Goal: Task Accomplishment & Management: Use online tool/utility

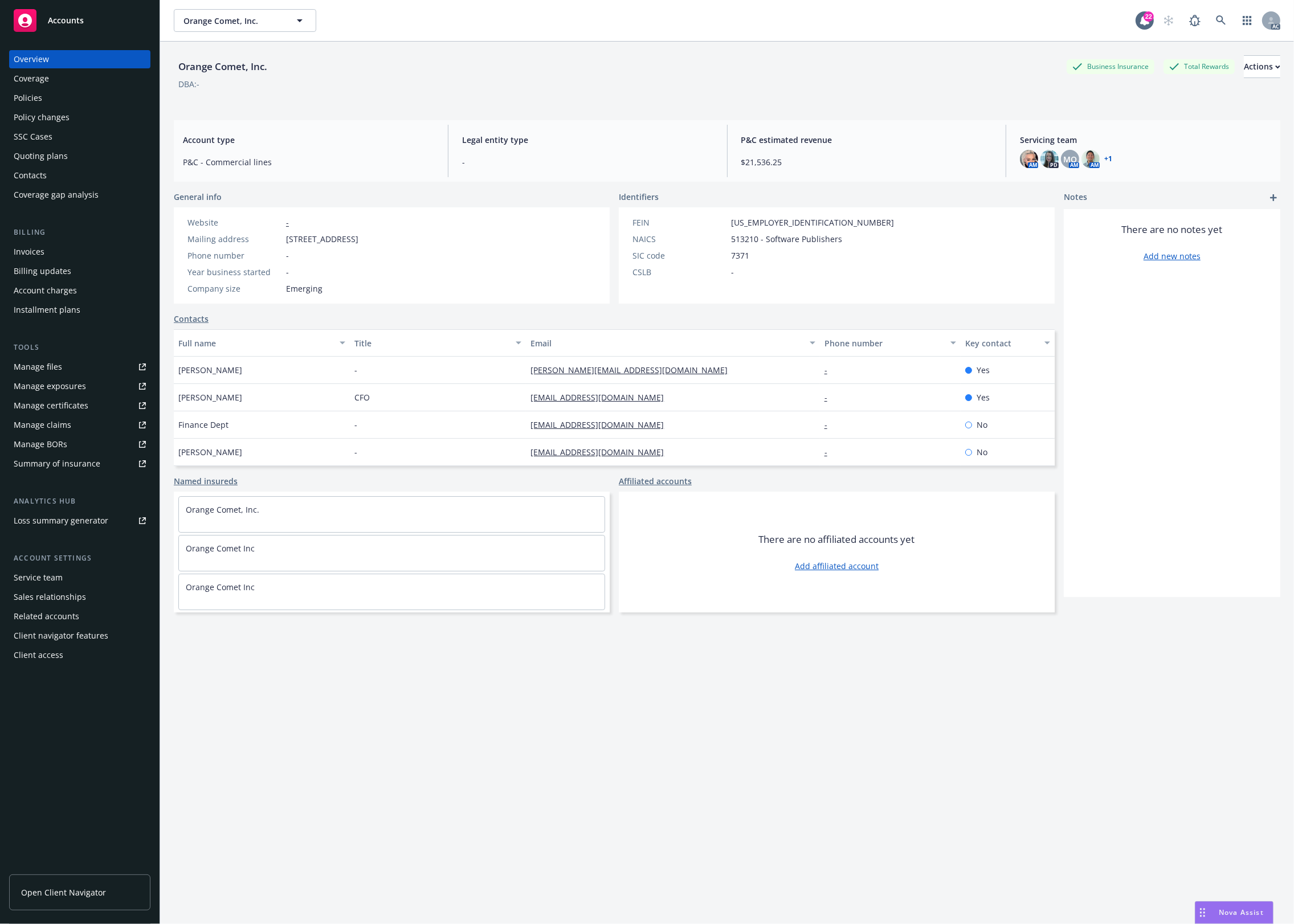
click at [69, 103] on div "Policies" at bounding box center [80, 98] width 132 height 18
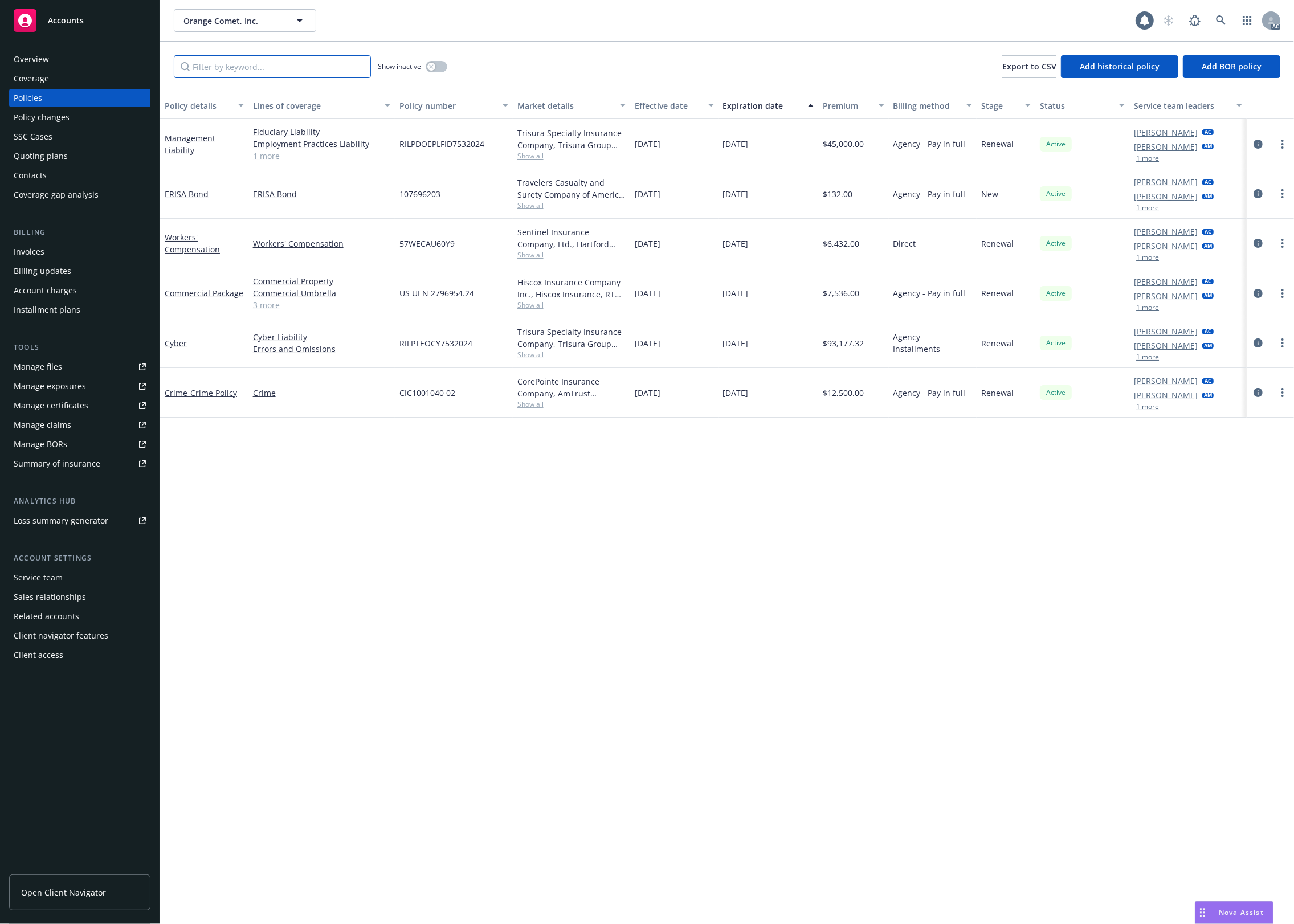
click at [247, 61] on input "Filter by keyword..." at bounding box center [272, 66] width 197 height 23
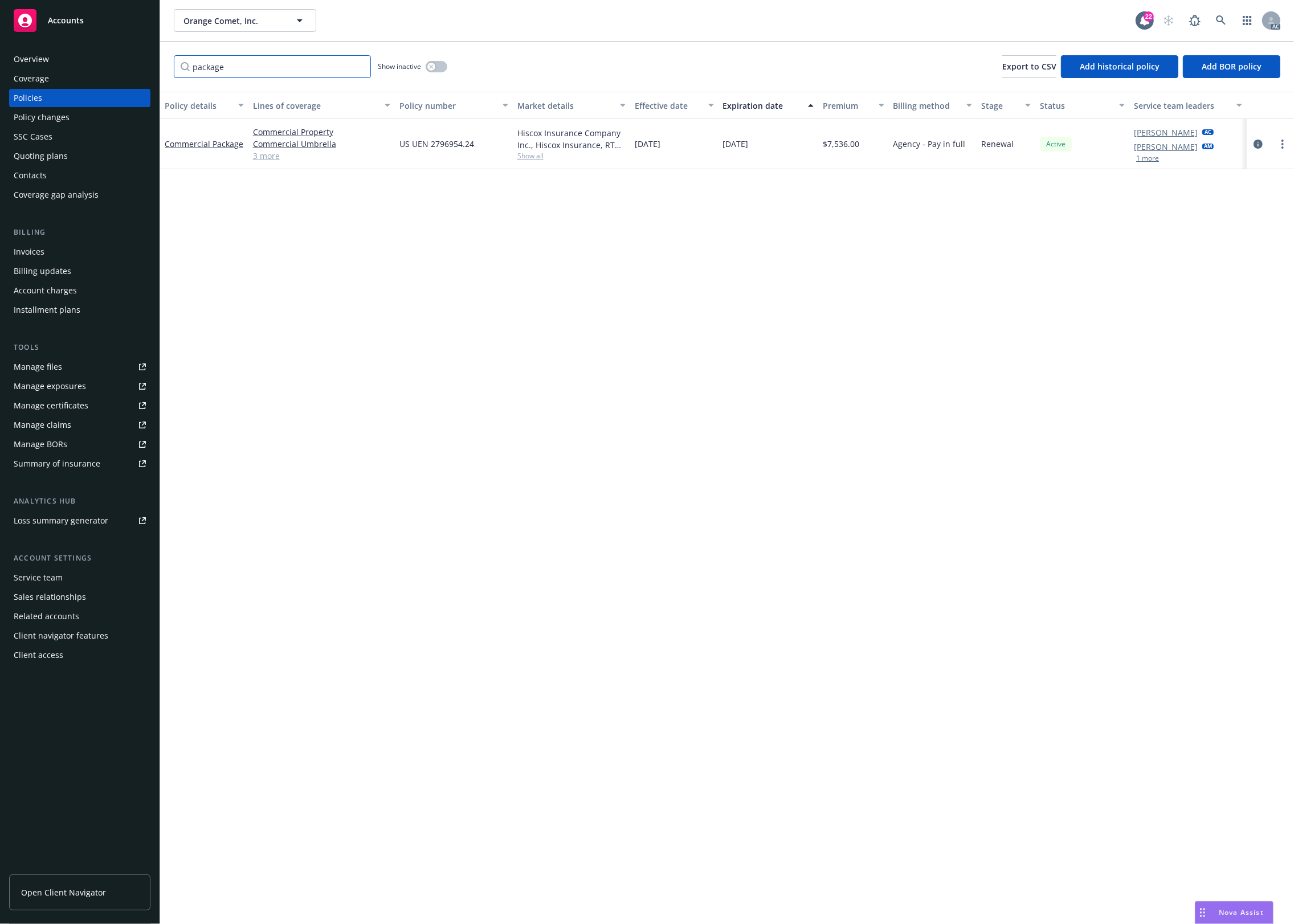
type input "package"
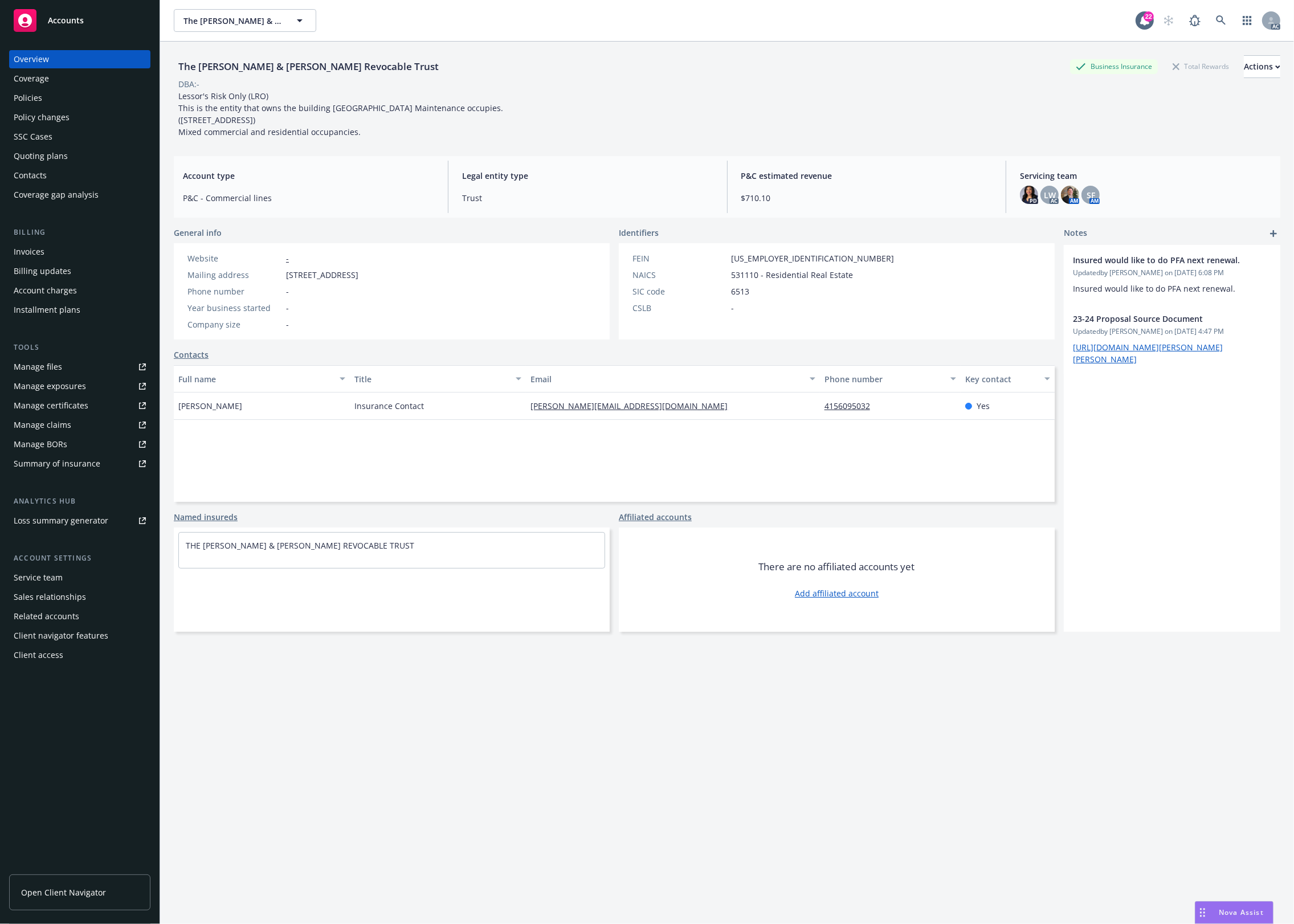
click at [18, 97] on div "Policies" at bounding box center [28, 98] width 29 height 18
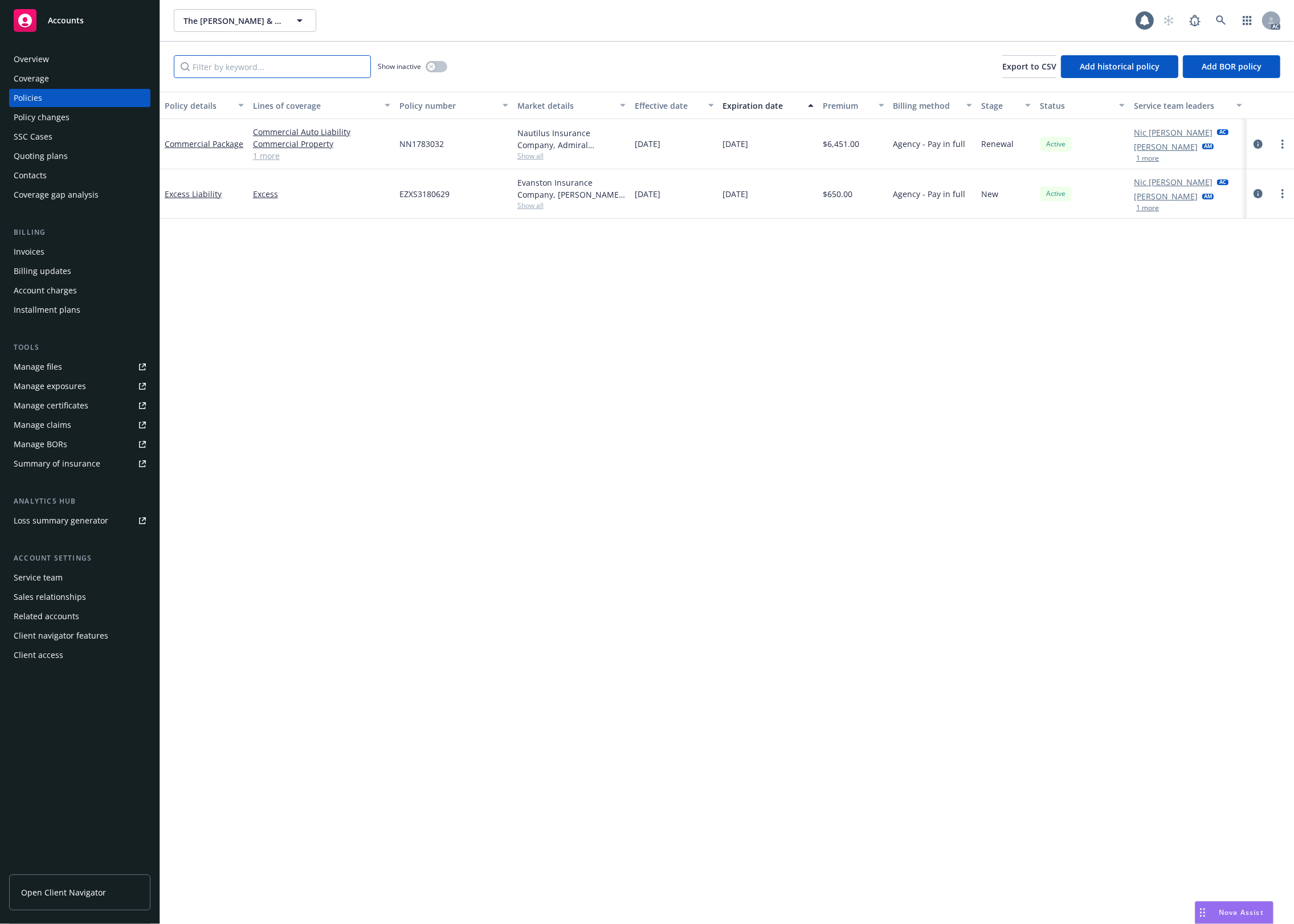
click at [309, 58] on input "Filter by keyword..." at bounding box center [272, 66] width 197 height 23
type input "package"
click at [469, 328] on div "Policy details Lines of coverage Policy number Market details Effective date Ex…" at bounding box center [727, 508] width 1134 height 832
click at [448, 66] on div "package Show inactive Export to CSV Add historical policy Add BOR policy" at bounding box center [727, 66] width 1134 height 50
click at [439, 66] on button "button" at bounding box center [436, 67] width 21 height 11
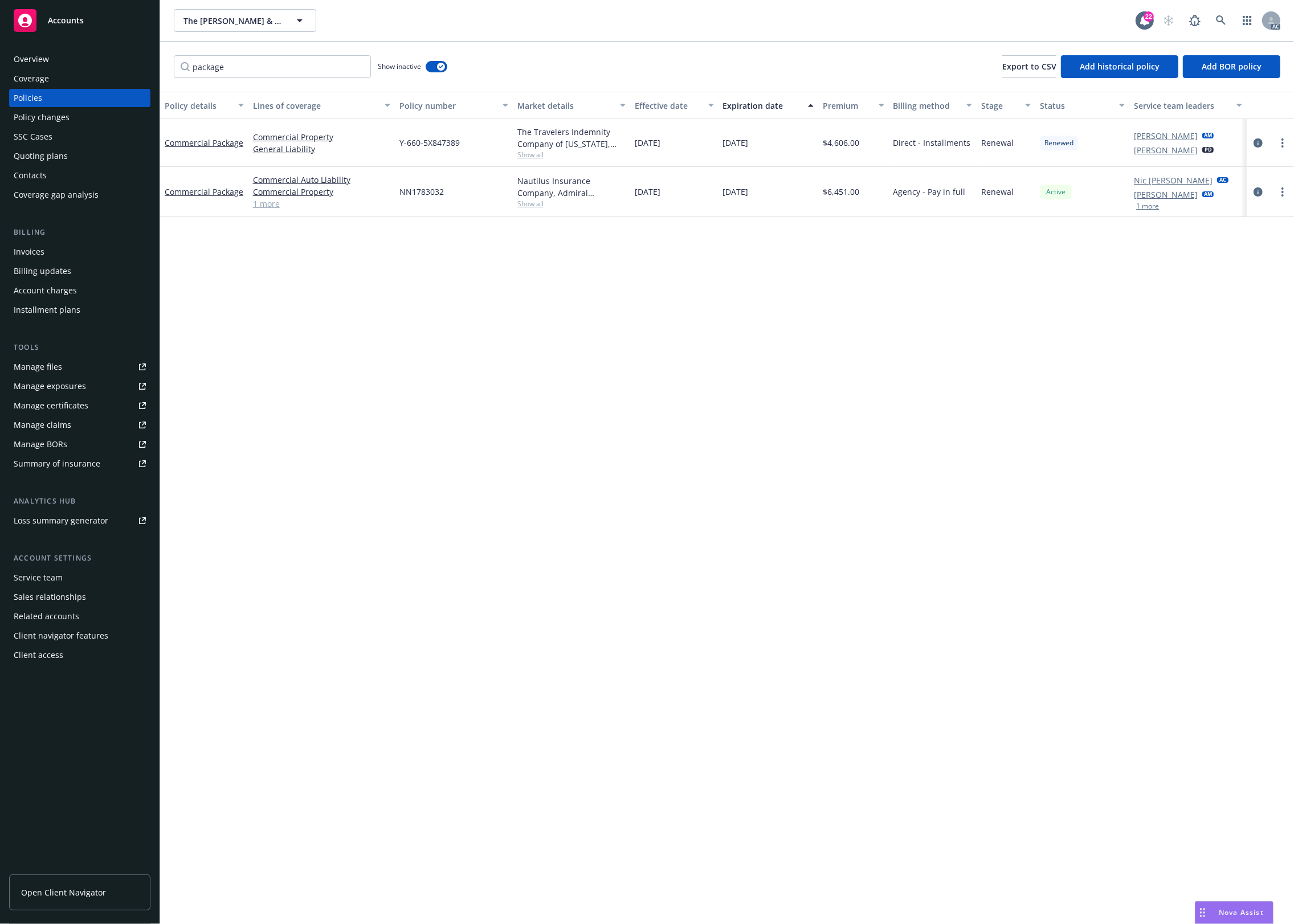
drag, startPoint x: 662, startPoint y: 69, endPoint x: 669, endPoint y: 64, distance: 8.6
click at [663, 67] on div "package Show inactive Export to CSV Add historical policy Add BOR policy" at bounding box center [727, 66] width 1134 height 50
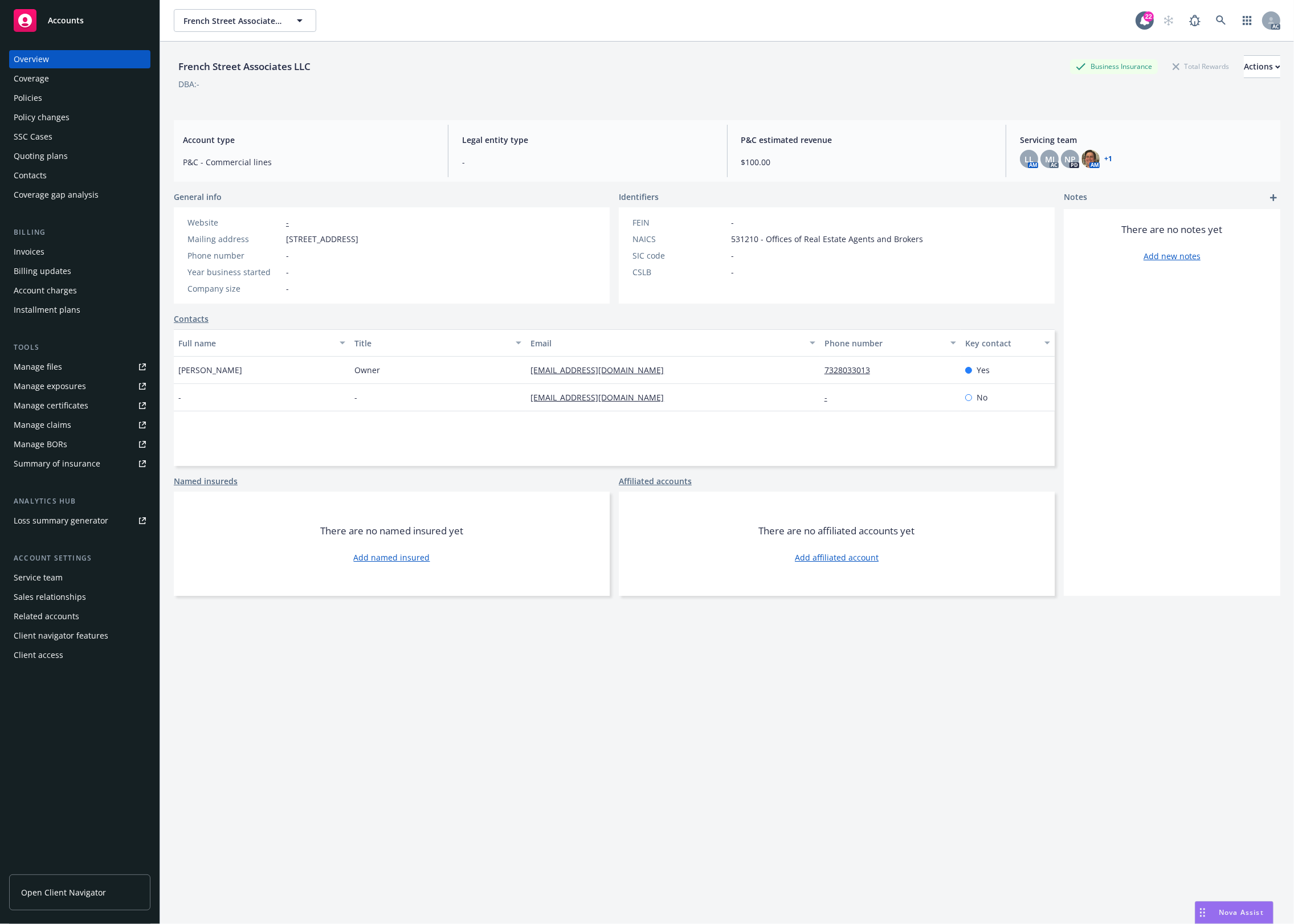
click at [35, 98] on div "Policies" at bounding box center [28, 98] width 29 height 18
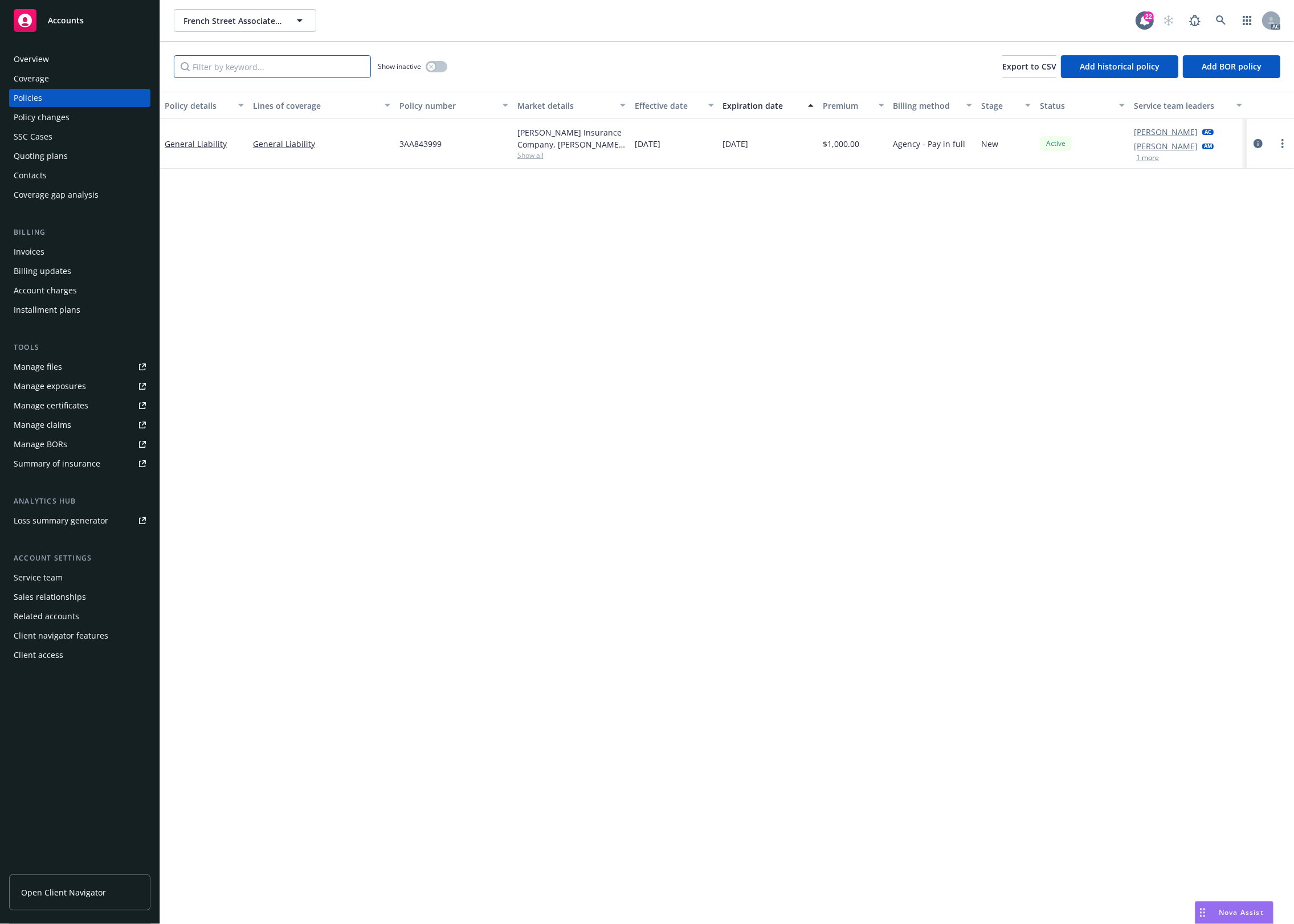
click at [263, 63] on input "Filter by keyword..." at bounding box center [272, 66] width 197 height 23
type input "general"
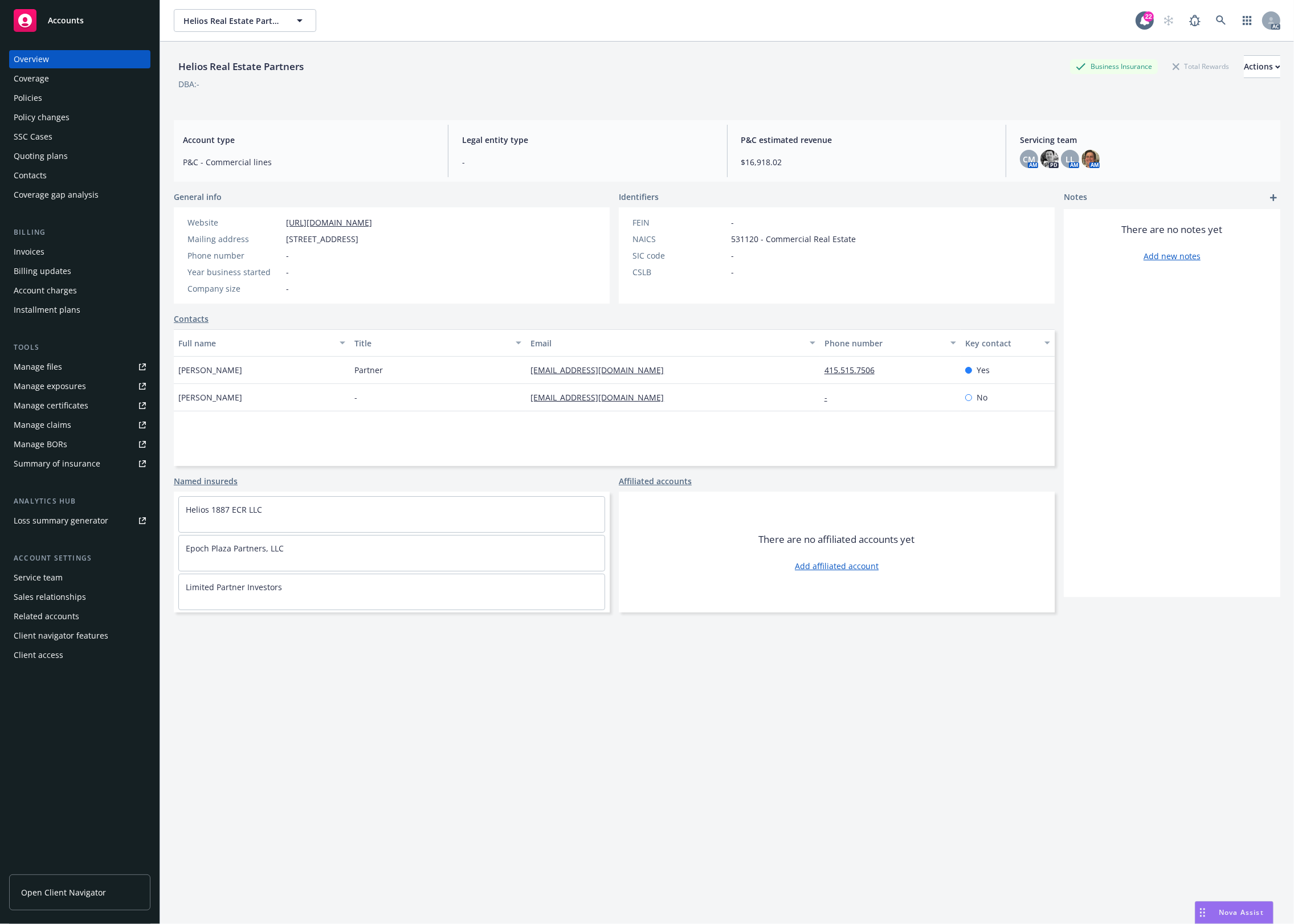
click at [51, 99] on div "Policies" at bounding box center [80, 98] width 132 height 18
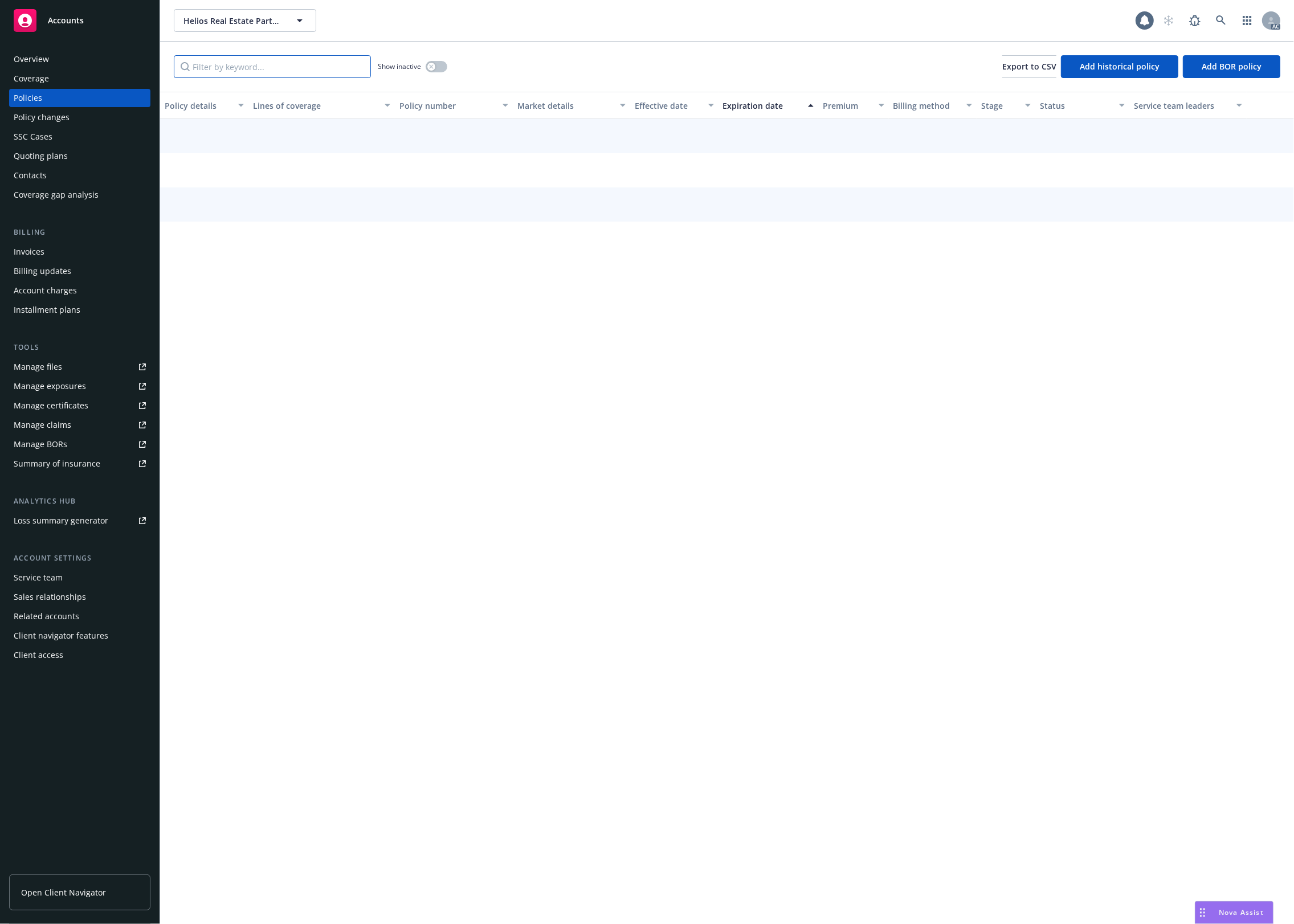
drag, startPoint x: 247, startPoint y: 81, endPoint x: 240, endPoint y: 71, distance: 12.2
click at [236, 76] on div "Show inactive Export to CSV Add historical policy Add BOR policy" at bounding box center [727, 66] width 1134 height 50
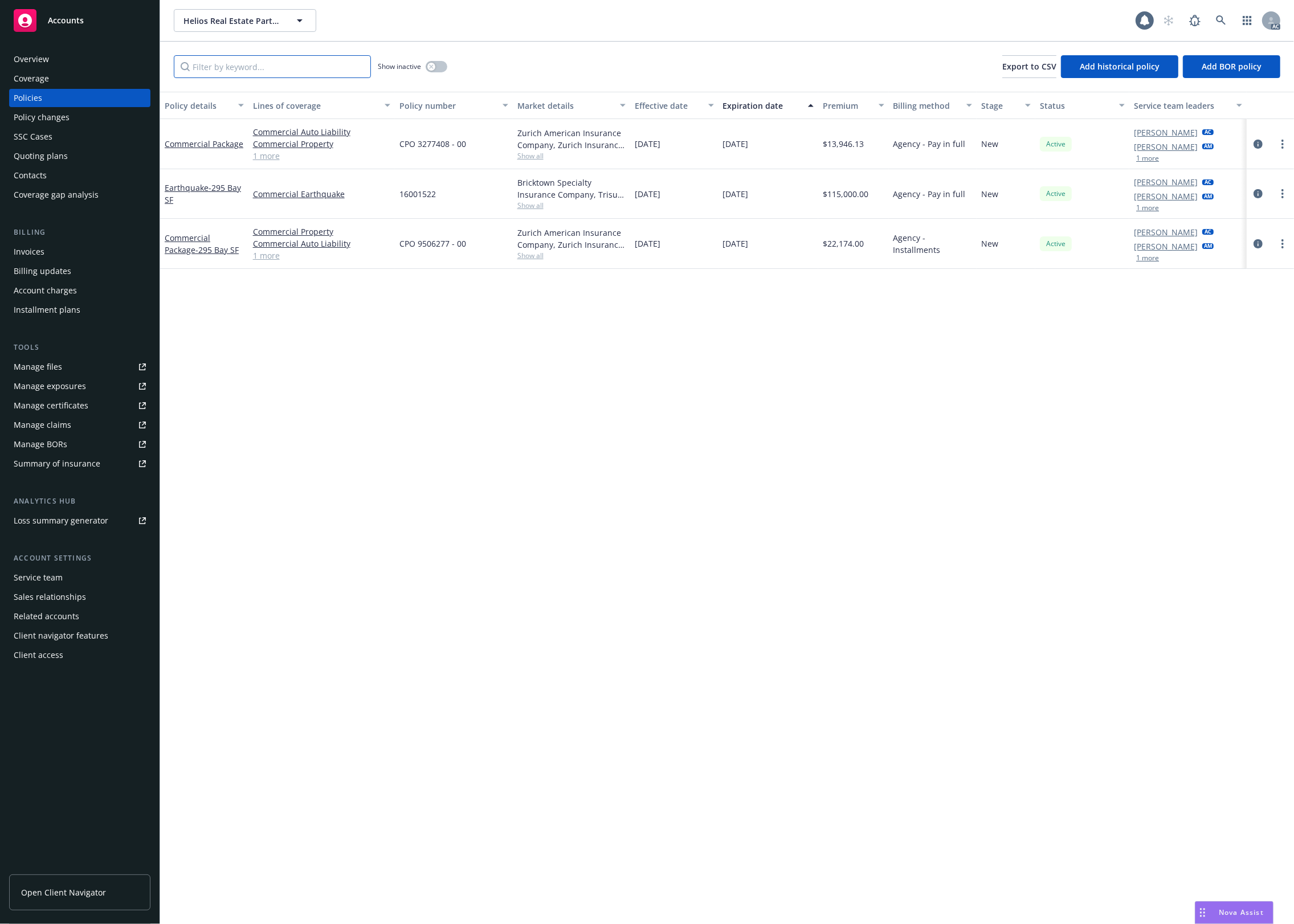
click at [244, 67] on input "Filter by keyword..." at bounding box center [272, 66] width 197 height 23
type input "package"
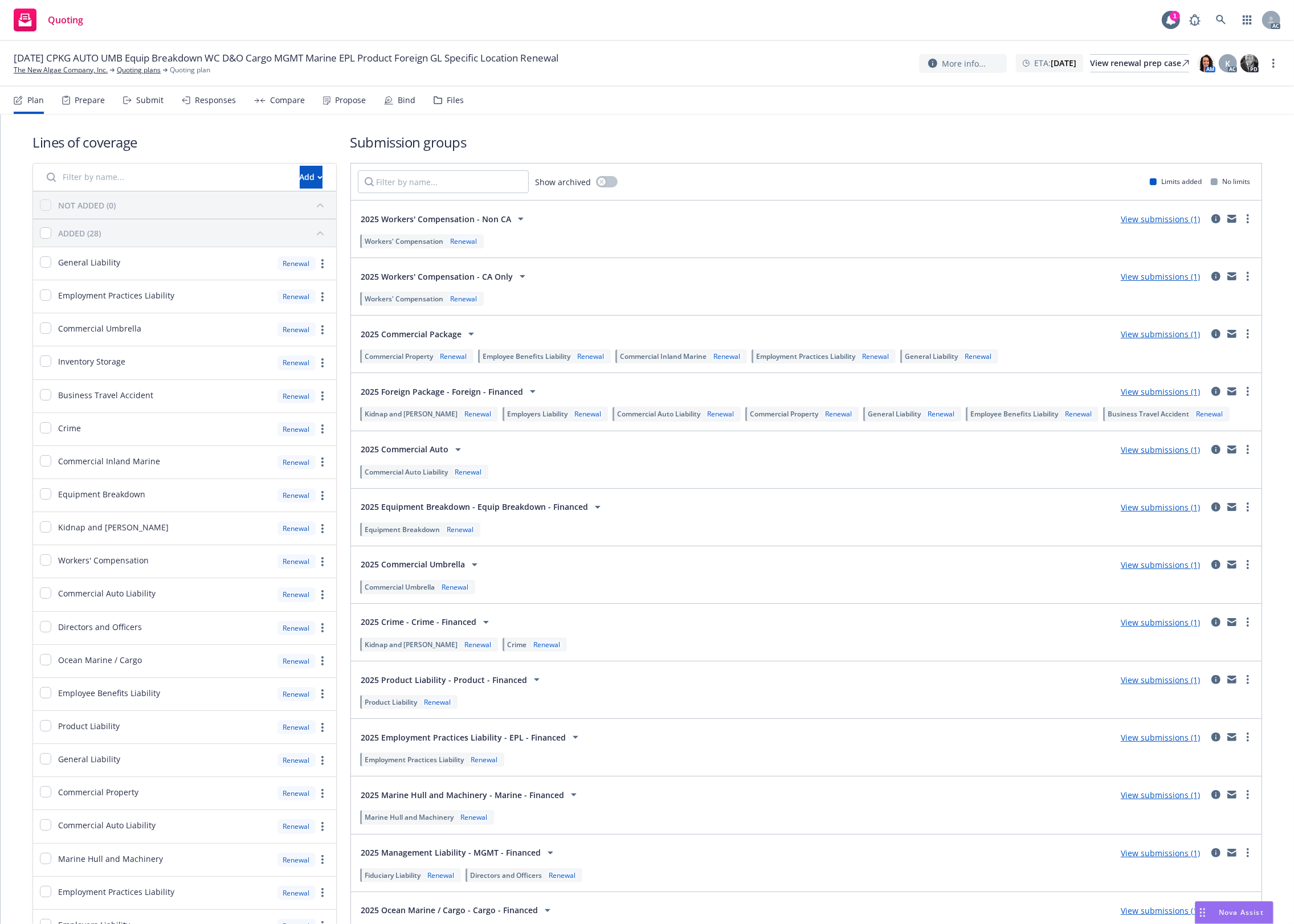
click at [449, 108] on div "Files" at bounding box center [449, 100] width 30 height 27
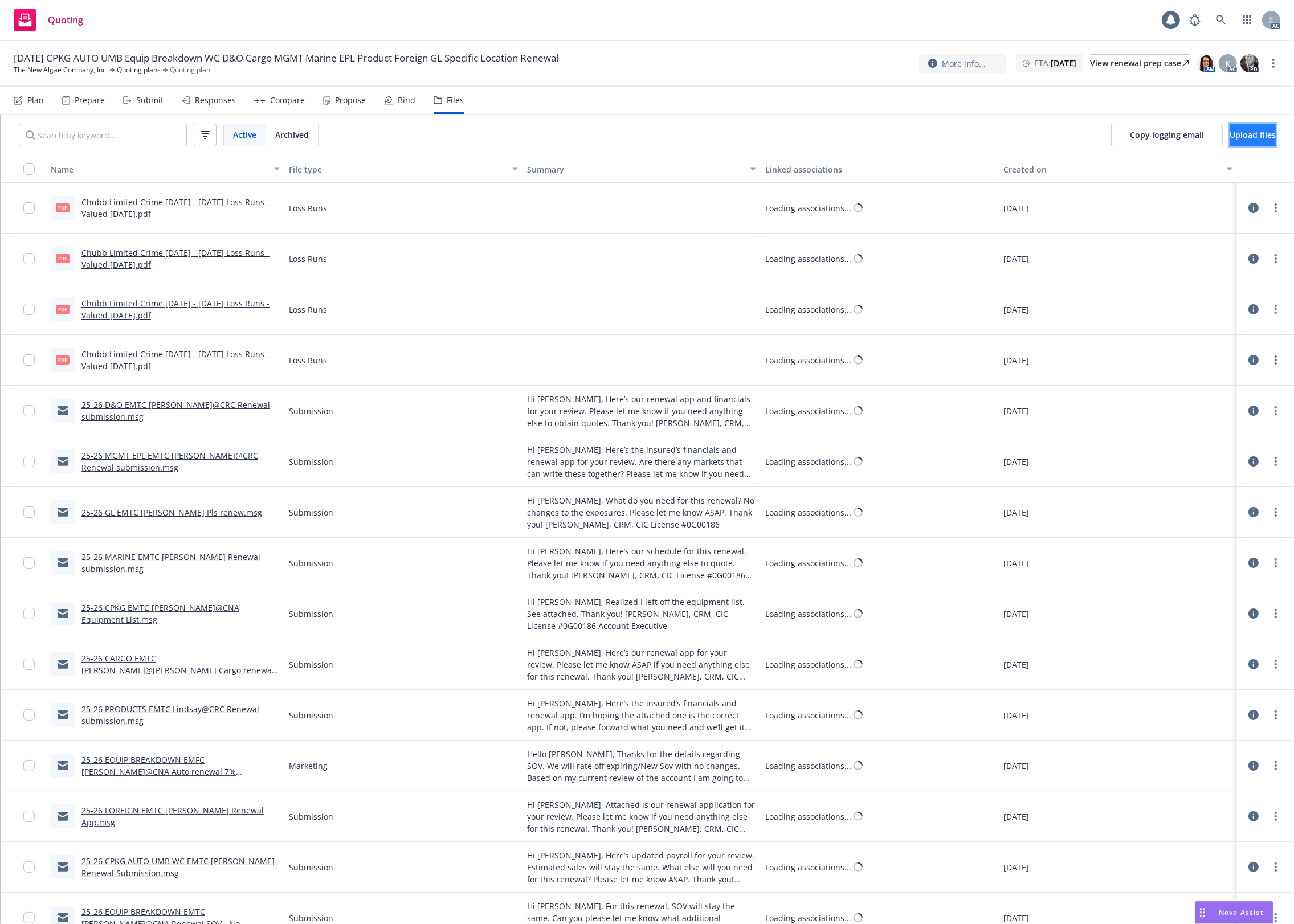
click at [1234, 135] on span "Upload files" at bounding box center [1253, 135] width 46 height 11
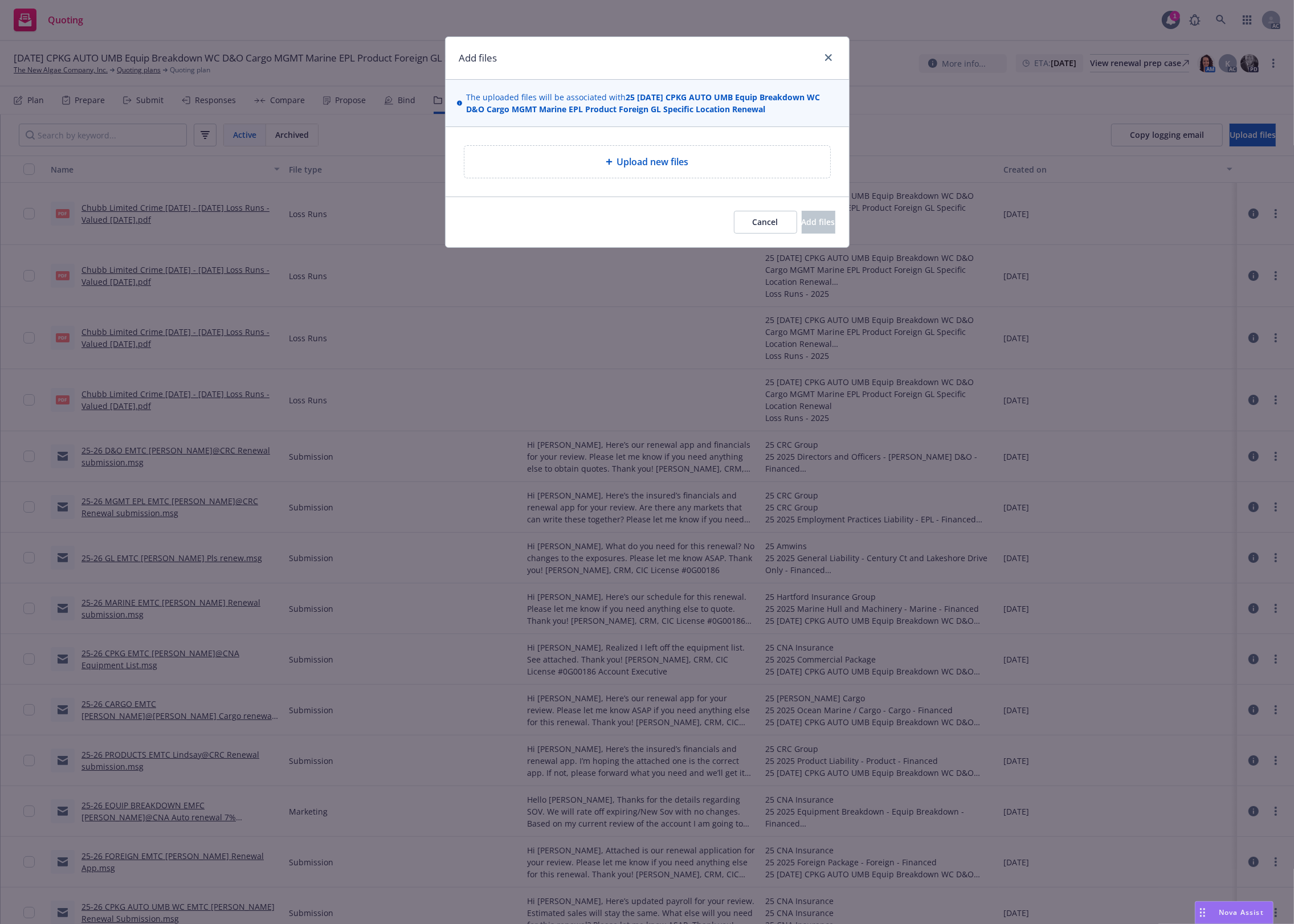
click at [701, 151] on div "Upload new files" at bounding box center [647, 162] width 366 height 32
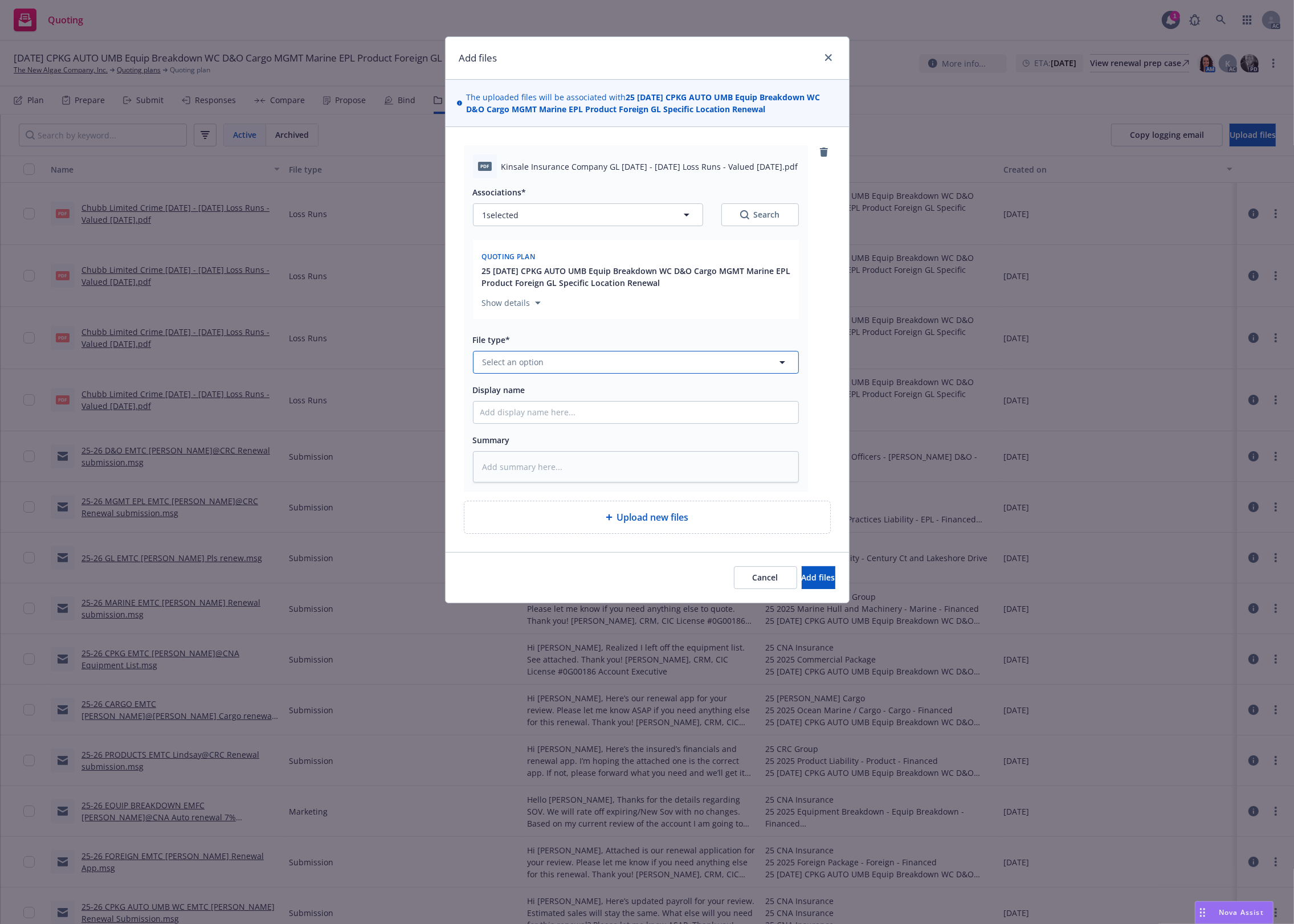
click at [559, 368] on button "Select an option" at bounding box center [636, 362] width 326 height 23
type input "`"
type textarea "x"
paste input "Kind Regards,"
drag, startPoint x: 561, startPoint y: 363, endPoint x: 406, endPoint y: 351, distance: 155.5
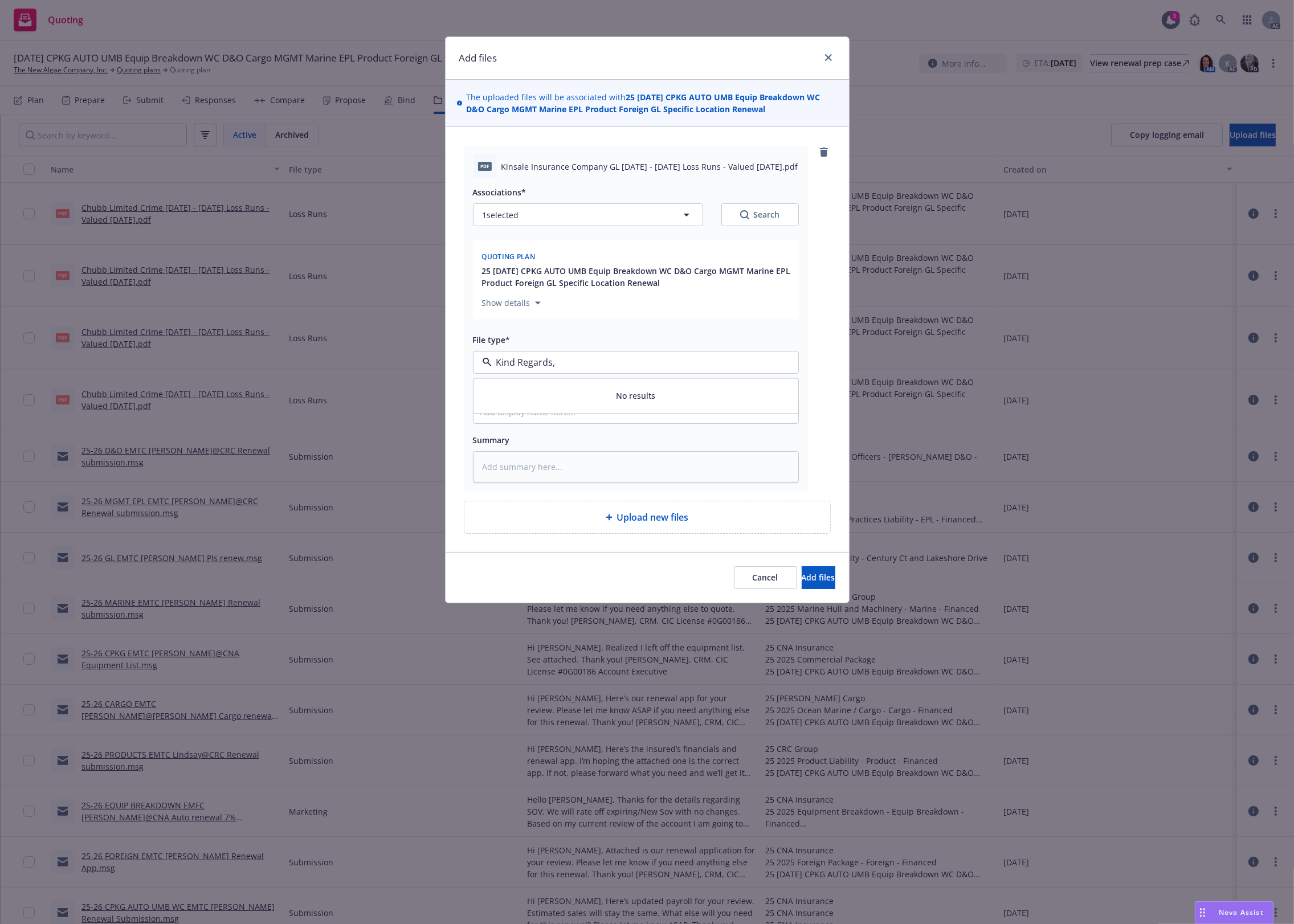
click at [483, 357] on div "Kind Regards," at bounding box center [636, 362] width 326 height 23
paste input "Loss Runs"
type input "Loss Runs"
click at [576, 395] on div "Loss Runs" at bounding box center [636, 393] width 311 height 17
drag, startPoint x: 759, startPoint y: 203, endPoint x: 747, endPoint y: 213, distance: 15.6
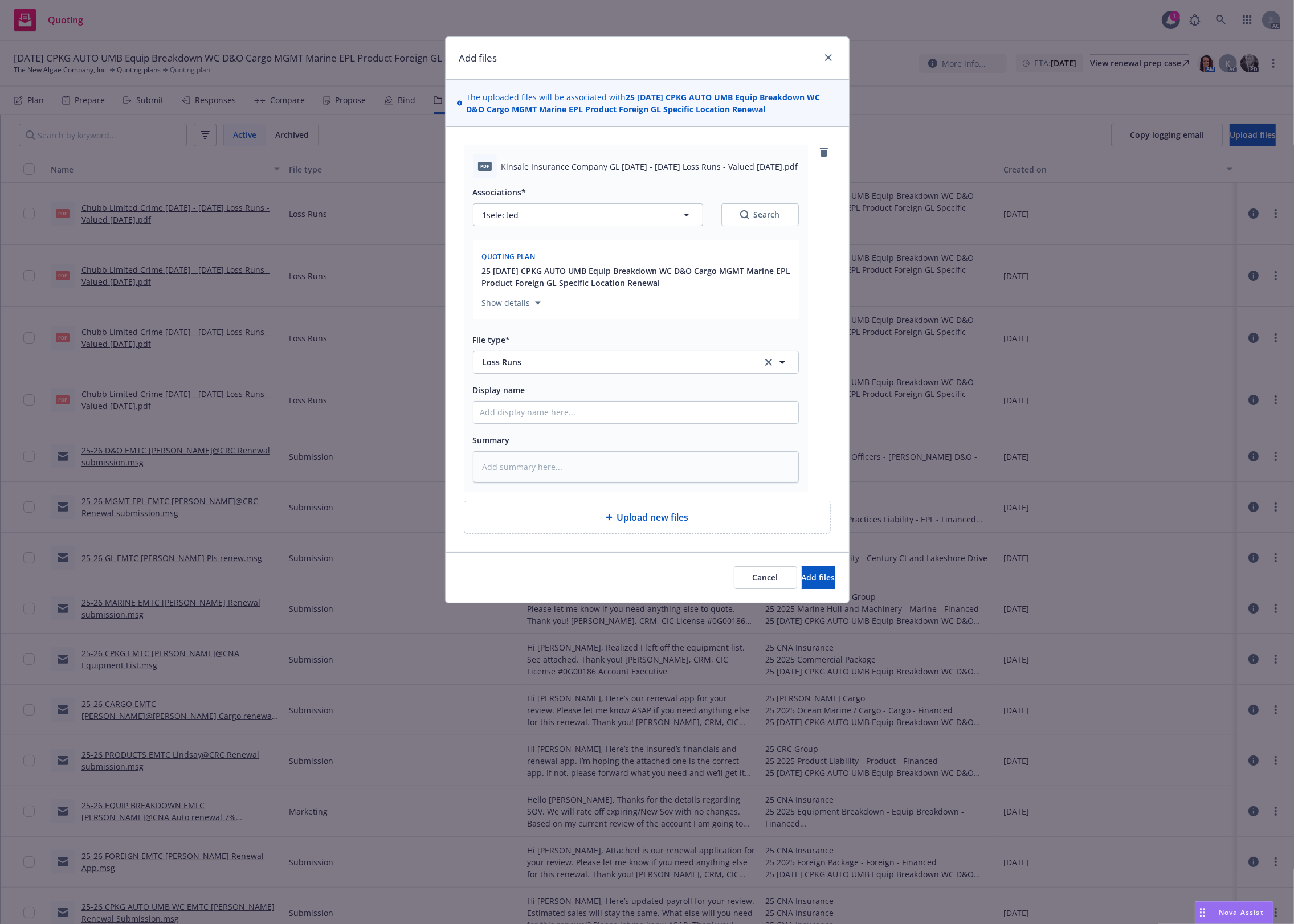
click at [755, 209] on div "Associations* 1 selected Search" at bounding box center [636, 206] width 326 height 41
click at [747, 213] on icon "Search" at bounding box center [744, 214] width 9 height 9
type textarea "x"
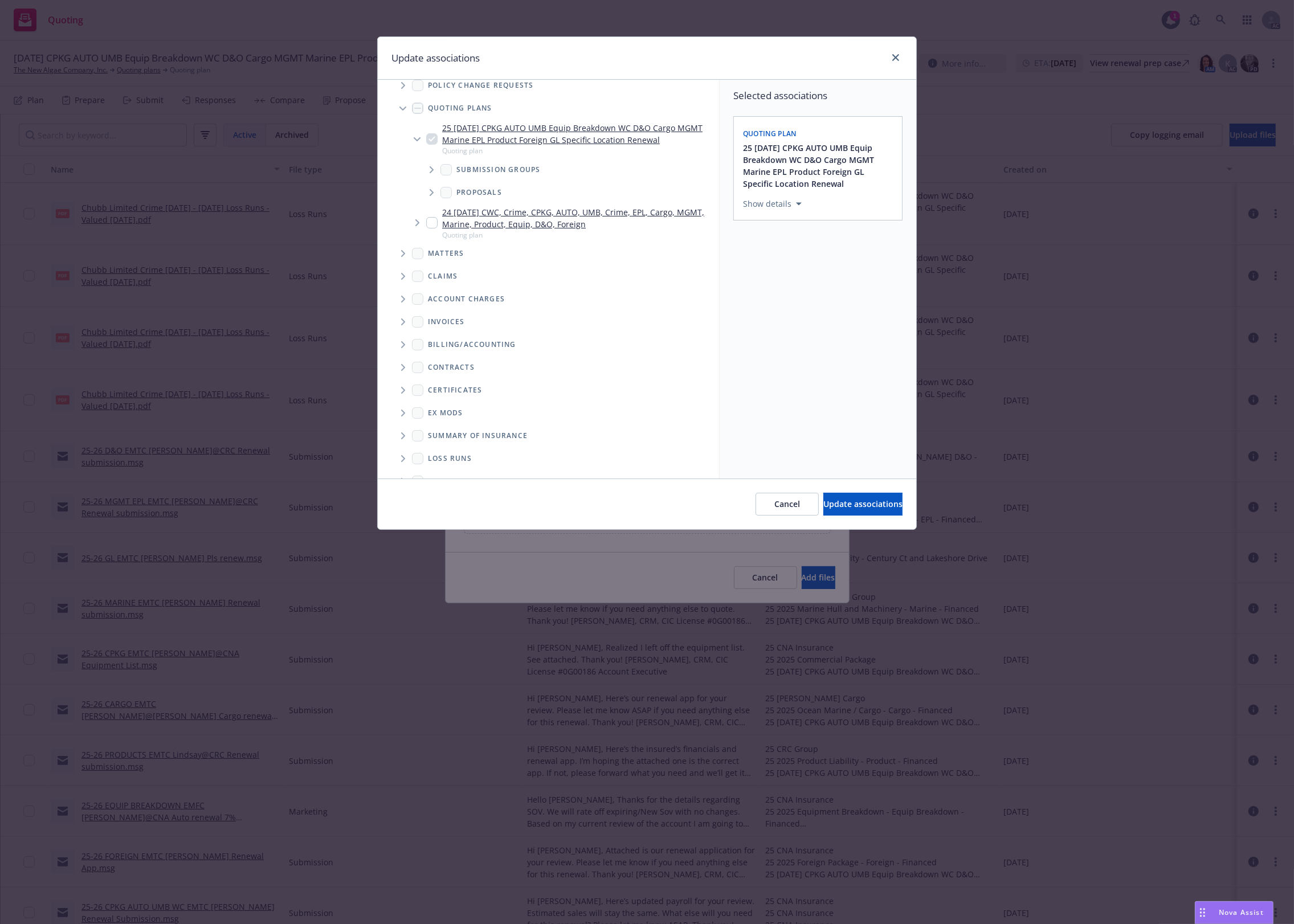
scroll to position [55, 0]
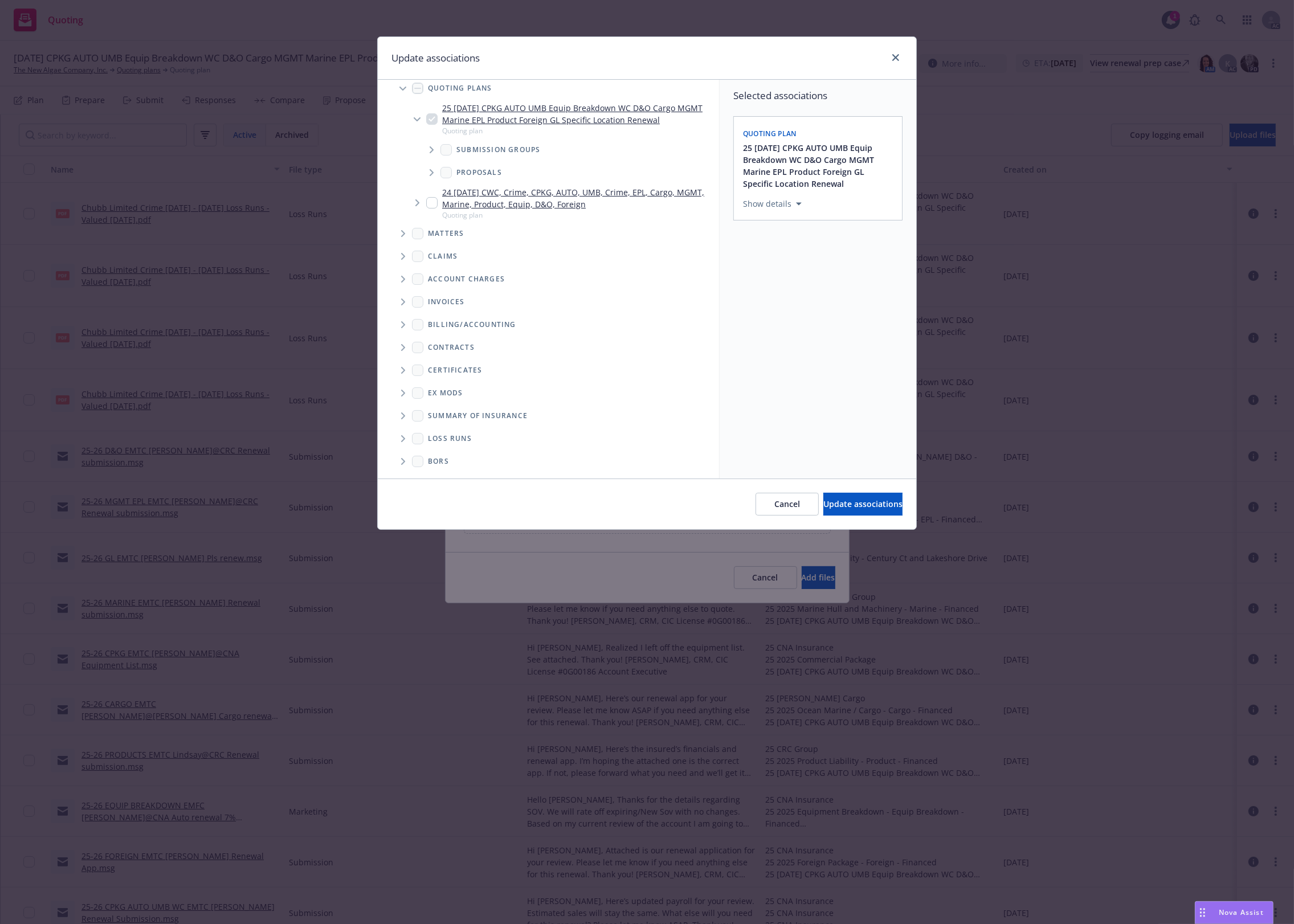
click at [405, 440] on icon "Folder Tree Example" at bounding box center [403, 439] width 5 height 7
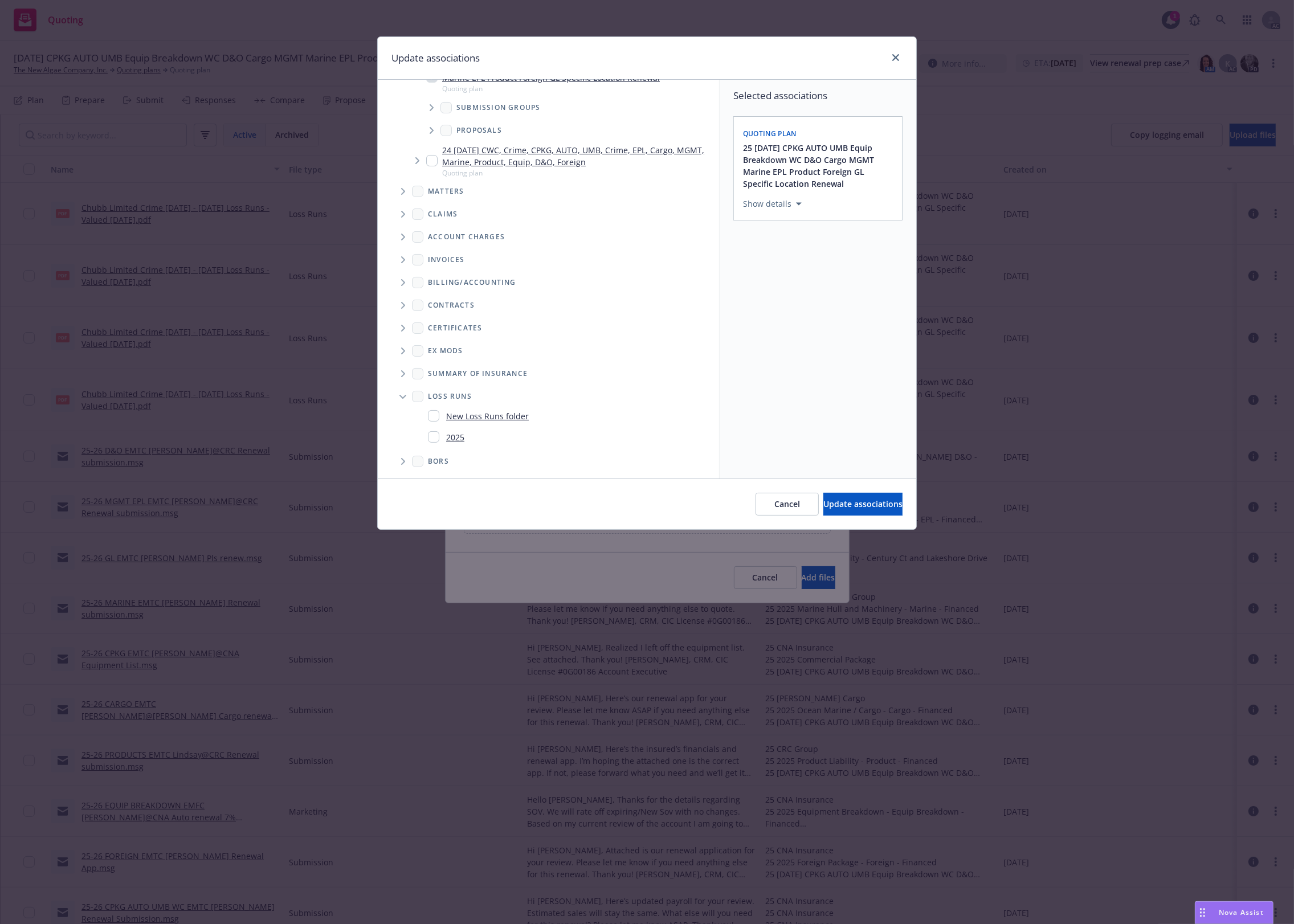
click at [459, 436] on link "2025" at bounding box center [455, 437] width 18 height 12
checkbox input "true"
click at [845, 513] on button "Update associations" at bounding box center [863, 504] width 80 height 23
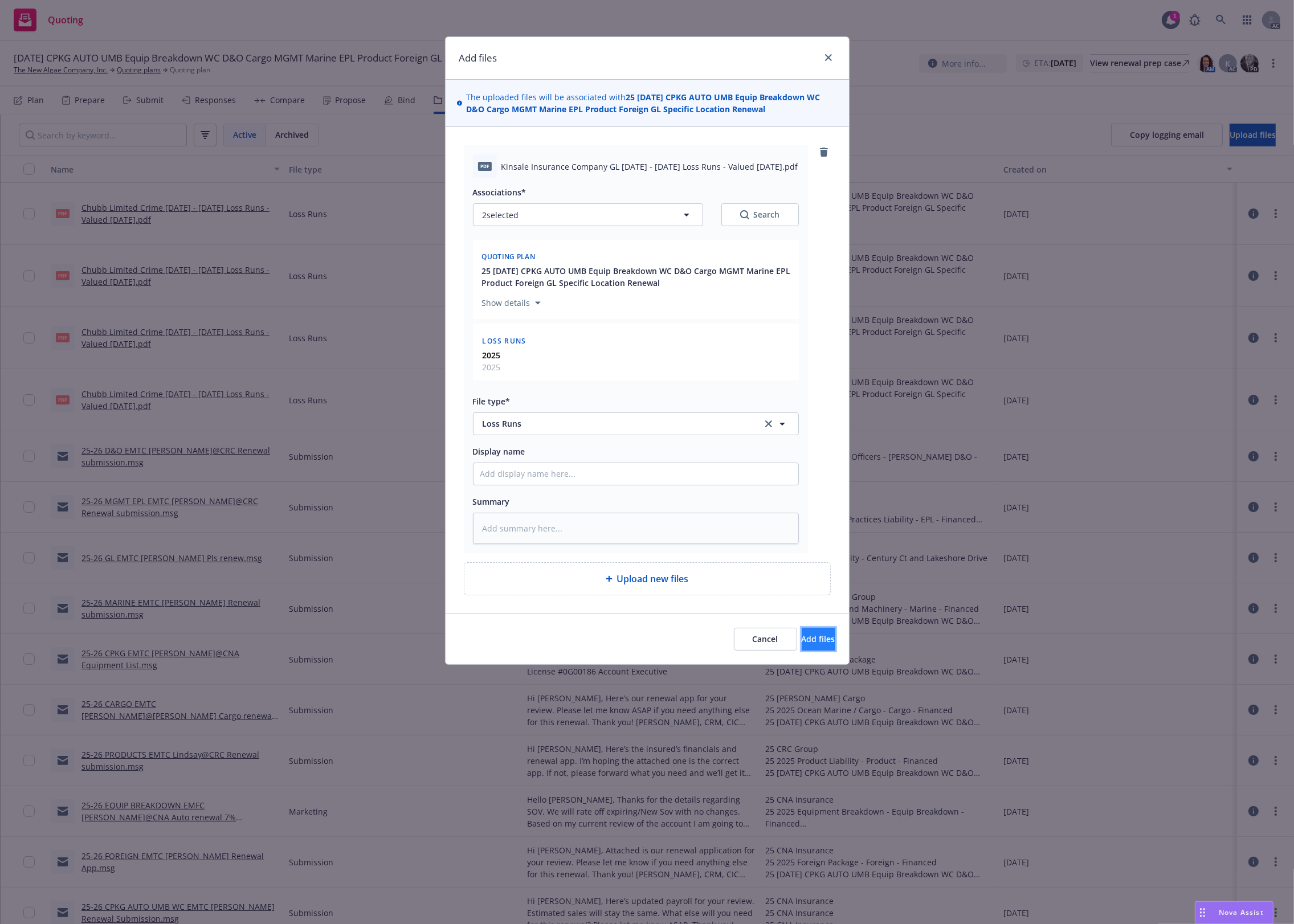
click at [801, 639] on span "Add files" at bounding box center [818, 639] width 33 height 11
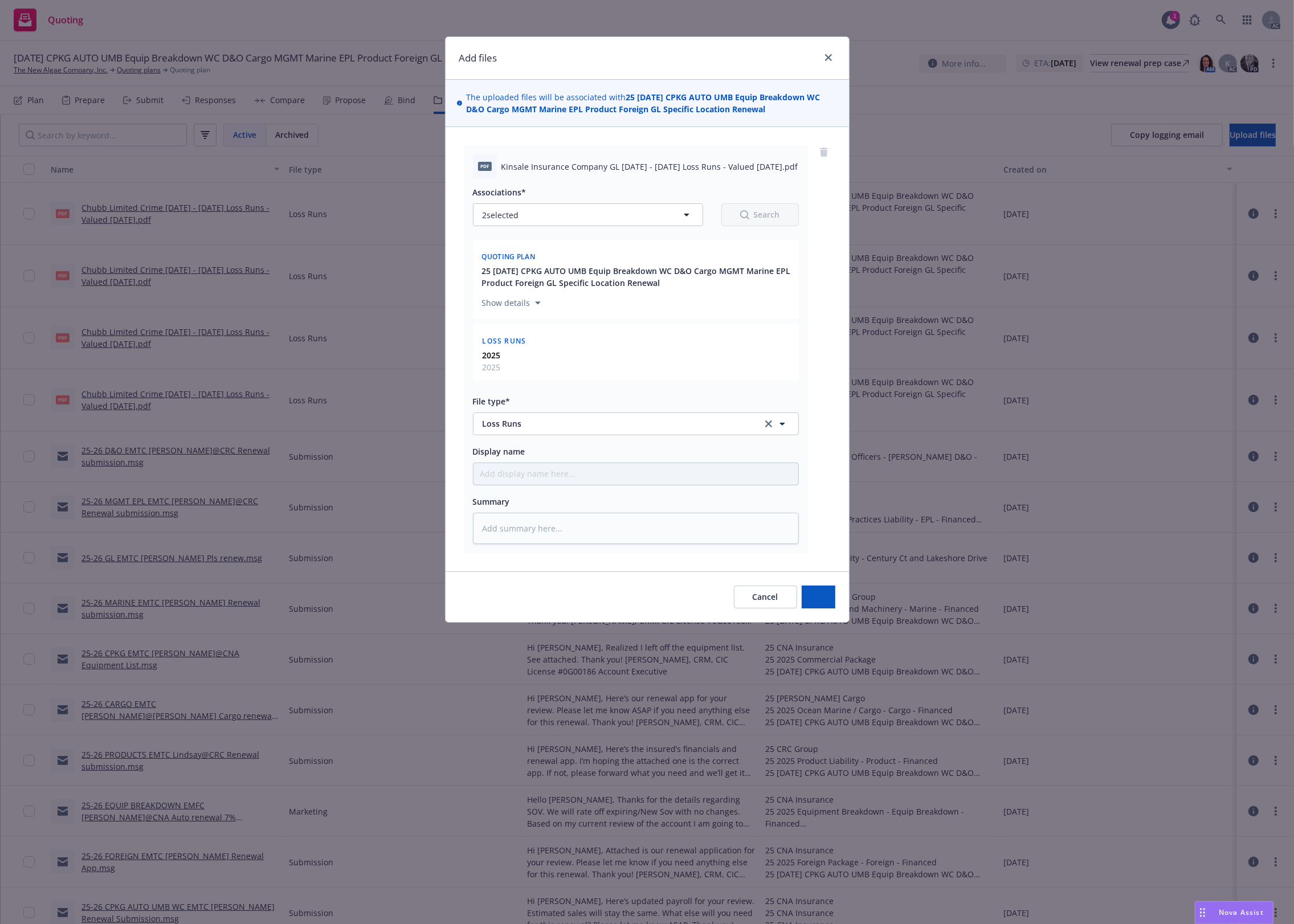
type textarea "x"
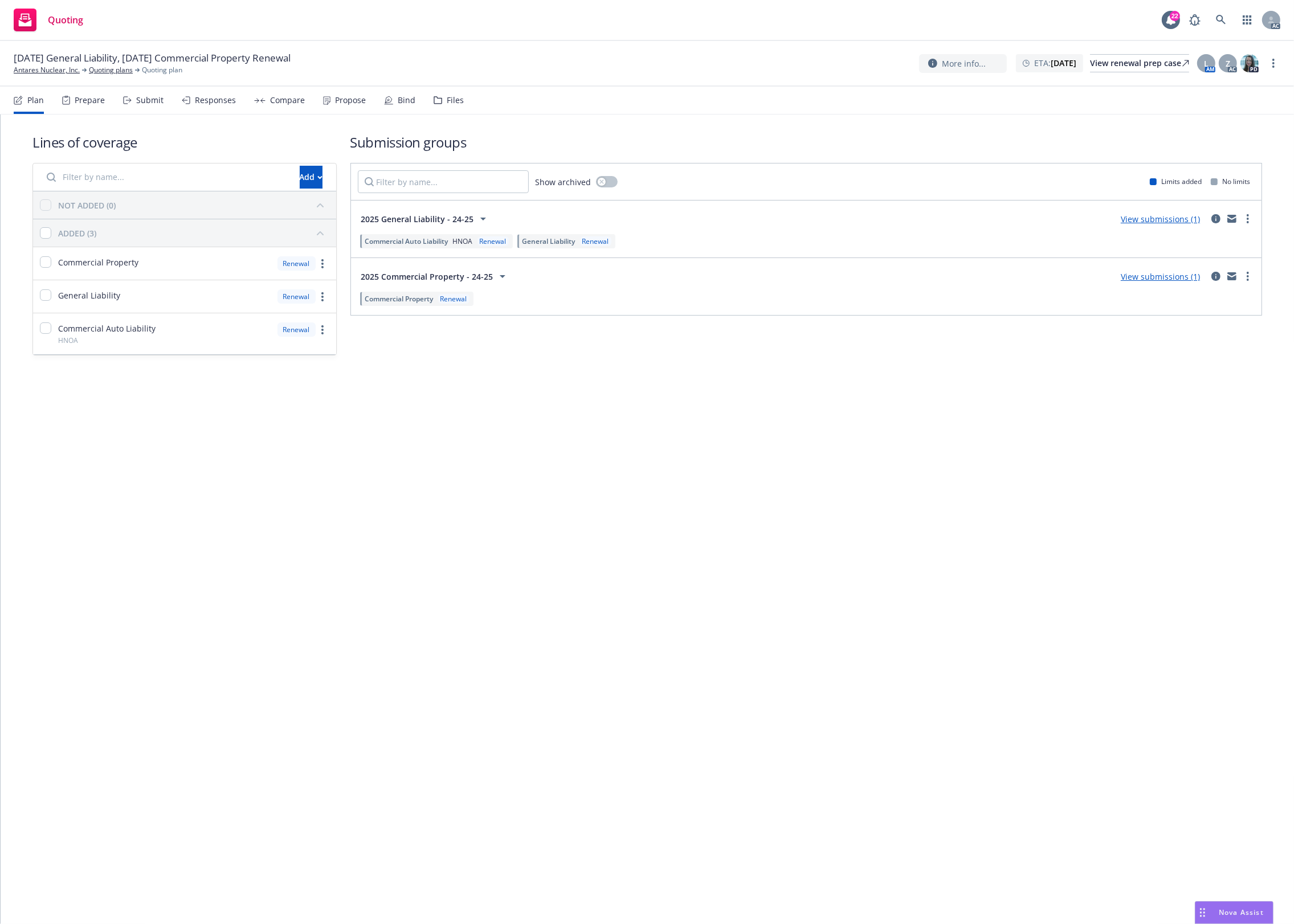
click at [438, 96] on div "Files" at bounding box center [449, 100] width 30 height 27
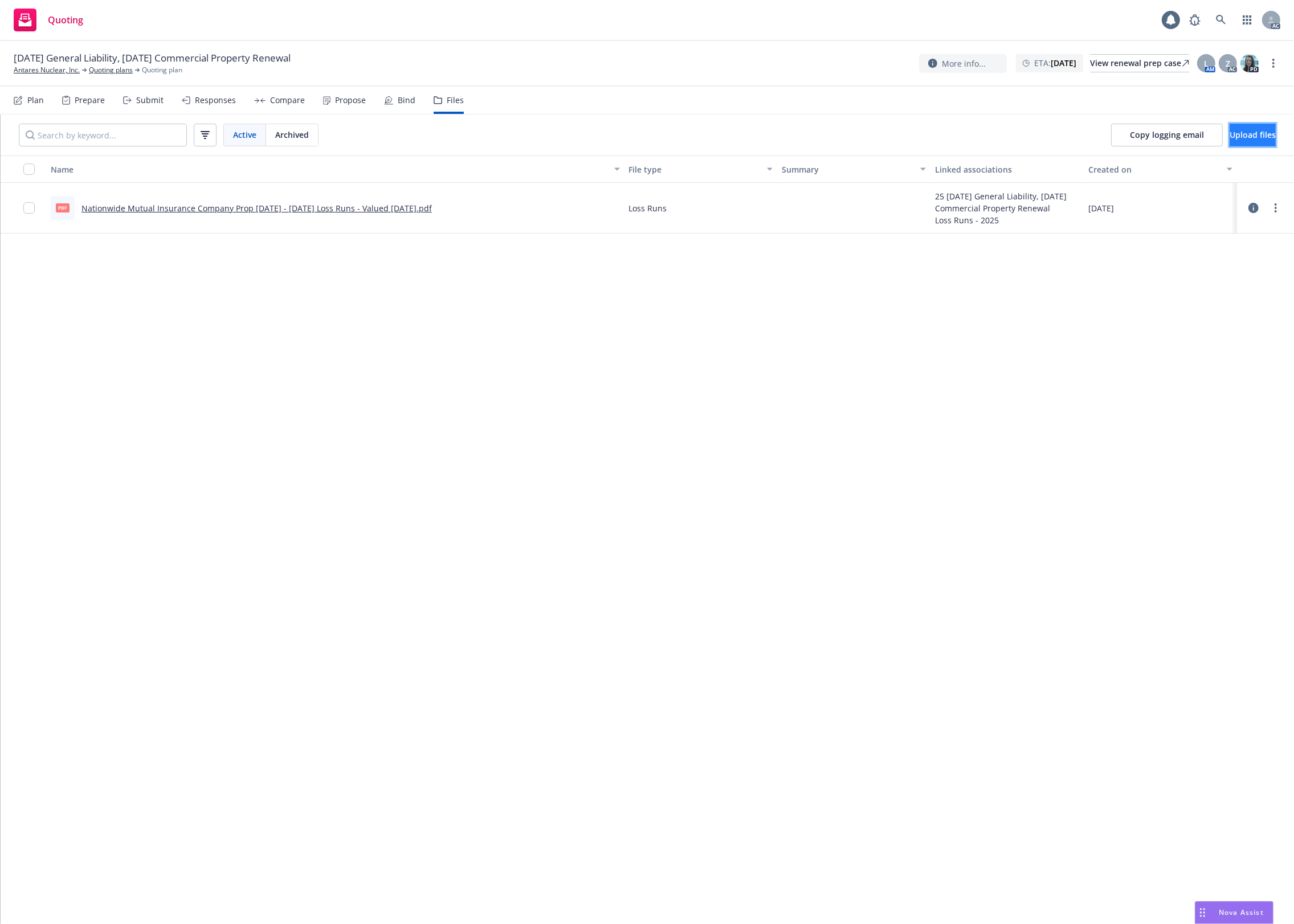
click at [1230, 127] on button "Upload files" at bounding box center [1253, 135] width 46 height 23
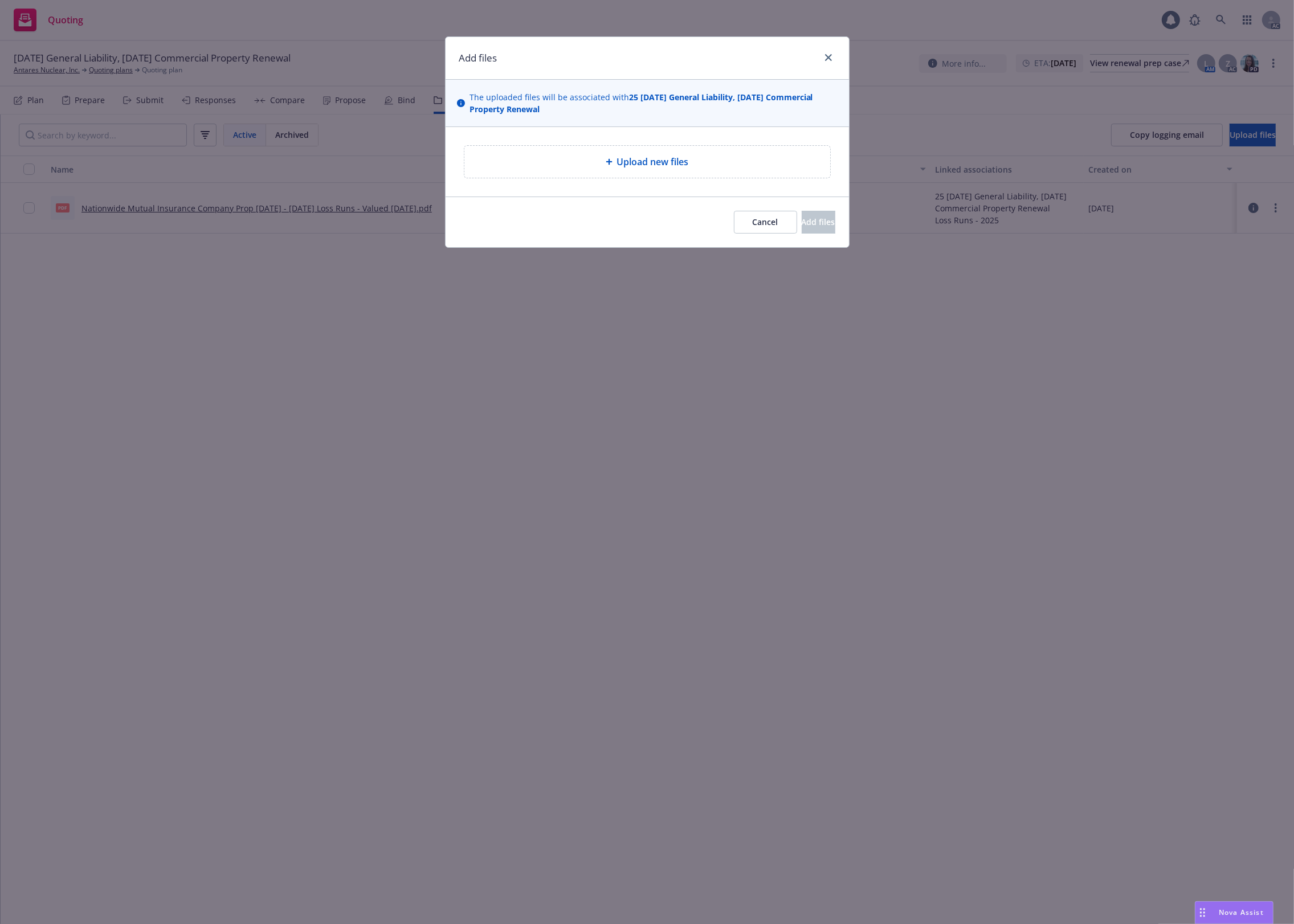
click at [598, 172] on div "Upload new files" at bounding box center [647, 162] width 366 height 32
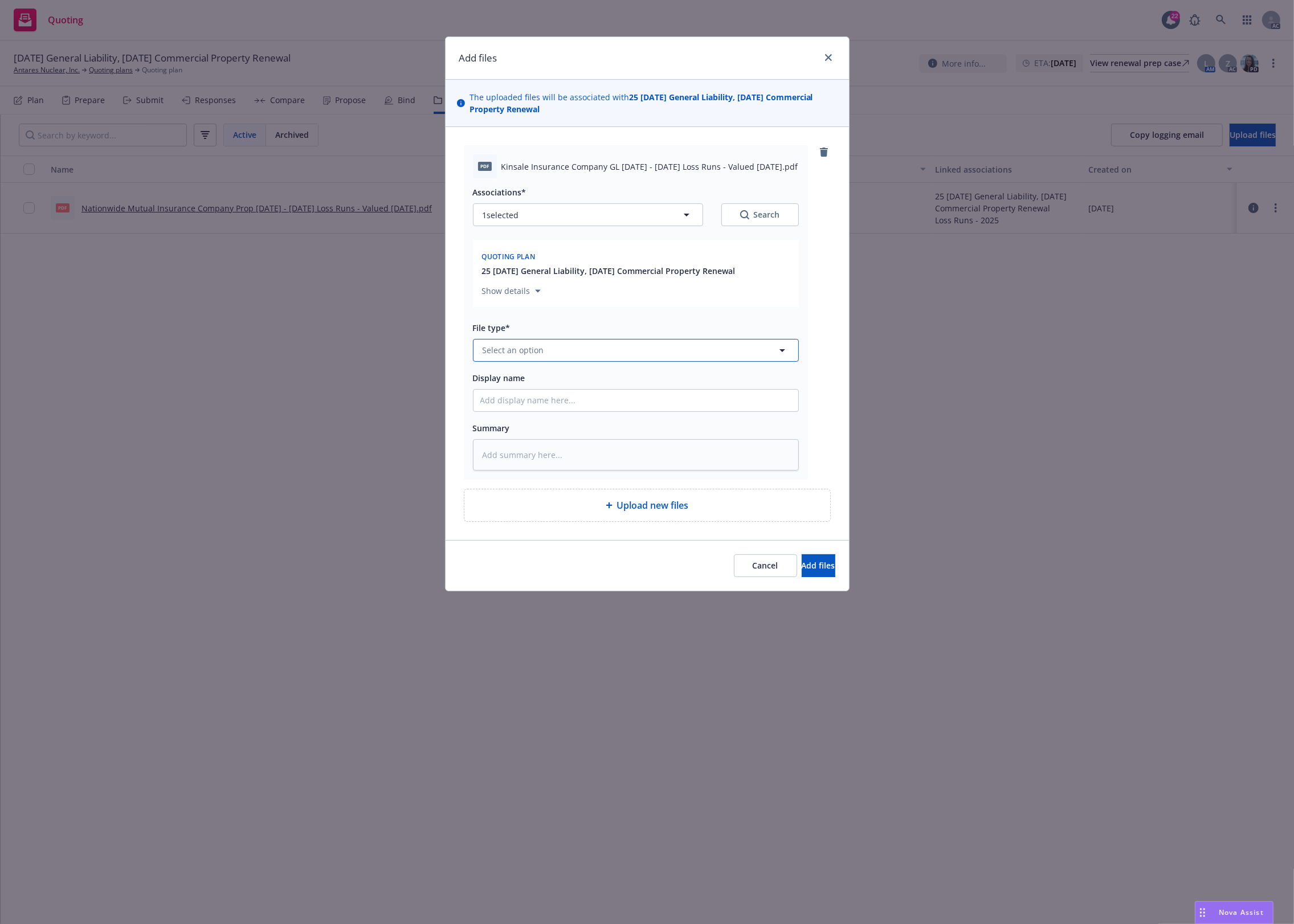
click at [645, 345] on button "Select an option" at bounding box center [636, 350] width 326 height 23
type input "`"
type textarea "x"
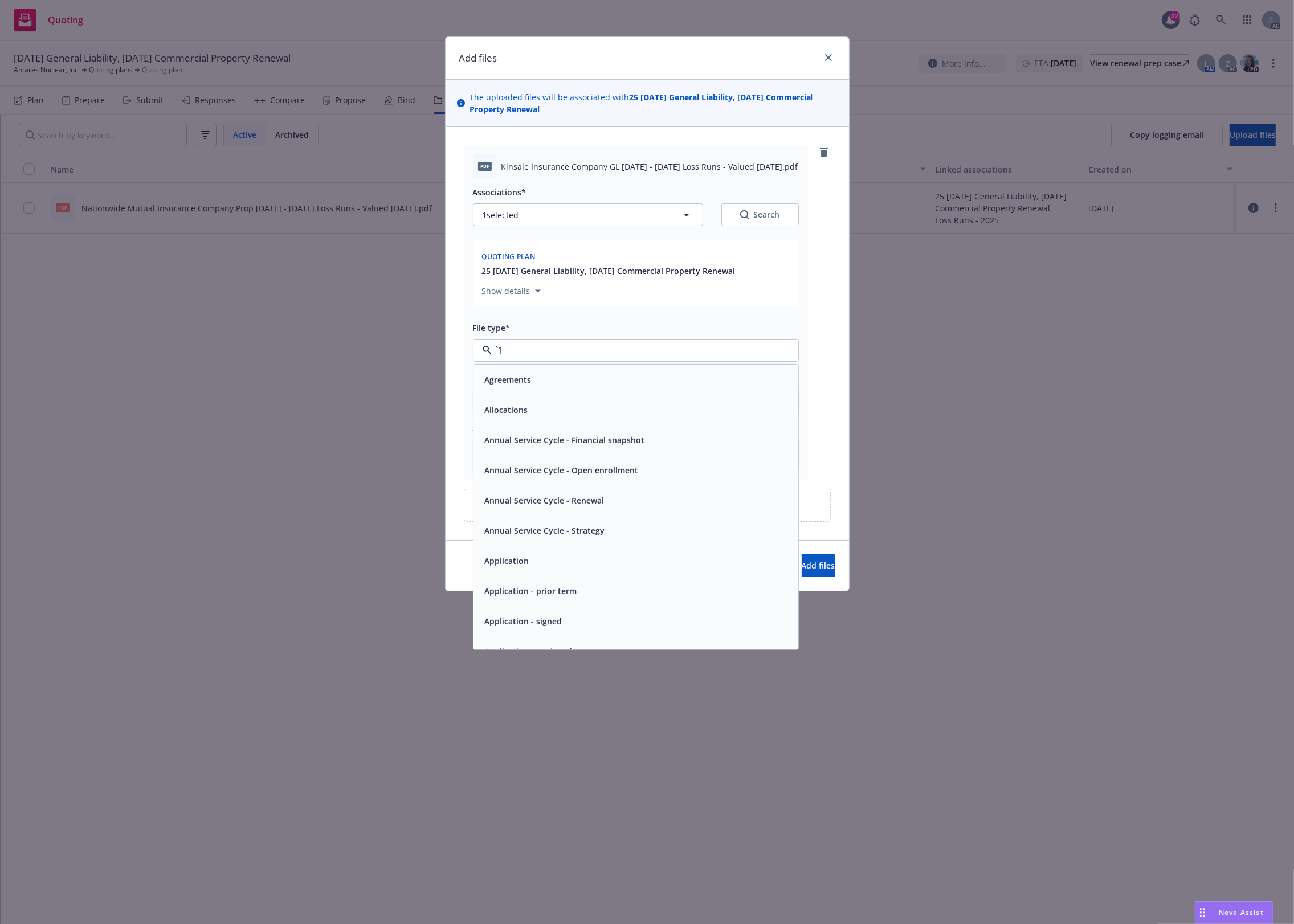
paste input "Loss Runs"
type input "Loss Runs"
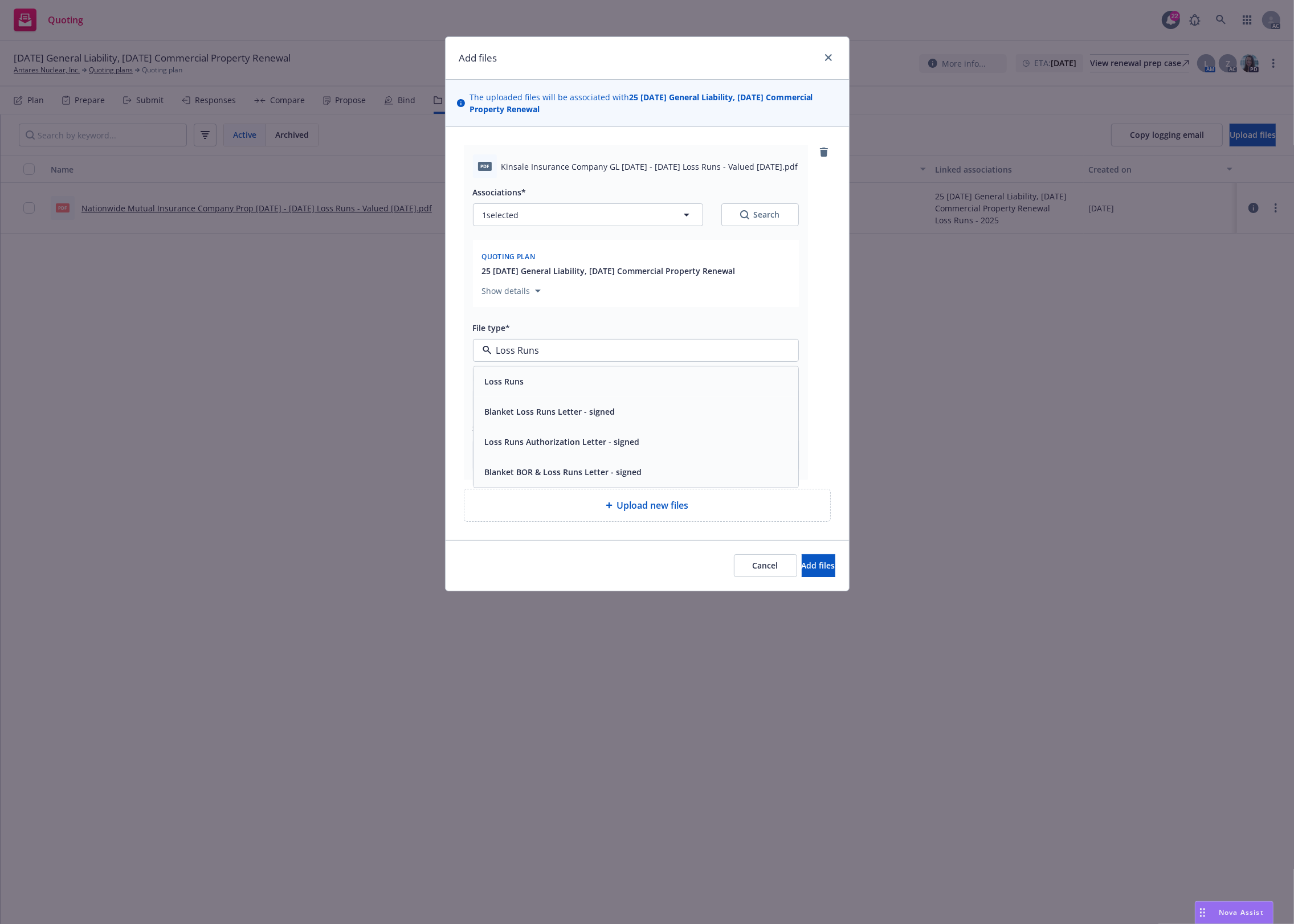
click at [585, 386] on div "Loss Runs" at bounding box center [636, 381] width 311 height 17
click at [781, 213] on button "Search" at bounding box center [759, 215] width 77 height 23
type textarea "x"
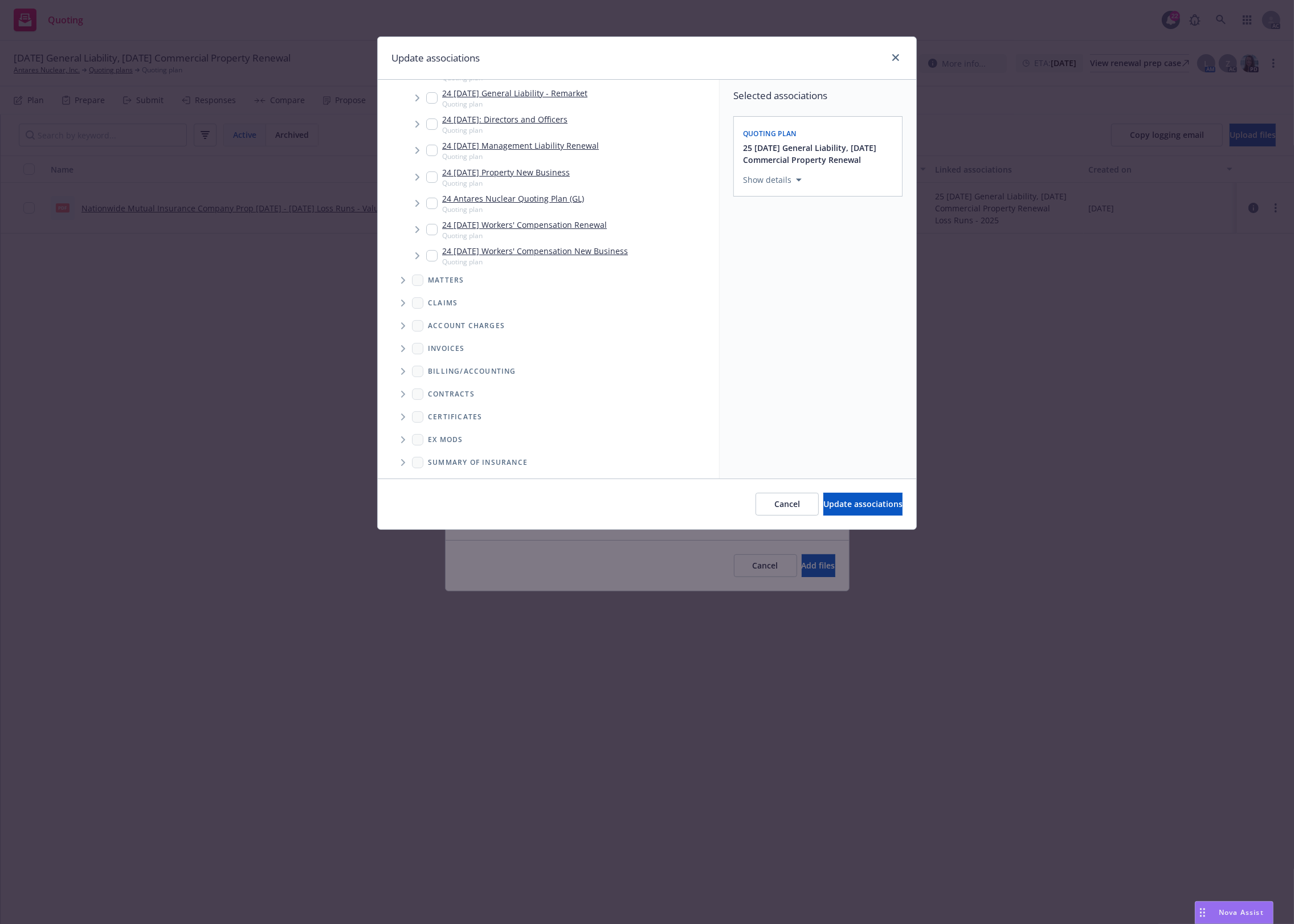
scroll to position [306, 0]
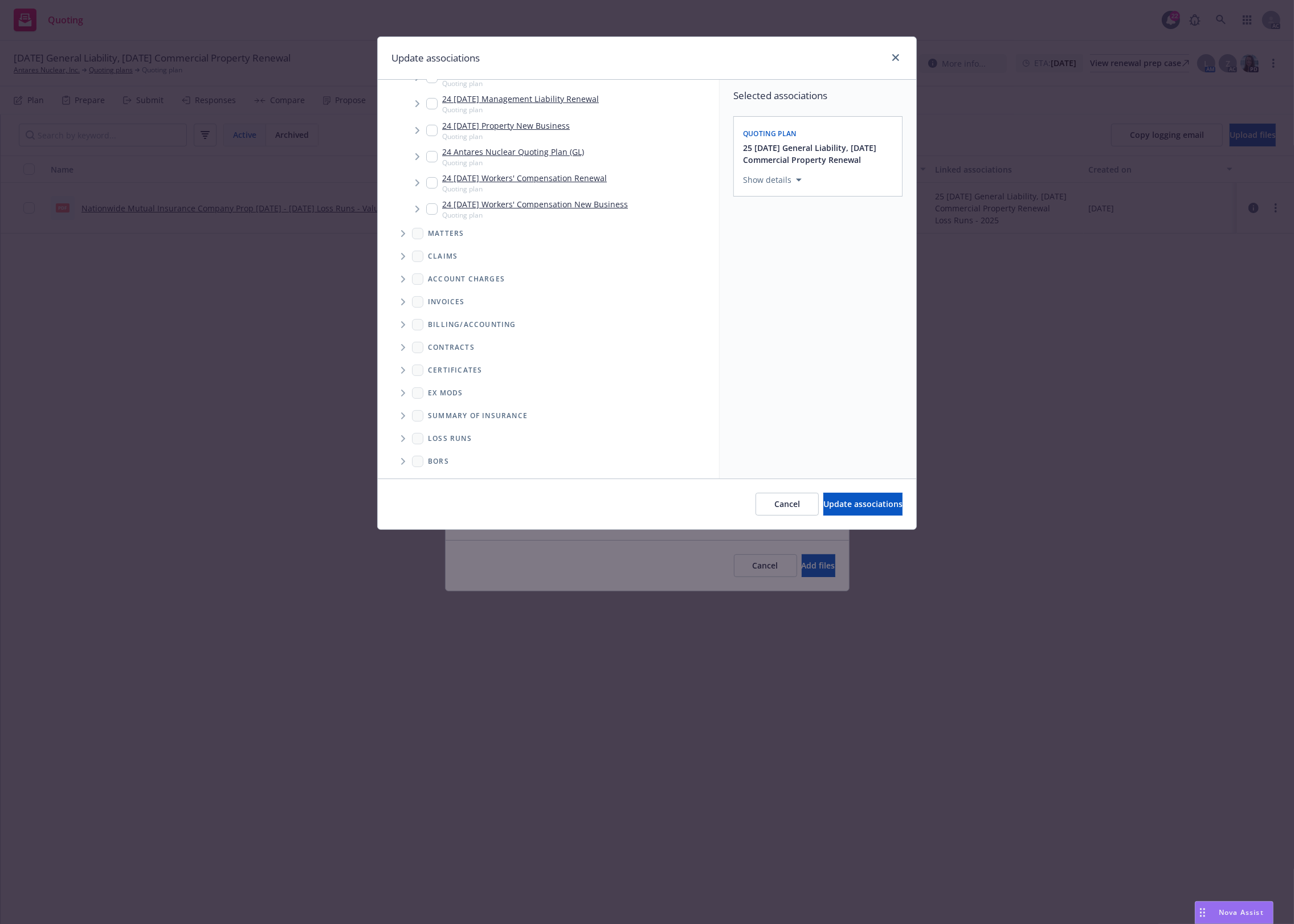
click at [400, 438] on span "Folder Tree Example" at bounding box center [403, 439] width 18 height 18
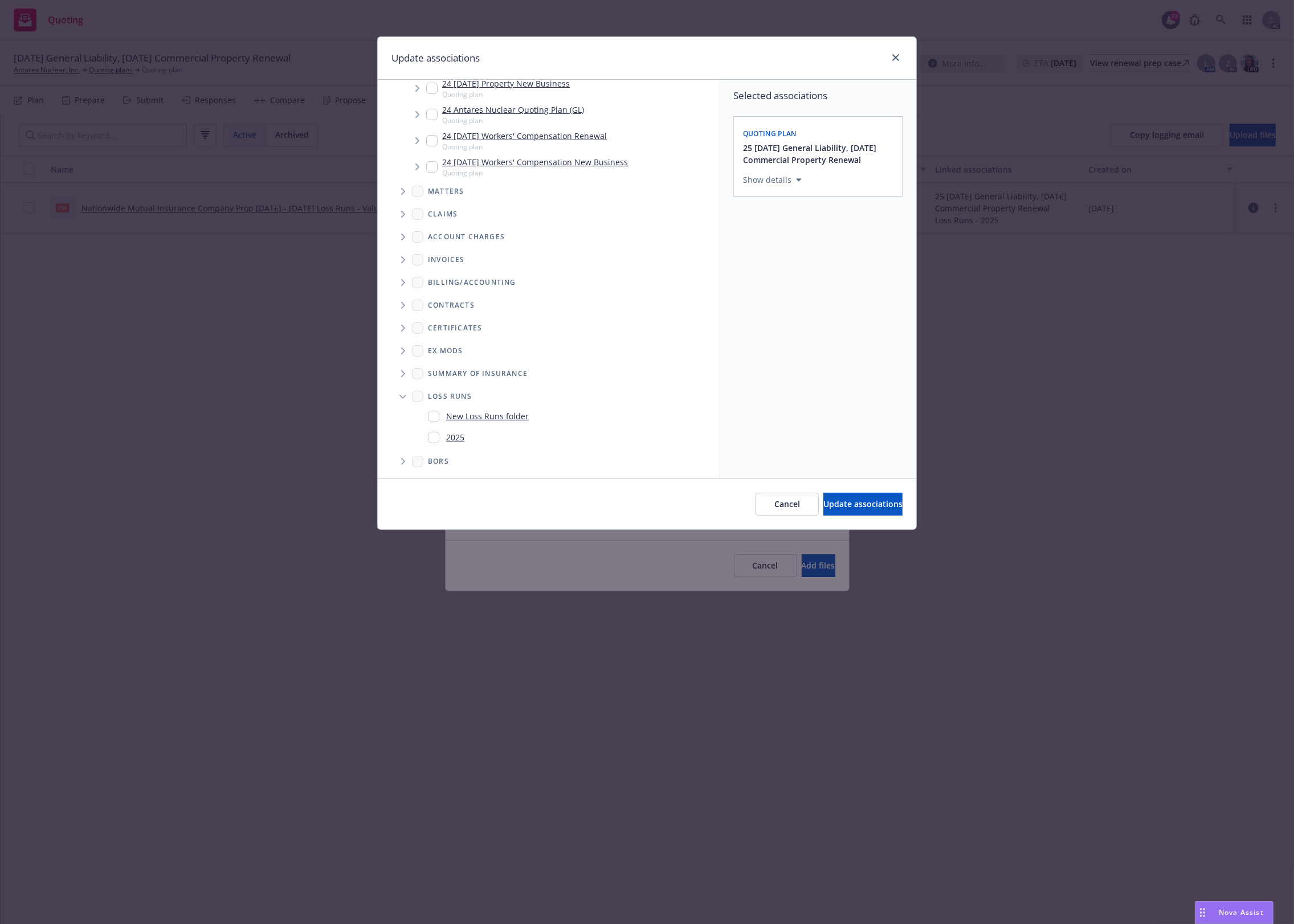
click at [444, 439] on div "2025" at bounding box center [446, 437] width 37 height 17
checkbox input "true"
click at [827, 503] on span "Update associations" at bounding box center [863, 504] width 80 height 11
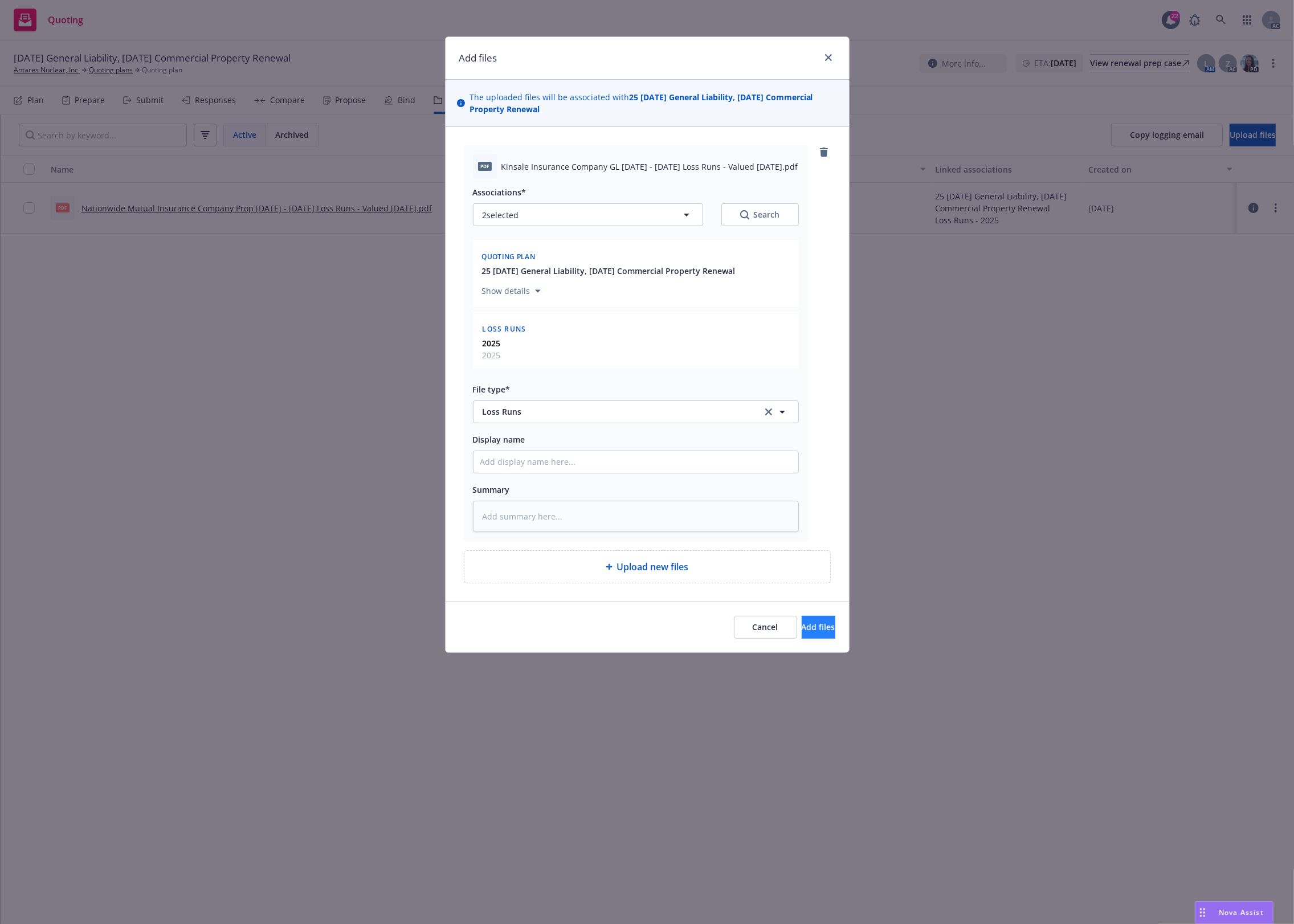
drag, startPoint x: 784, startPoint y: 613, endPoint x: 782, endPoint y: 629, distance: 16.1
click at [785, 620] on div "Cancel Add files" at bounding box center [647, 627] width 403 height 51
click at [801, 631] on button "Add files" at bounding box center [818, 627] width 33 height 23
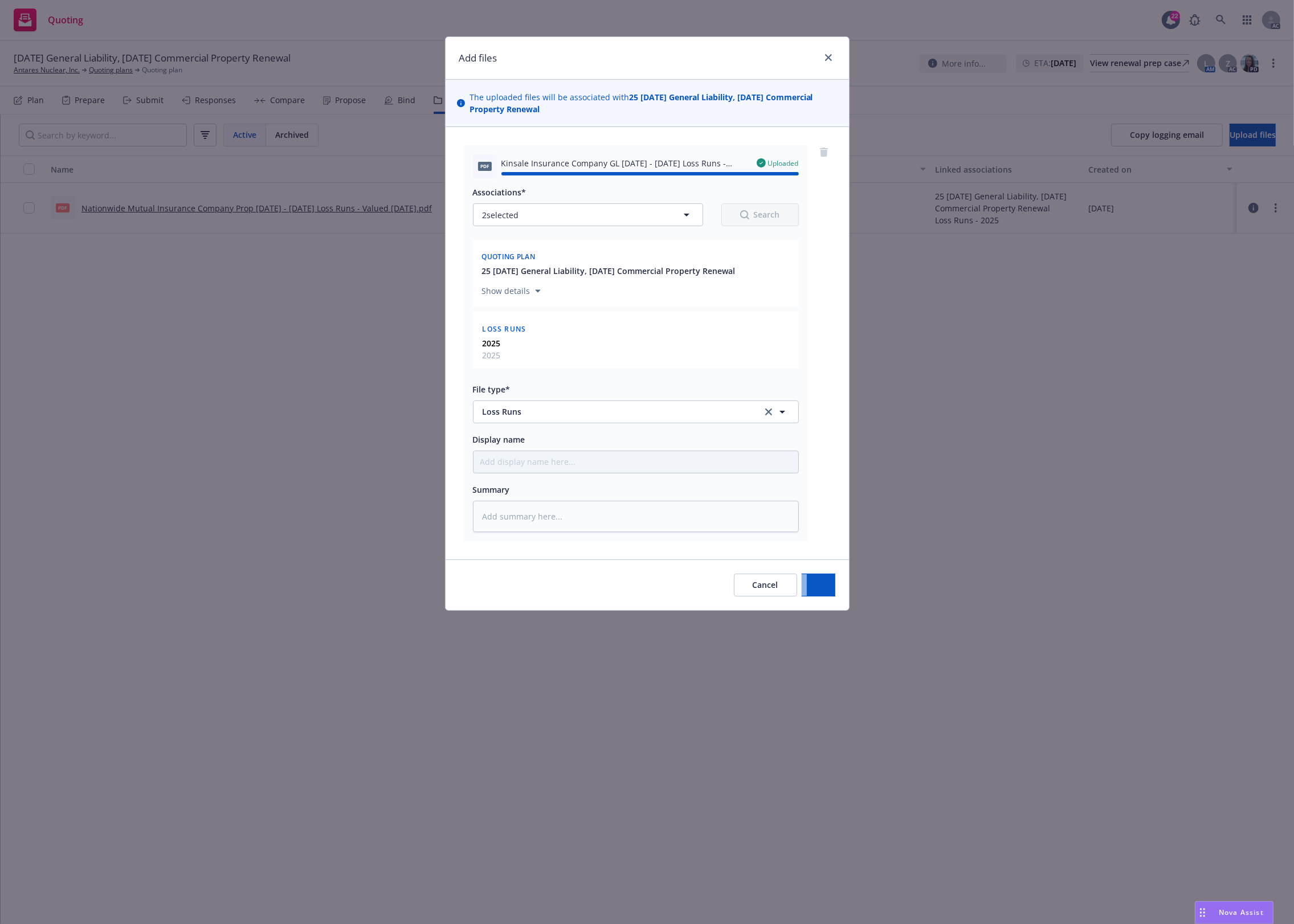
type textarea "x"
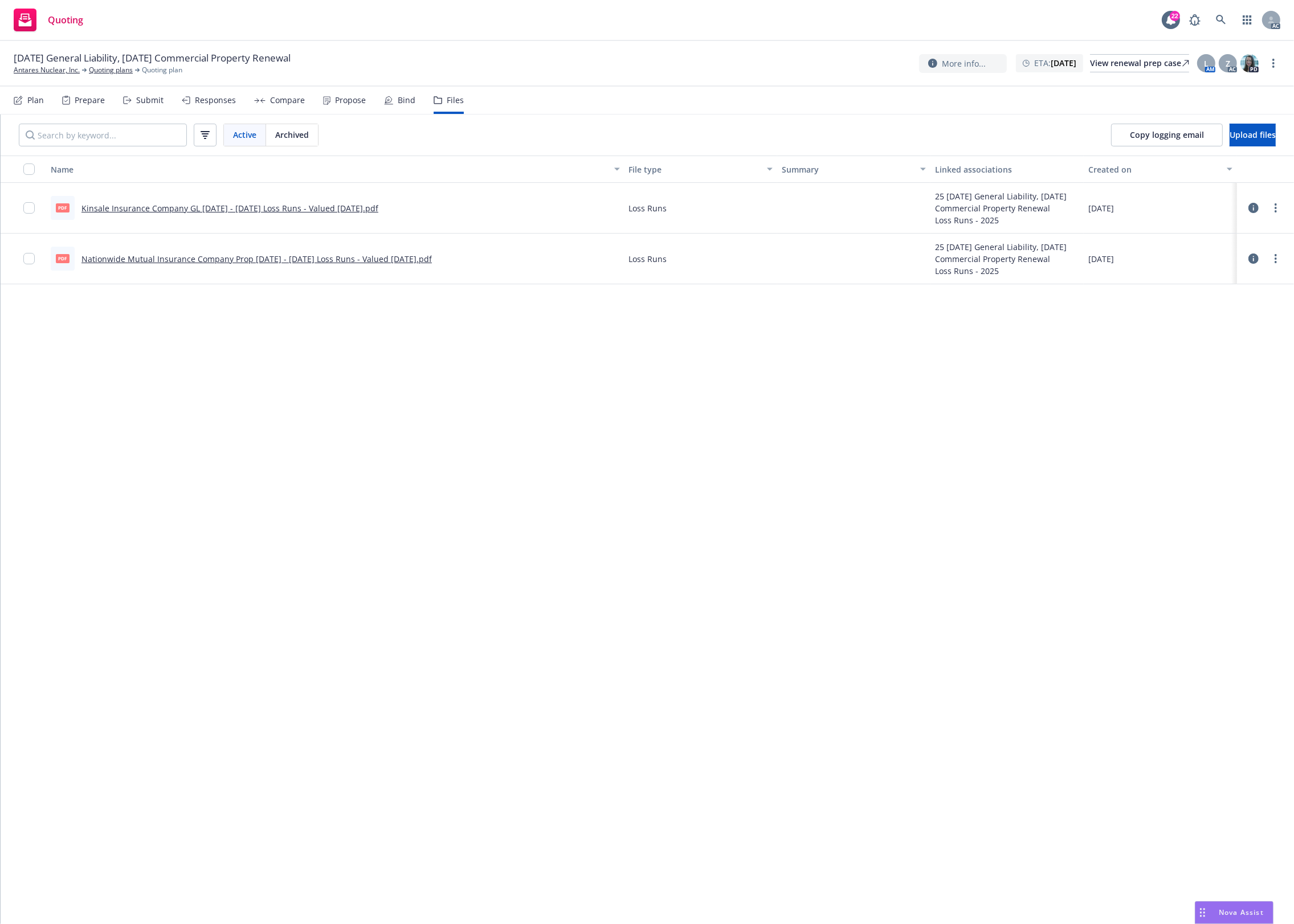
drag, startPoint x: 809, startPoint y: 334, endPoint x: 804, endPoint y: 299, distance: 35.4
click at [809, 309] on div "Name File type Summary Linked associations Created on pdf Kinsale Insurance Com…" at bounding box center [647, 540] width 1293 height 769
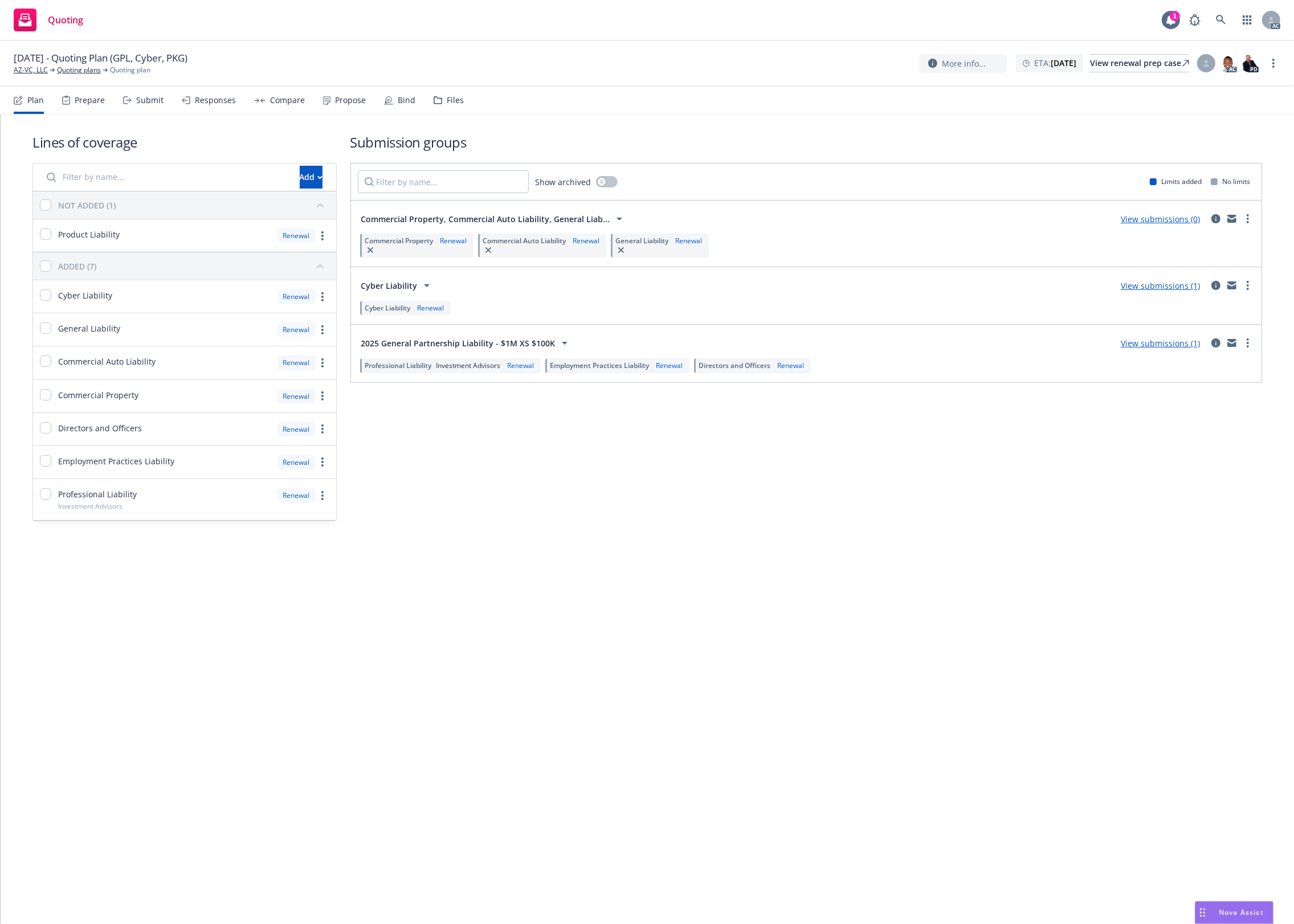
click at [446, 97] on div "Files" at bounding box center [454, 99] width 17 height 9
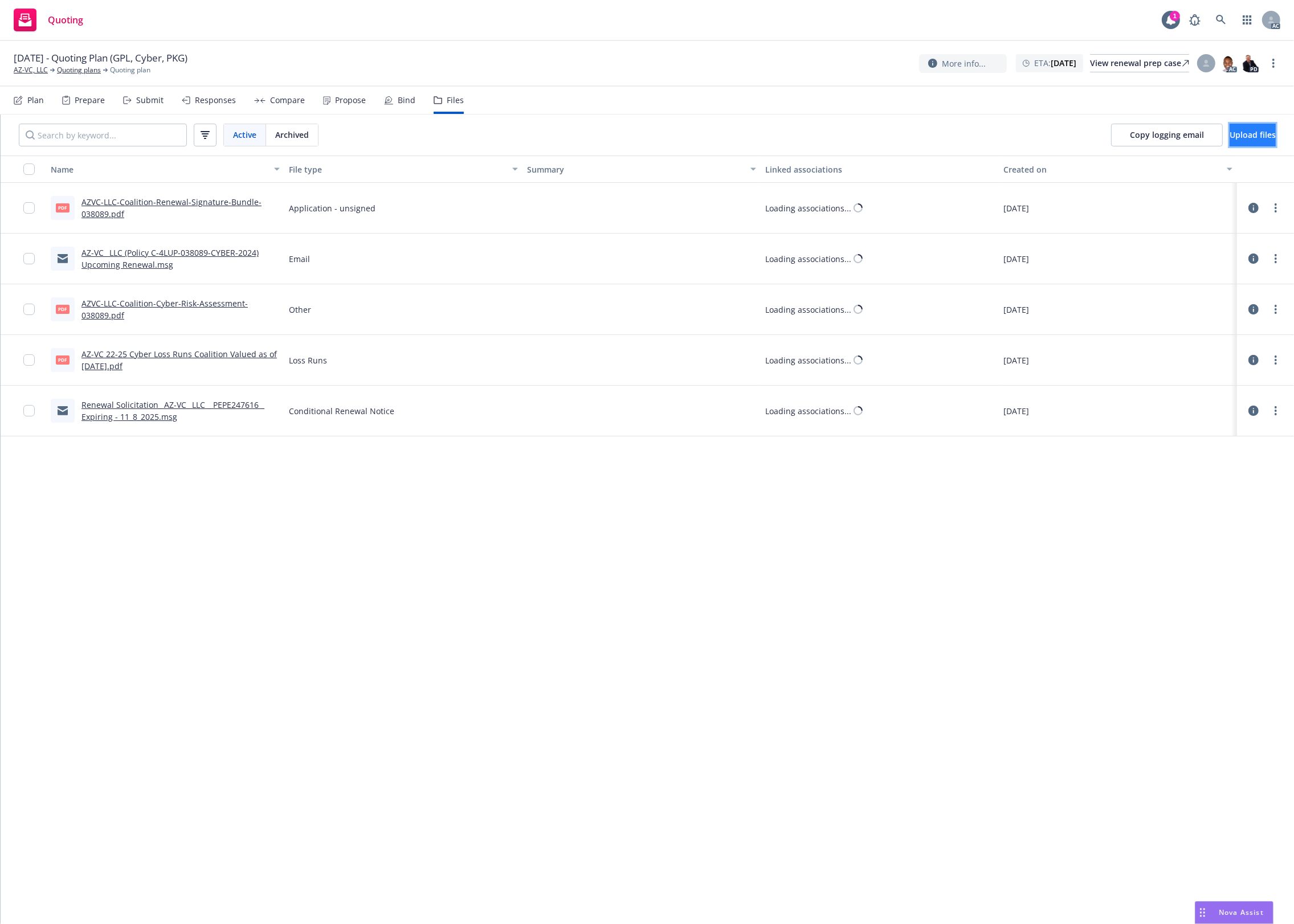
click at [1234, 141] on button "Upload files" at bounding box center [1253, 135] width 46 height 23
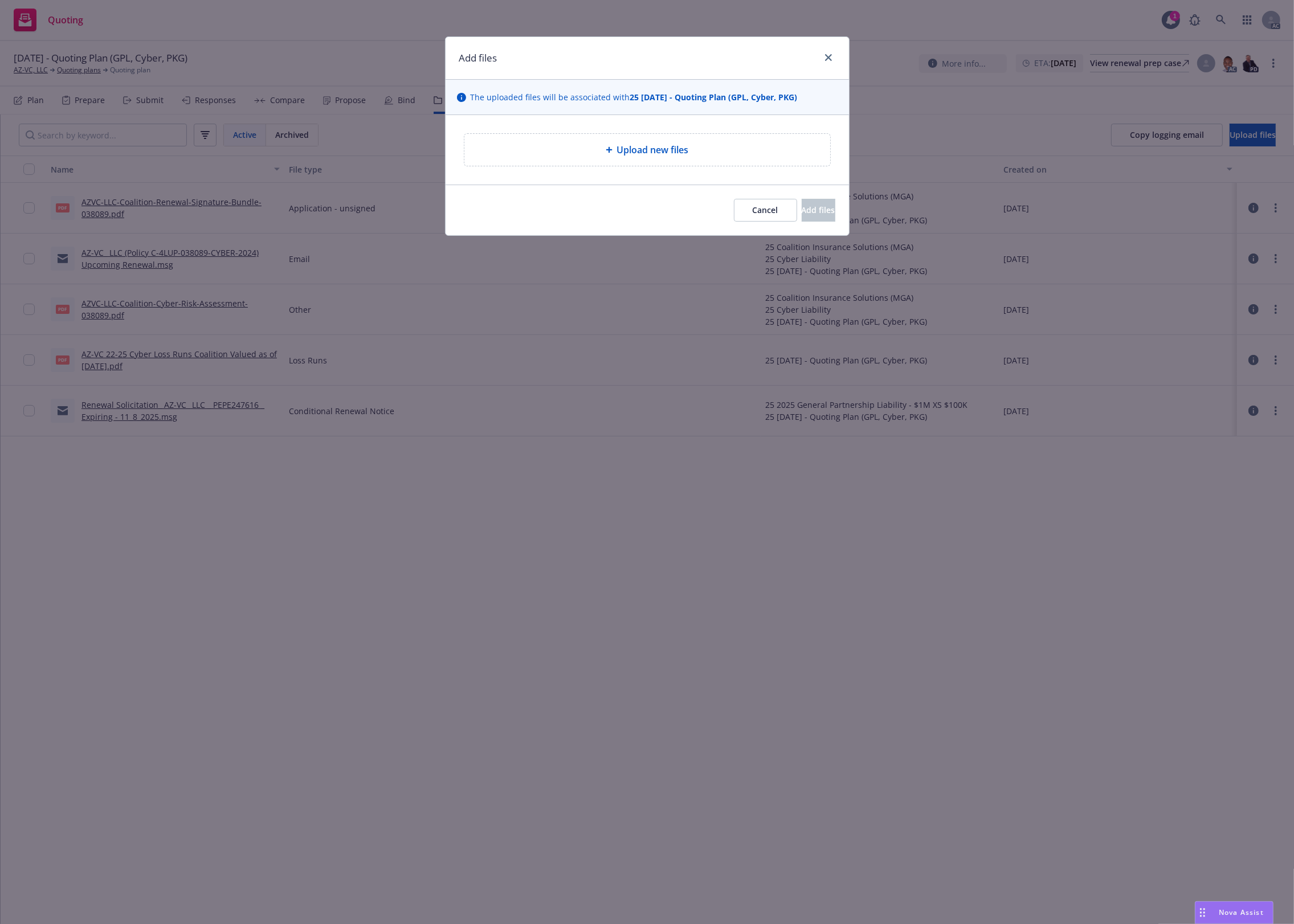
click at [610, 144] on div "Upload new files" at bounding box center [647, 150] width 348 height 14
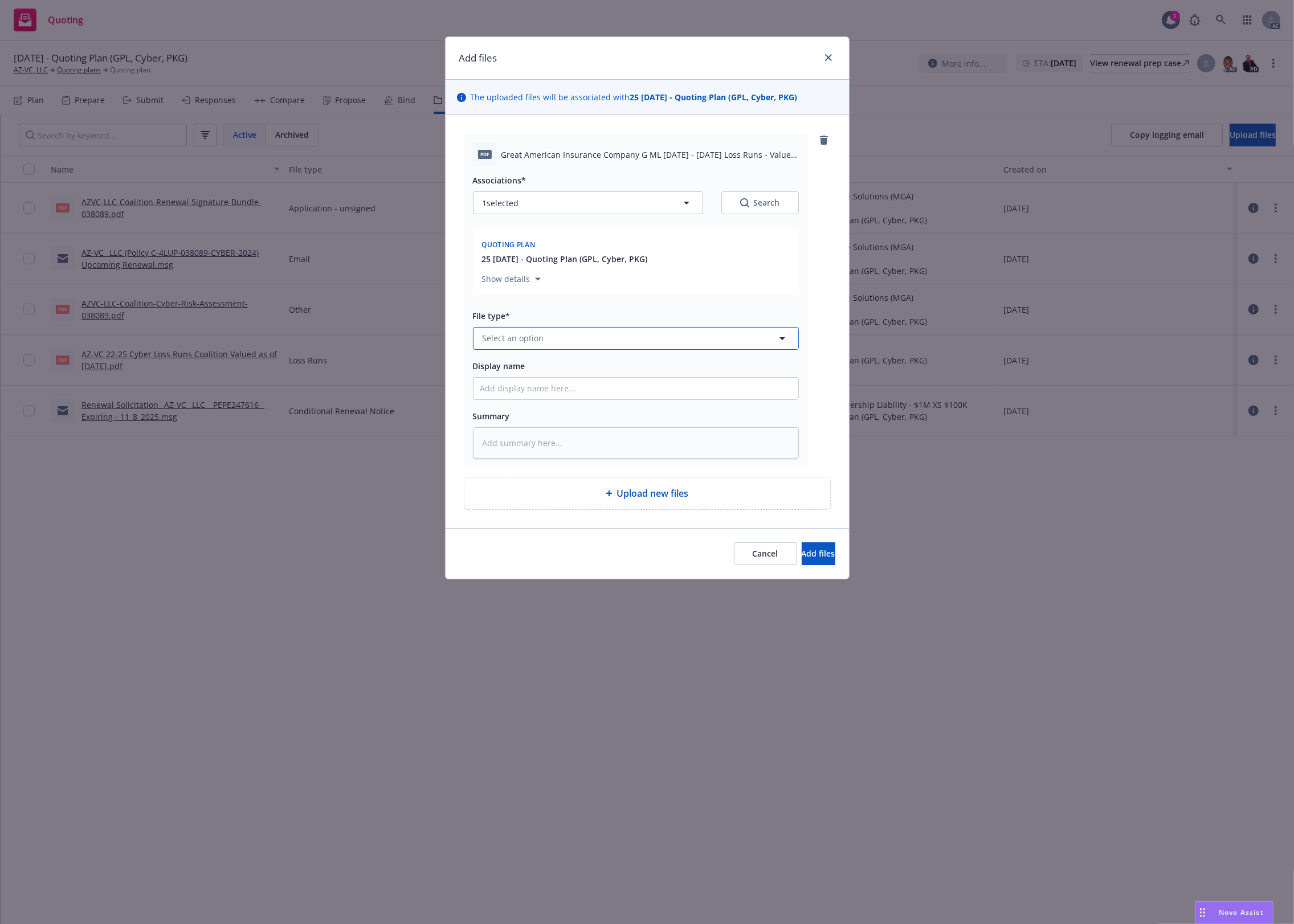
click at [541, 344] on span "Select an option" at bounding box center [513, 337] width 61 height 12
type input "`"
type textarea "x"
paste input "Loss Runs"
type input "Loss Runs"
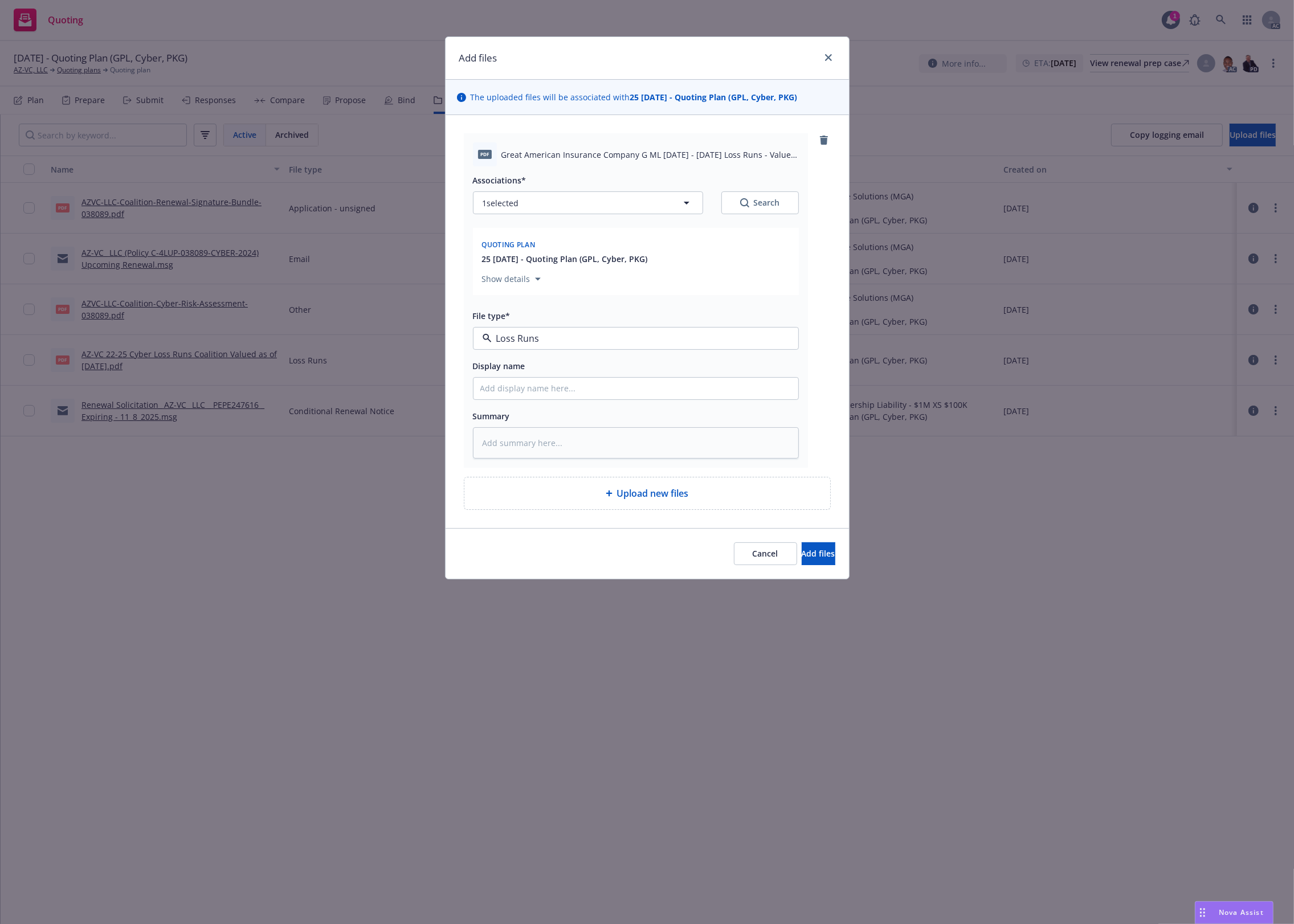
click at [532, 362] on div "Loss Runs" at bounding box center [636, 369] width 311 height 17
click at [750, 187] on div "Associations* 1 selected Search" at bounding box center [636, 194] width 326 height 41
click at [745, 204] on icon "Search" at bounding box center [744, 202] width 9 height 9
type textarea "x"
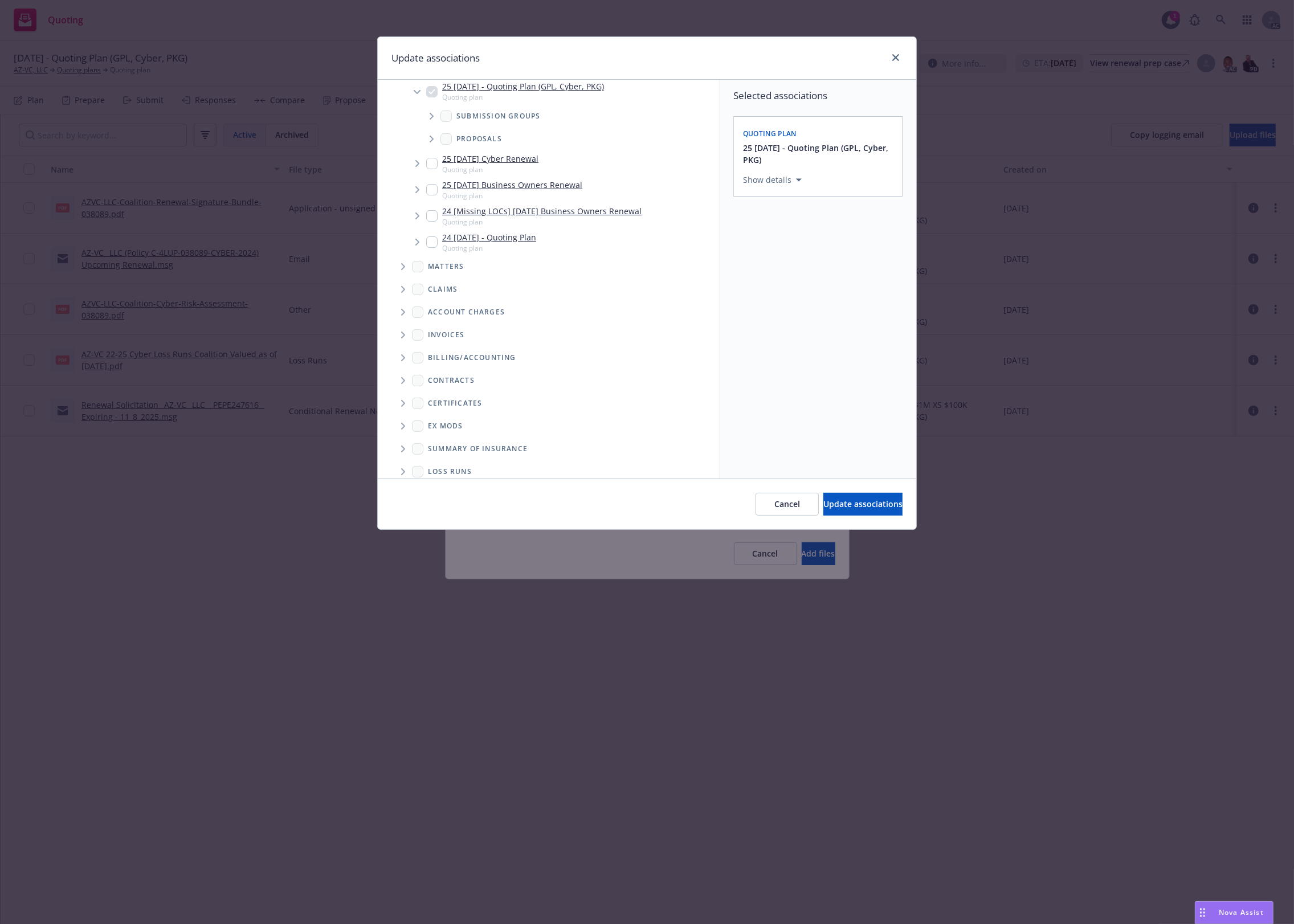
scroll to position [110, 0]
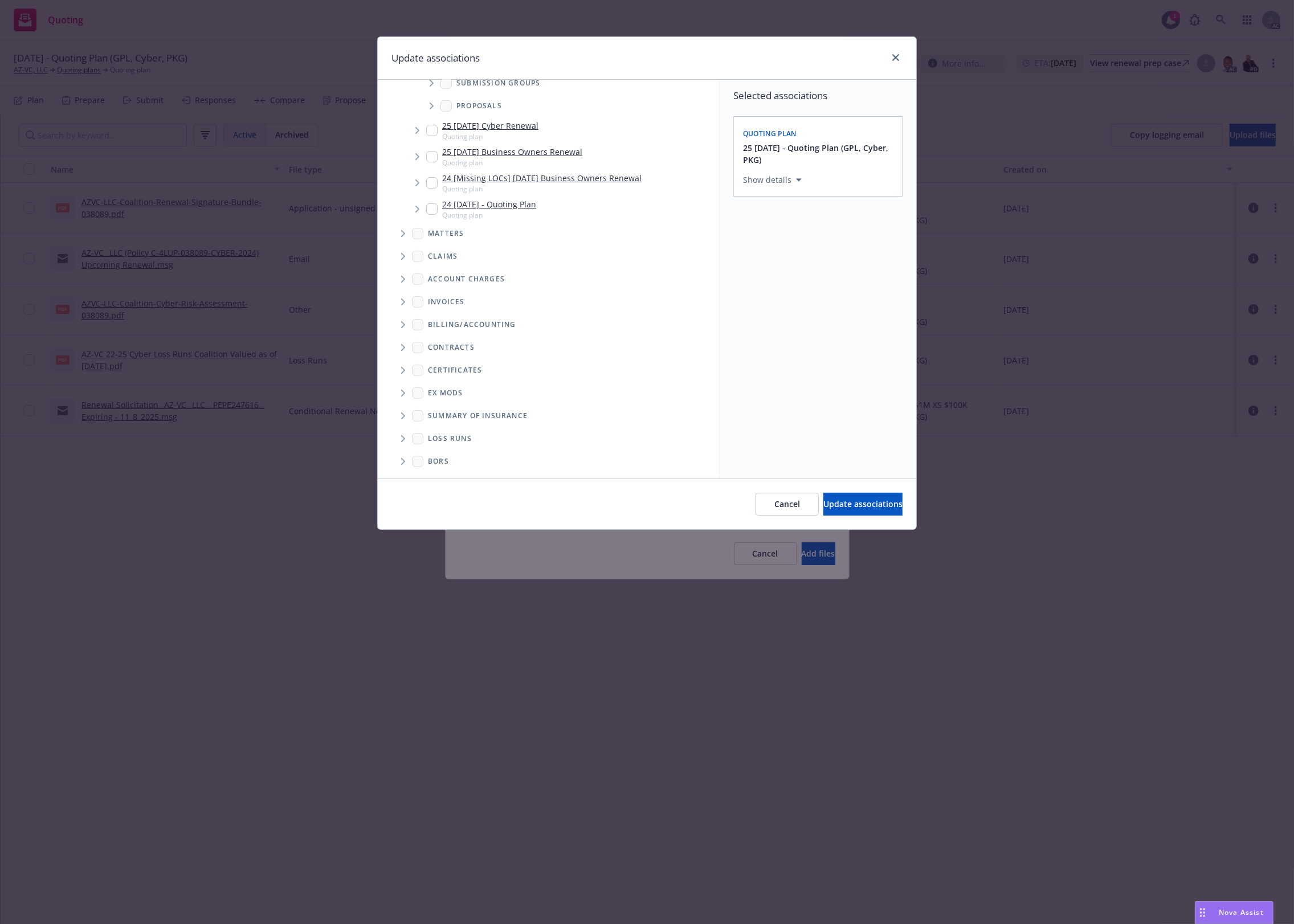
click at [433, 450] on div "BORs" at bounding box center [556, 462] width 325 height 23
click at [432, 436] on span "Loss Runs" at bounding box center [450, 439] width 44 height 7
click at [400, 433] on span "Folder Tree Example" at bounding box center [403, 439] width 18 height 18
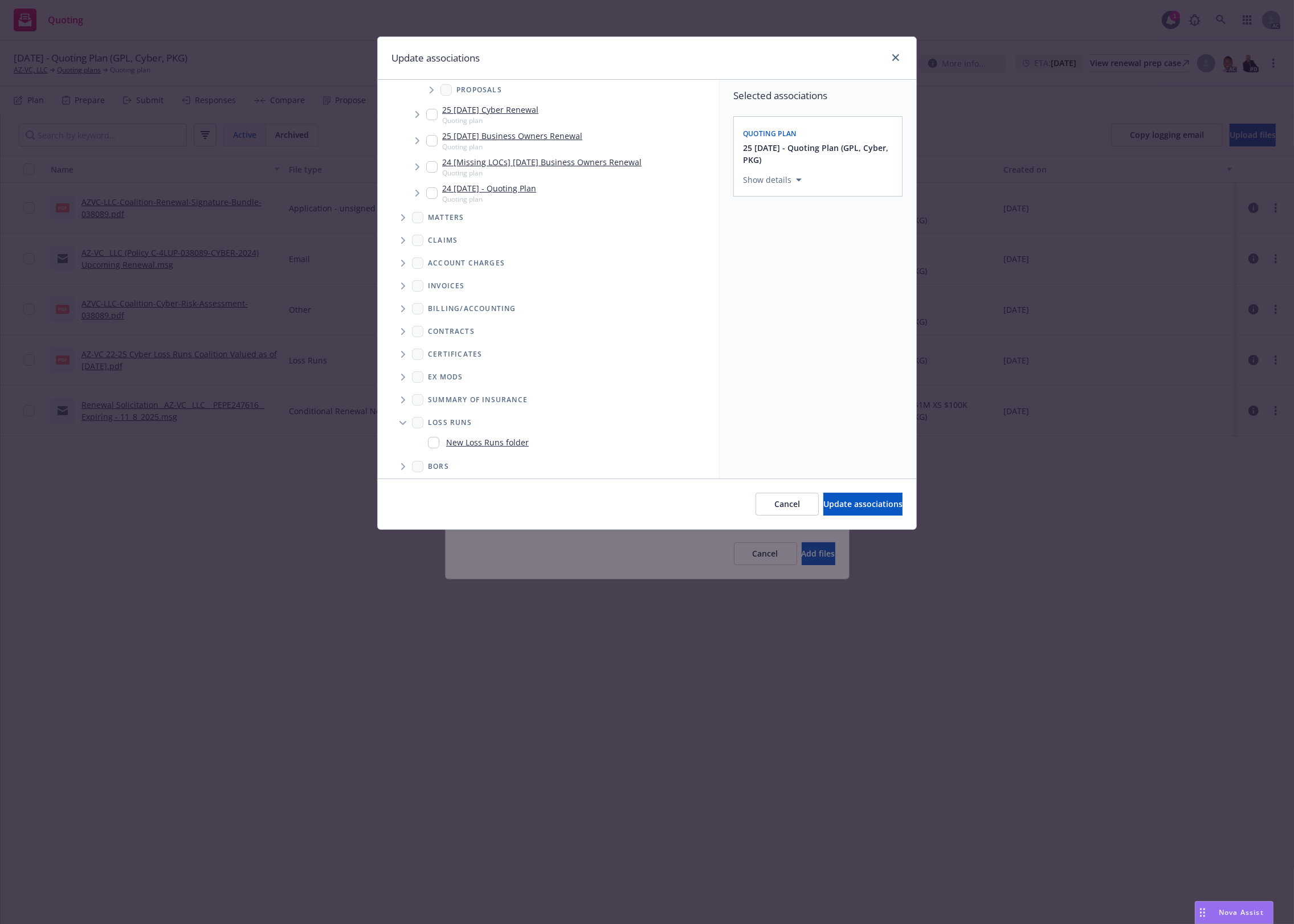
scroll to position [131, 0]
click at [479, 440] on link "New Loss Runs folder" at bounding box center [488, 437] width 83 height 12
checkbox input "true"
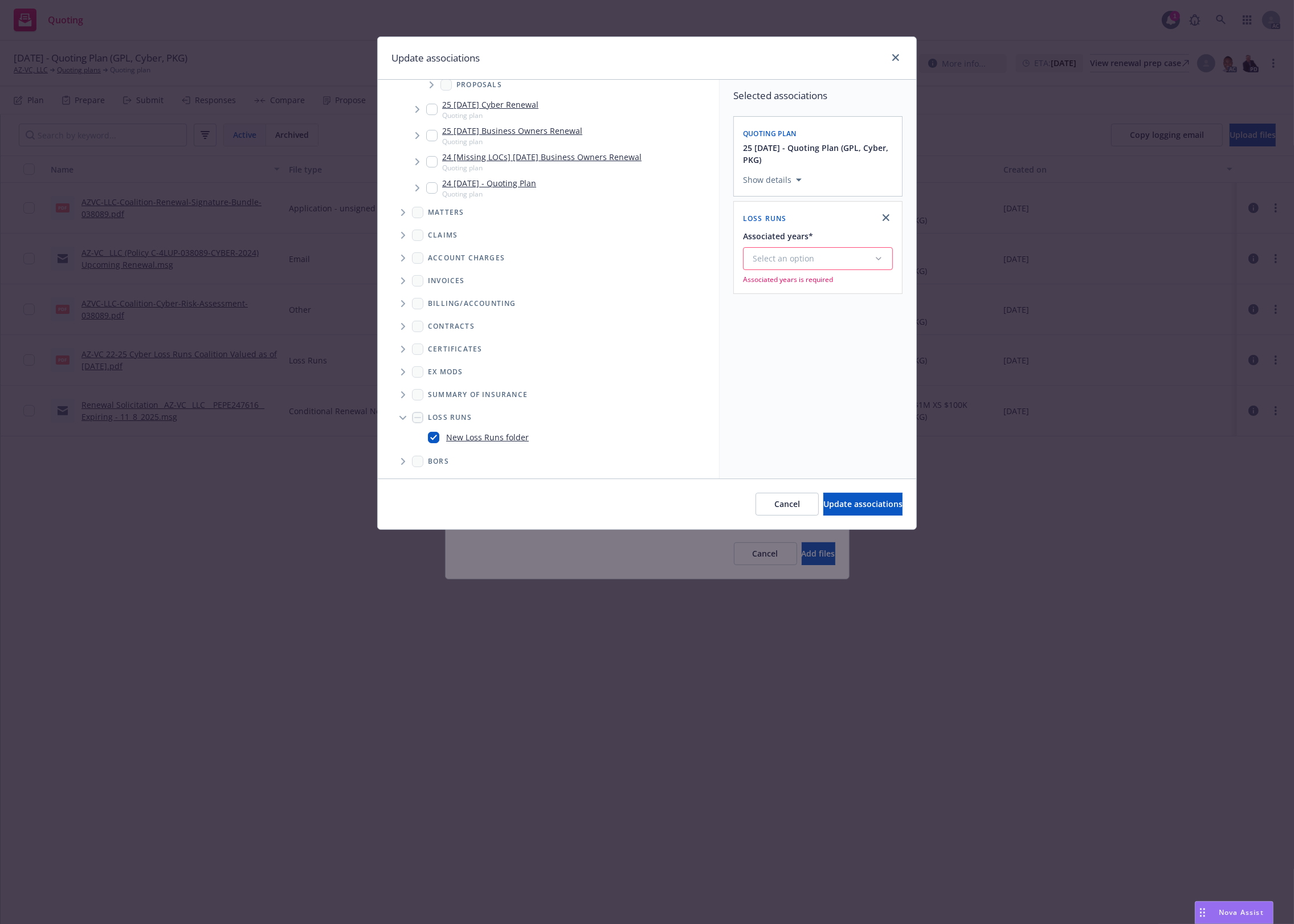
click at [829, 255] on div "Select an option" at bounding box center [813, 259] width 121 height 11
click at [799, 371] on div "2025" at bounding box center [848, 375] width 209 height 30
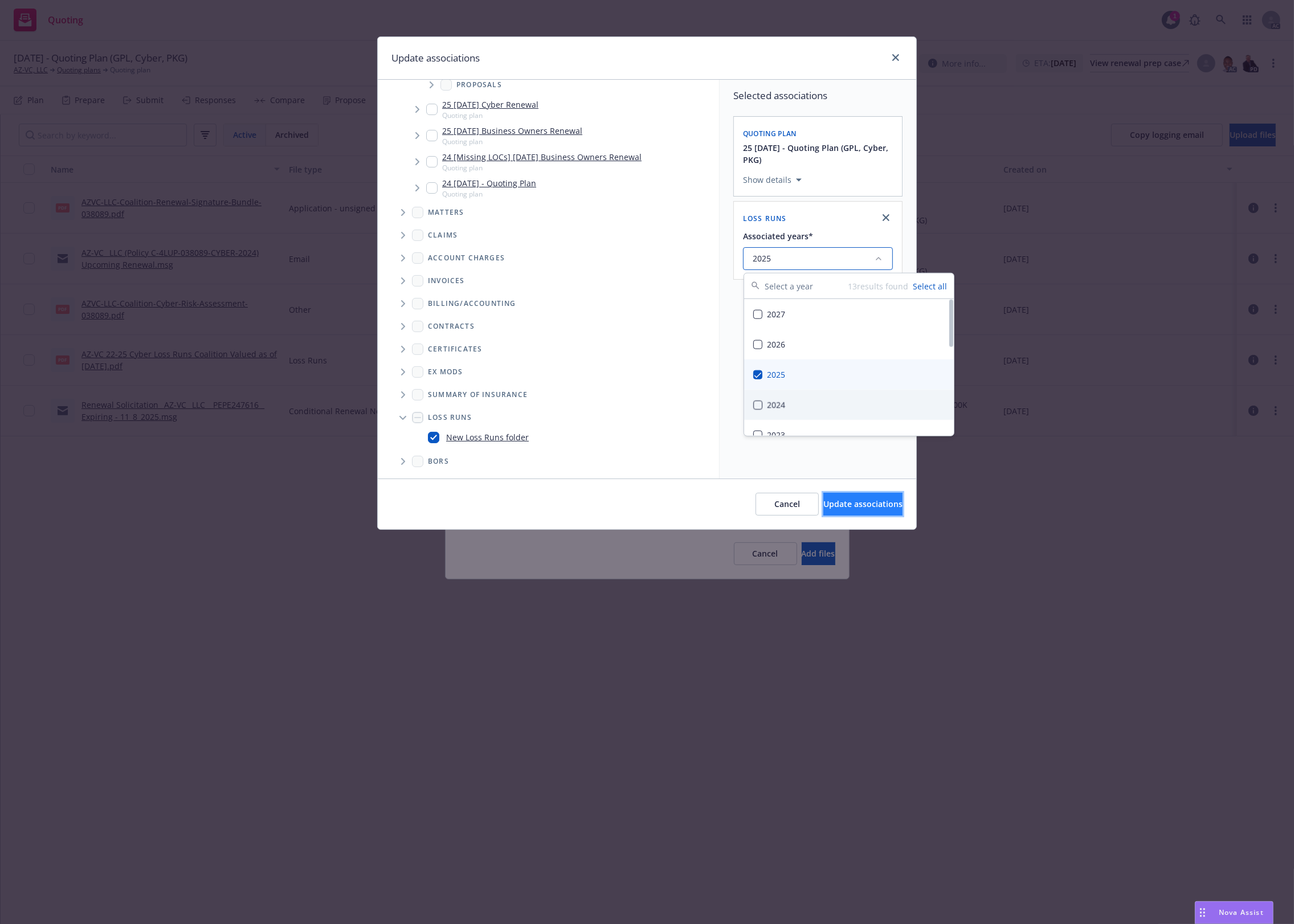
click at [824, 503] on span "Update associations" at bounding box center [863, 504] width 80 height 11
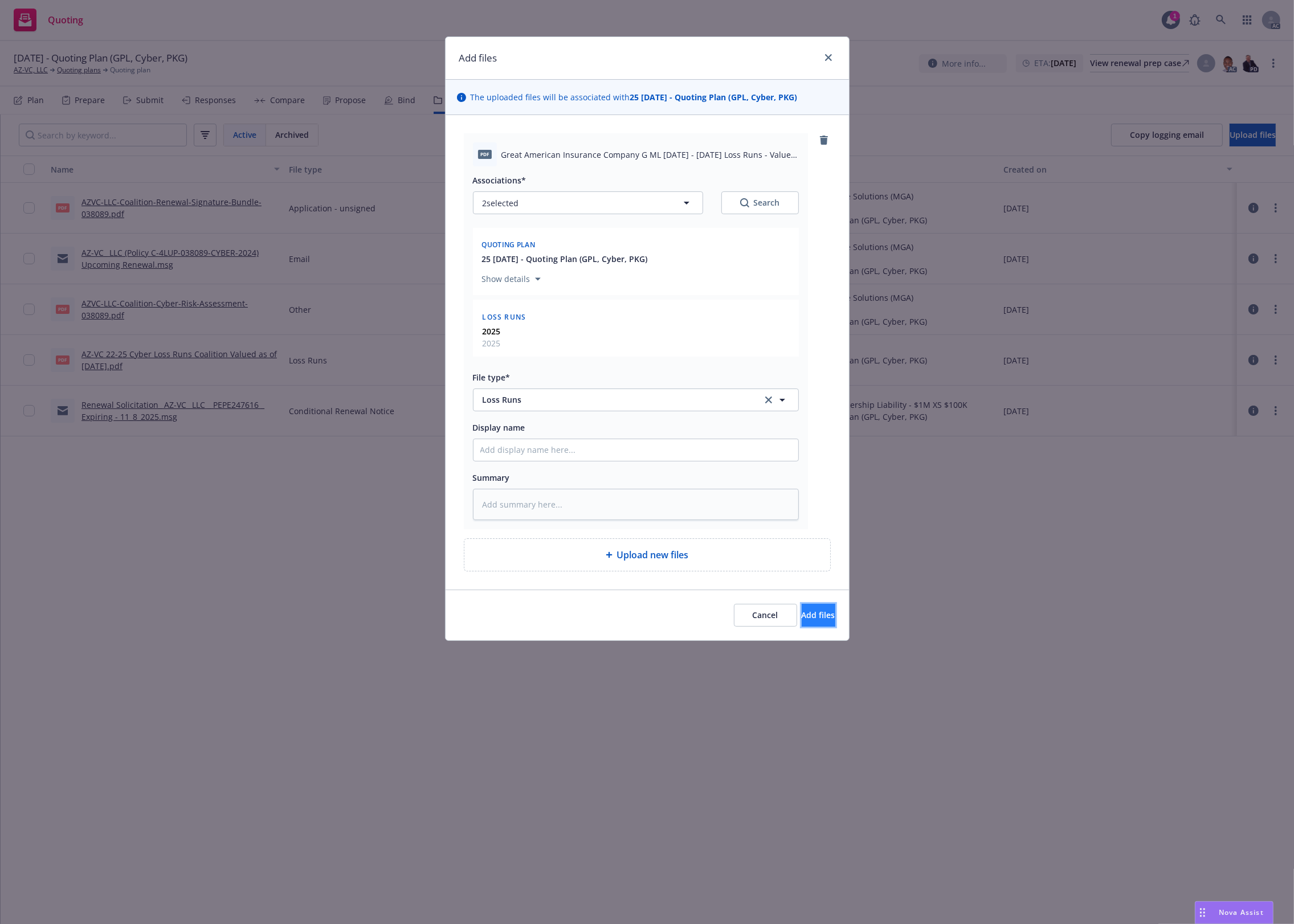
click at [801, 627] on button "Add files" at bounding box center [818, 615] width 33 height 23
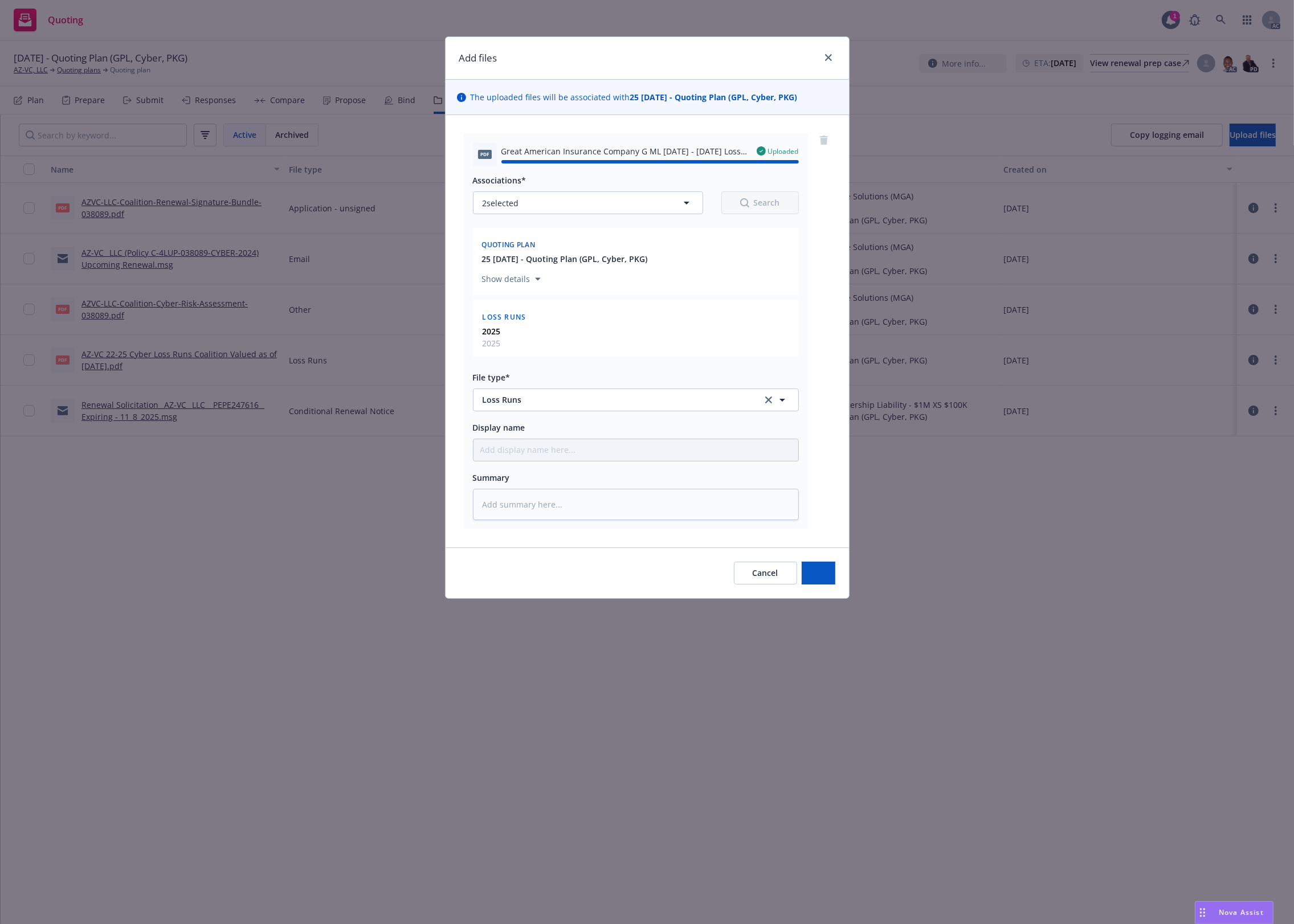
type textarea "x"
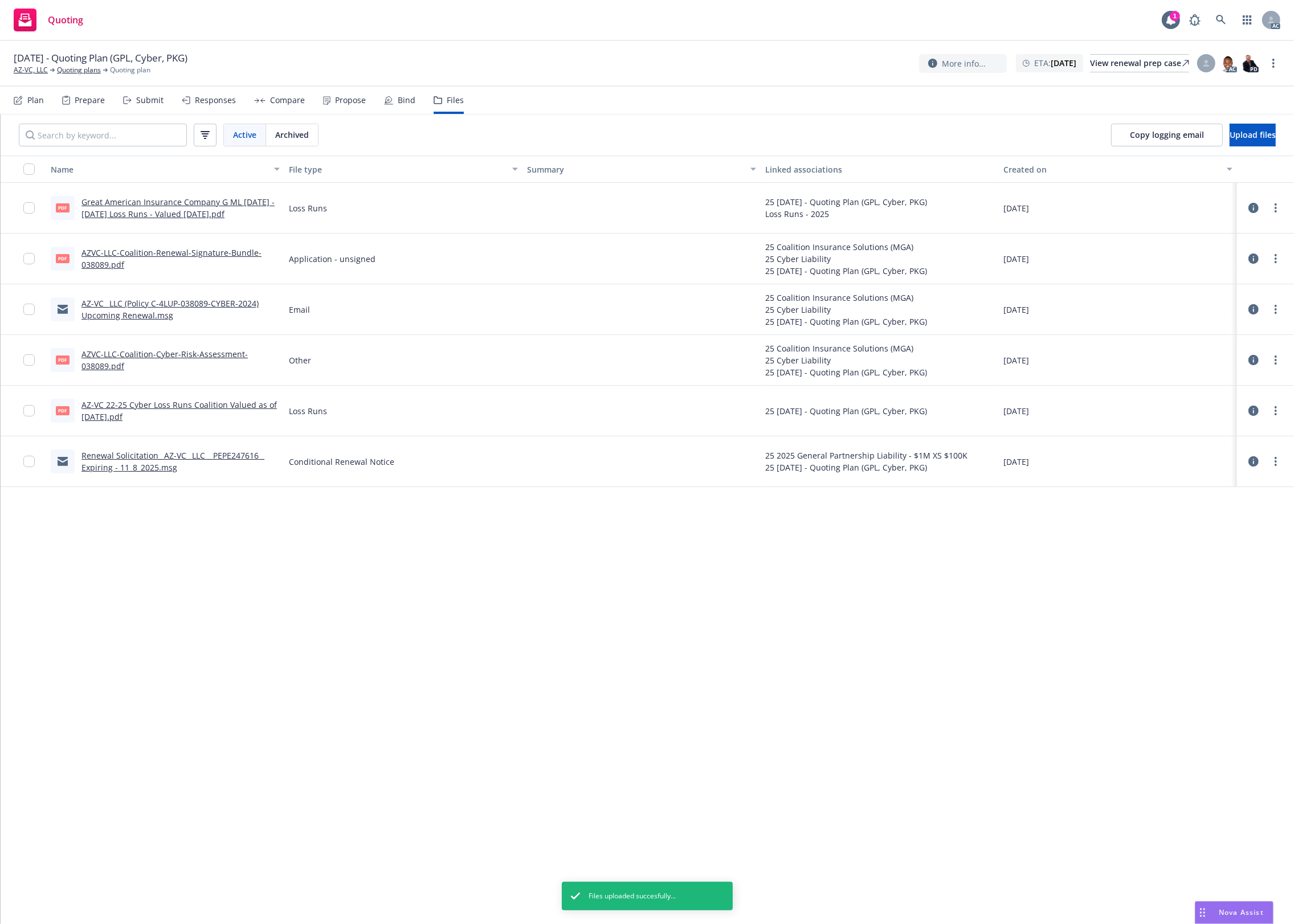
click at [616, 670] on div "Name File type Summary Linked associations Created on pdf Great American Insura…" at bounding box center [647, 540] width 1293 height 769
click at [543, 579] on div "Name File type Summary Linked associations Created on pdf Great American Insura…" at bounding box center [647, 540] width 1293 height 769
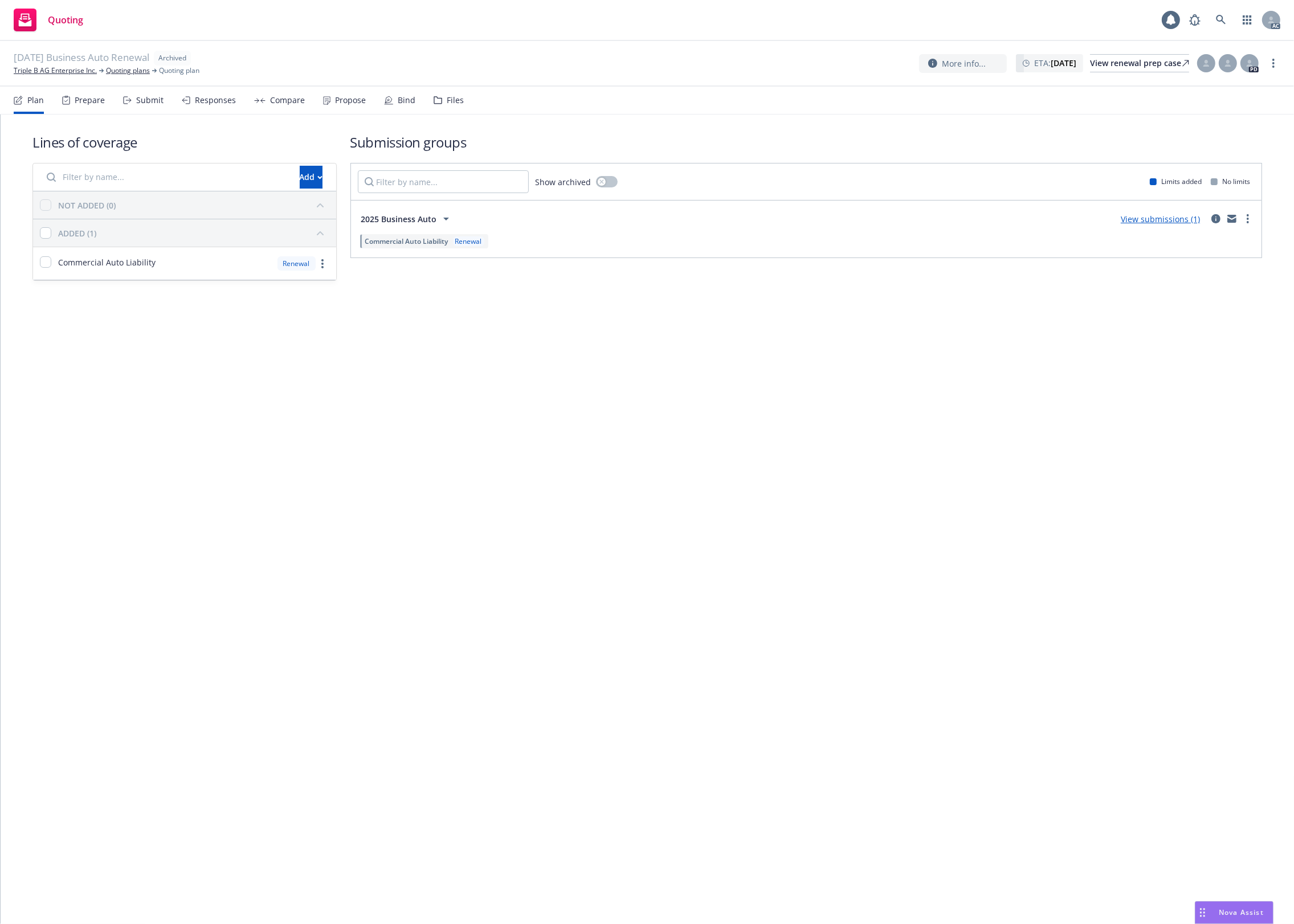
click at [437, 94] on div "Files" at bounding box center [449, 100] width 30 height 27
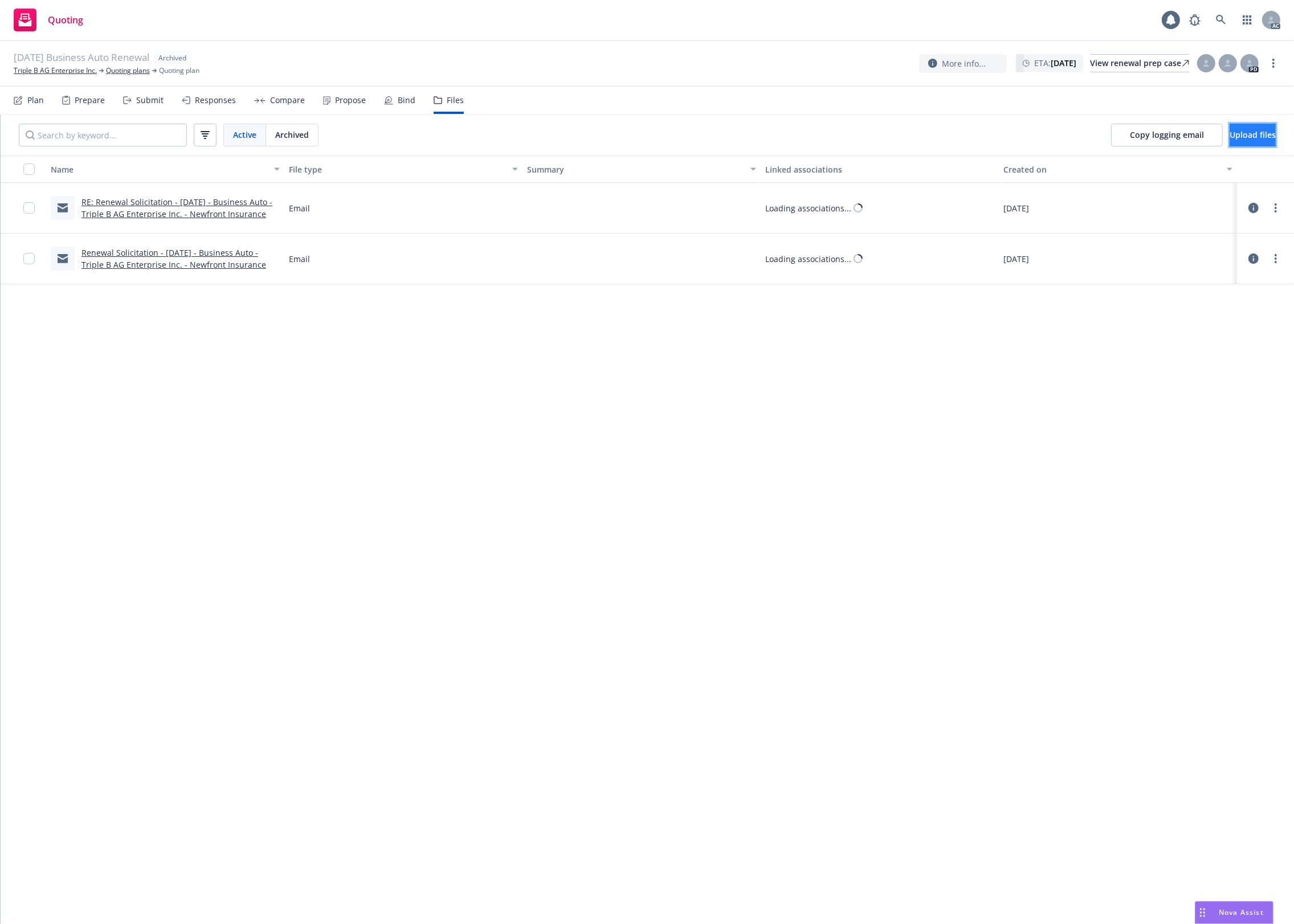
click at [1234, 135] on span "Upload files" at bounding box center [1253, 135] width 46 height 11
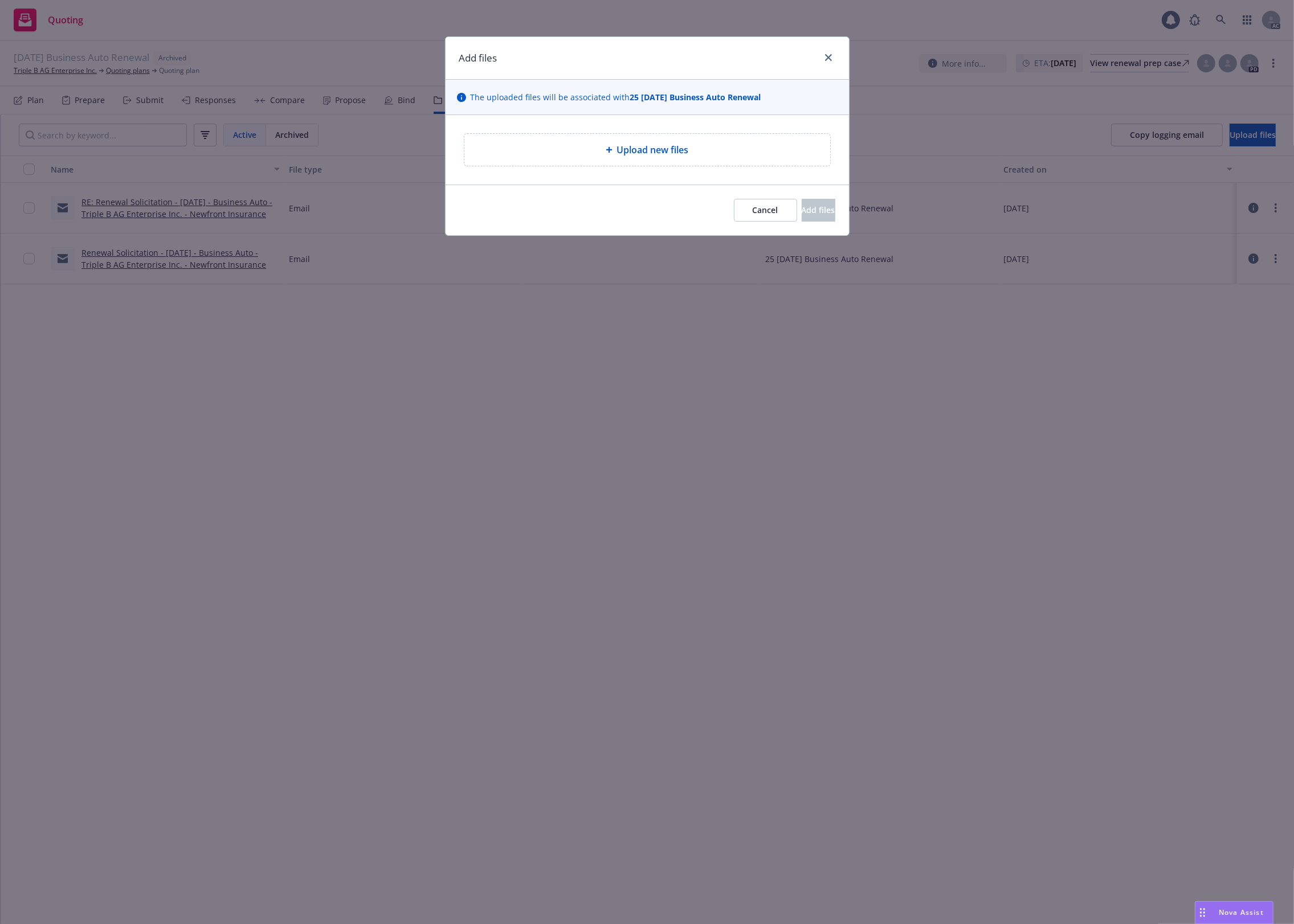
click at [629, 154] on span "Upload new files" at bounding box center [653, 150] width 72 height 14
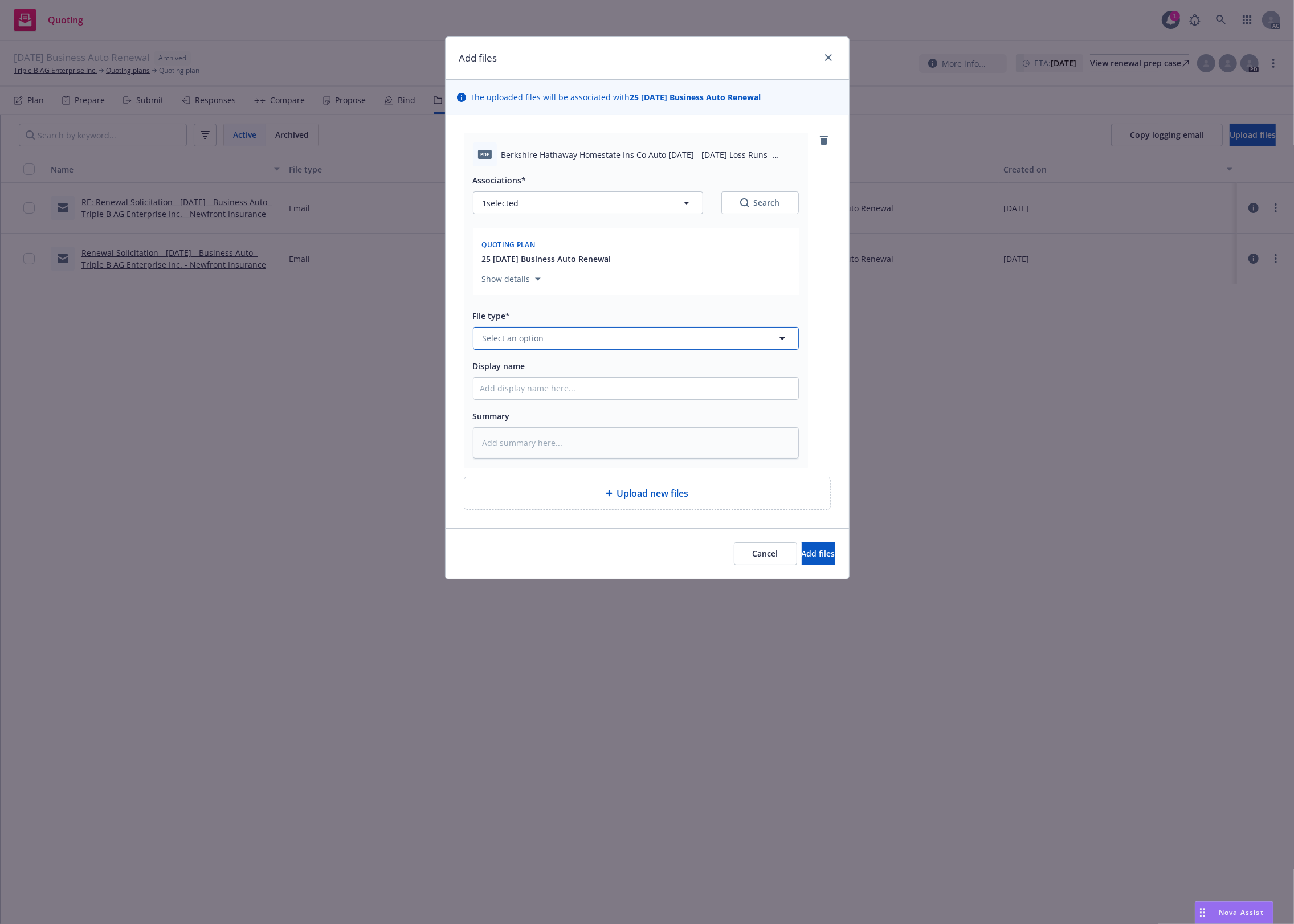
click at [568, 334] on button "Select an option" at bounding box center [636, 338] width 326 height 23
type input "`"
type textarea "x"
type input "`1"
paste input "Loss Runs"
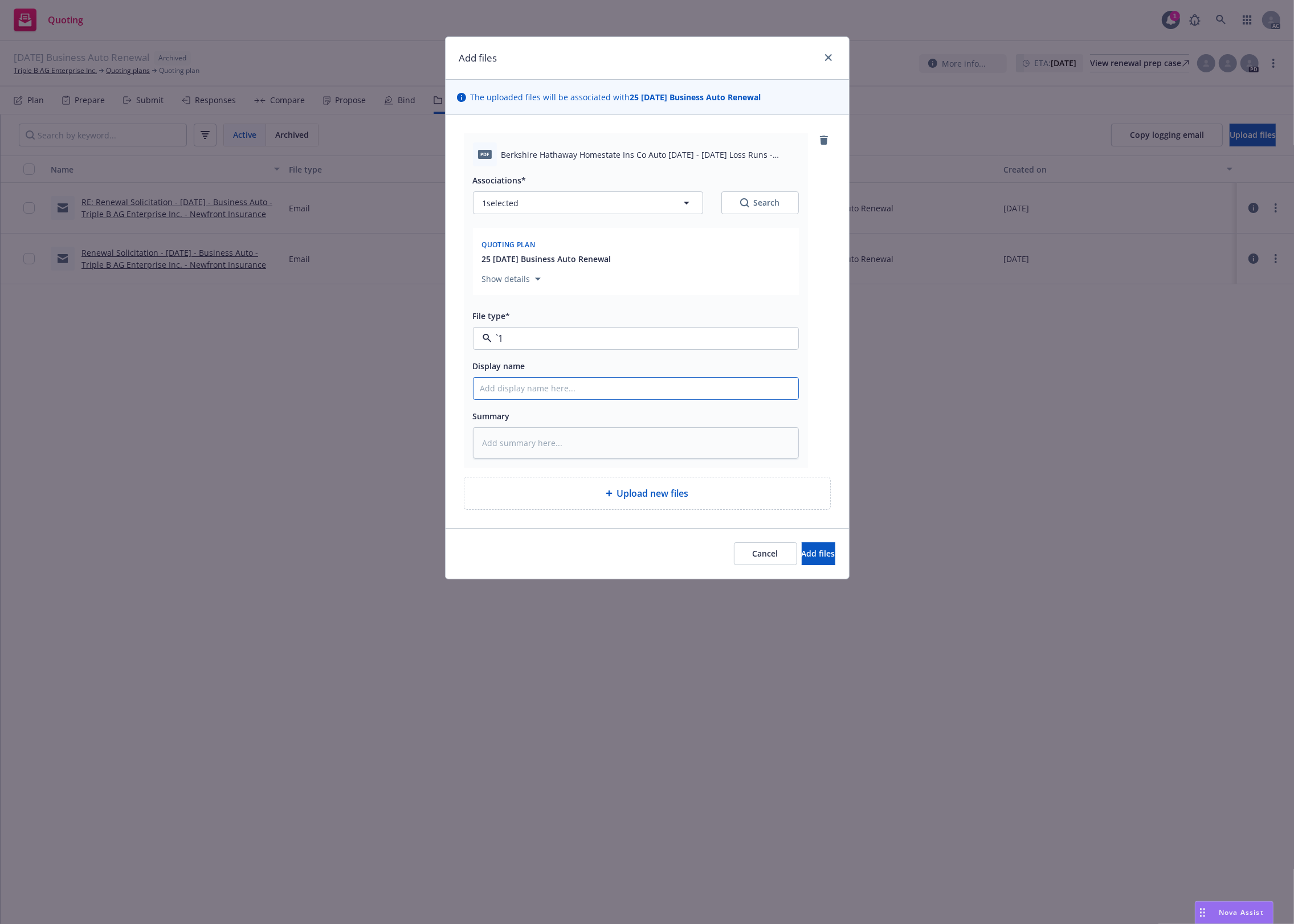
type textarea "x"
type input "Loss Runs"
type textarea "x"
type input "Loss Runs"
click at [528, 337] on span "Select an option" at bounding box center [513, 337] width 61 height 12
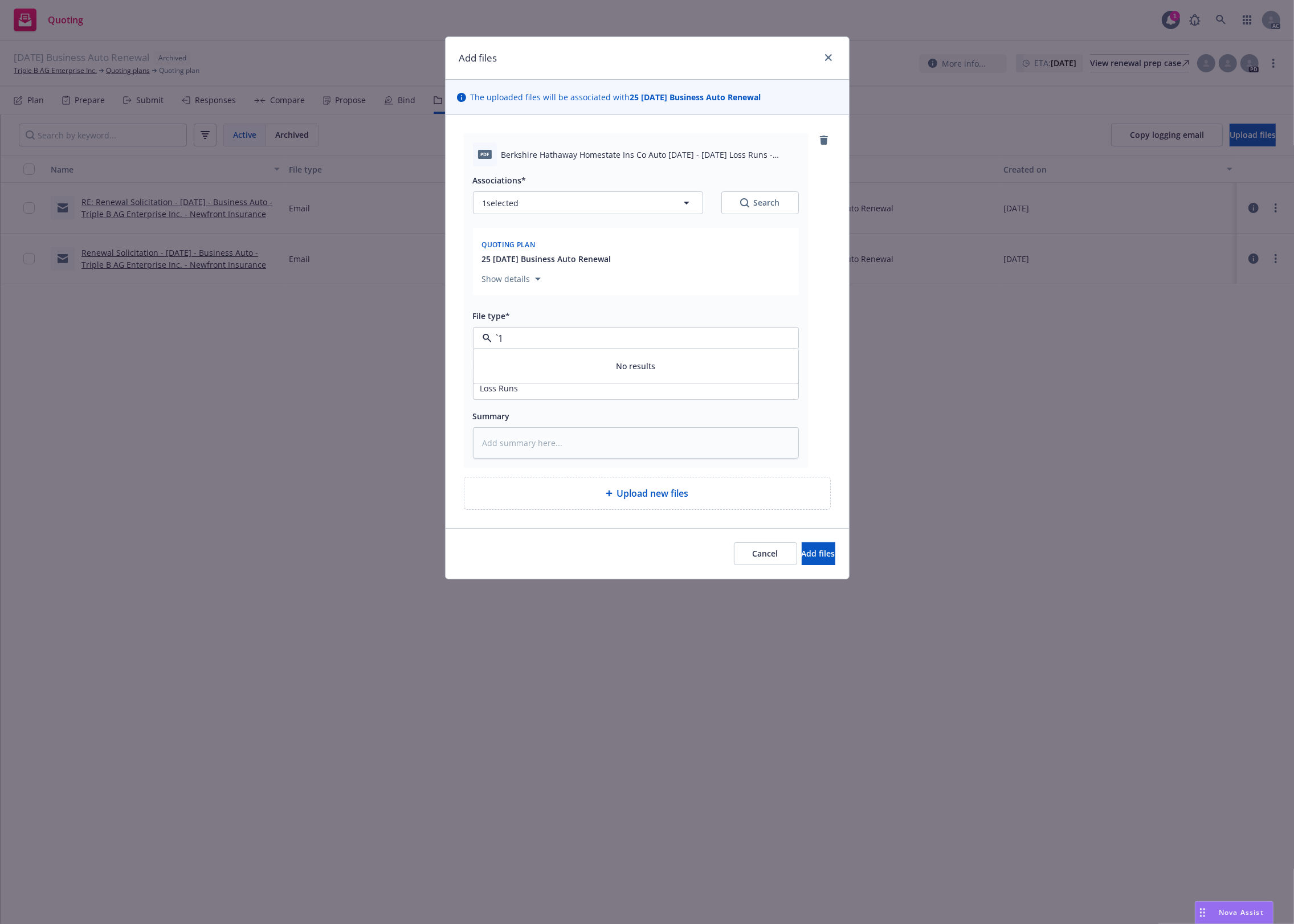
paste input "Loss Runs"
type input "Loss Runs"
click at [531, 365] on div "Loss Runs" at bounding box center [636, 369] width 311 height 17
drag, startPoint x: 545, startPoint y: 388, endPoint x: 389, endPoint y: 378, distance: 156.3
click at [389, 378] on div "Add files The uploaded files will be associated with 25 [DATE] Business Auto Re…" at bounding box center [647, 462] width 1294 height 924
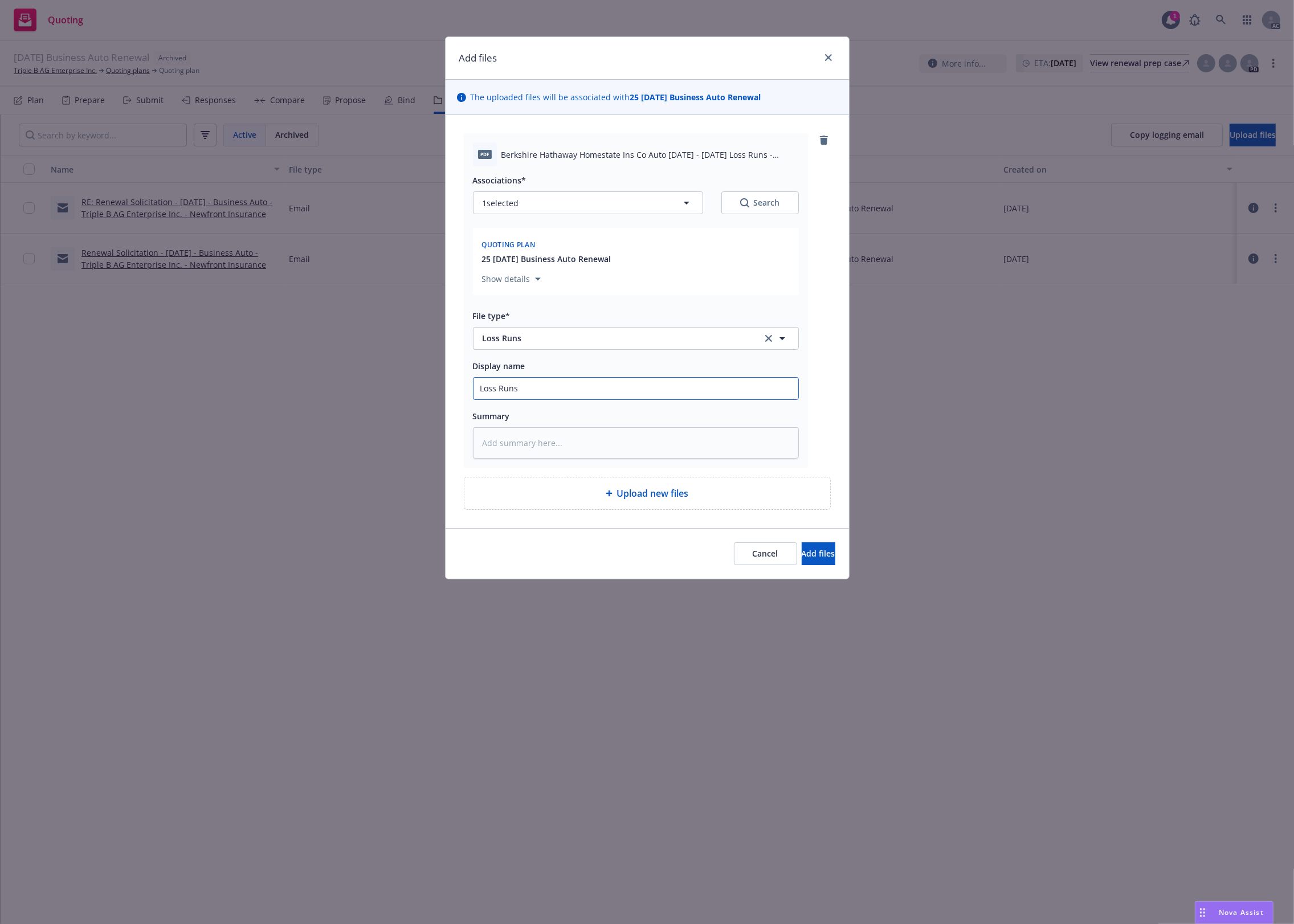
type textarea "x"
click at [762, 196] on button "Search" at bounding box center [759, 203] width 77 height 23
type textarea "x"
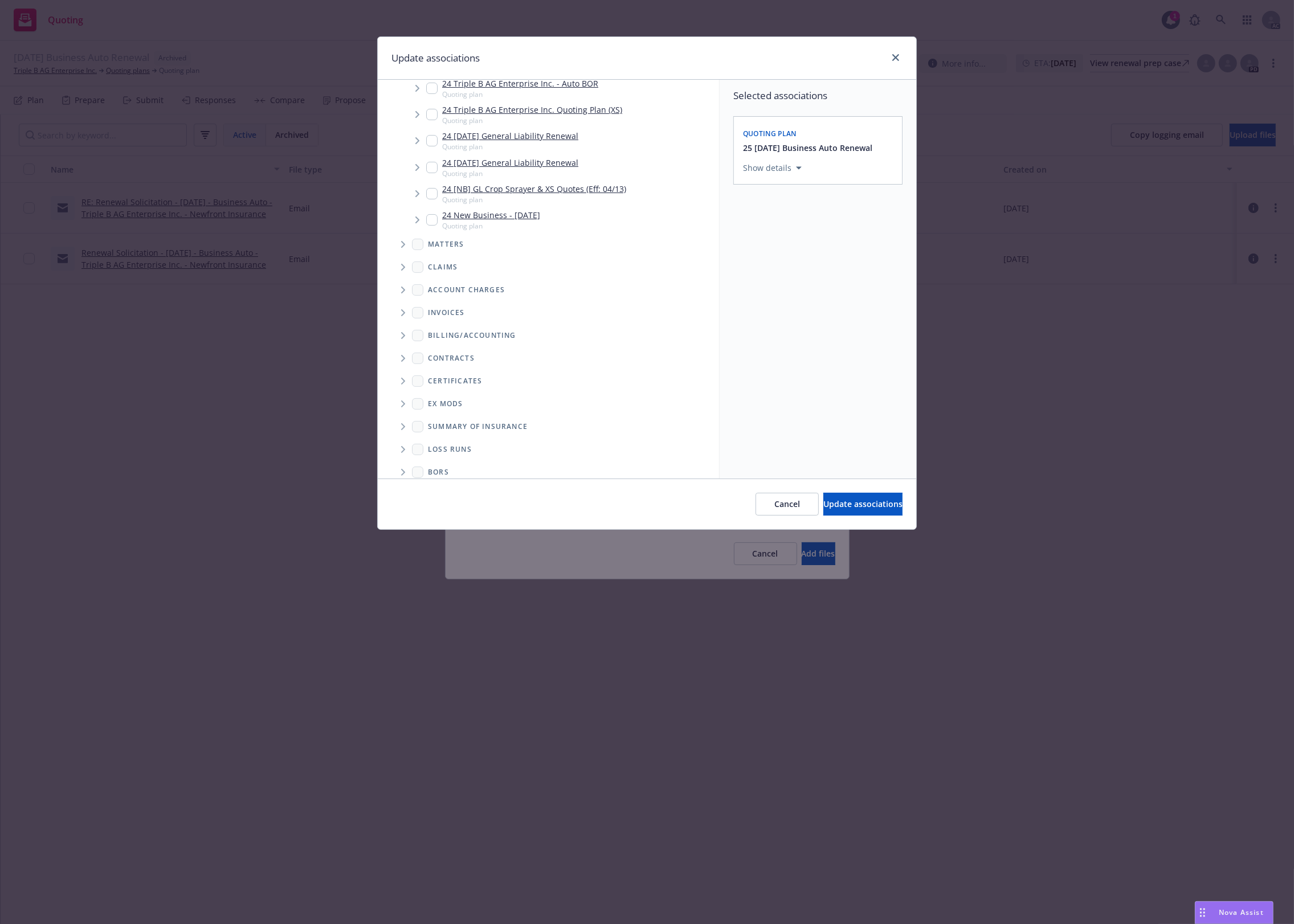
scroll to position [267, 0]
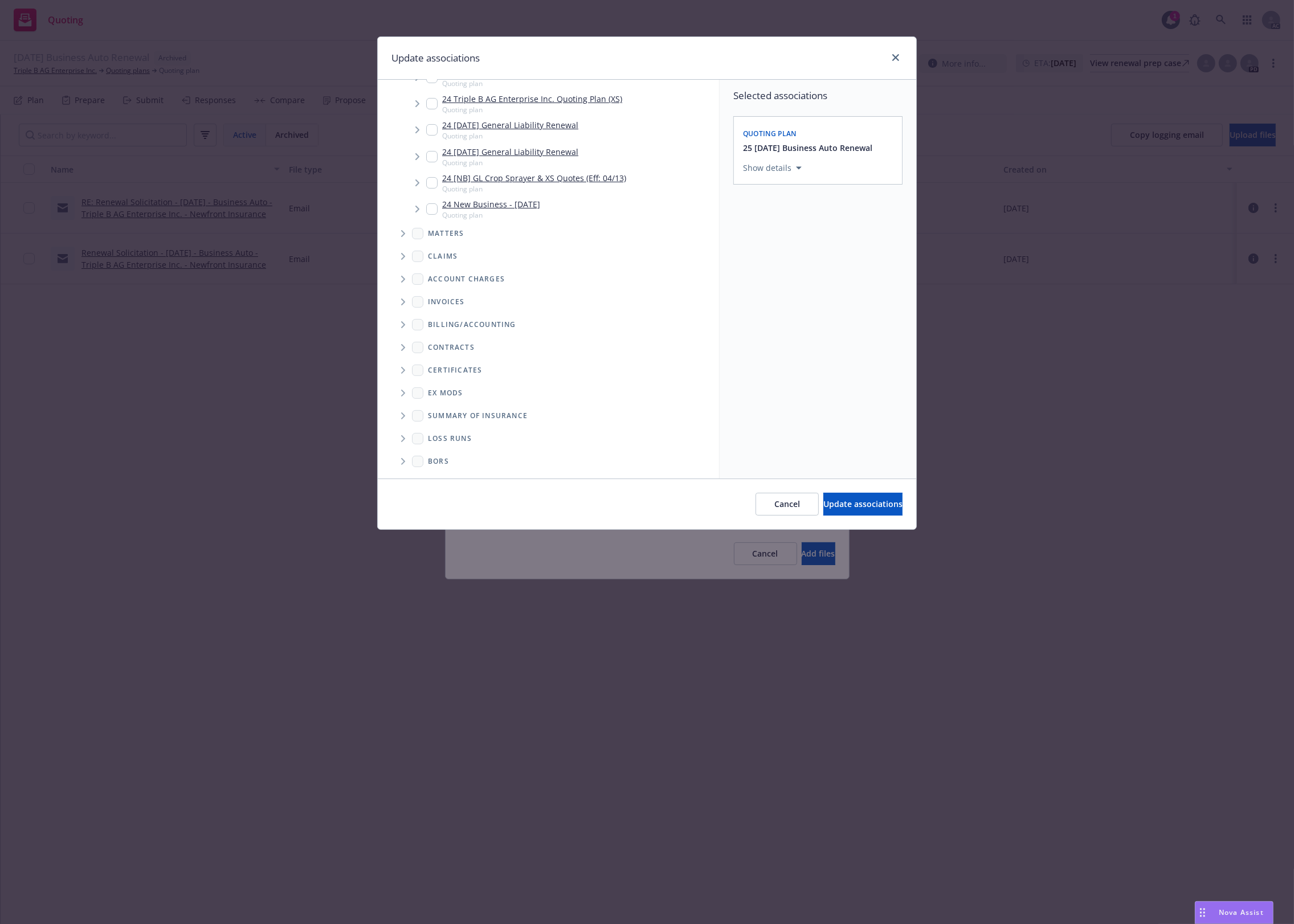
click at [405, 435] on icon "Folder Tree Example" at bounding box center [403, 439] width 5 height 7
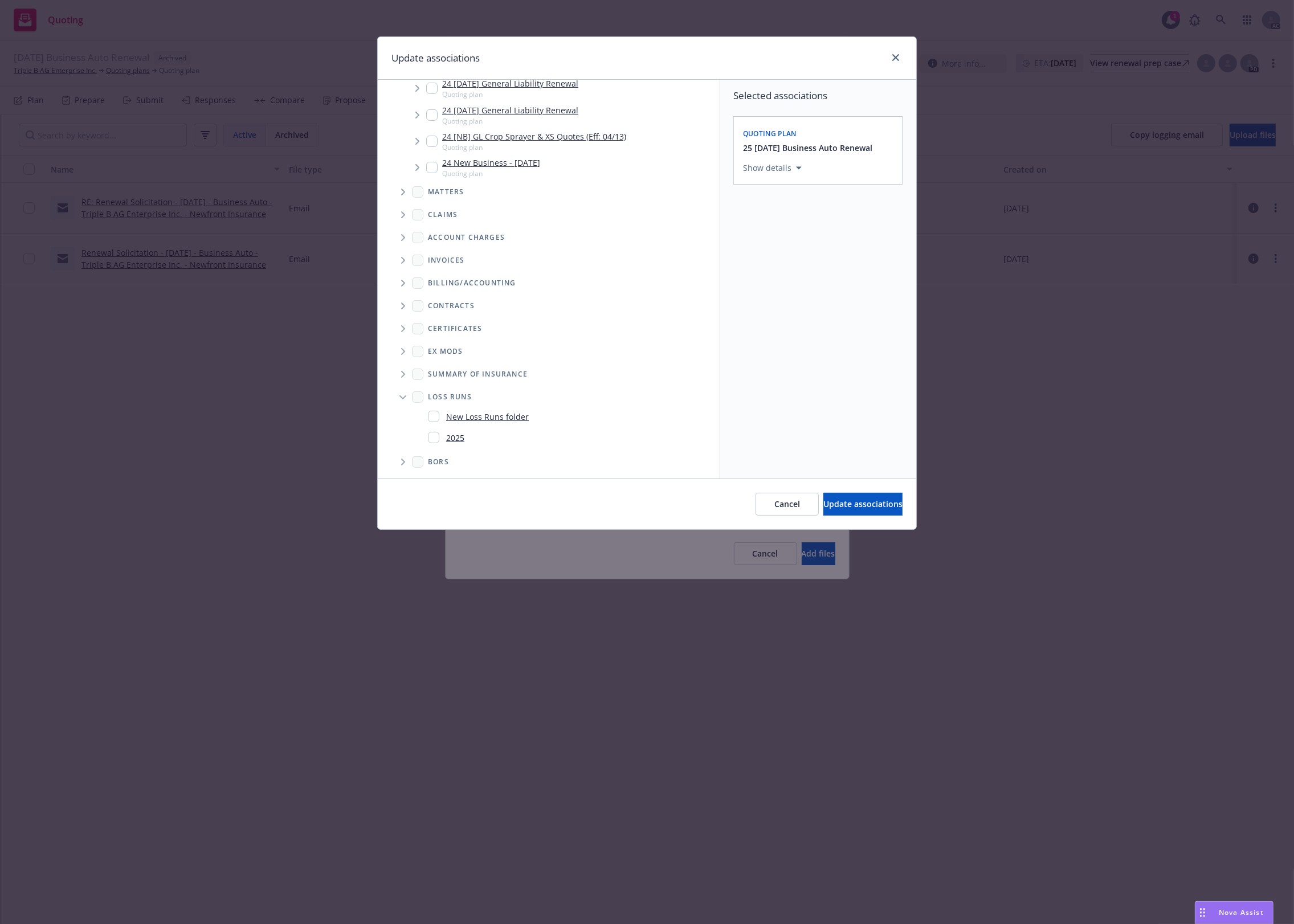
drag, startPoint x: 432, startPoint y: 436, endPoint x: 544, endPoint y: 454, distance: 113.4
click at [437, 436] on input "Folder Tree Example" at bounding box center [434, 438] width 11 height 11
checkbox input "true"
click at [828, 516] on button "Update associations" at bounding box center [863, 504] width 80 height 23
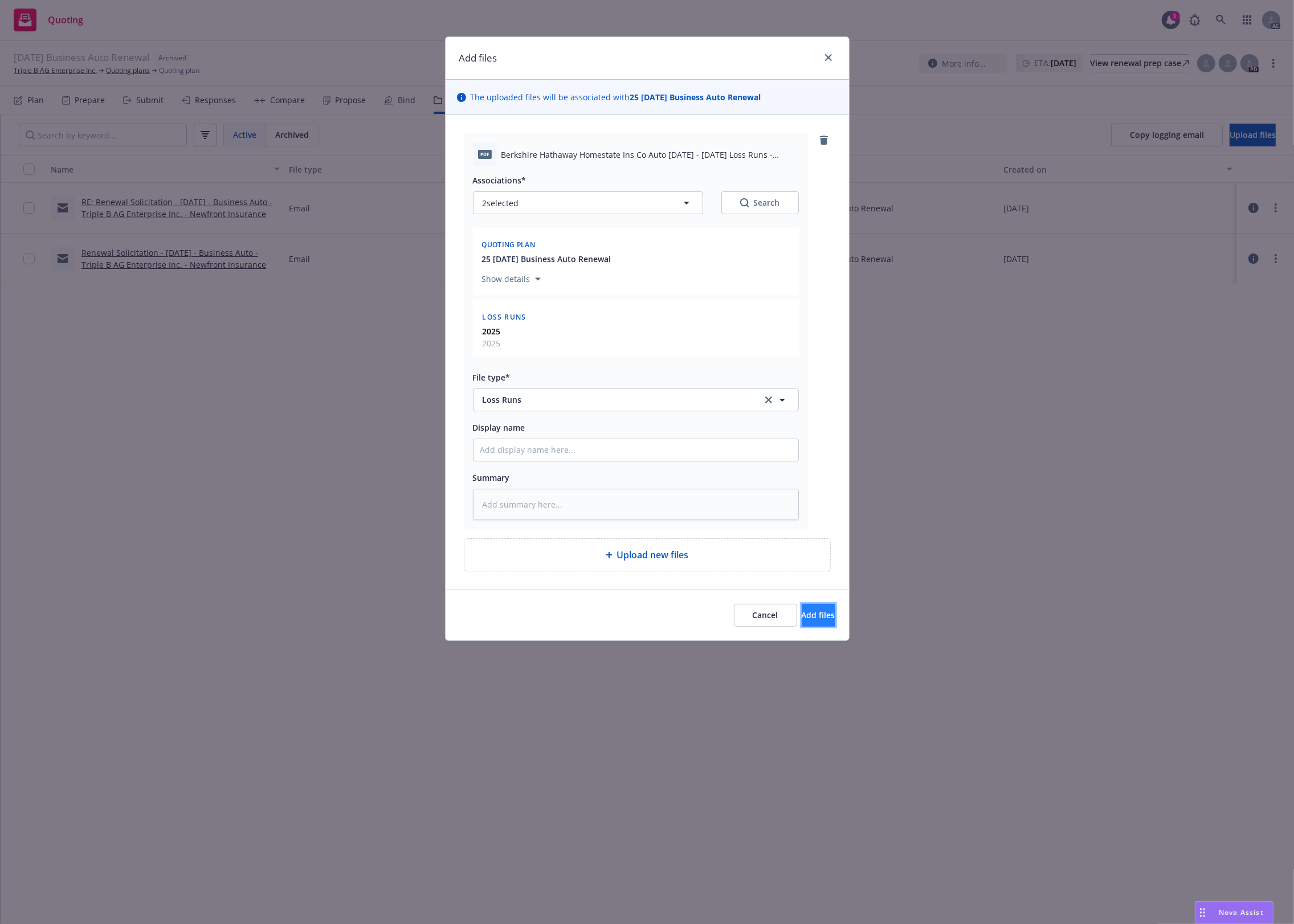
click at [804, 610] on button "Add files" at bounding box center [818, 615] width 33 height 23
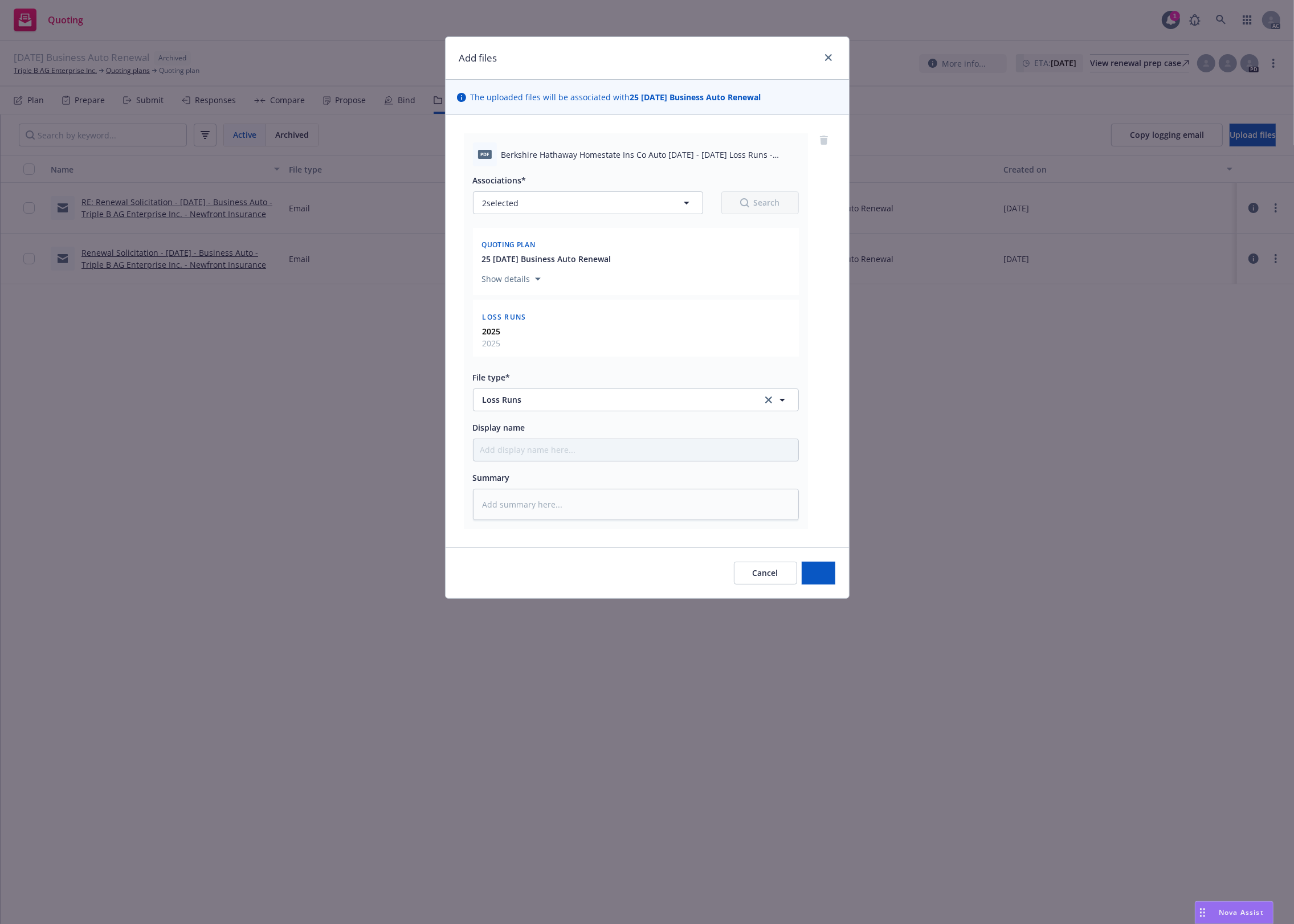
type textarea "x"
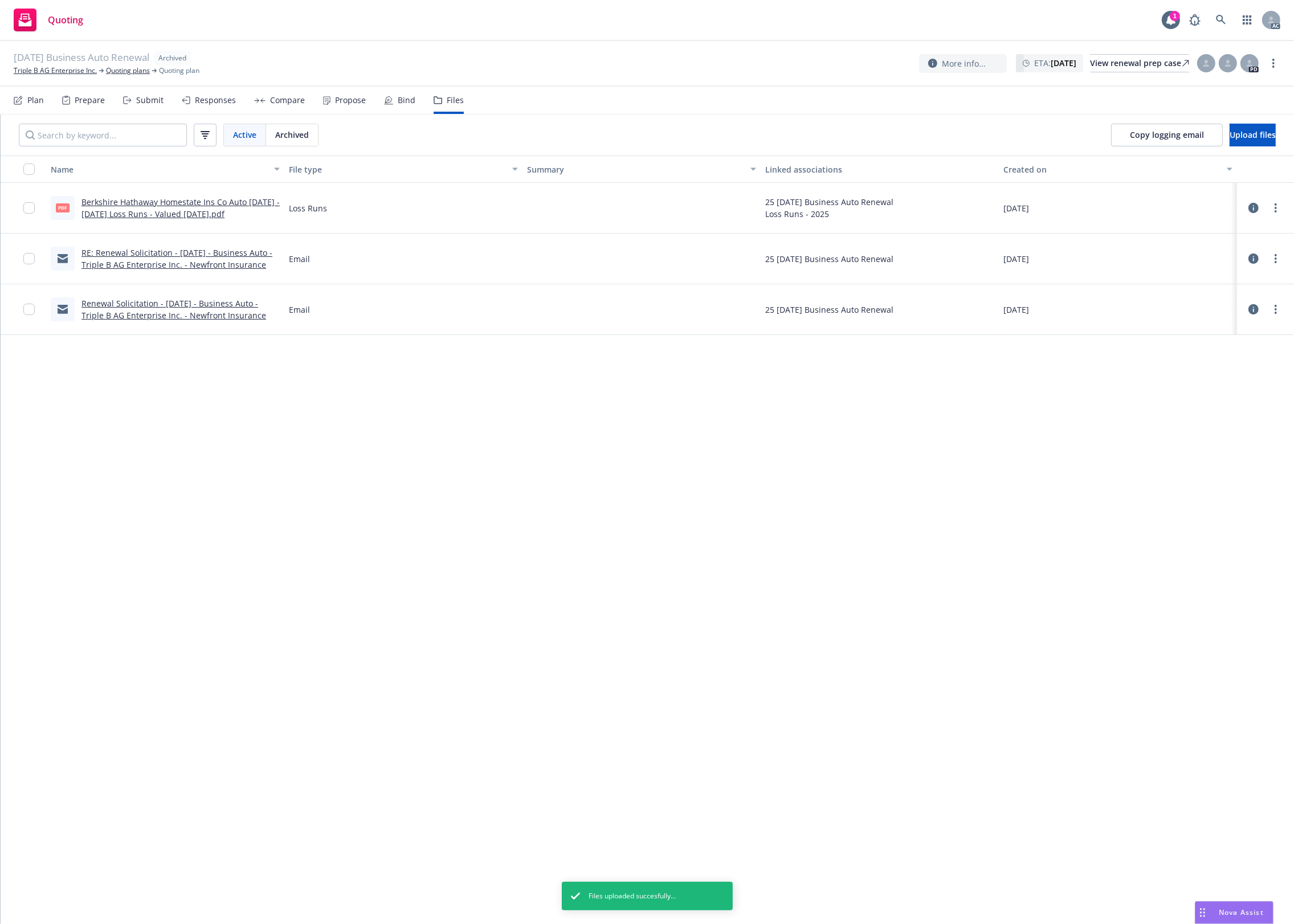
click at [419, 427] on div "Name File type Summary Linked associations Created on pdf Berkshire Hathaway Ho…" at bounding box center [647, 540] width 1293 height 769
drag, startPoint x: 996, startPoint y: 606, endPoint x: 1020, endPoint y: 559, distance: 52.8
click at [996, 602] on div "Name File type Summary Linked associations Created on pdf Berkshire Hathaway Ho…" at bounding box center [647, 540] width 1293 height 769
drag, startPoint x: 528, startPoint y: 536, endPoint x: 414, endPoint y: 400, distance: 177.5
click at [510, 505] on div "Name File type Summary Linked associations Created on pdf Berkshire Hathaway Ho…" at bounding box center [647, 540] width 1293 height 769
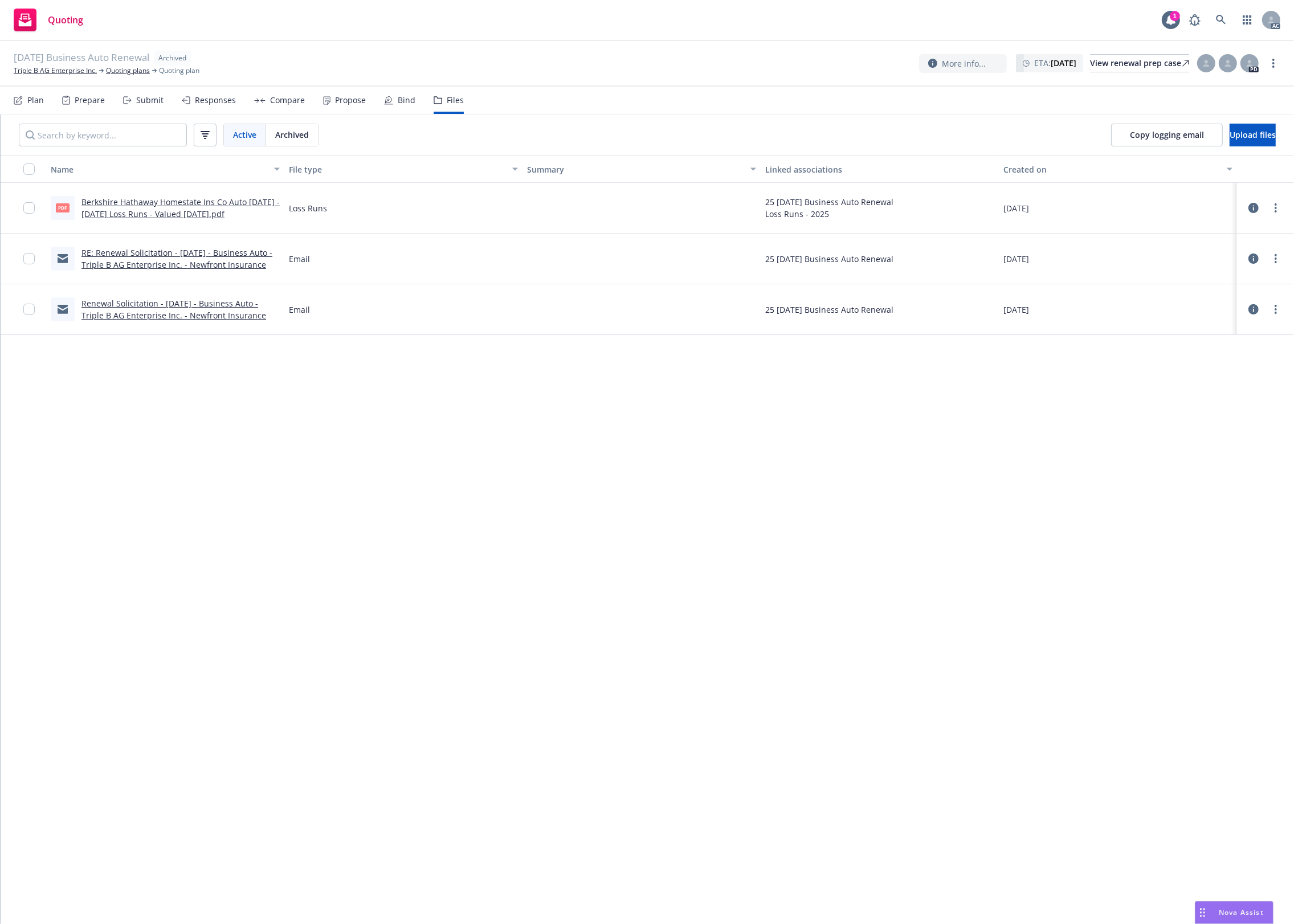
drag, startPoint x: 331, startPoint y: 446, endPoint x: 328, endPoint y: 437, distance: 9.5
click at [331, 445] on div "Name File type Summary Linked associations Created on pdf Berkshire Hathaway Ho…" at bounding box center [647, 540] width 1293 height 769
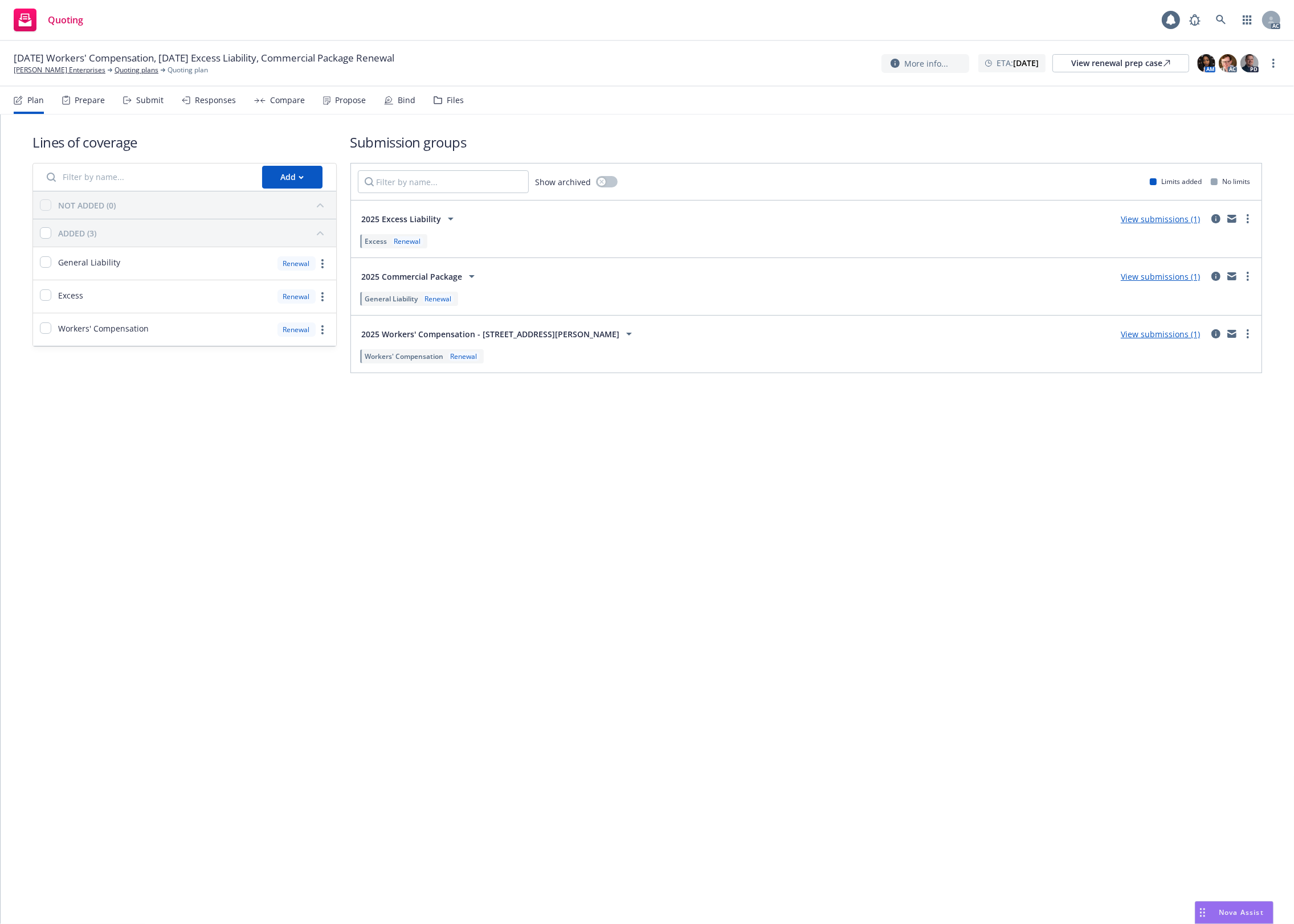
click at [437, 98] on icon at bounding box center [438, 100] width 9 height 8
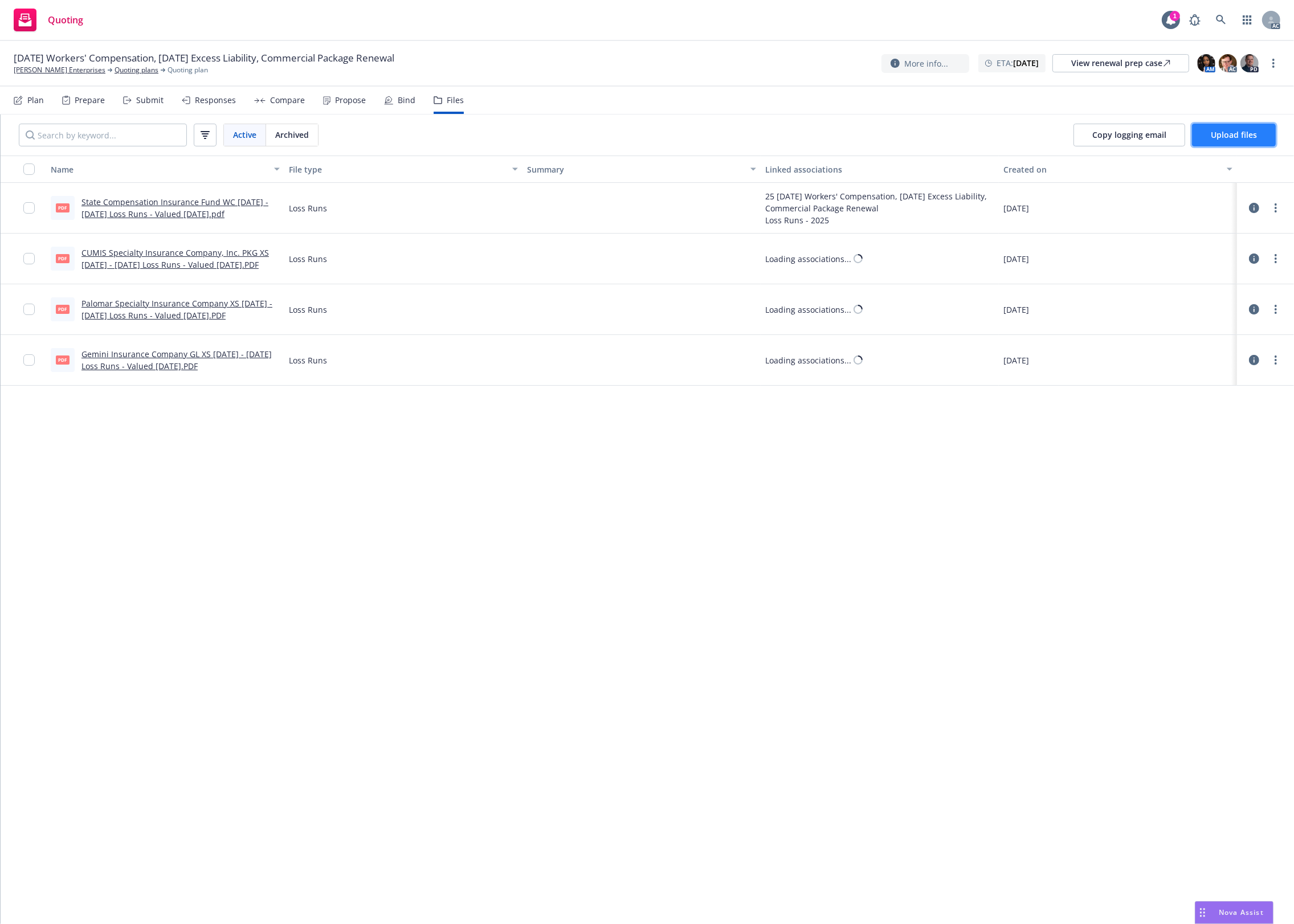
click at [1210, 146] on button "Upload files" at bounding box center [1234, 135] width 84 height 23
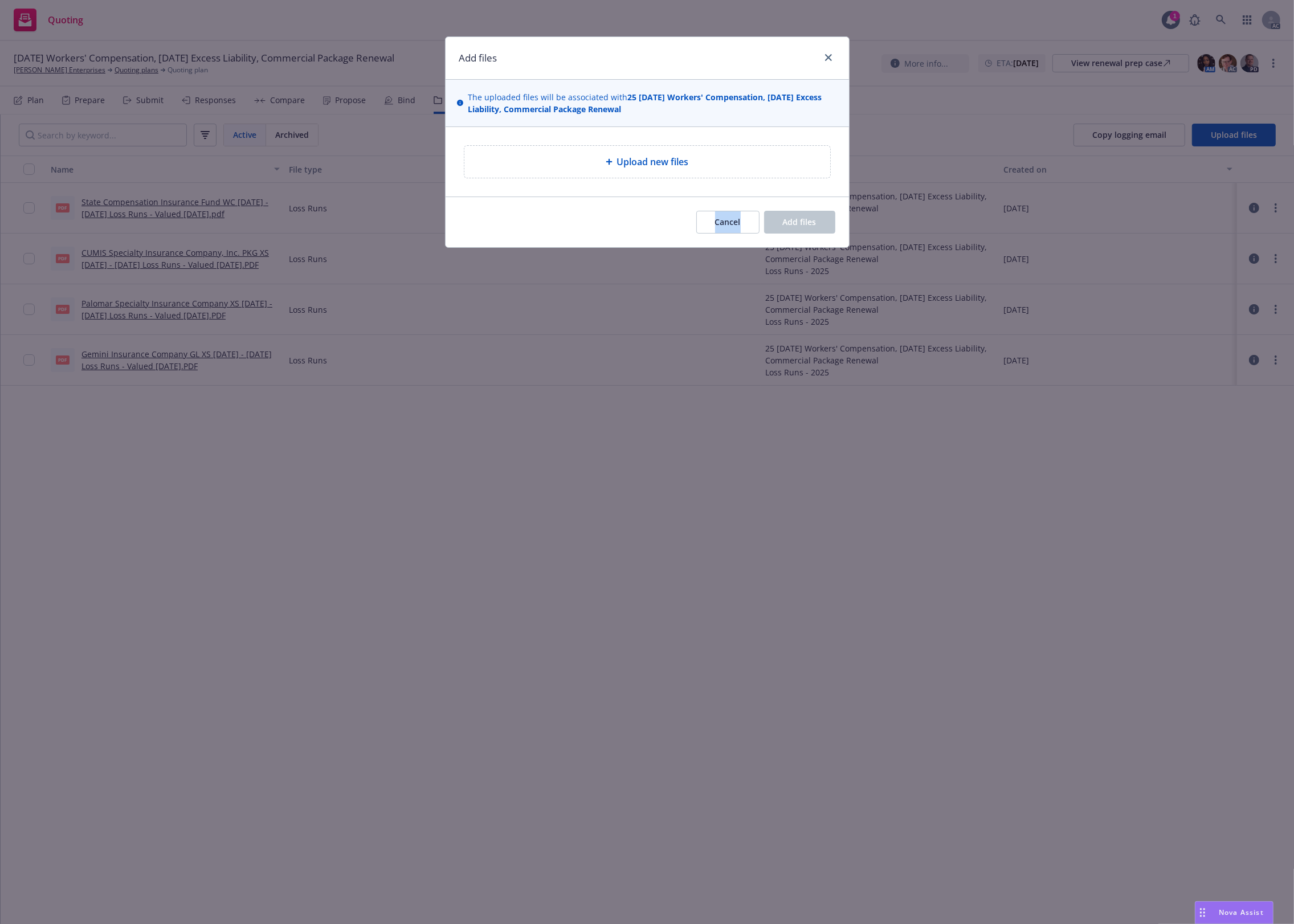
click at [692, 208] on div "Add files The uploaded files will be associated with 25 [DATE] Workers' Compens…" at bounding box center [647, 462] width 1294 height 924
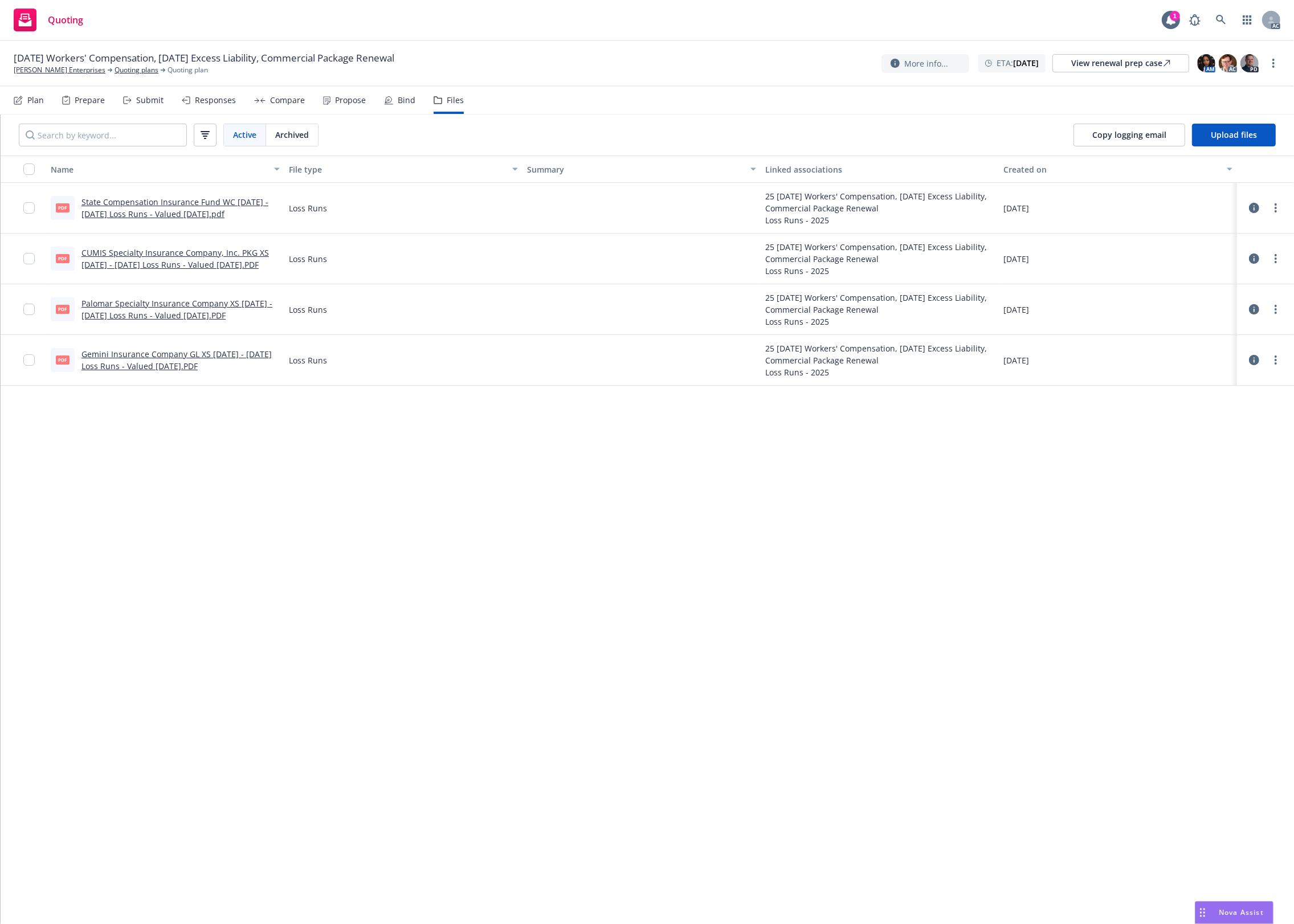
click at [777, 513] on div "Name File type Summary Linked associations Created on pdf State Compensation In…" at bounding box center [647, 540] width 1293 height 769
click at [1259, 306] on icon at bounding box center [1253, 309] width 10 height 10
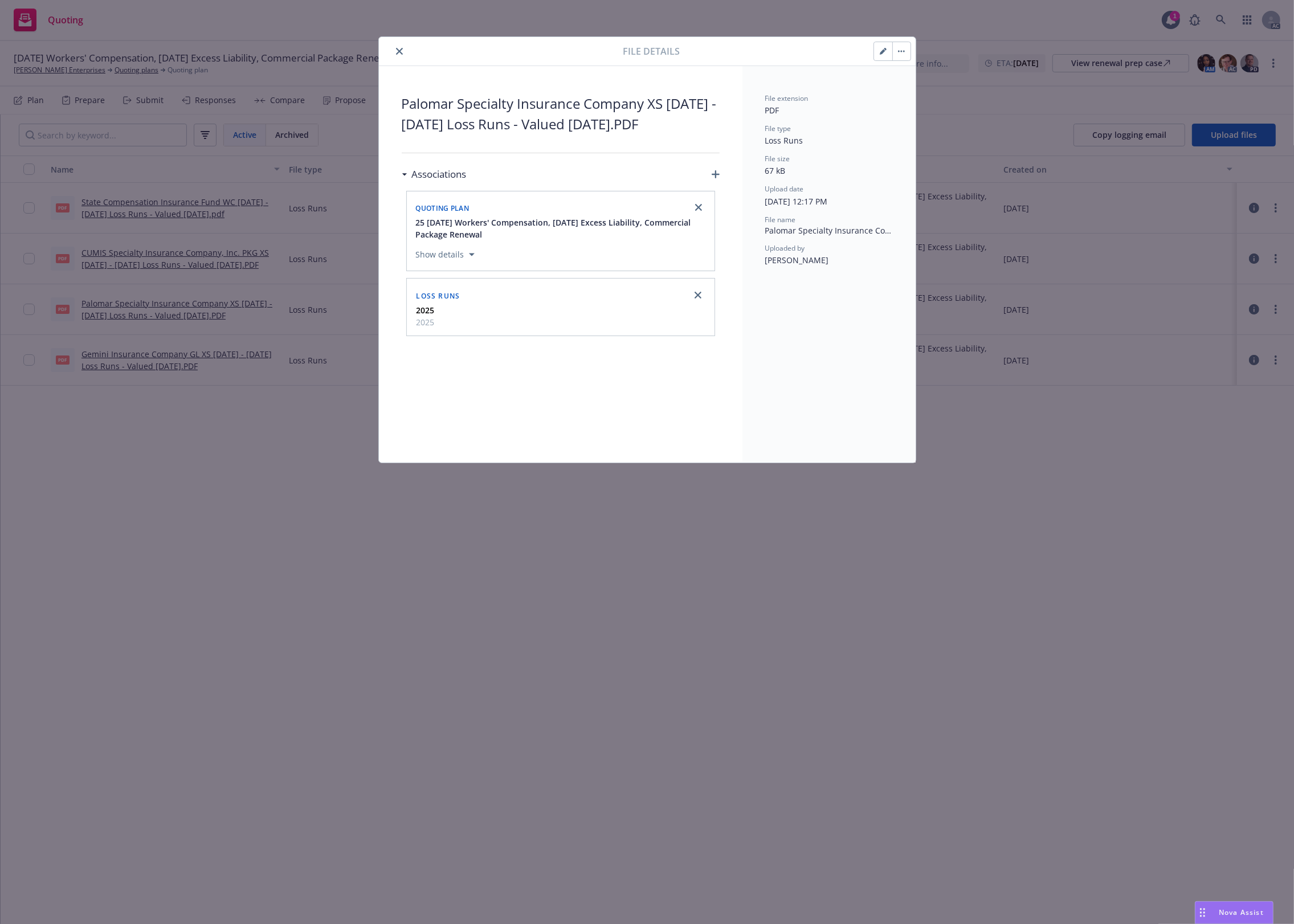
drag, startPoint x: 948, startPoint y: 544, endPoint x: 842, endPoint y: 412, distance: 169.3
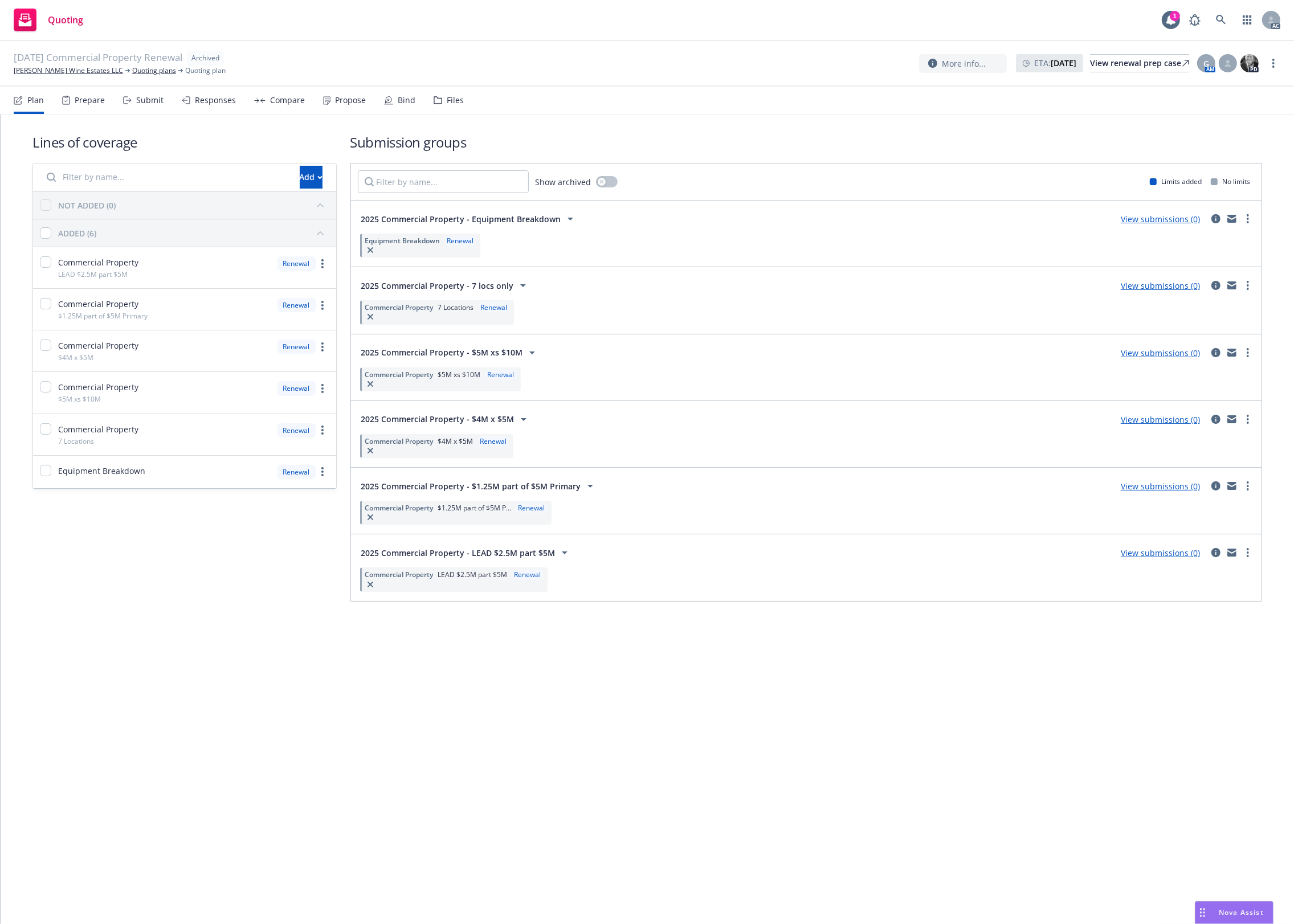
click at [446, 99] on div "Files" at bounding box center [454, 99] width 17 height 9
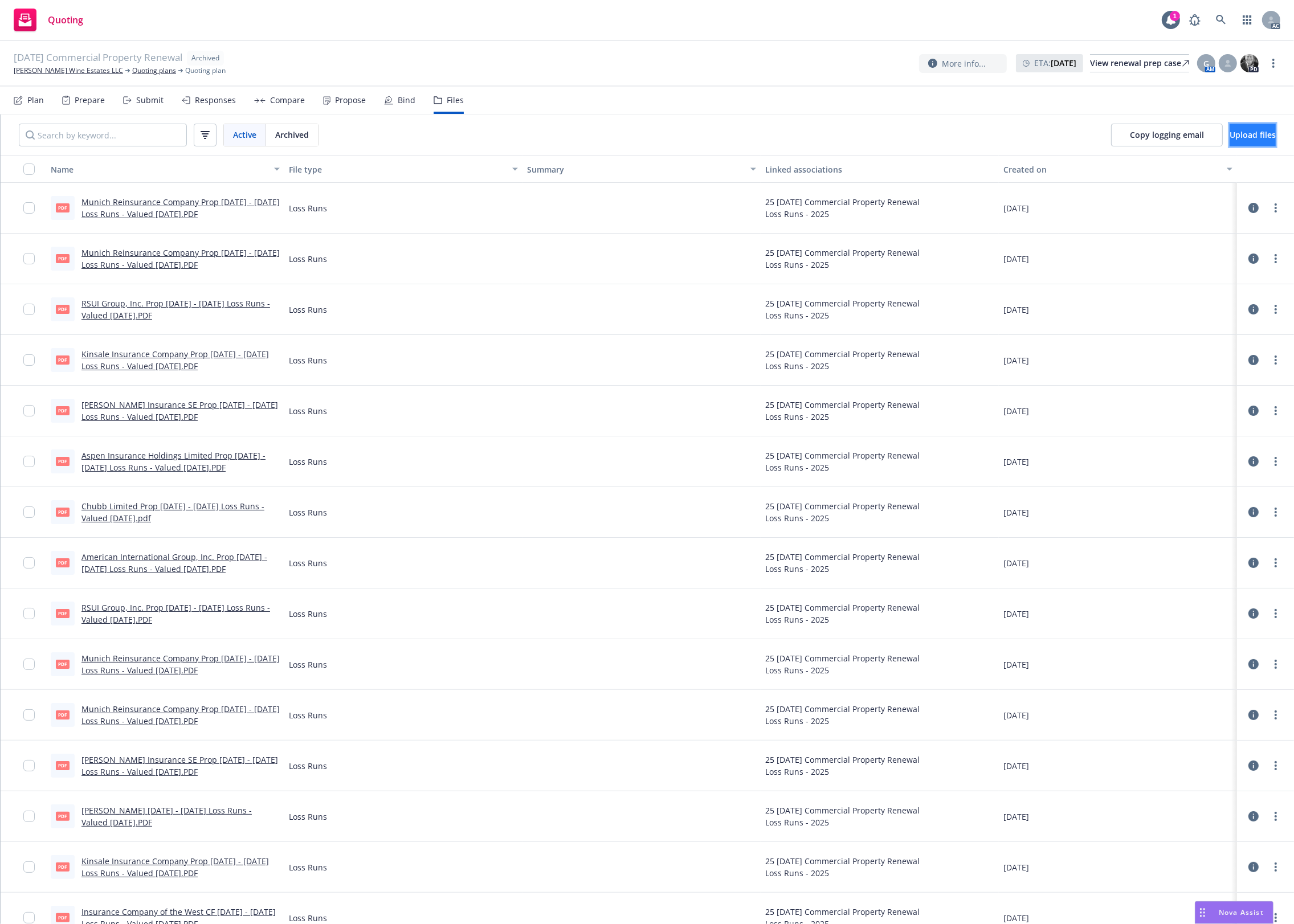
click at [1230, 138] on span "Upload files" at bounding box center [1253, 135] width 46 height 11
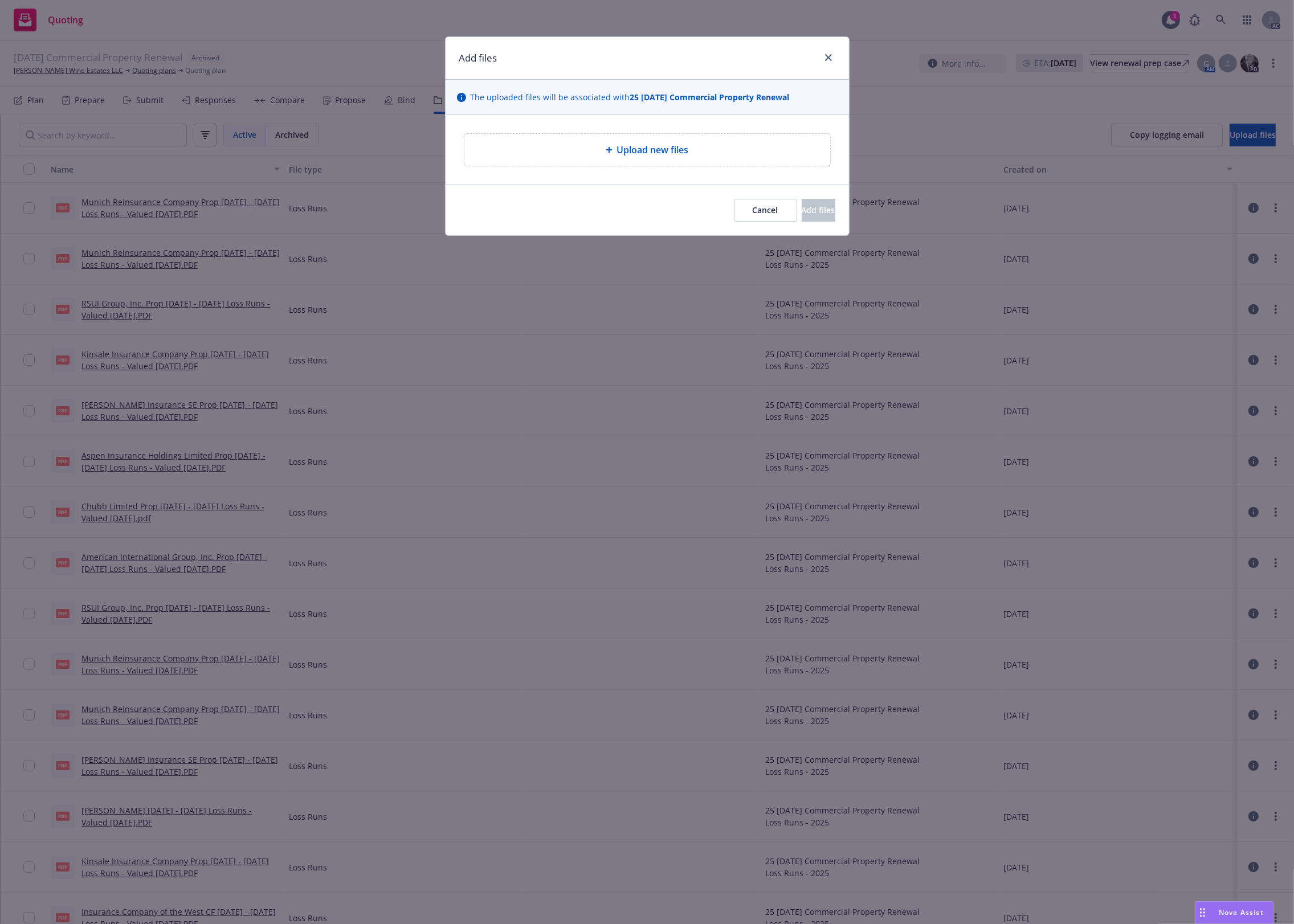
click at [627, 152] on span "Upload new files" at bounding box center [653, 150] width 72 height 14
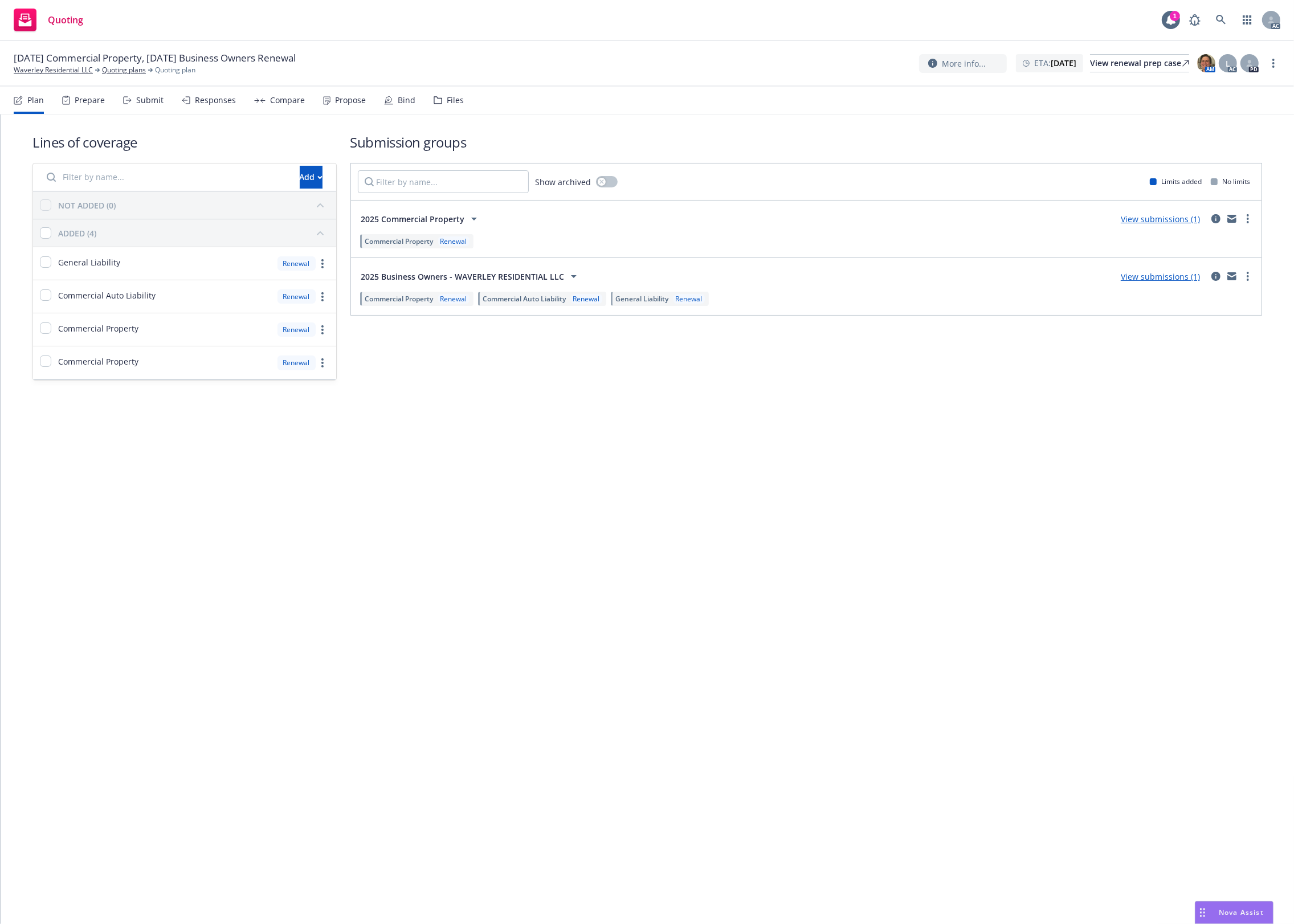
click at [436, 96] on div "Files" at bounding box center [449, 100] width 30 height 27
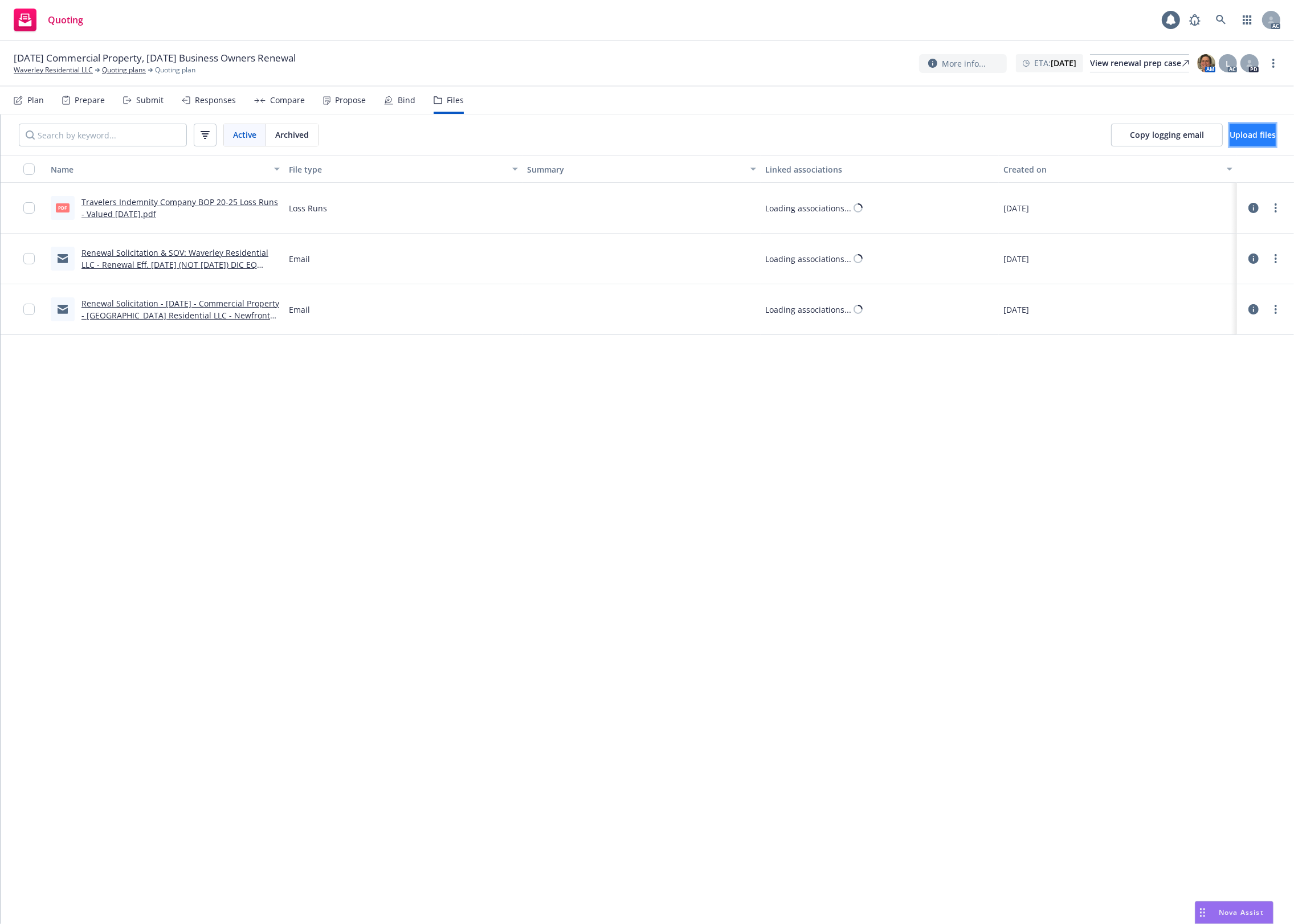
drag, startPoint x: 1218, startPoint y: 139, endPoint x: 1212, endPoint y: 142, distance: 6.7
click at [1230, 142] on button "Upload files" at bounding box center [1253, 135] width 46 height 23
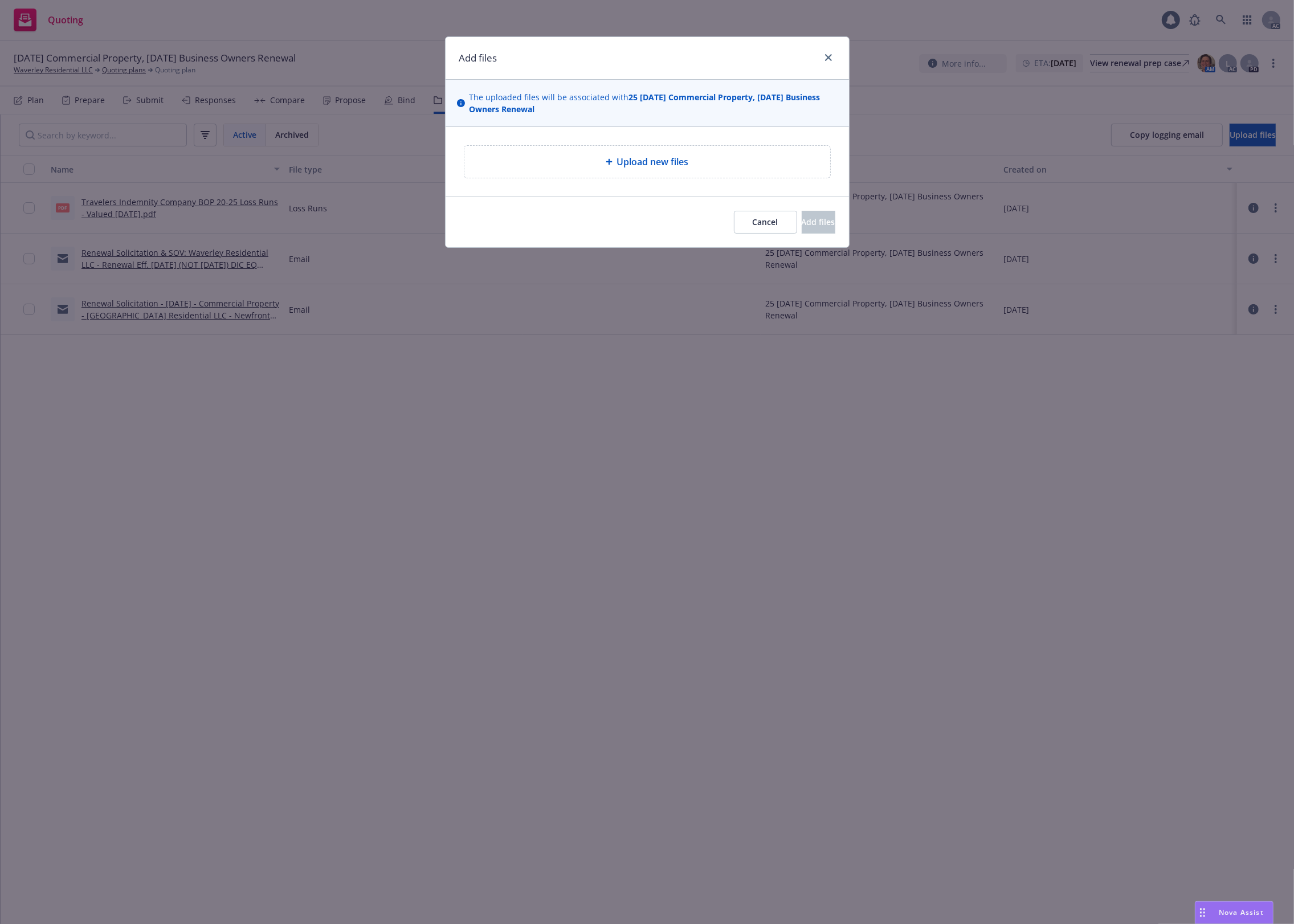
click at [510, 159] on div "Upload new files" at bounding box center [647, 162] width 348 height 14
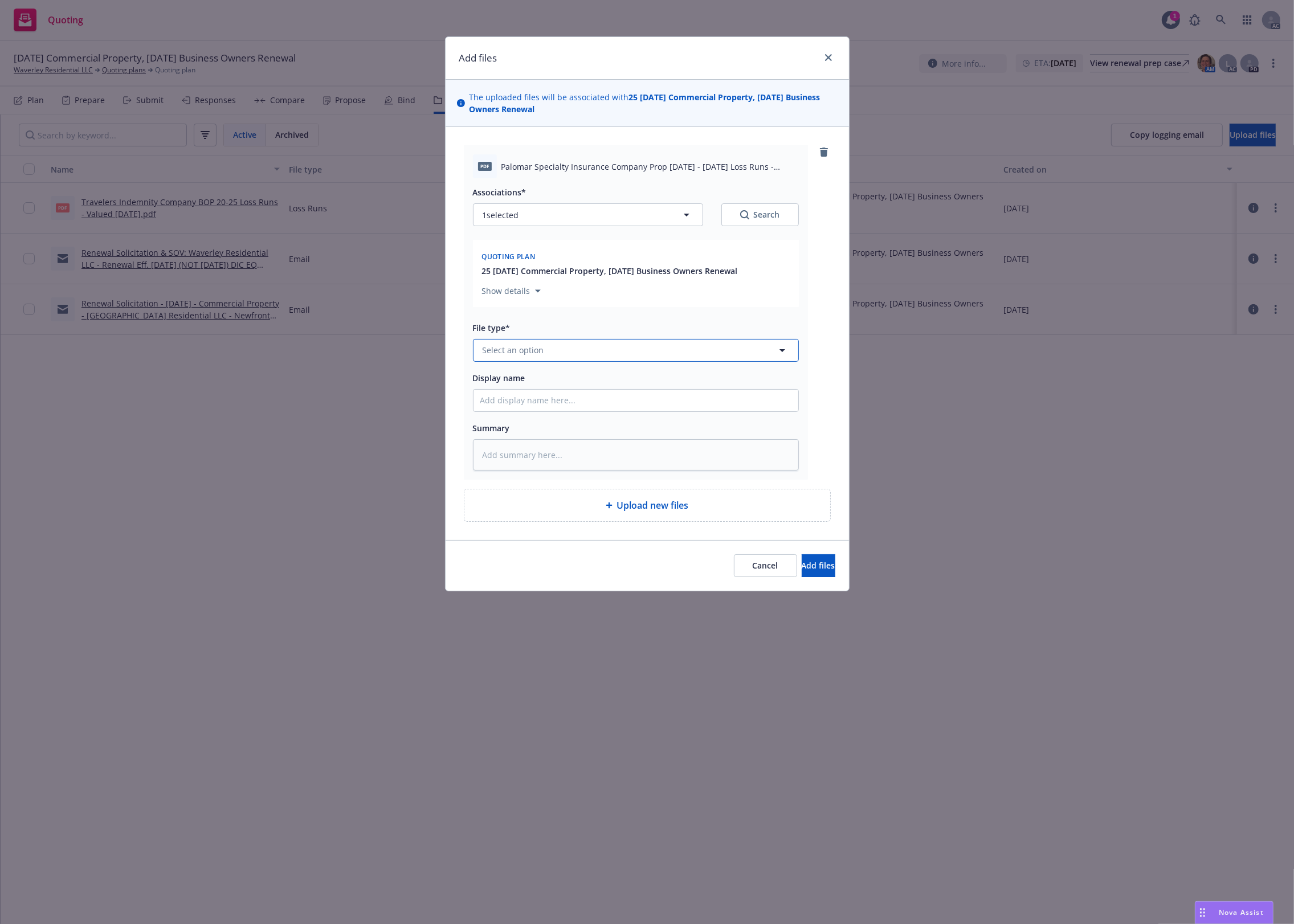
click at [521, 361] on button "Select an option" at bounding box center [636, 350] width 326 height 23
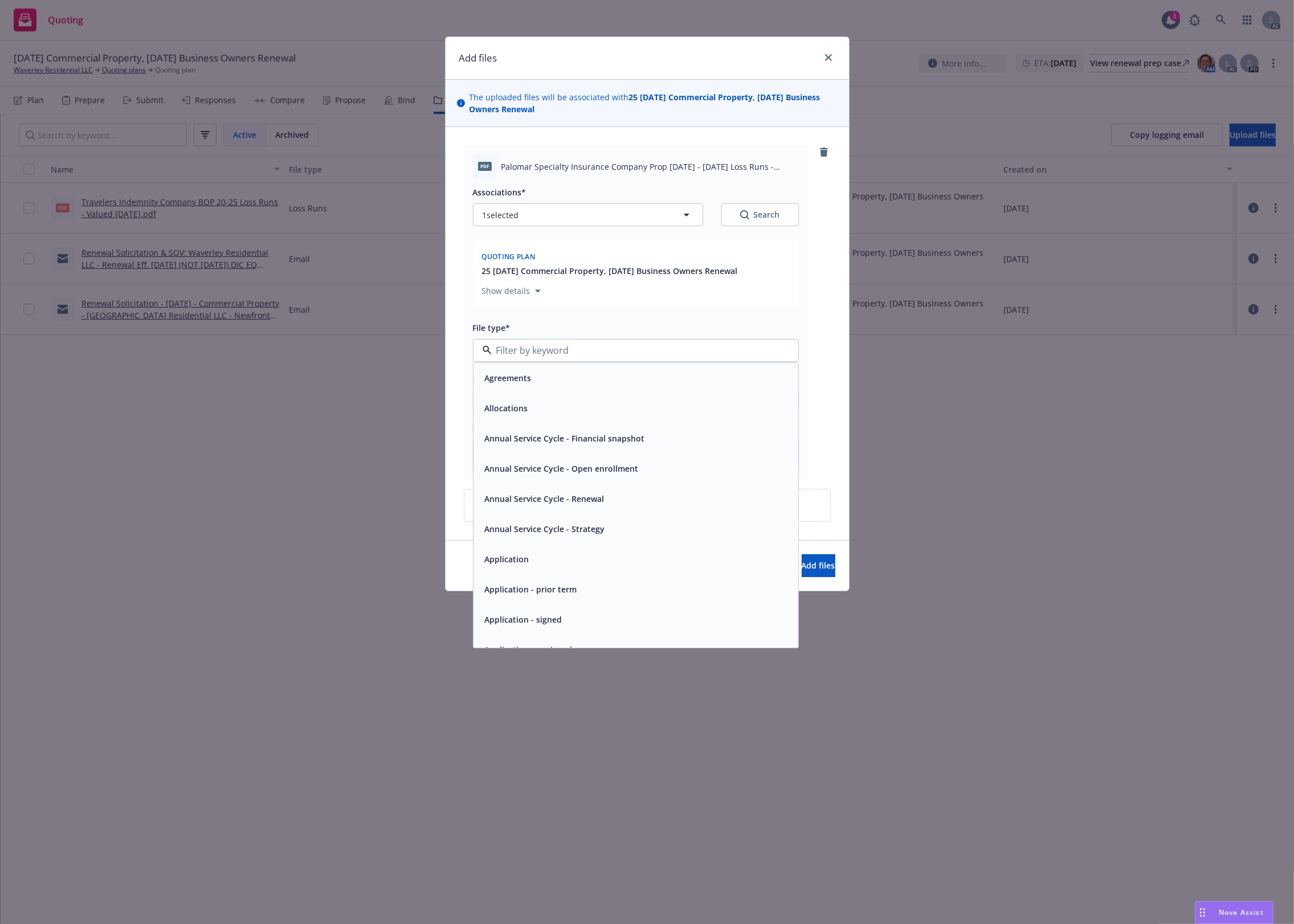
type input "`"
type textarea "x"
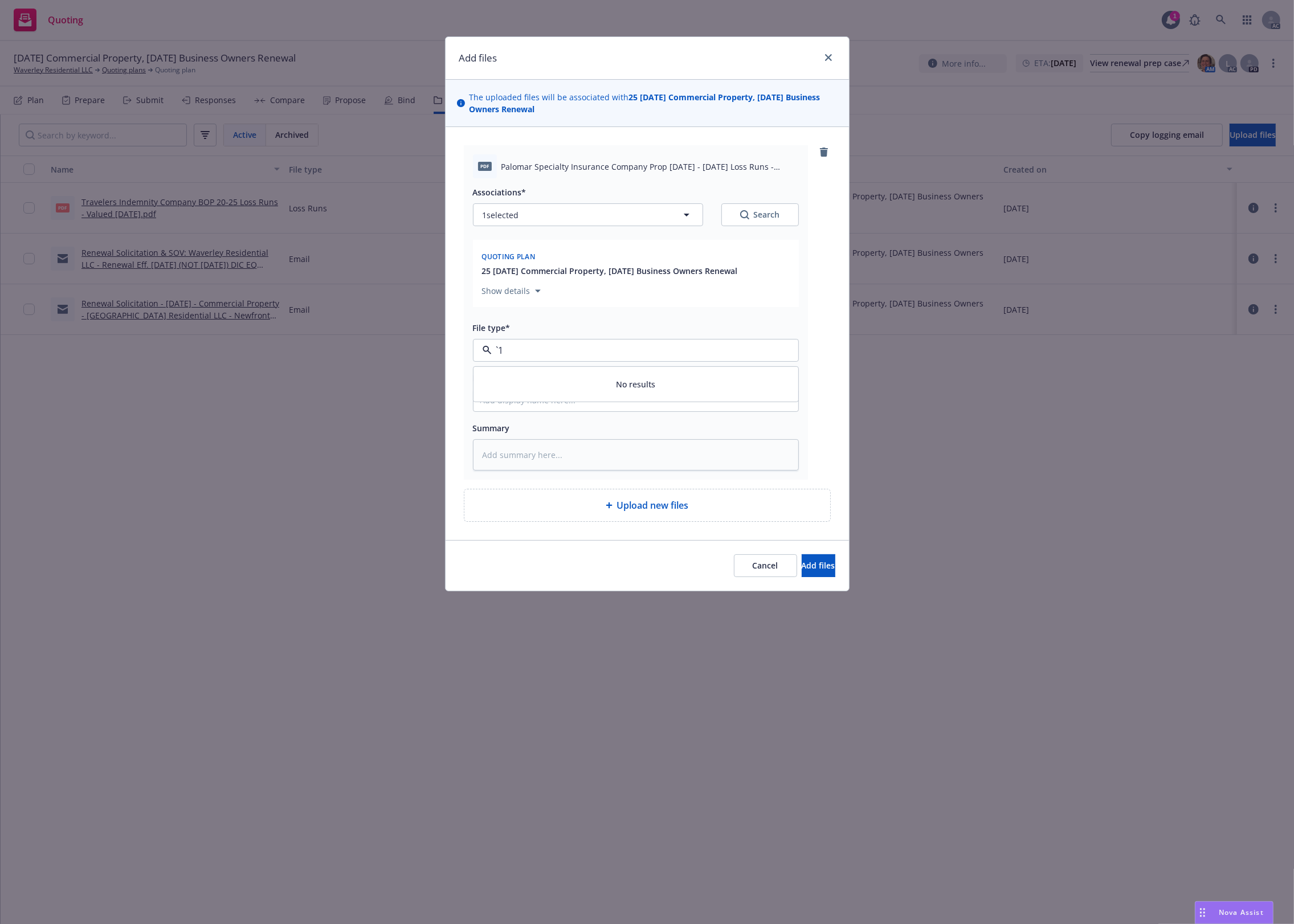
paste input "Loss Runs"
type input "Loss Runs"
click at [513, 383] on span "Loss Runs" at bounding box center [504, 381] width 39 height 12
click at [765, 220] on div "Search" at bounding box center [760, 215] width 40 height 11
type textarea "x"
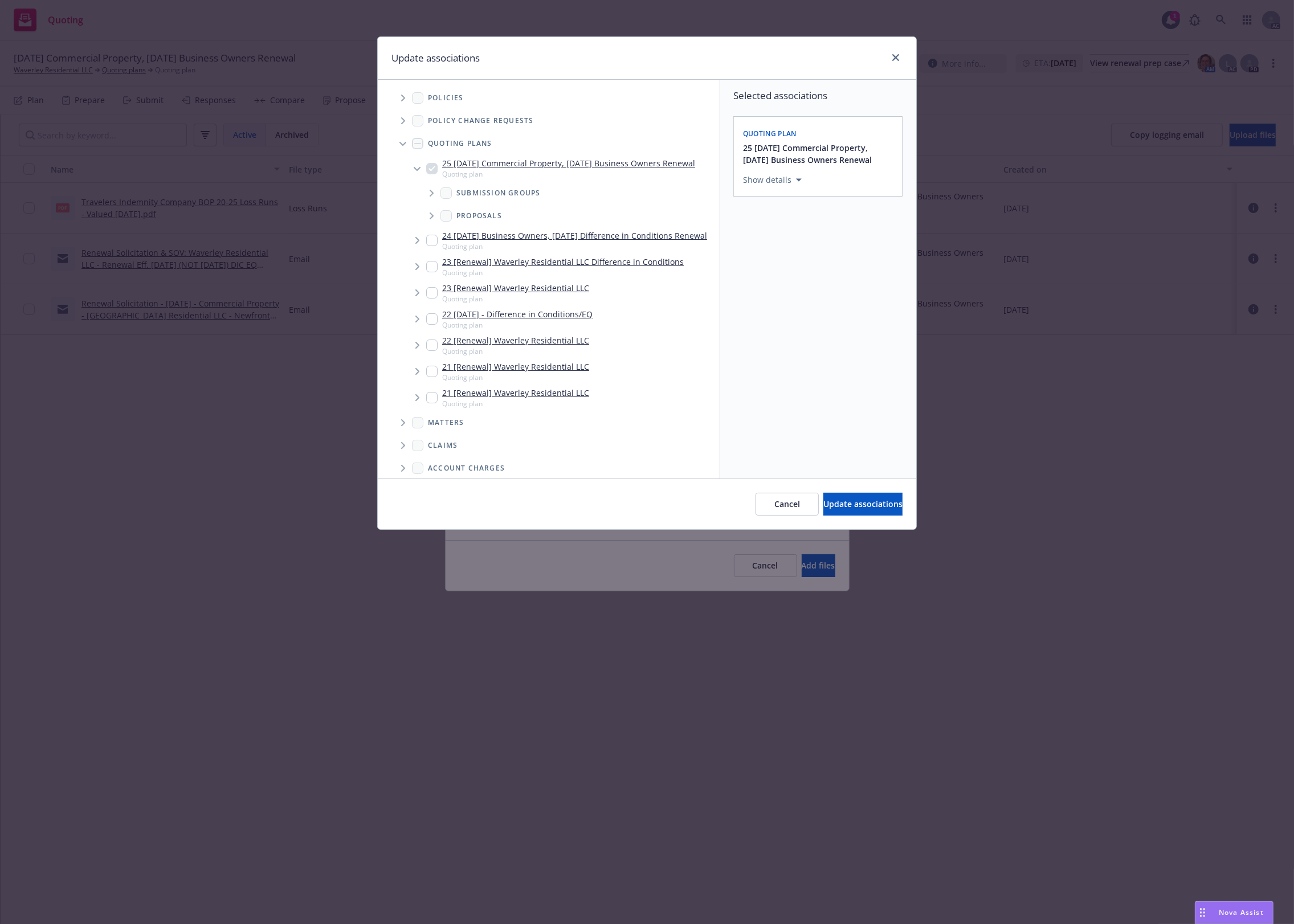
scroll to position [212, 0]
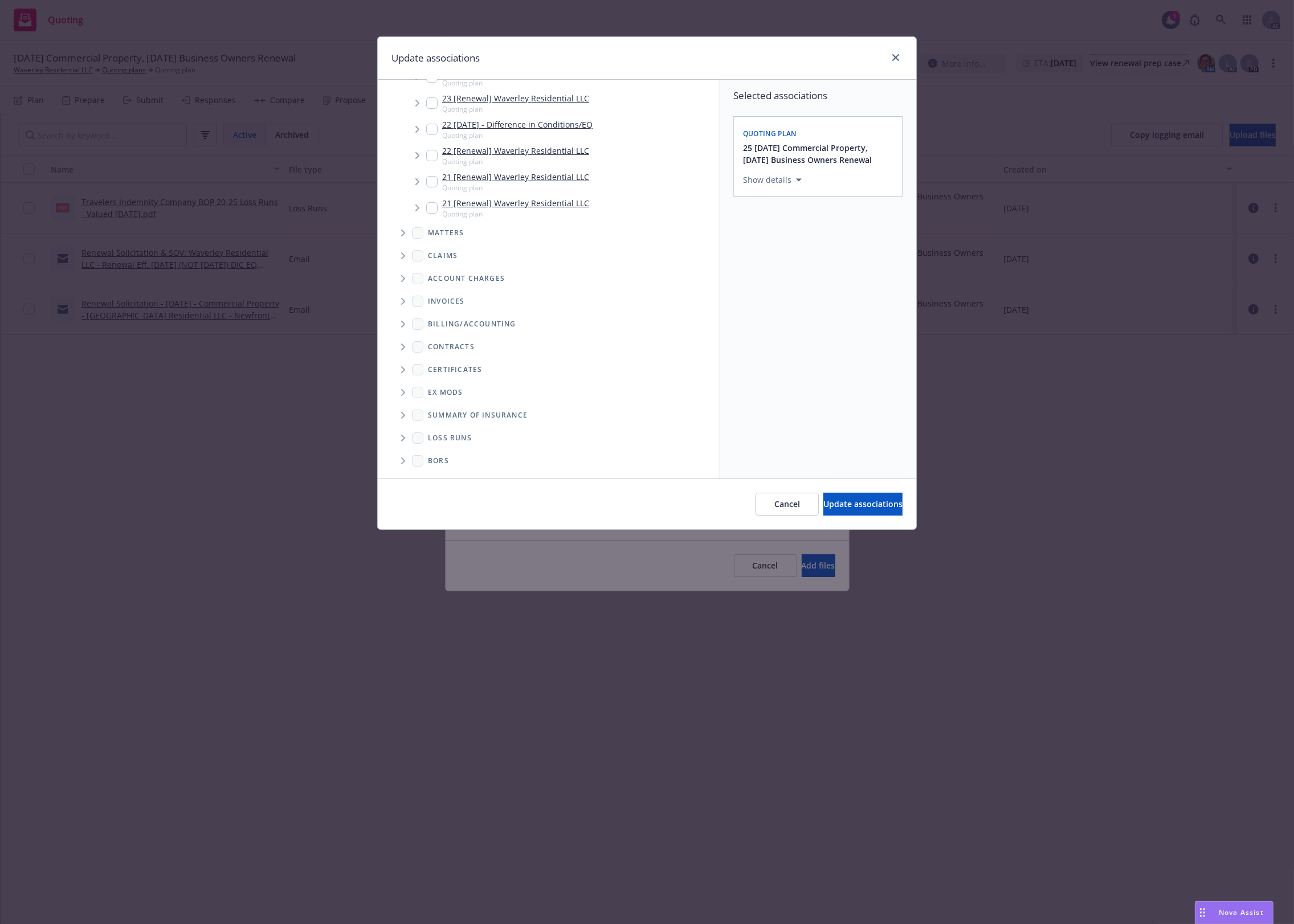
click at [456, 443] on div "Loss Runs" at bounding box center [442, 438] width 60 height 11
click at [456, 448] on div "Loss Runs" at bounding box center [556, 438] width 325 height 23
click at [403, 438] on icon "Folder Tree Example" at bounding box center [403, 438] width 5 height 7
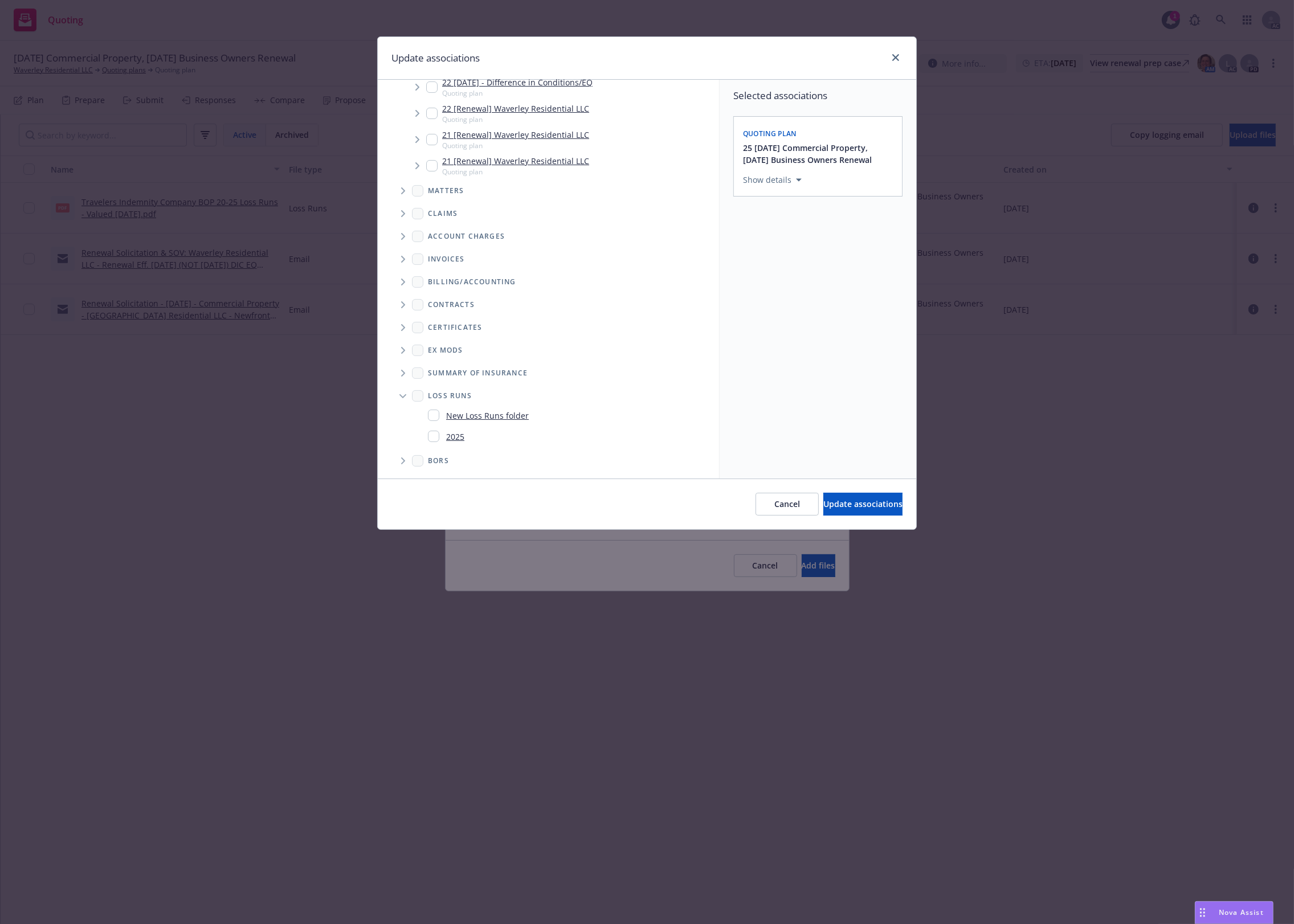
click at [422, 431] on div "2025" at bounding box center [567, 437] width 296 height 21
click at [437, 440] on input "Folder Tree Example" at bounding box center [434, 436] width 11 height 11
checkbox input "true"
click at [831, 502] on span "Update associations" at bounding box center [863, 504] width 80 height 11
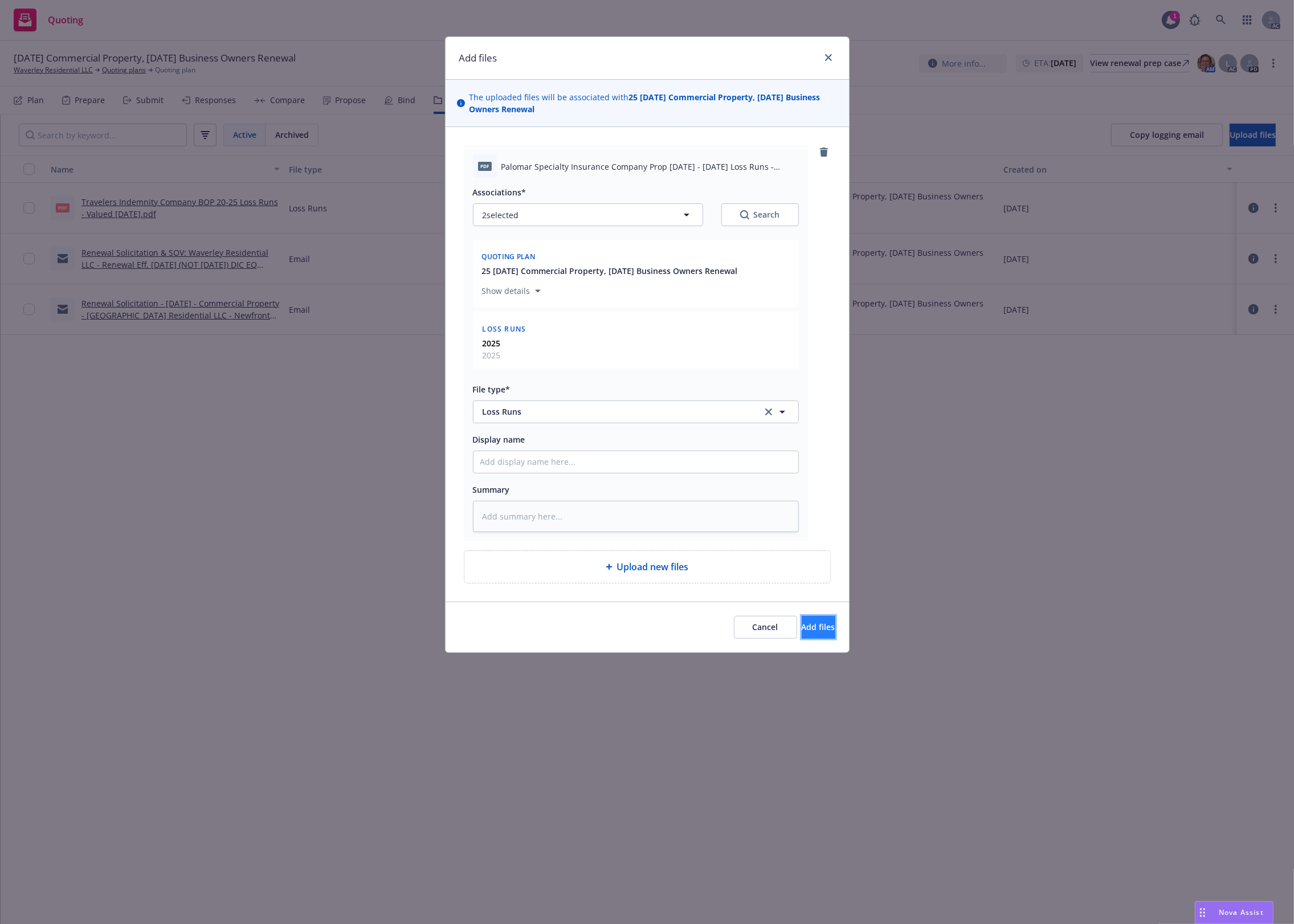
click at [801, 622] on span "Add files" at bounding box center [818, 627] width 33 height 11
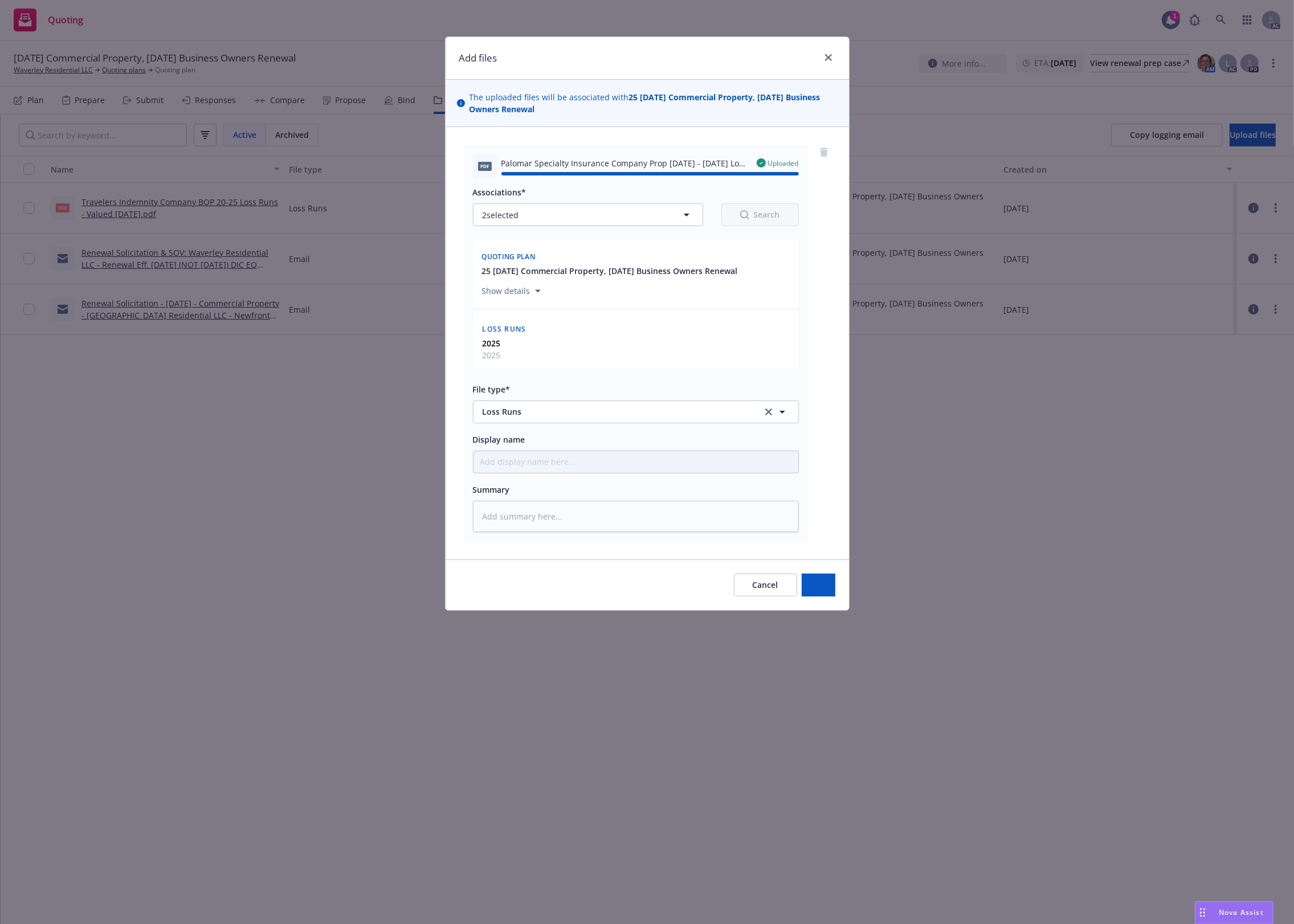
type textarea "x"
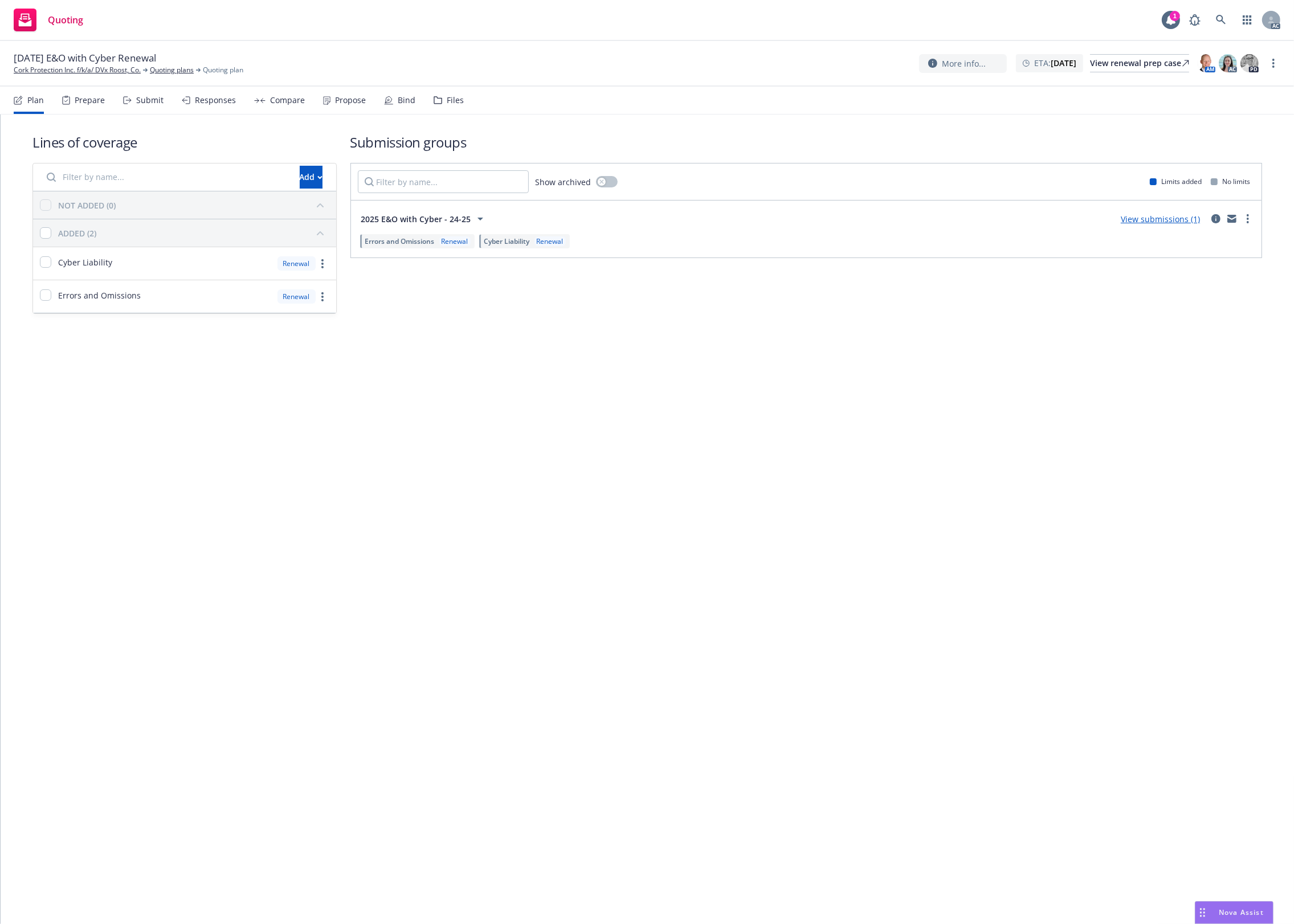
click at [446, 97] on div "Files" at bounding box center [454, 99] width 17 height 9
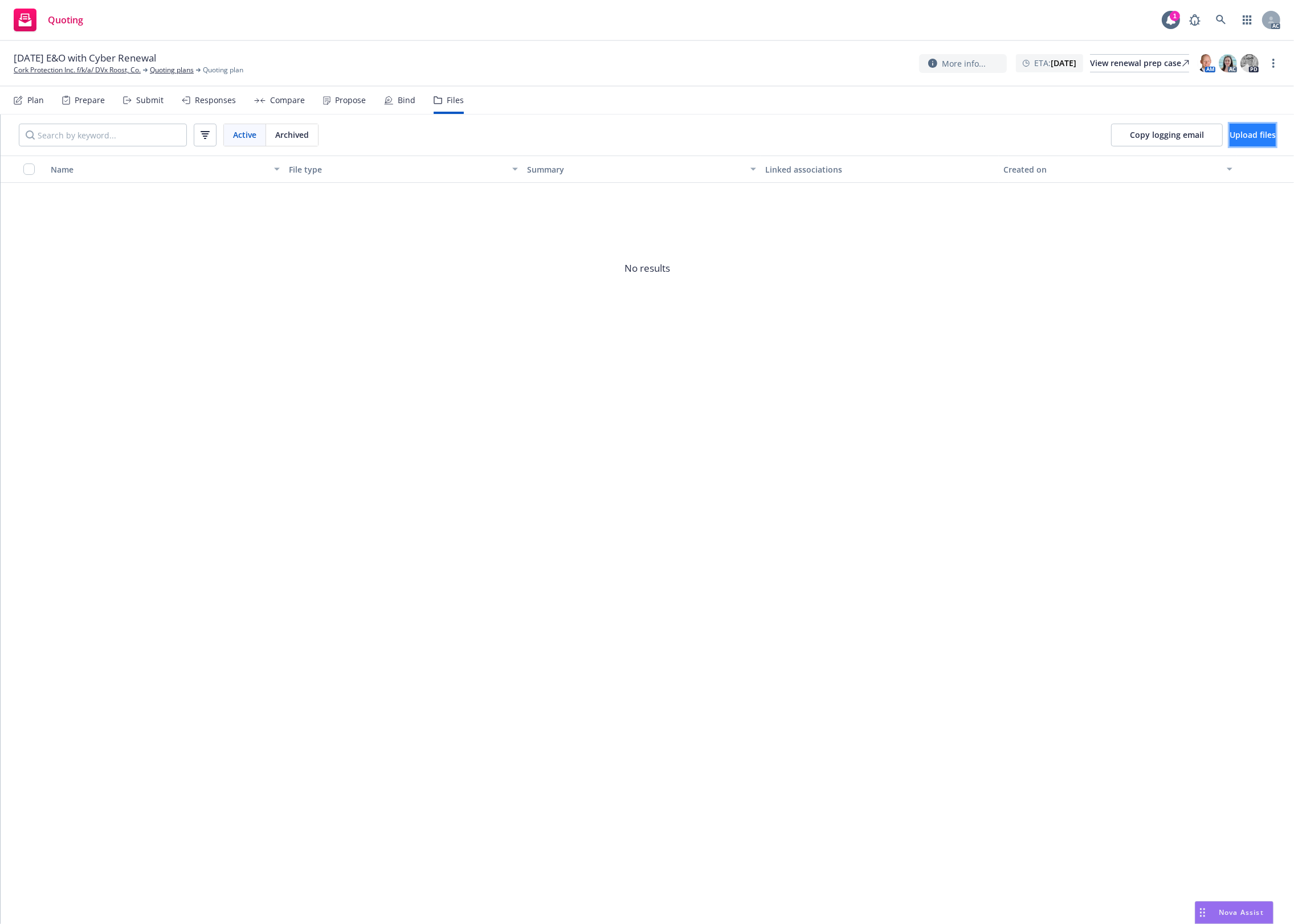
click at [1230, 142] on button "Upload files" at bounding box center [1253, 135] width 46 height 23
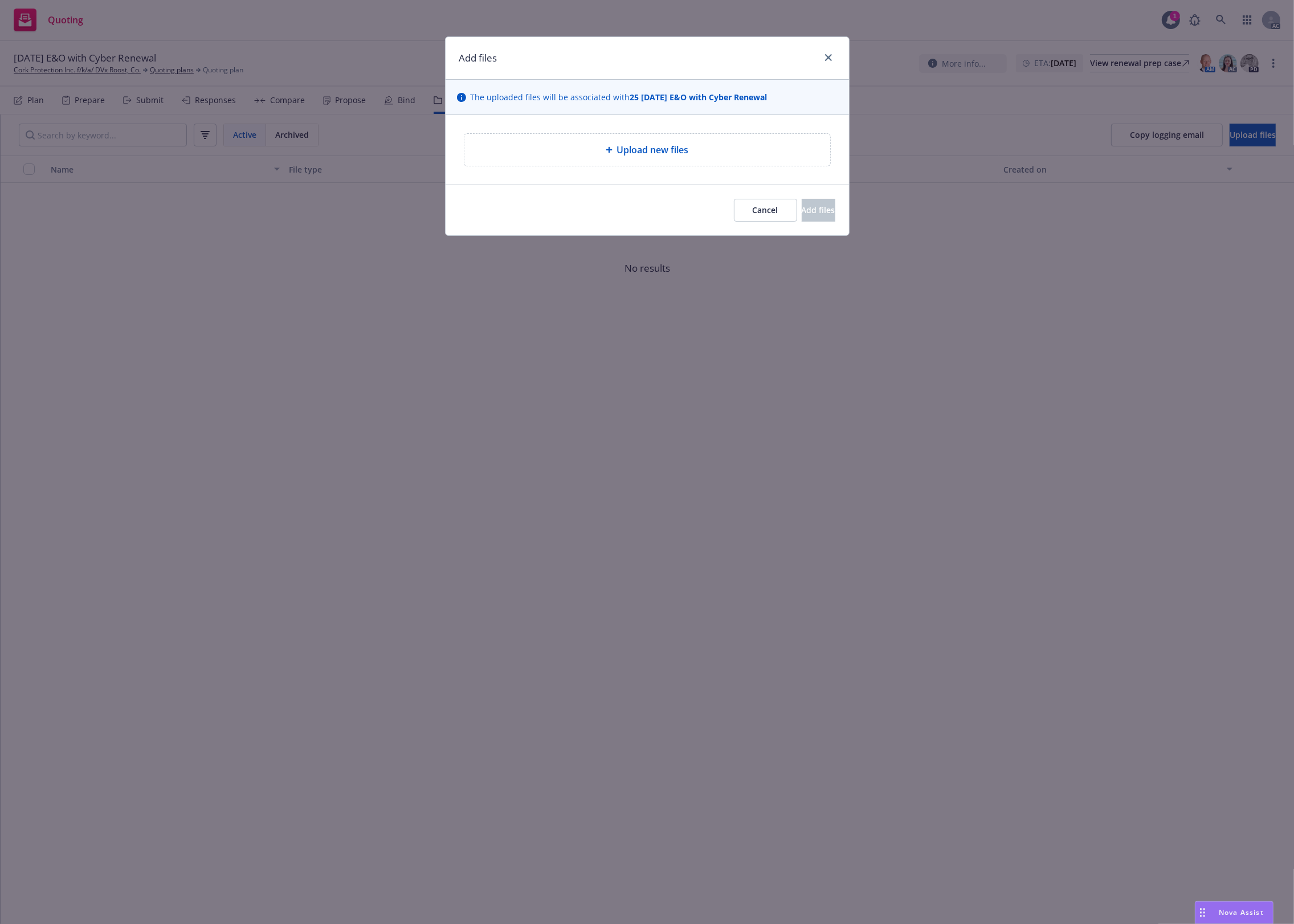
click at [605, 146] on div "Upload new files" at bounding box center [647, 150] width 348 height 14
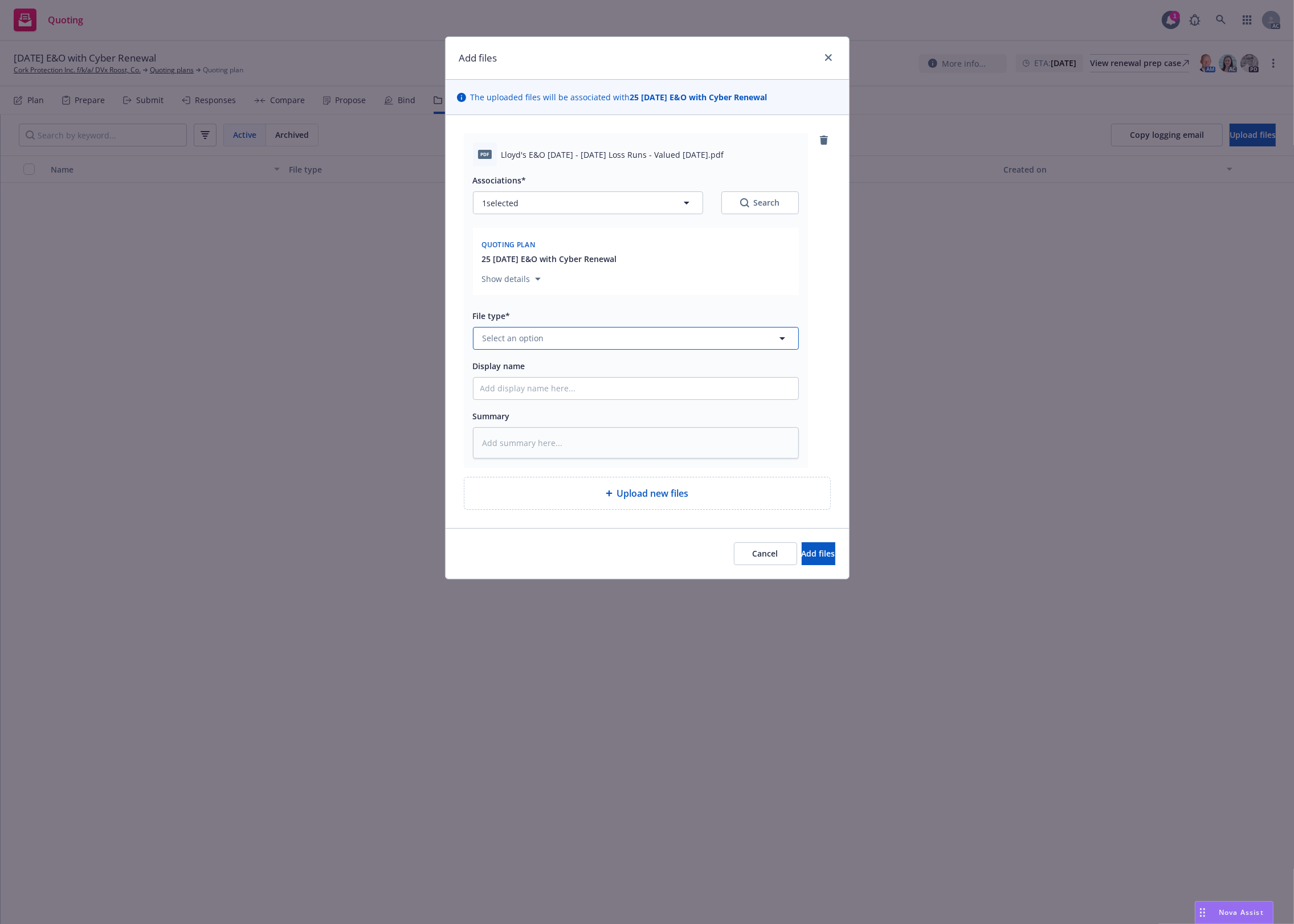
click at [513, 340] on span "Select an option" at bounding box center [513, 337] width 61 height 12
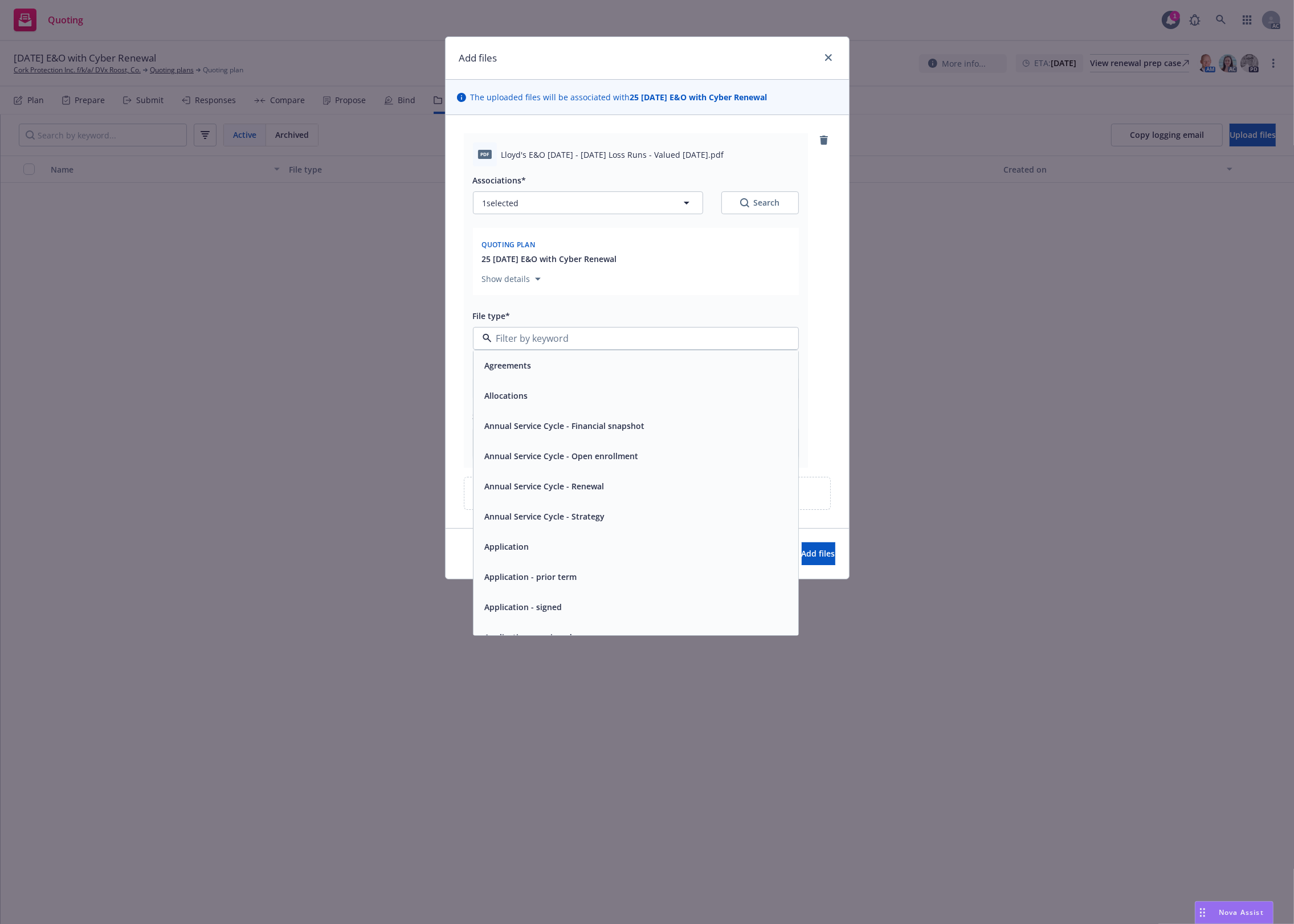
type input "`"
type textarea "x"
paste input "Loss Runs"
type input "Loss Runs"
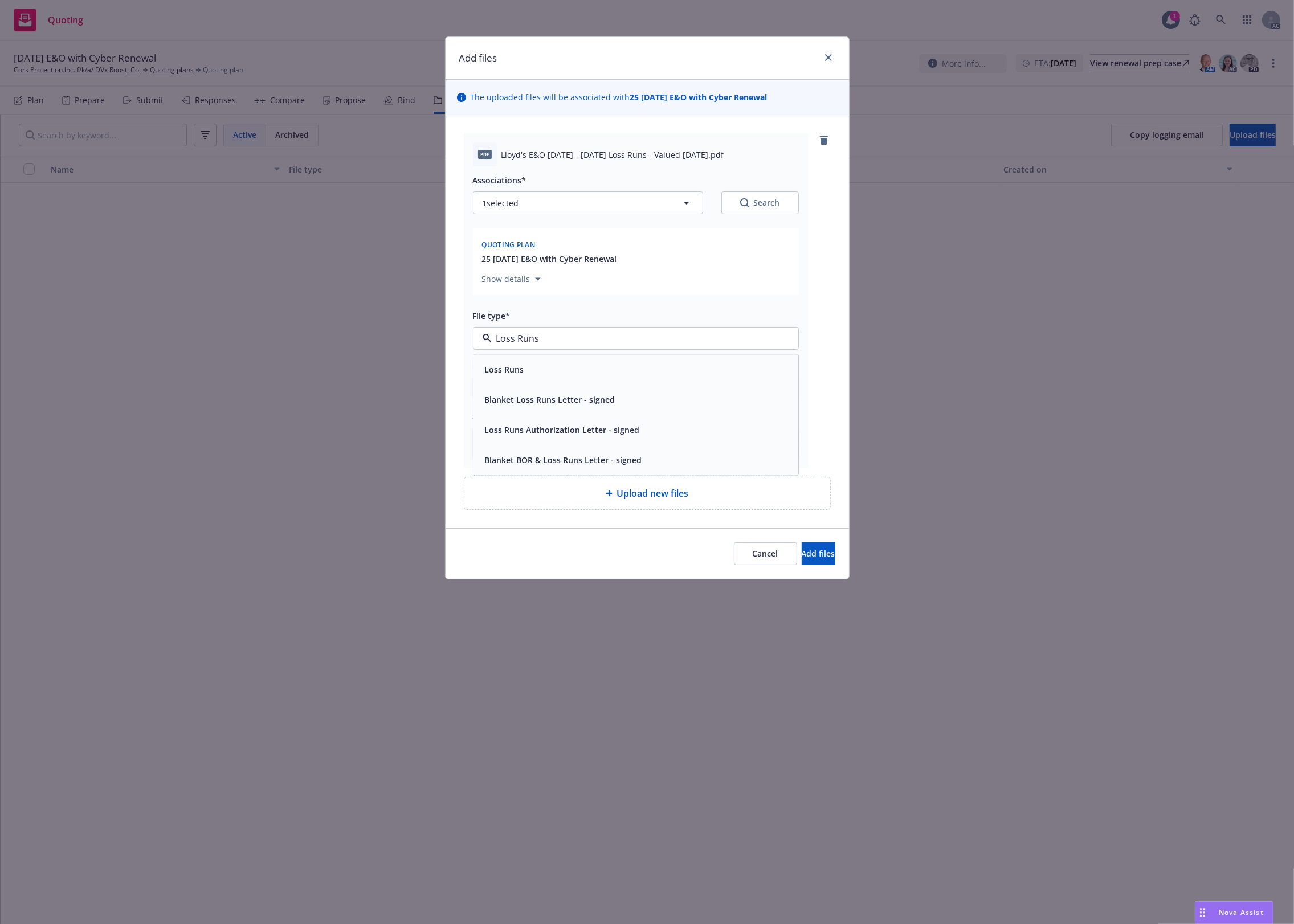
click at [494, 364] on span "Loss Runs" at bounding box center [504, 369] width 39 height 12
click at [745, 205] on icon "Search" at bounding box center [744, 202] width 9 height 9
type textarea "x"
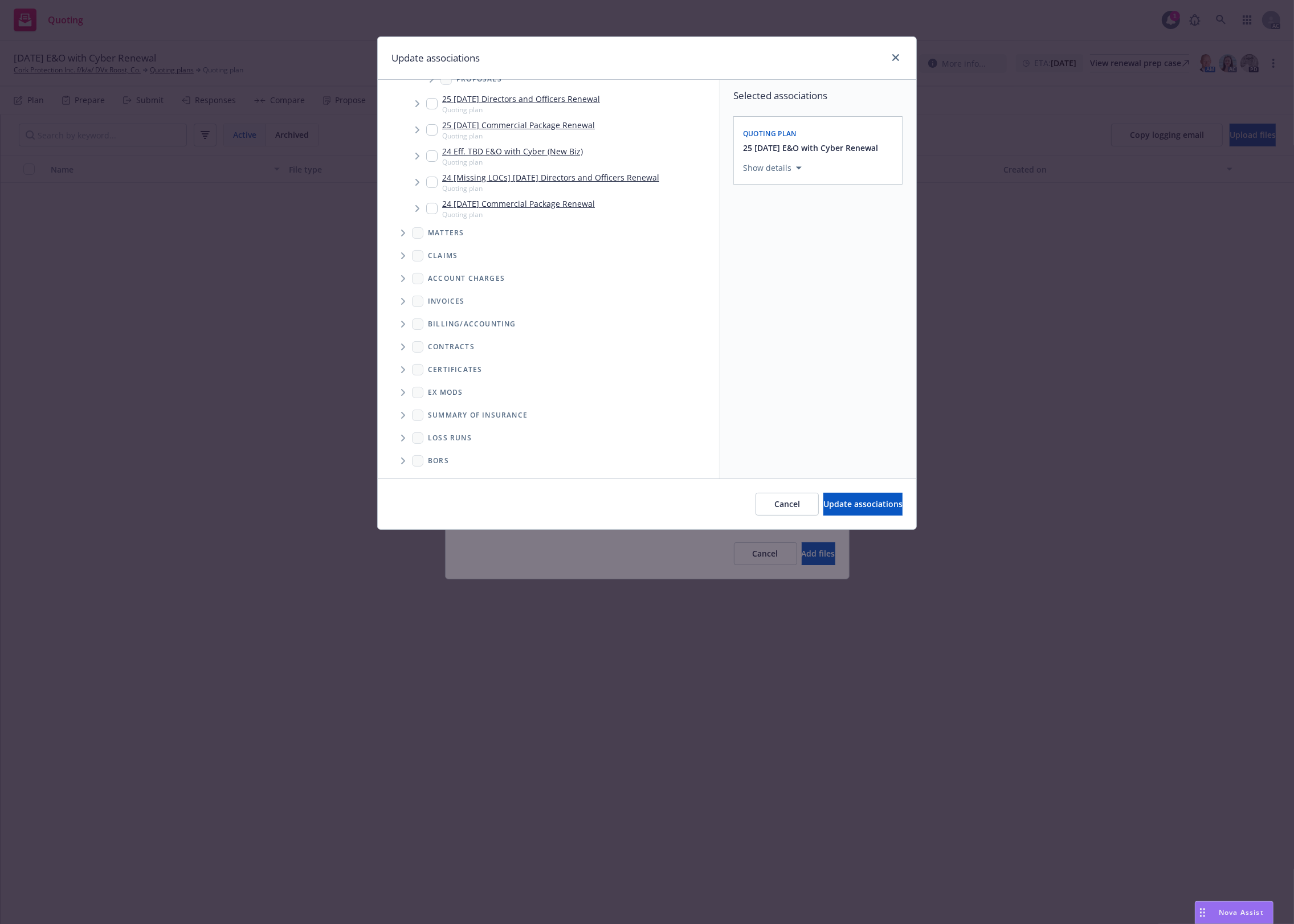
click at [403, 435] on icon "Folder Tree Example" at bounding box center [403, 438] width 5 height 7
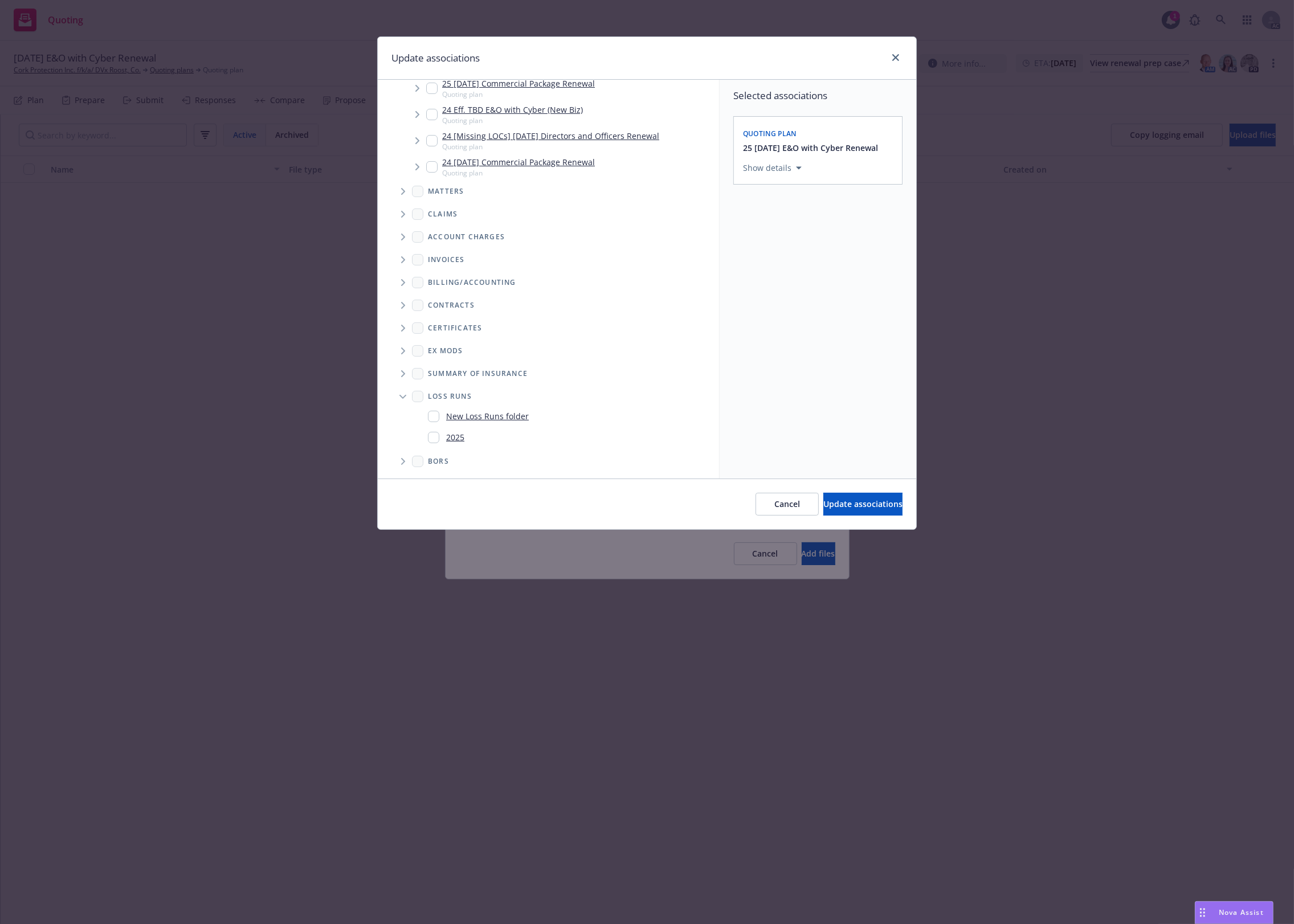
click at [436, 445] on div "2025" at bounding box center [567, 437] width 296 height 21
click at [448, 439] on link "2025" at bounding box center [455, 437] width 18 height 12
checkbox input "true"
click at [826, 508] on span "Update associations" at bounding box center [863, 504] width 80 height 11
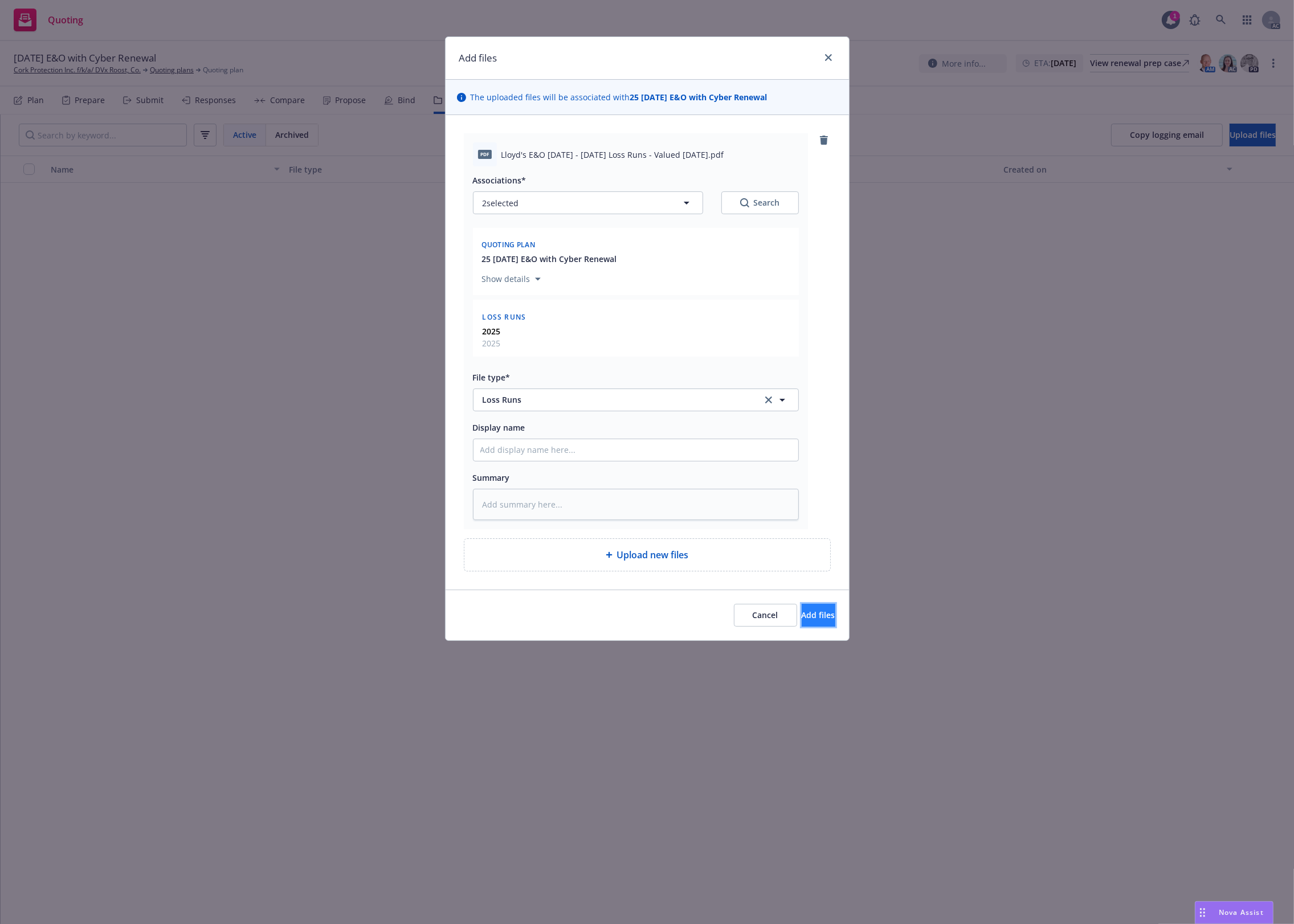
click at [809, 614] on span "Add files" at bounding box center [818, 615] width 33 height 11
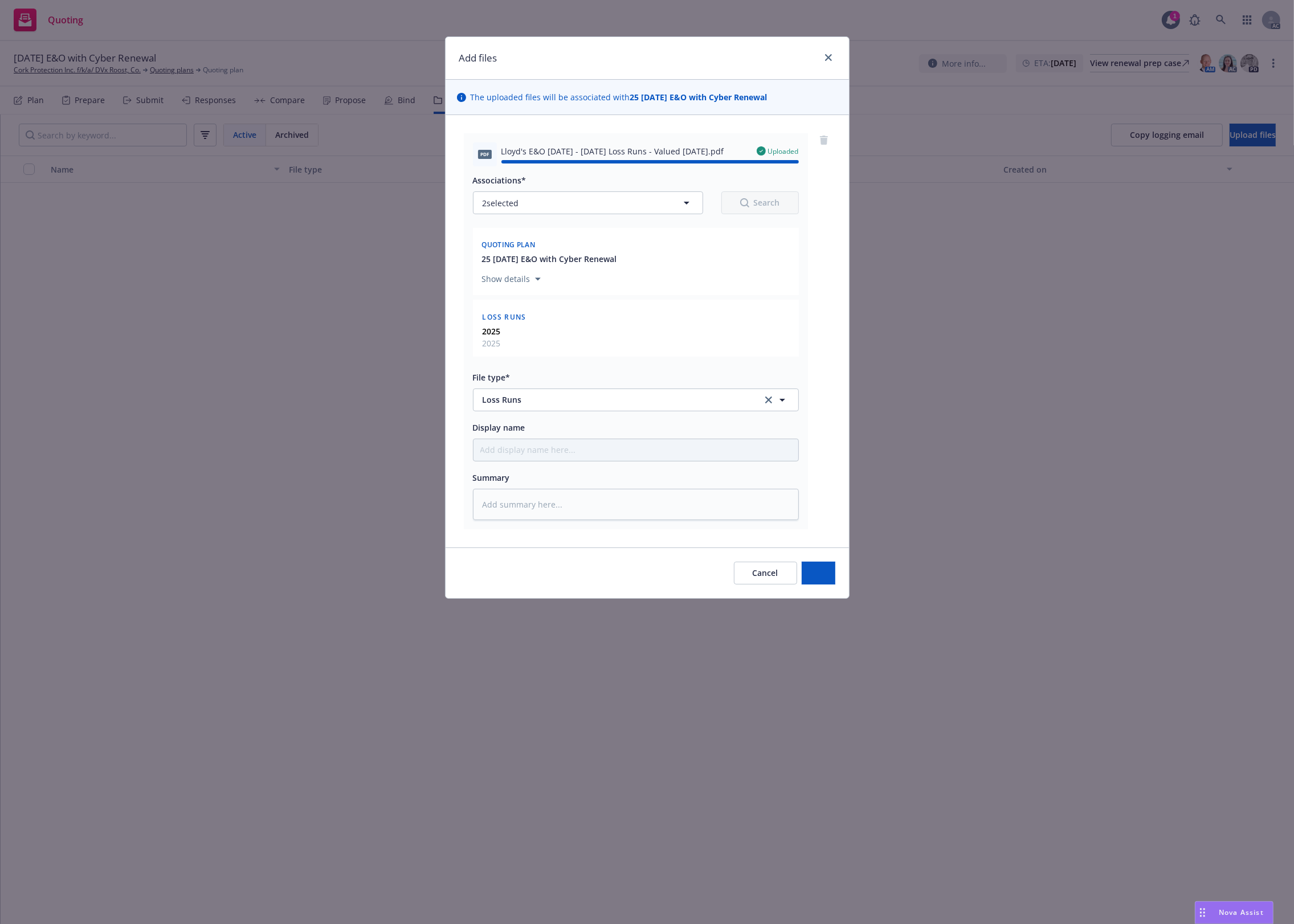
type textarea "x"
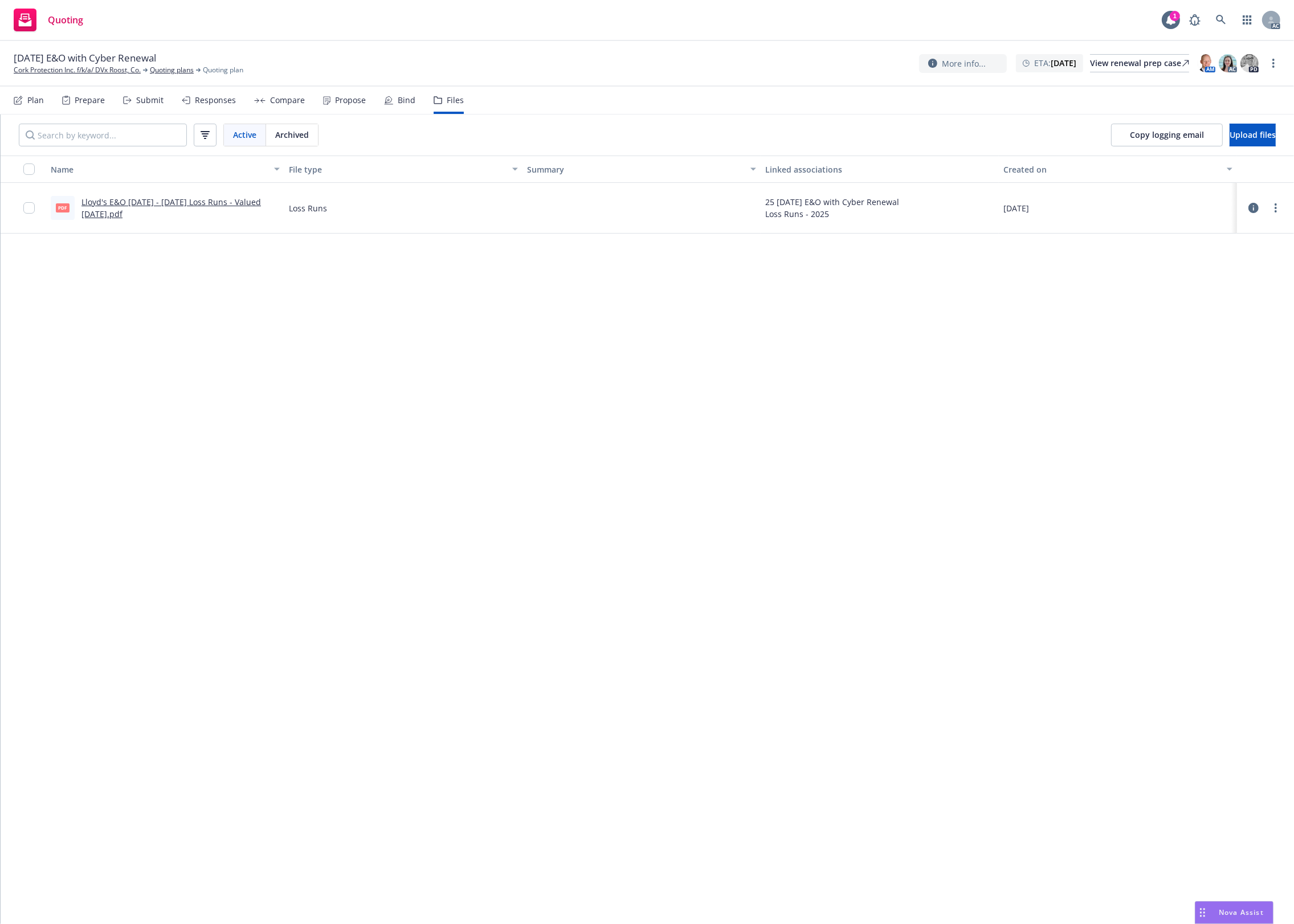
drag, startPoint x: 605, startPoint y: 321, endPoint x: 548, endPoint y: 285, distance: 67.4
click at [581, 319] on div "Name File type Summary Linked associations Created on pdf Lloyd's E&O [DATE] - …" at bounding box center [647, 540] width 1293 height 769
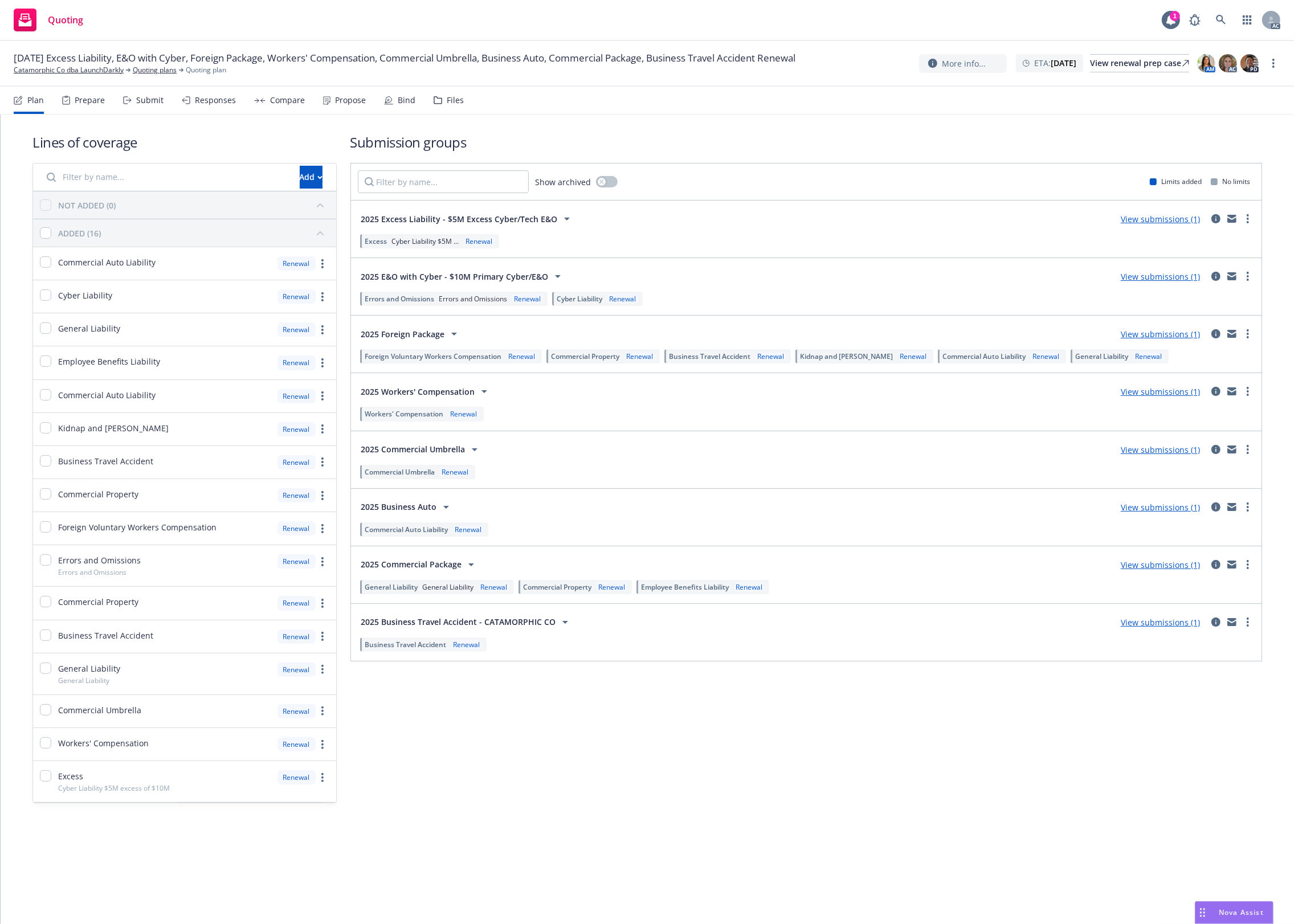
drag, startPoint x: 450, startPoint y: 99, endPoint x: 500, endPoint y: 99, distance: 50.0
click at [450, 99] on div "Files" at bounding box center [454, 99] width 17 height 9
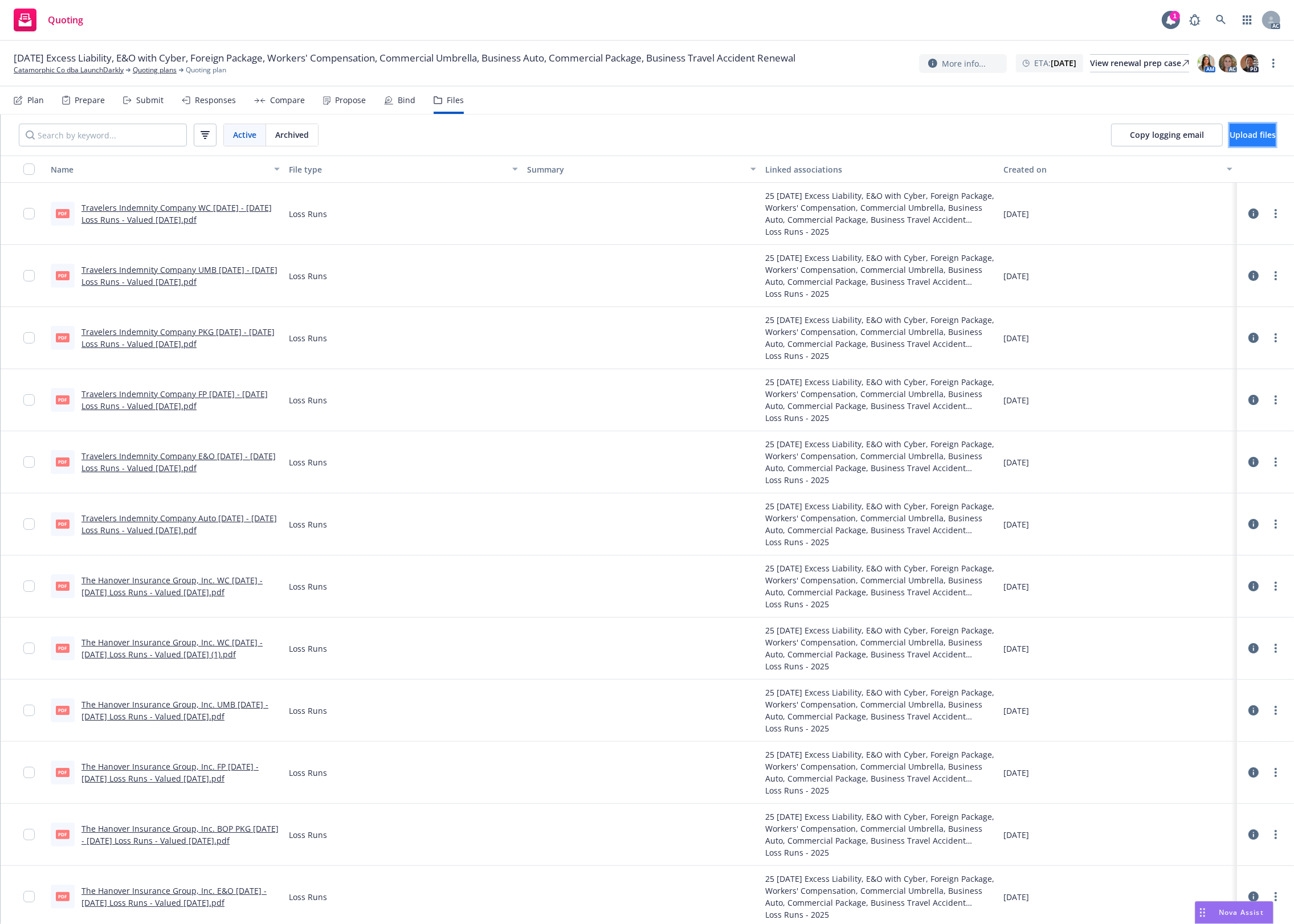
click at [1230, 132] on span "Upload files" at bounding box center [1253, 135] width 46 height 11
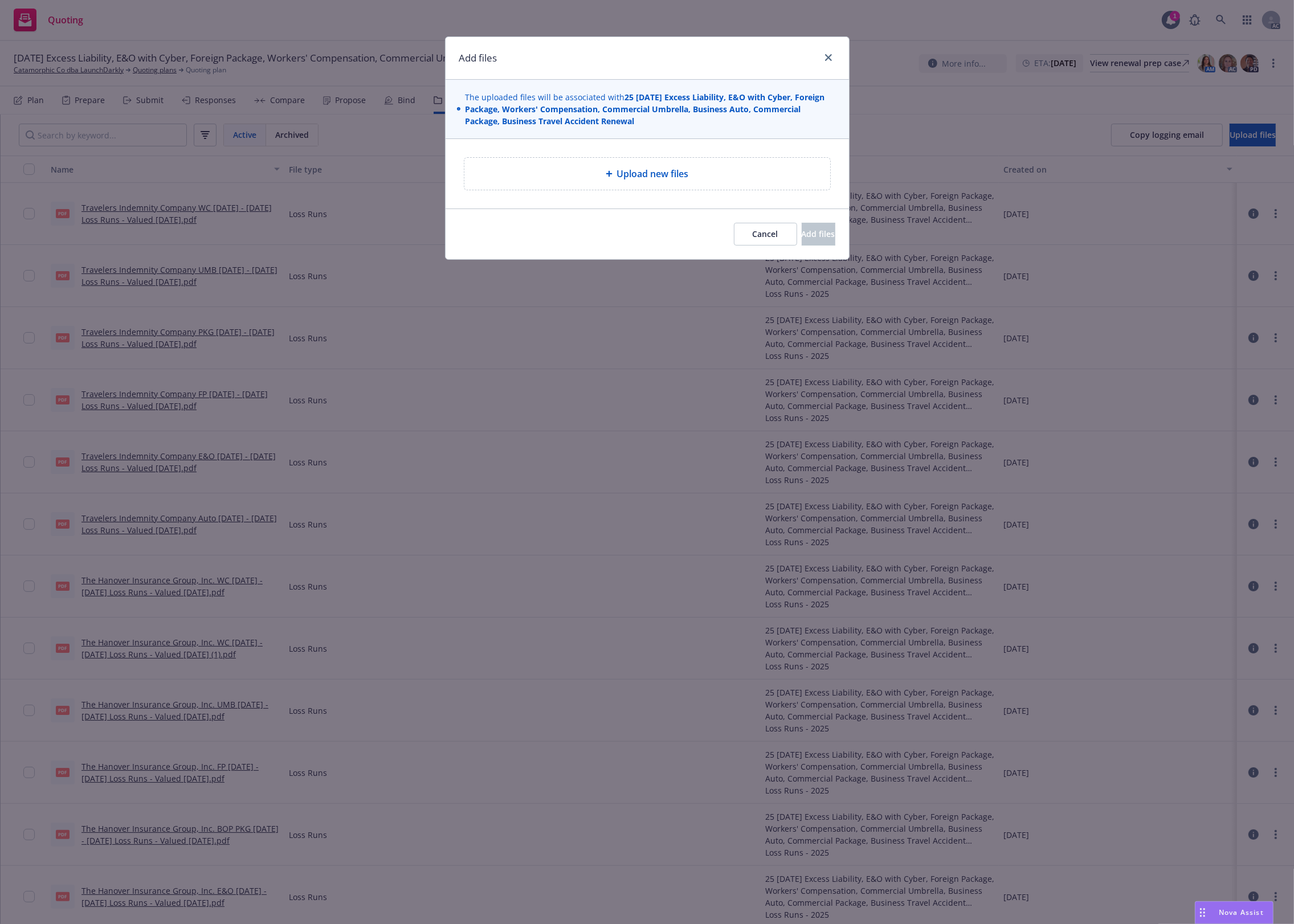
click at [696, 167] on div "Upload new files" at bounding box center [647, 173] width 348 height 14
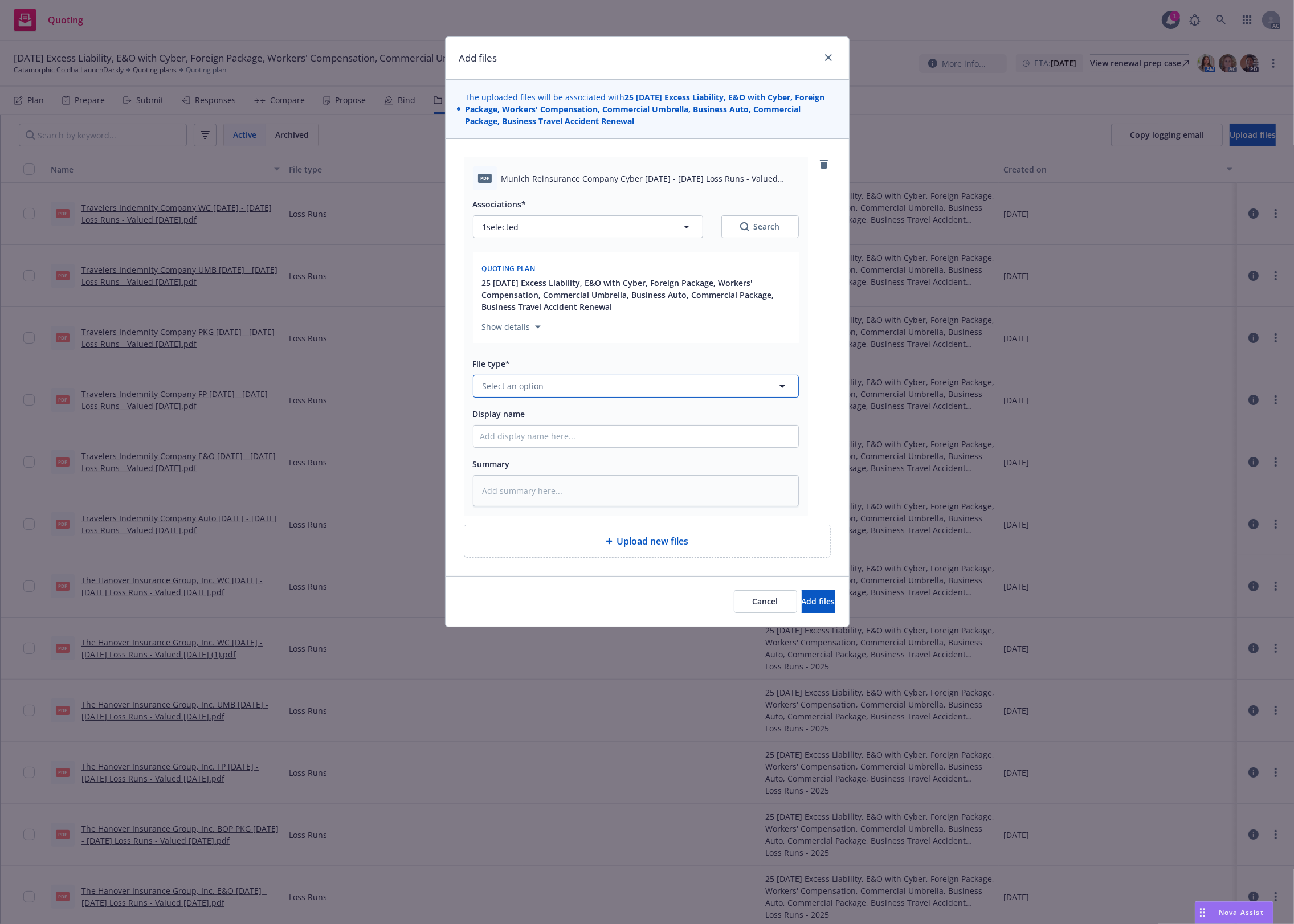
click at [653, 388] on button "Select an option" at bounding box center [636, 386] width 326 height 23
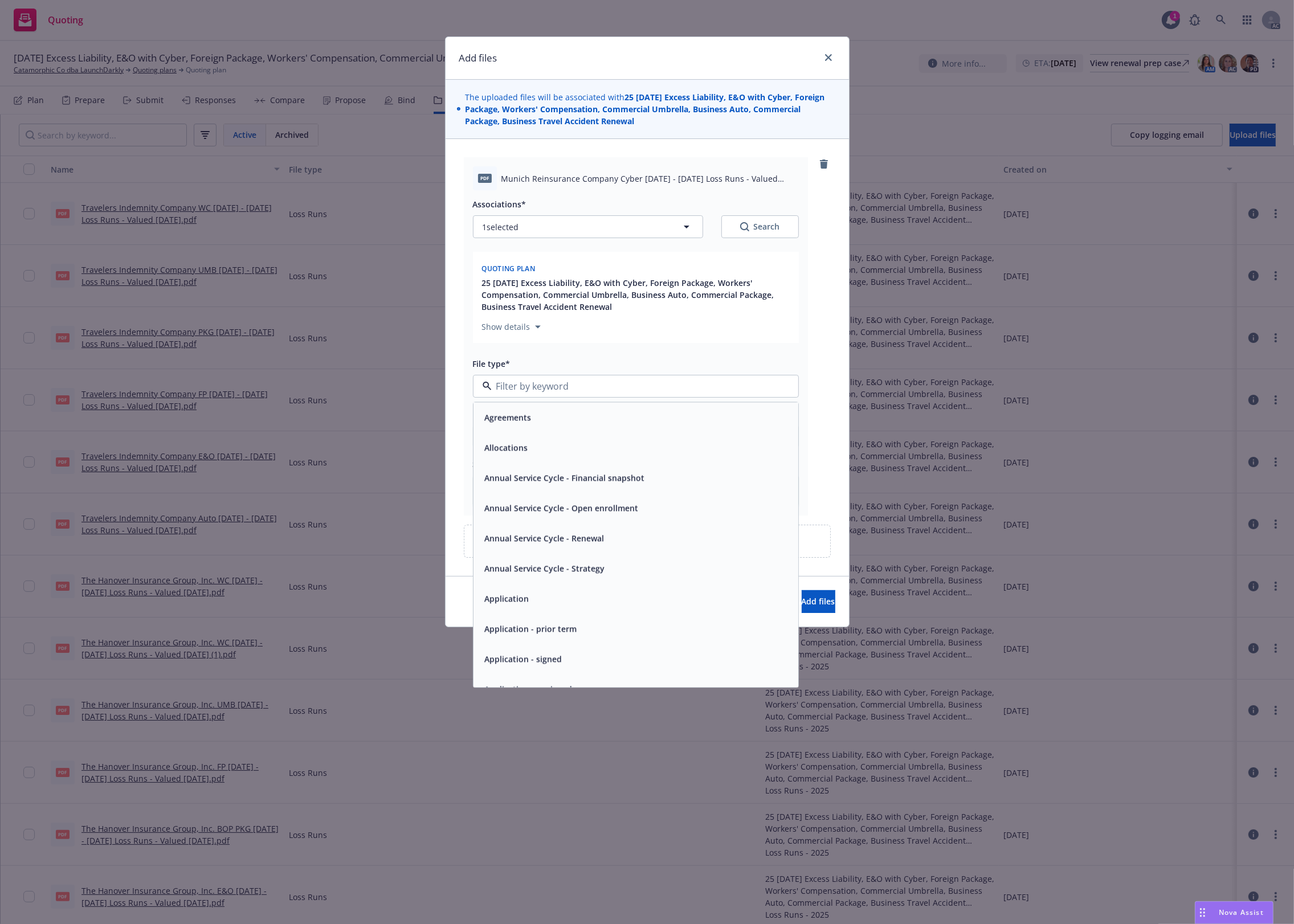
type input "`"
type textarea "x"
paste input "Loss Runs"
type input "Loss Runs"
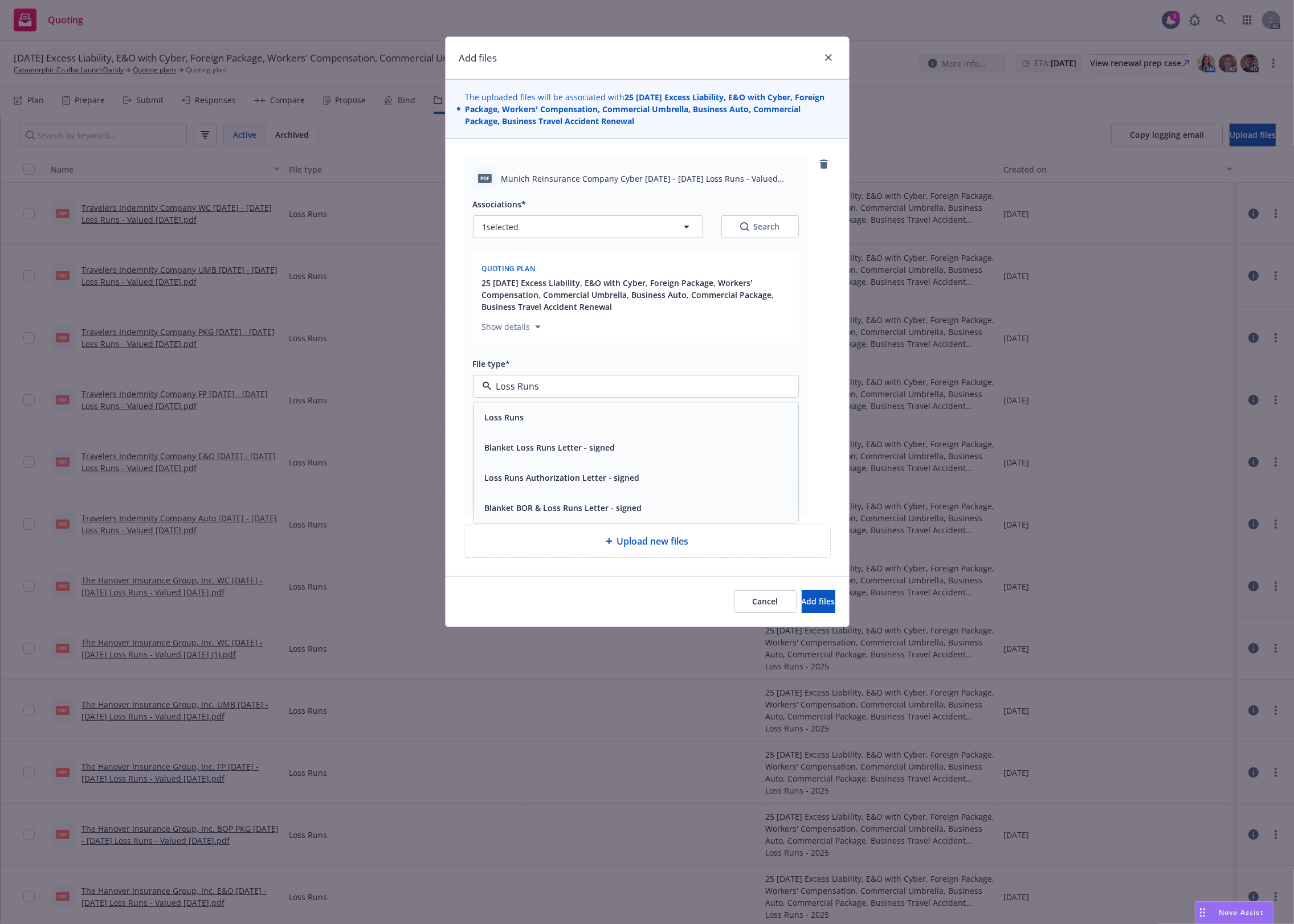
click at [605, 416] on div "Loss Runs" at bounding box center [636, 417] width 311 height 17
click at [752, 226] on div "Search" at bounding box center [760, 227] width 40 height 11
type textarea "x"
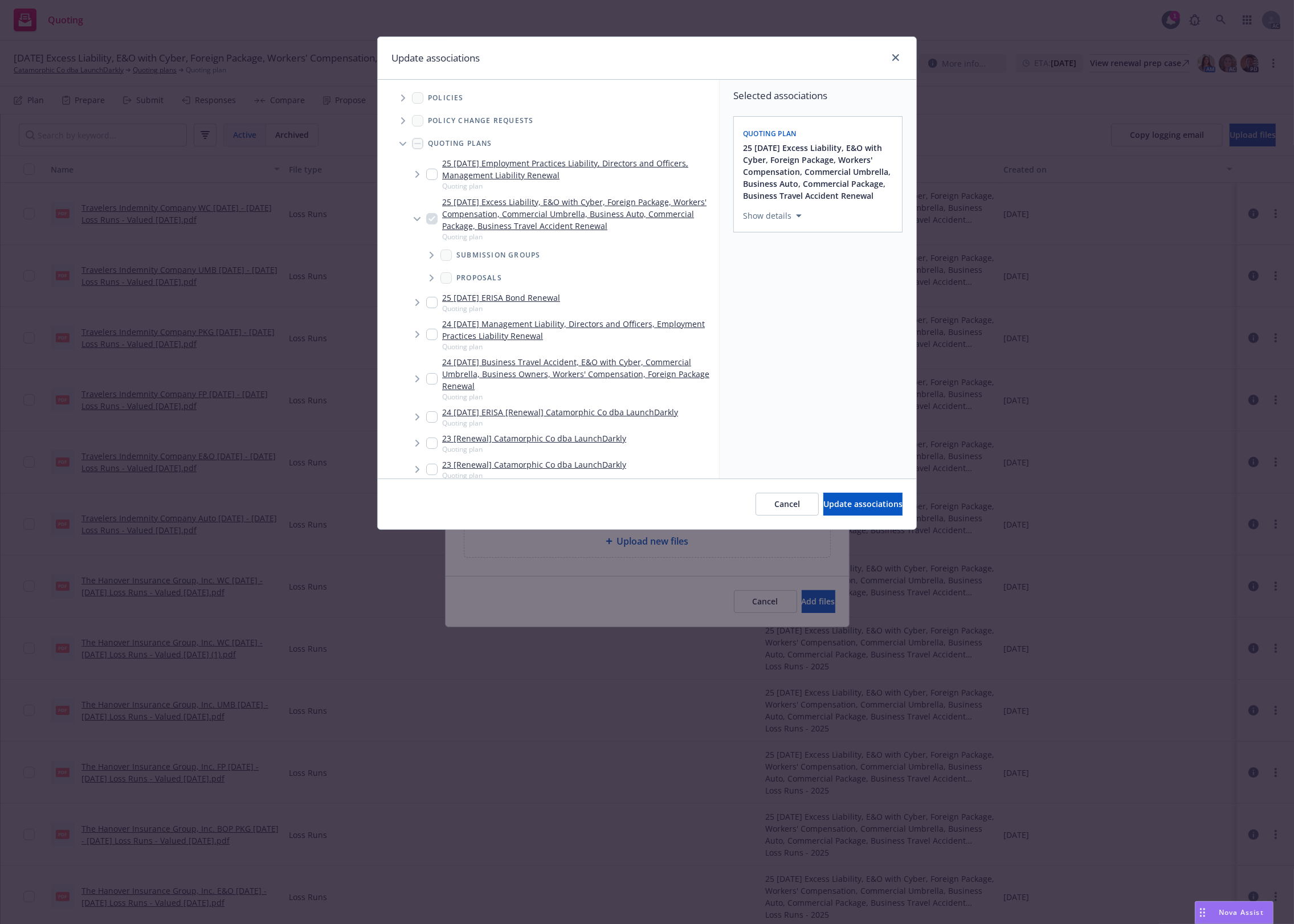
scroll to position [404, 0]
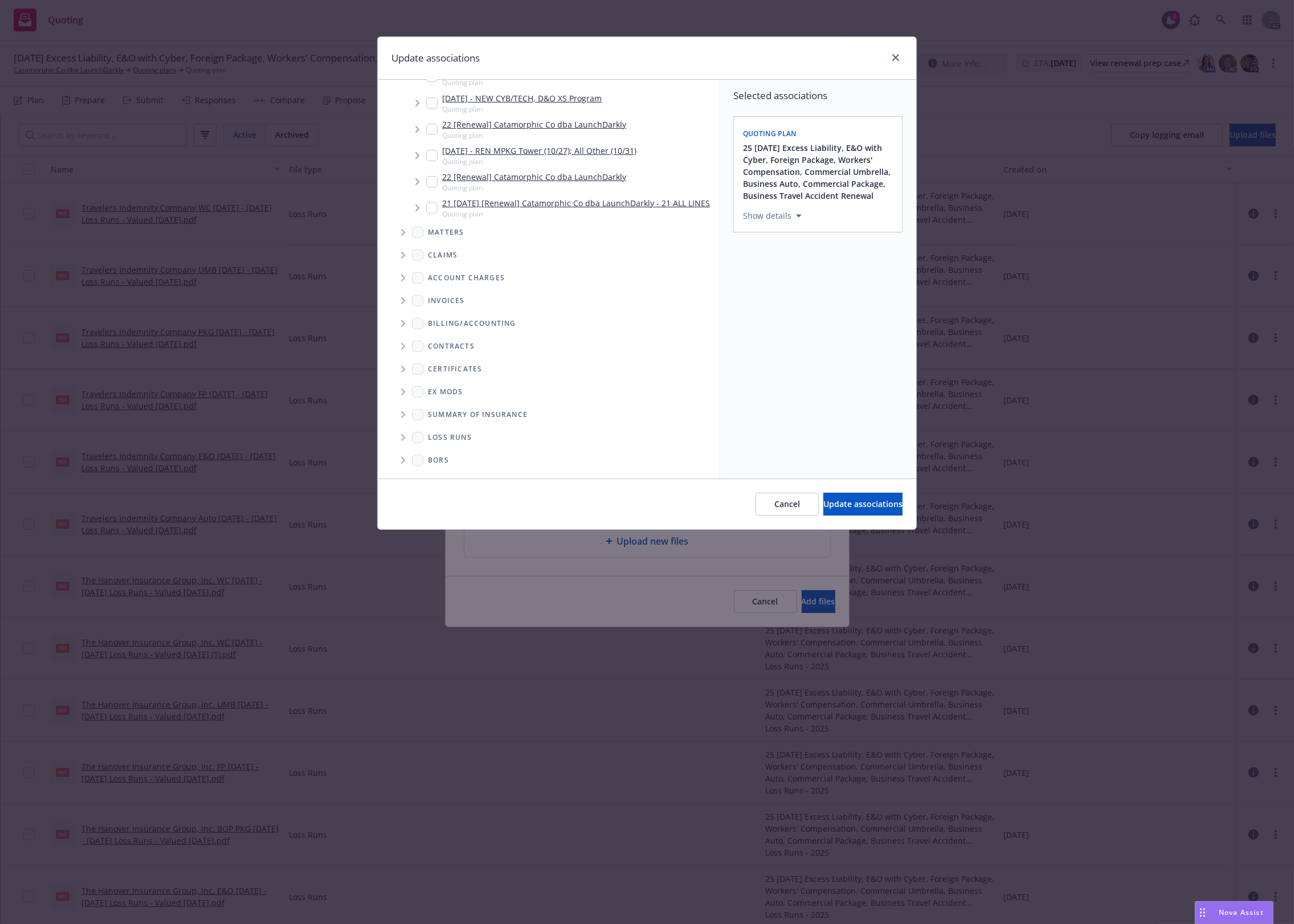
click at [400, 439] on span "Folder Tree Example" at bounding box center [403, 437] width 18 height 18
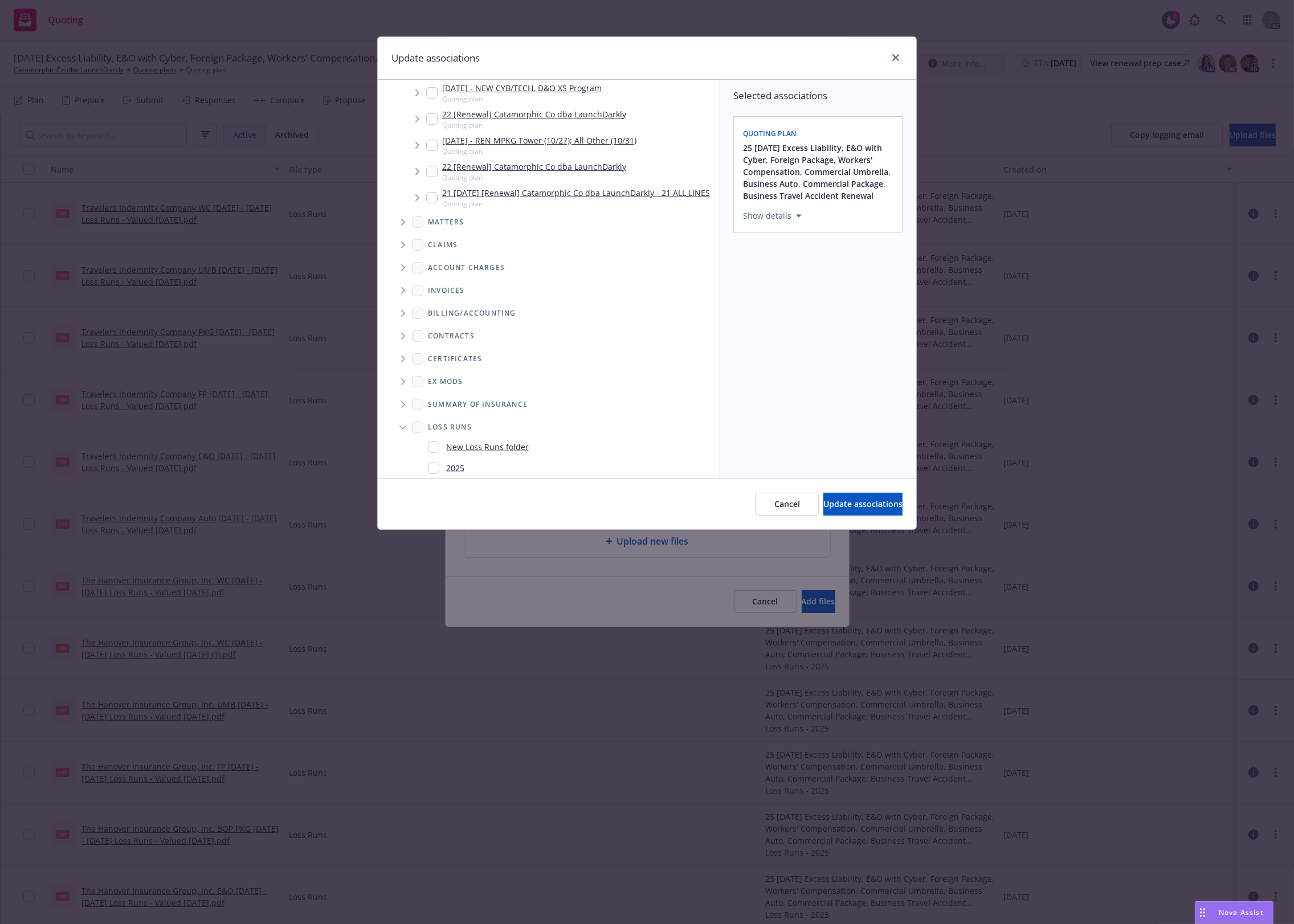
scroll to position [446, 0]
click at [474, 431] on div "2025" at bounding box center [567, 436] width 286 height 17
checkbox input "true"
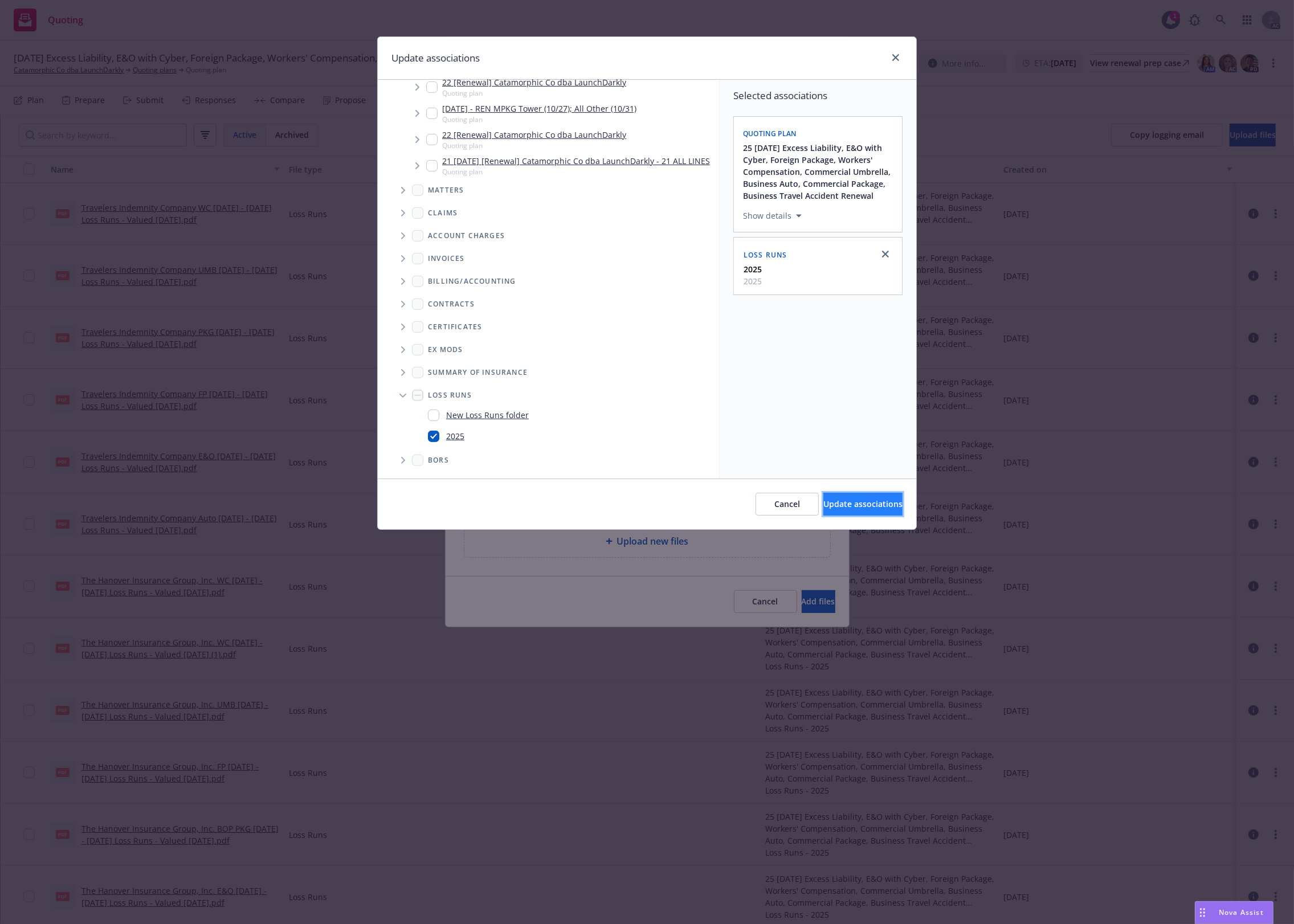
click at [824, 511] on button "Update associations" at bounding box center [863, 504] width 80 height 23
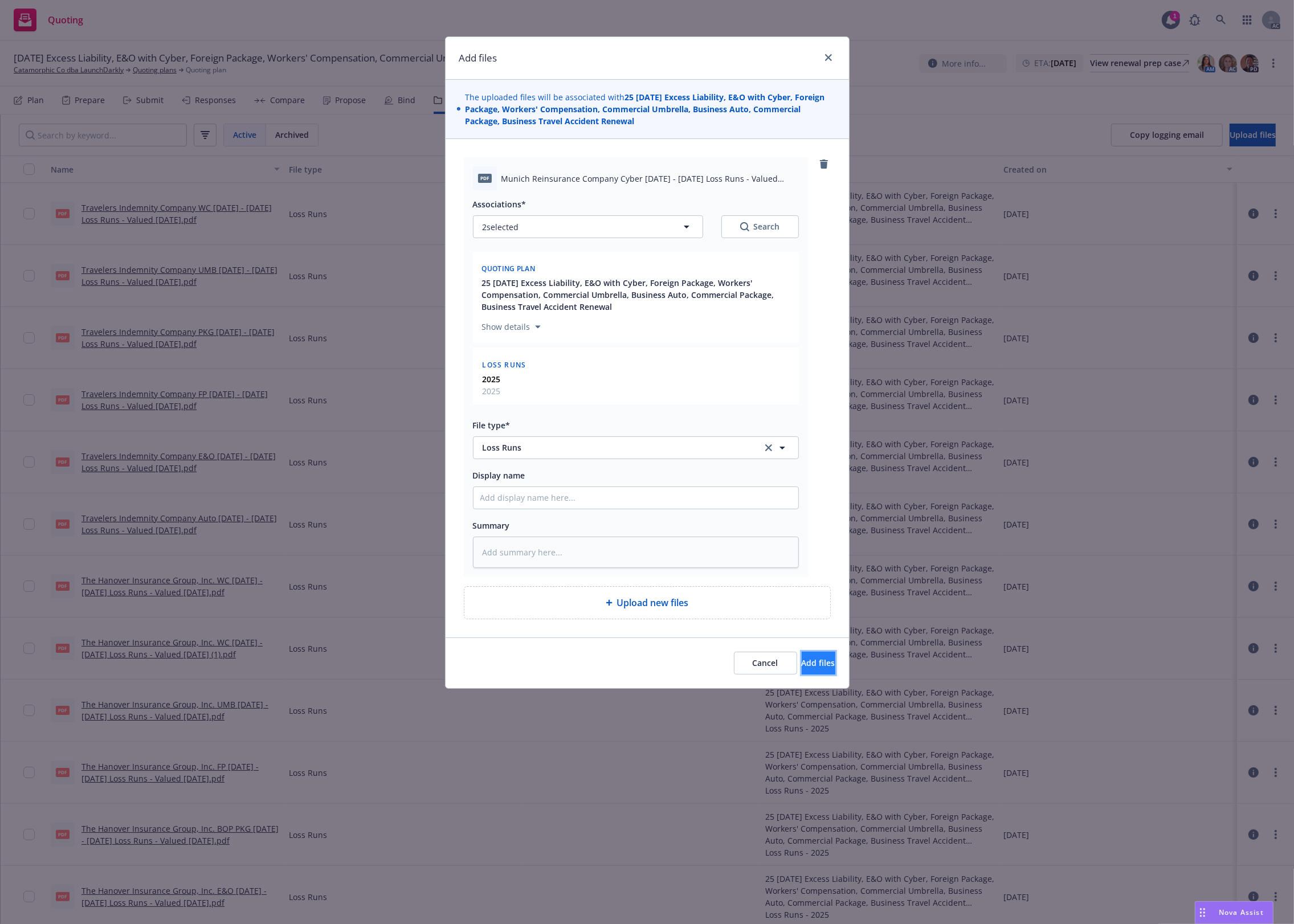
click at [824, 669] on button "Add files" at bounding box center [818, 663] width 33 height 23
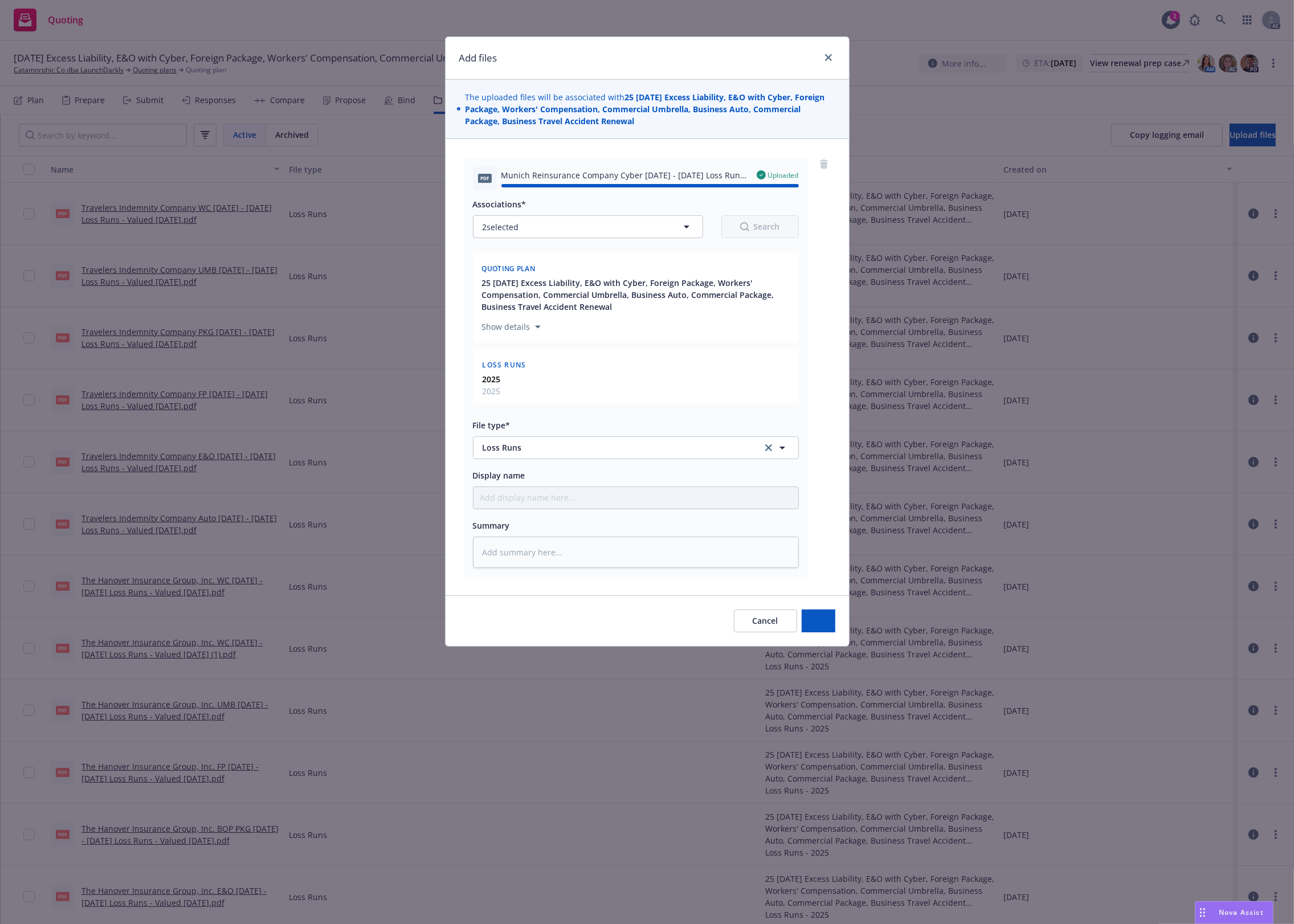
type textarea "x"
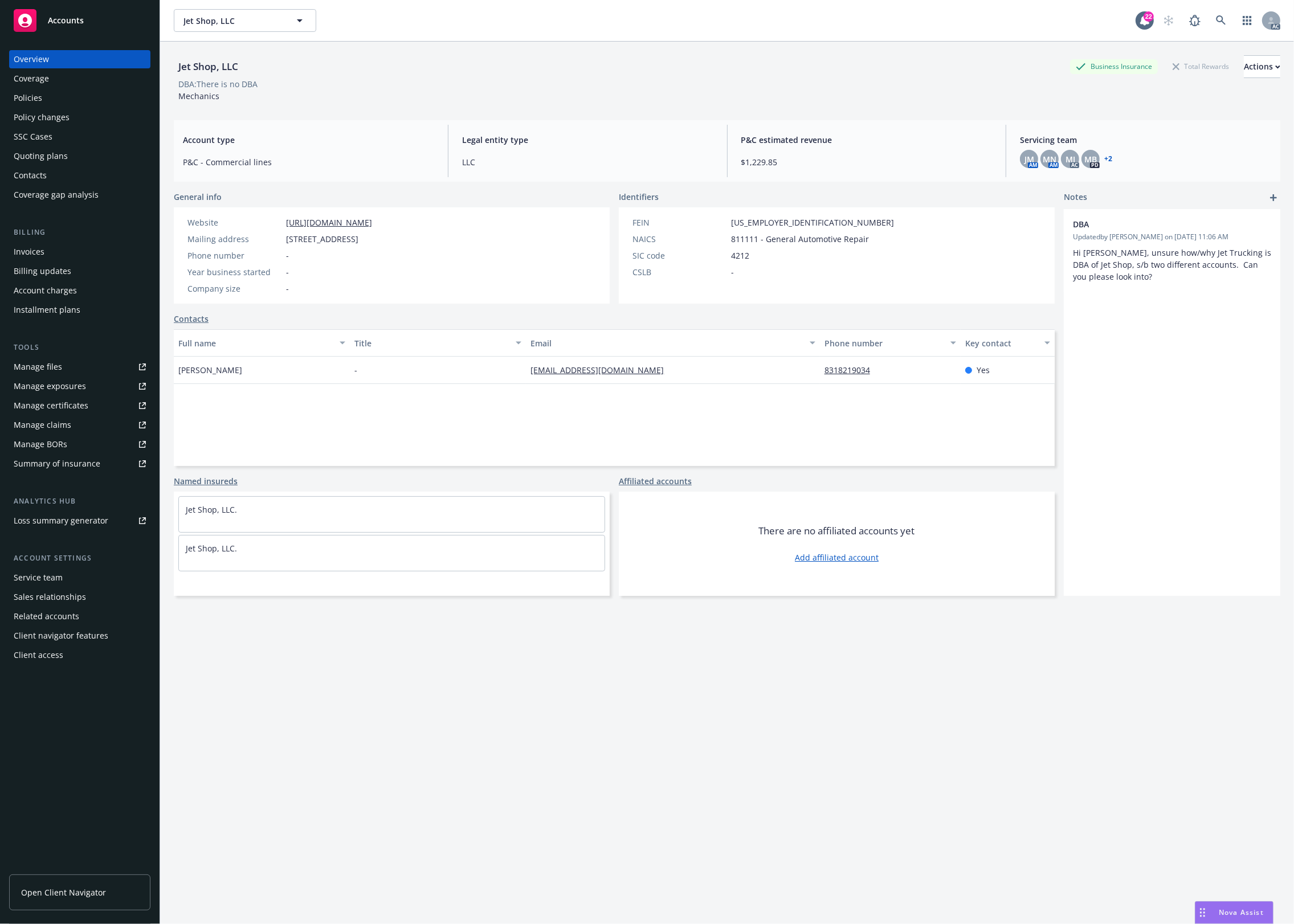
click at [81, 101] on div "Policies" at bounding box center [80, 98] width 132 height 18
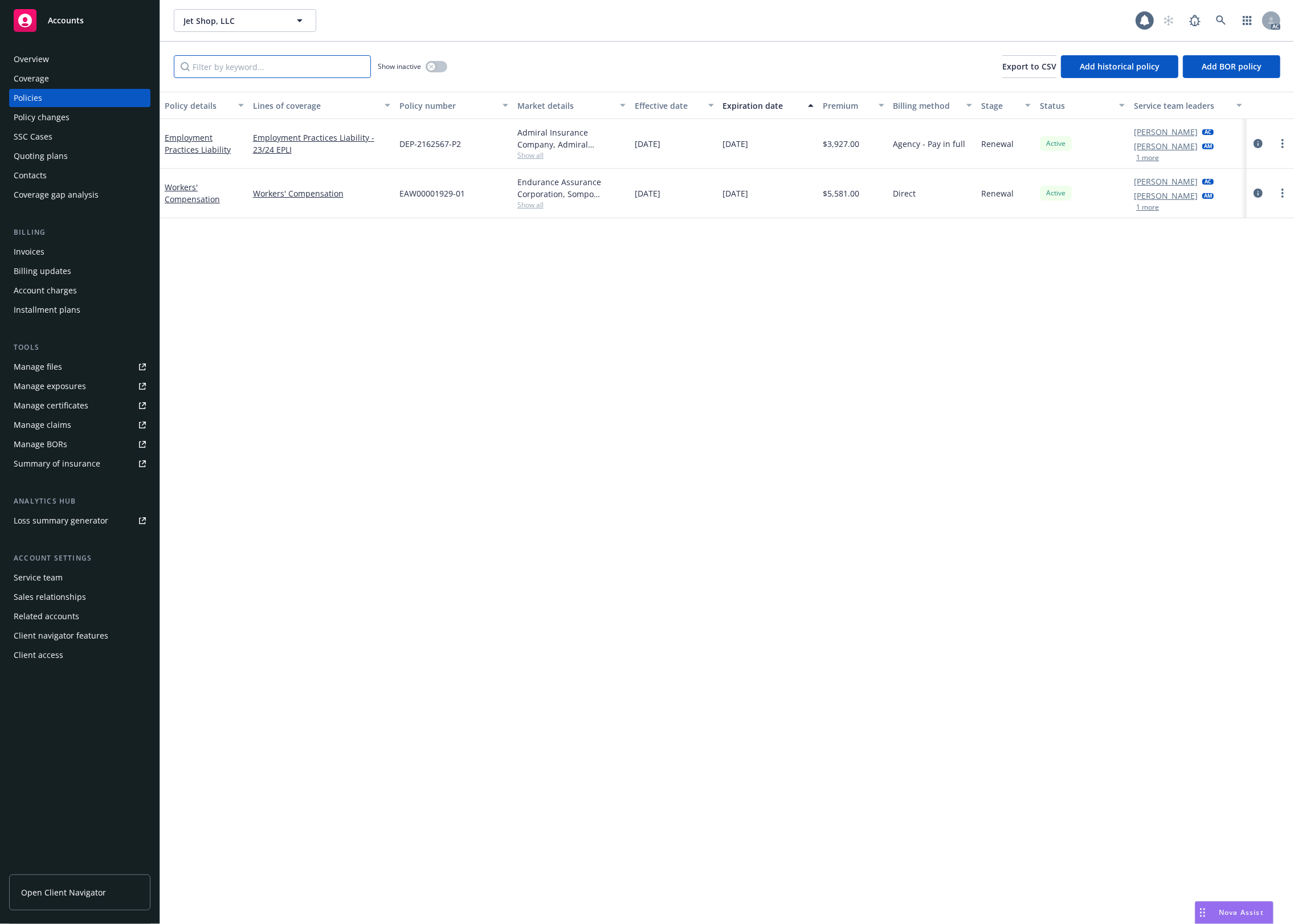
click at [223, 67] on input "Filter by keyword..." at bounding box center [272, 66] width 197 height 23
paste input "EAW00001929-01"
click at [328, 69] on input "EAW00001929-01" at bounding box center [272, 66] width 197 height 23
type input "EAW00001929-01"
click at [1257, 138] on link "circleInformation" at bounding box center [1257, 143] width 14 height 14
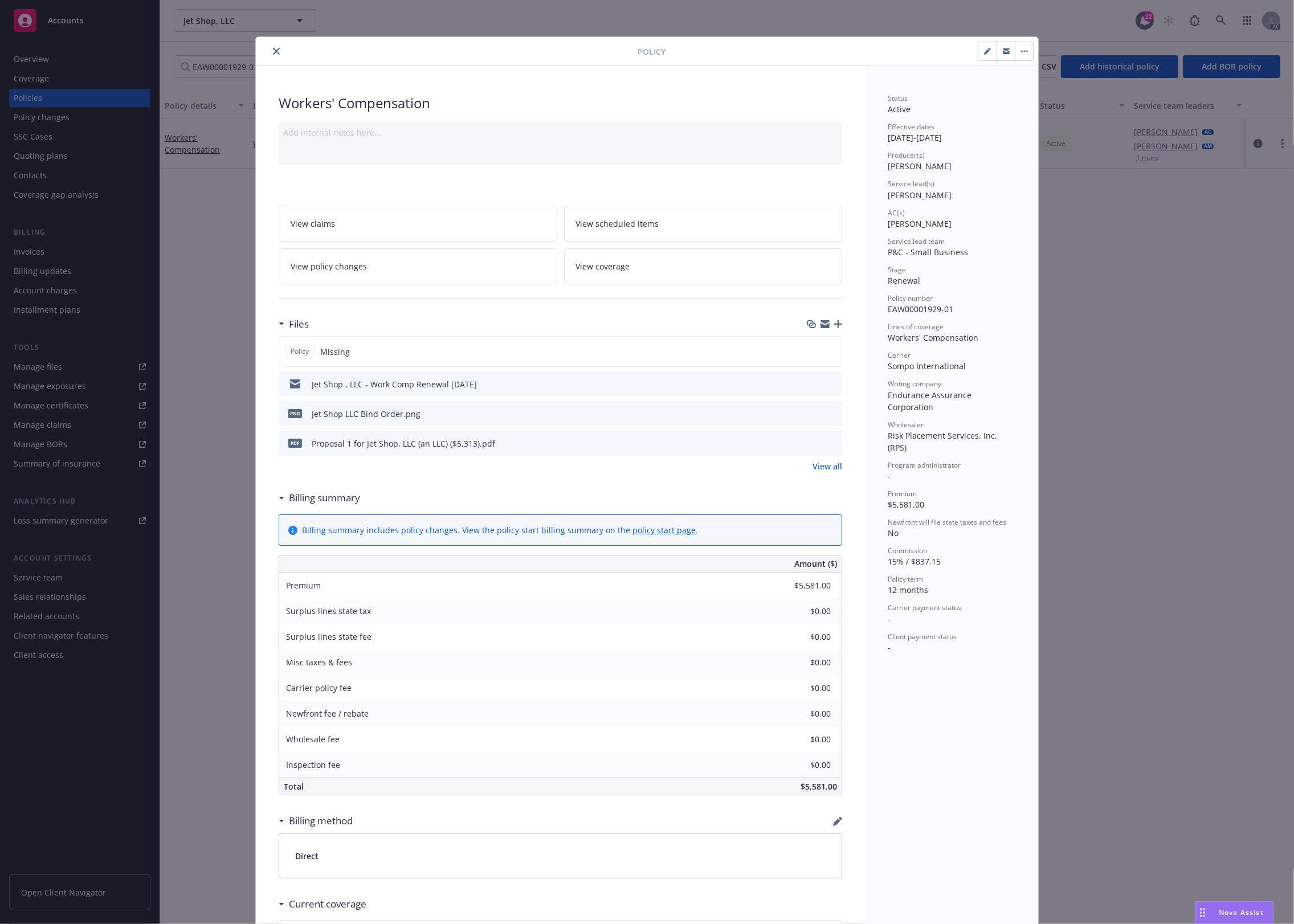
click at [830, 380] on icon "preview file" at bounding box center [831, 384] width 10 height 8
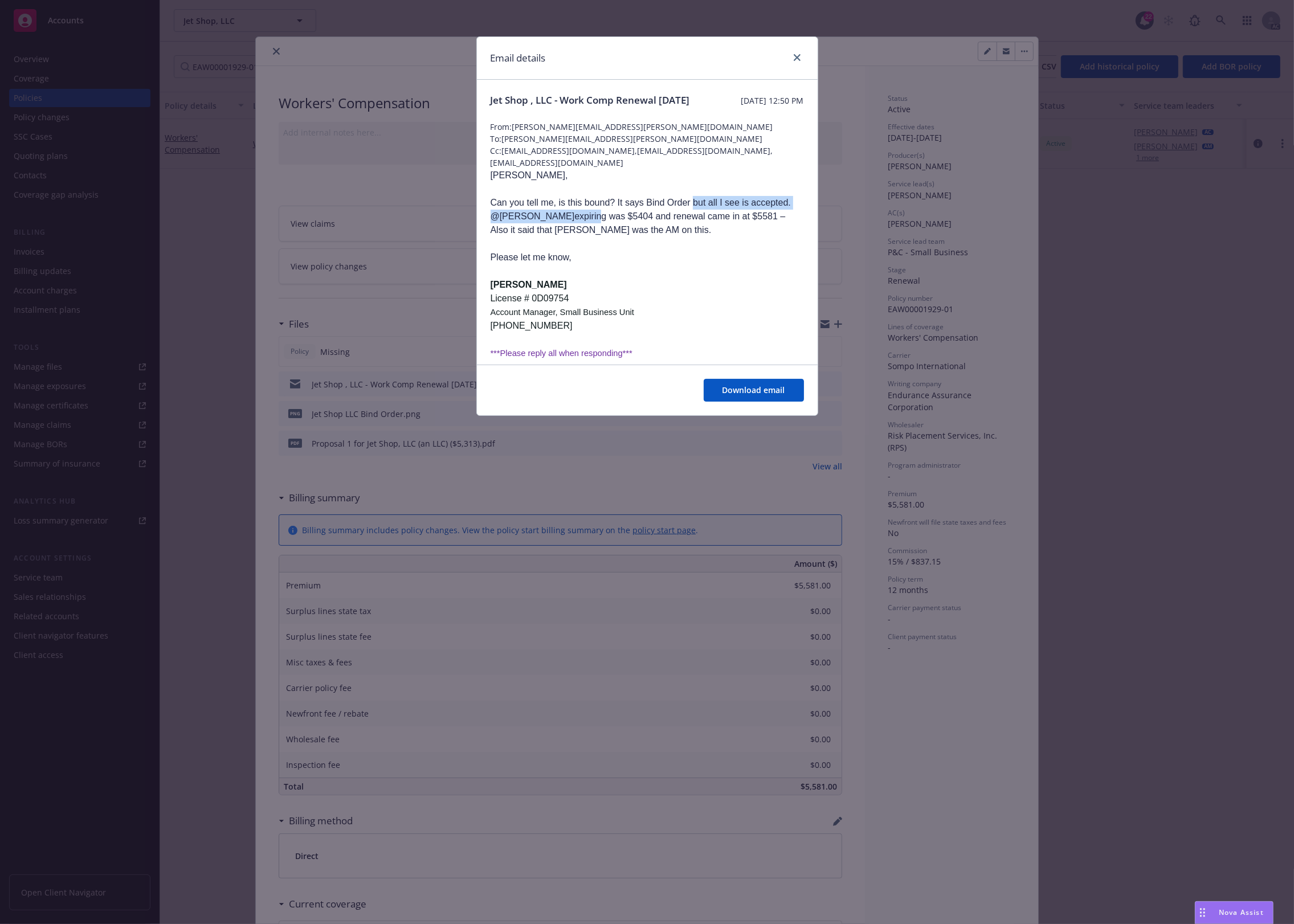
drag, startPoint x: 583, startPoint y: 248, endPoint x: 704, endPoint y: 226, distance: 123.0
click at [699, 226] on p "Can you tell me, is this bound? It says Bind Order but all I see is accepted. @…" at bounding box center [647, 216] width 314 height 41
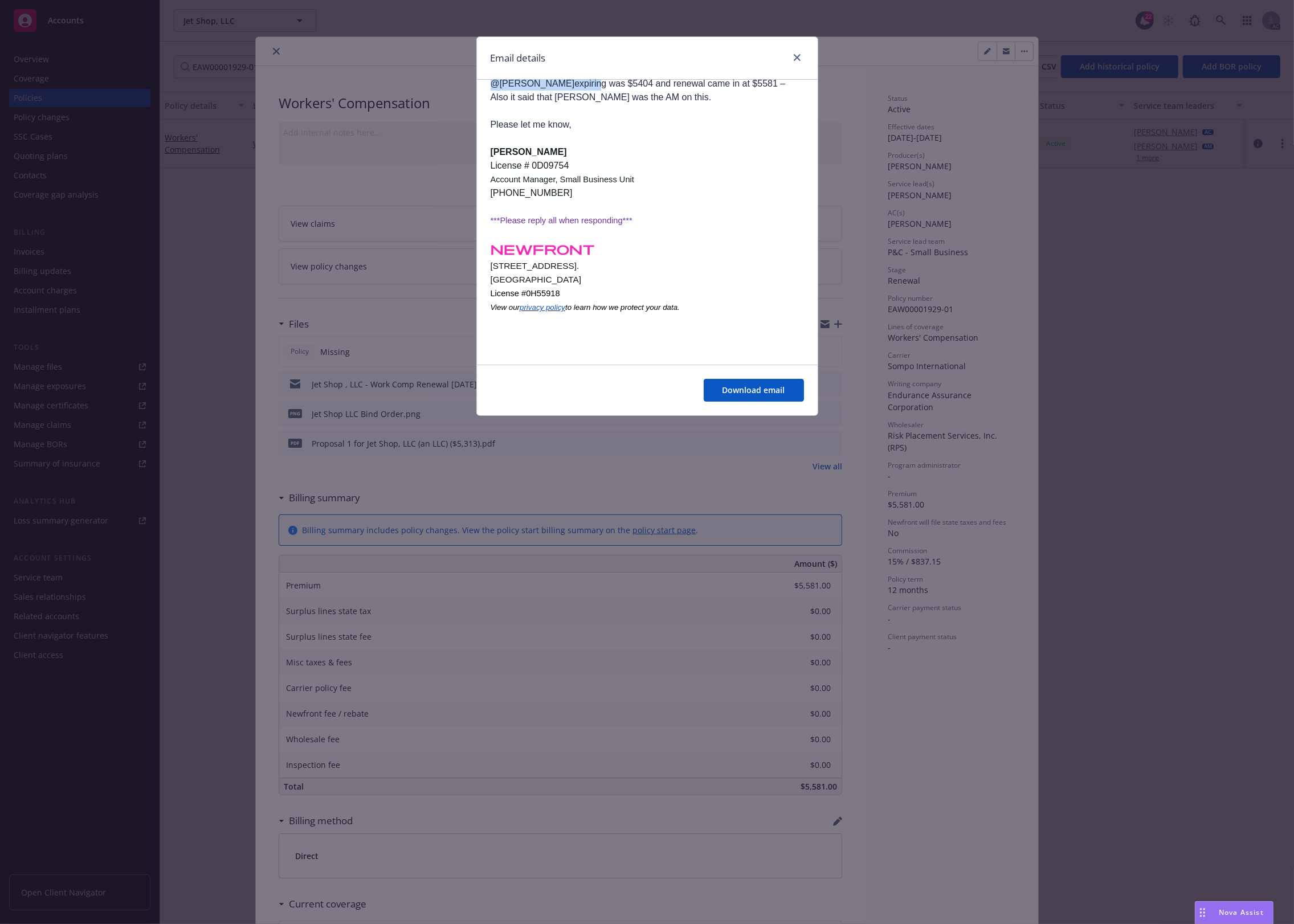
scroll to position [177, 0]
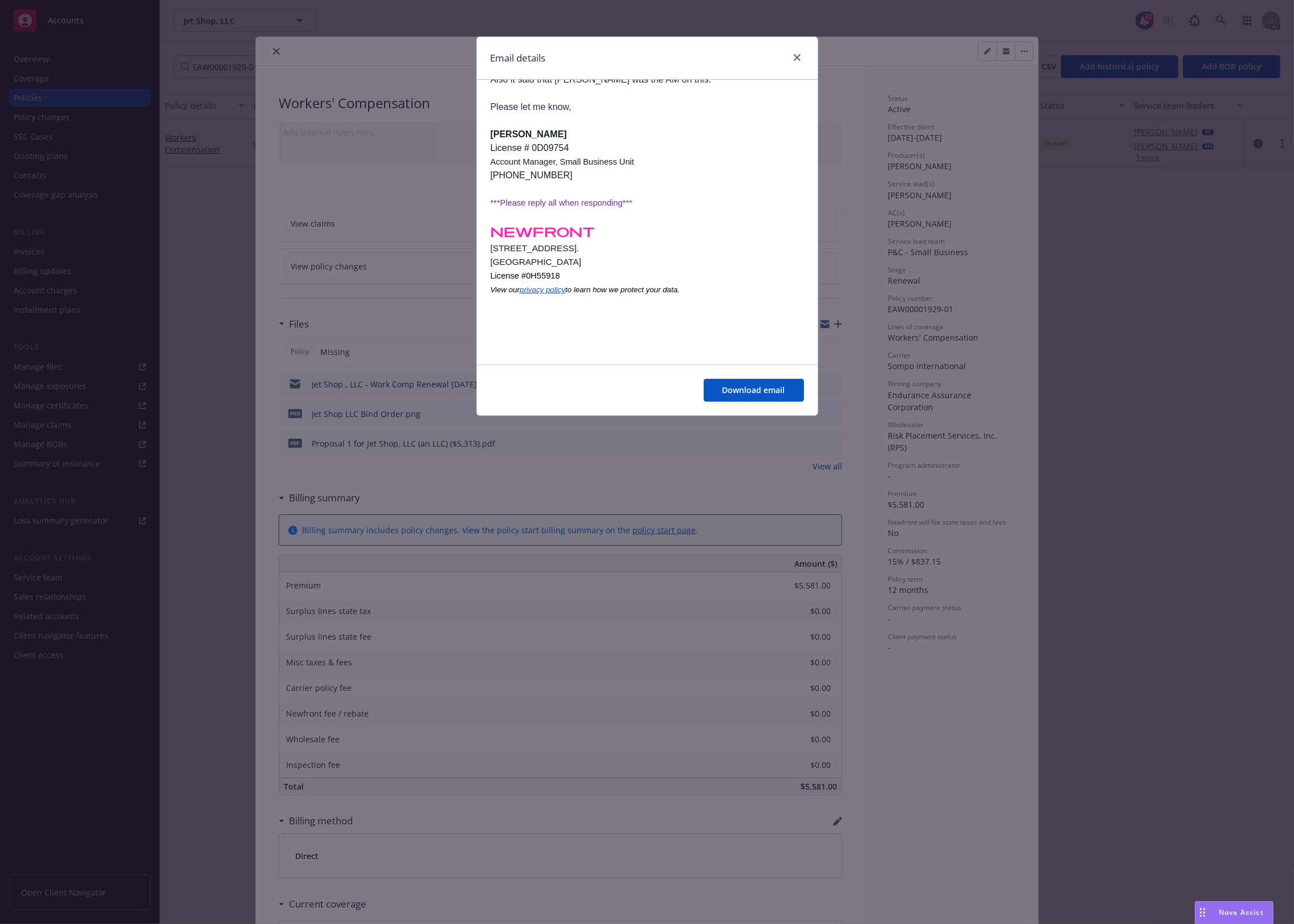
click at [527, 456] on div "Email details Jet Shop , LLC - Work Comp Renewal [DATE] [DATE] 12:50 PM From: […" at bounding box center [647, 462] width 1294 height 924
drag, startPoint x: 328, startPoint y: 404, endPoint x: 337, endPoint y: 394, distance: 13.5
click at [333, 398] on div "Email details Jet Shop , LLC - Work Comp Renewal [DATE] [DATE] 12:50 PM From: […" at bounding box center [647, 462] width 1294 height 924
click at [796, 54] on icon "close" at bounding box center [797, 57] width 7 height 7
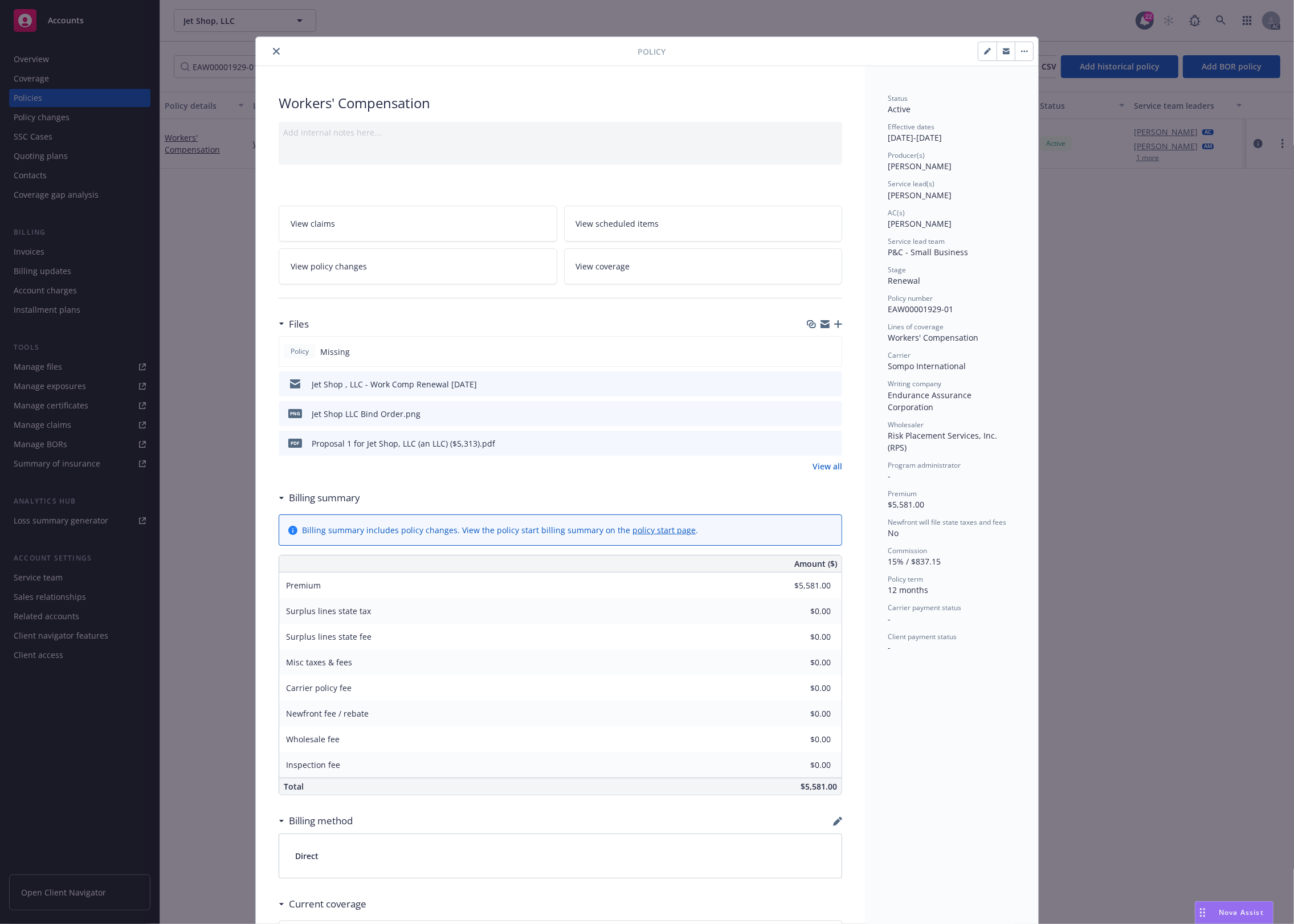
click at [832, 416] on button "preview file" at bounding box center [832, 413] width 13 height 10
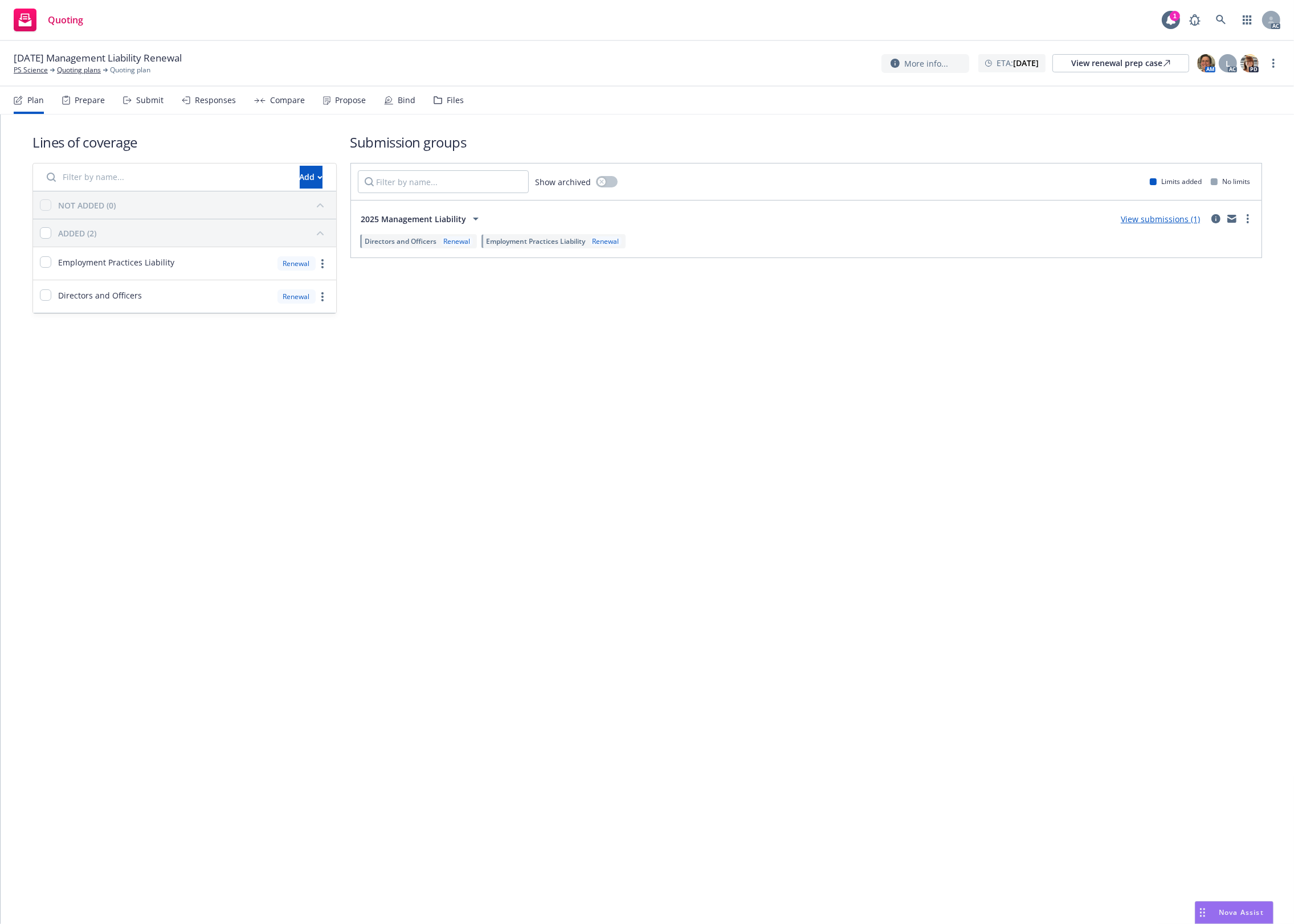
drag, startPoint x: 446, startPoint y: 99, endPoint x: 498, endPoint y: 96, distance: 52.1
click at [446, 98] on div "Files" at bounding box center [454, 99] width 17 height 9
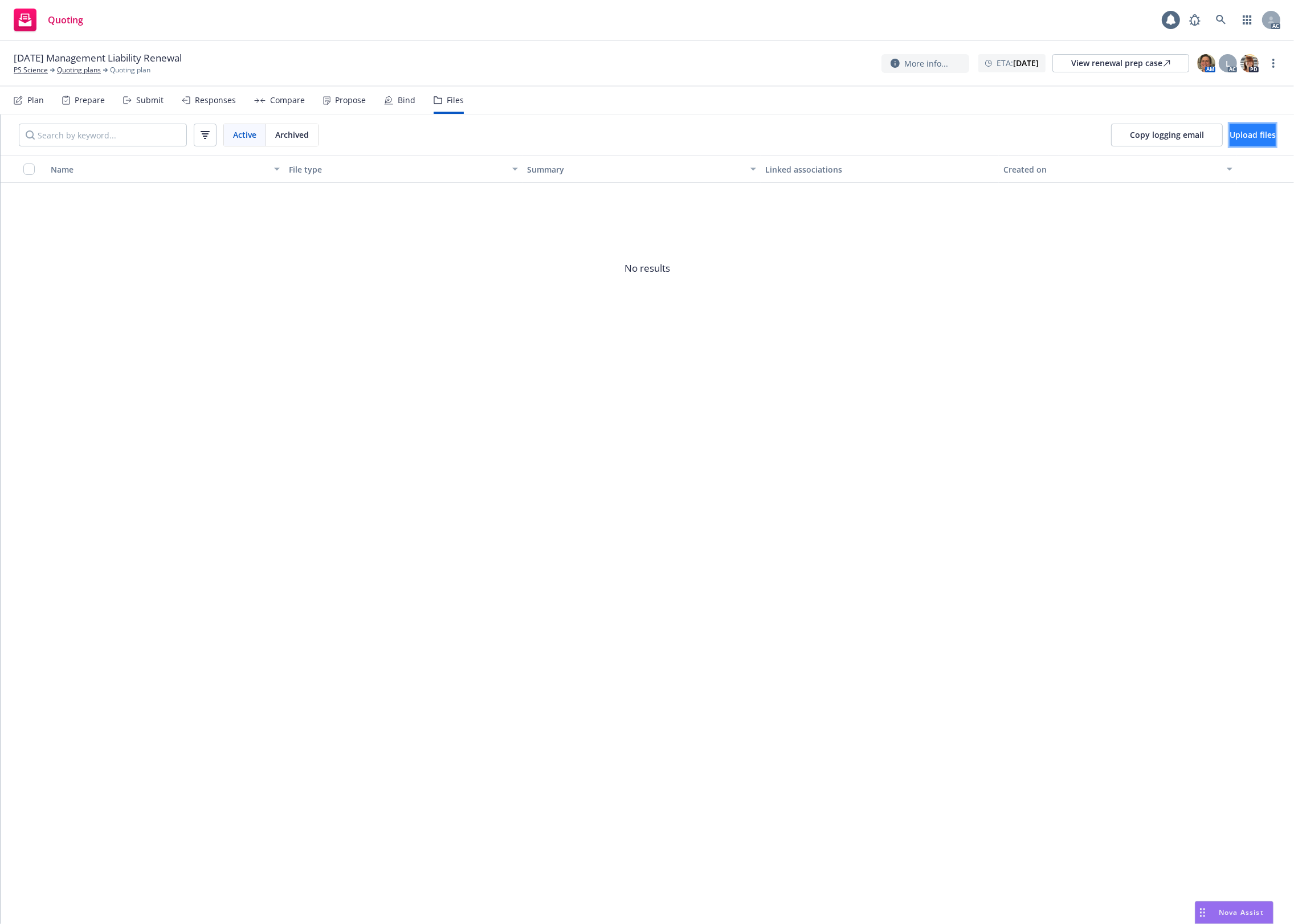
click at [1261, 134] on button "Upload files" at bounding box center [1253, 135] width 46 height 23
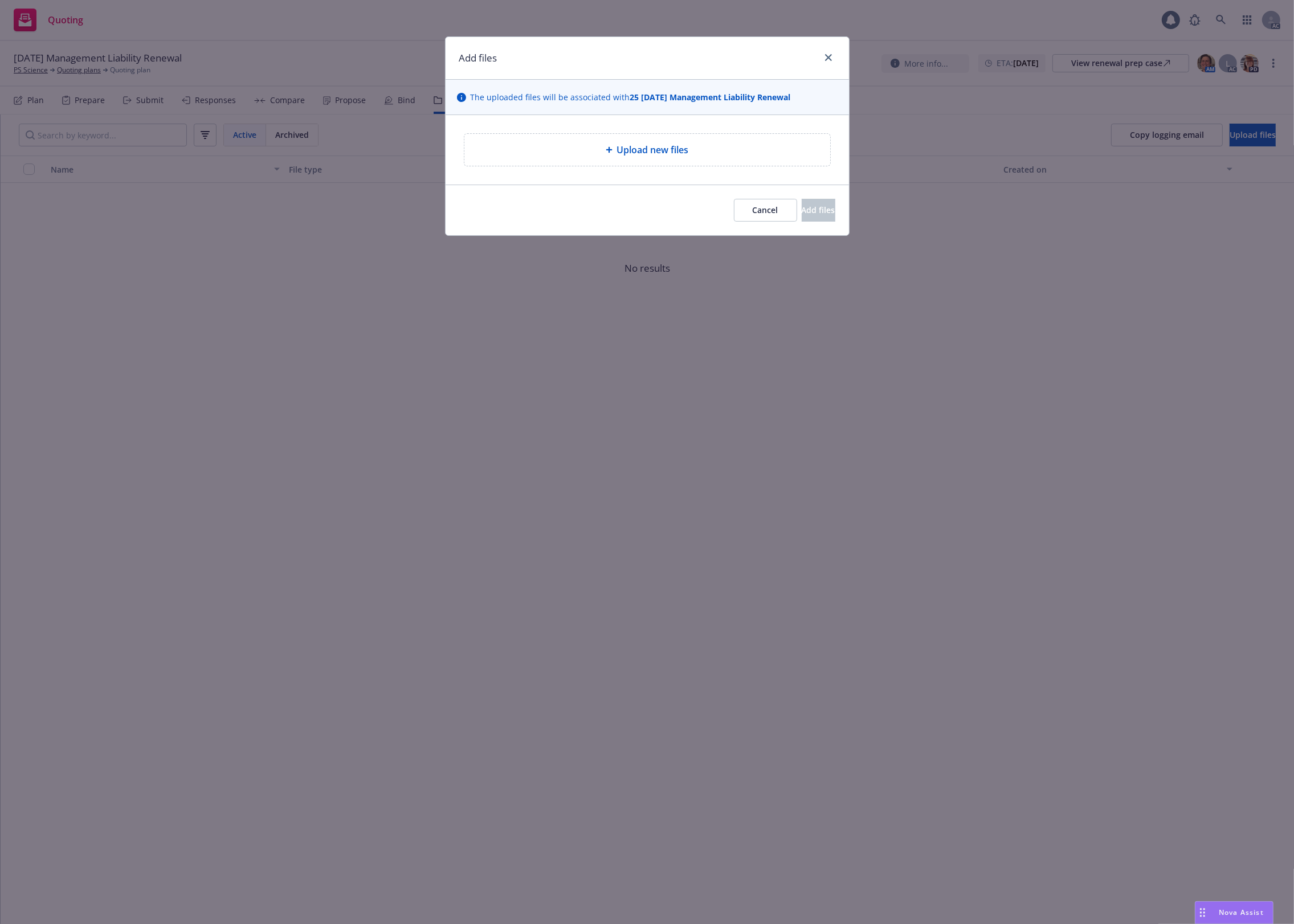
click at [567, 127] on div "Upload new files" at bounding box center [647, 150] width 403 height 69
click at [543, 139] on div "Upload new files" at bounding box center [647, 150] width 366 height 32
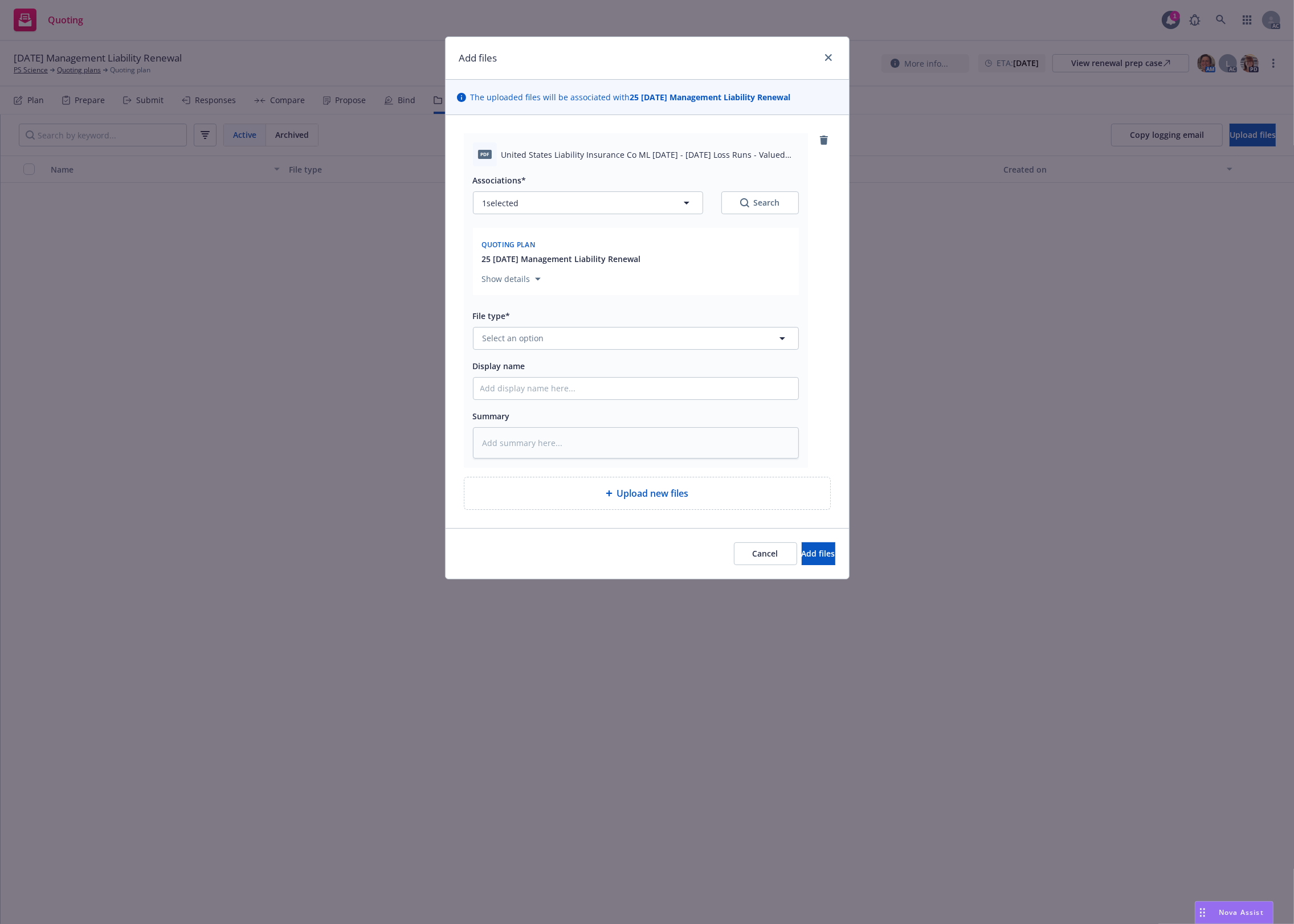
drag, startPoint x: 643, startPoint y: 191, endPoint x: 614, endPoint y: 207, distance: 33.1
click at [639, 194] on div "Associations* 1 selected Search" at bounding box center [636, 194] width 326 height 41
click at [607, 209] on button "1 selected" at bounding box center [587, 203] width 230 height 23
type textarea "x"
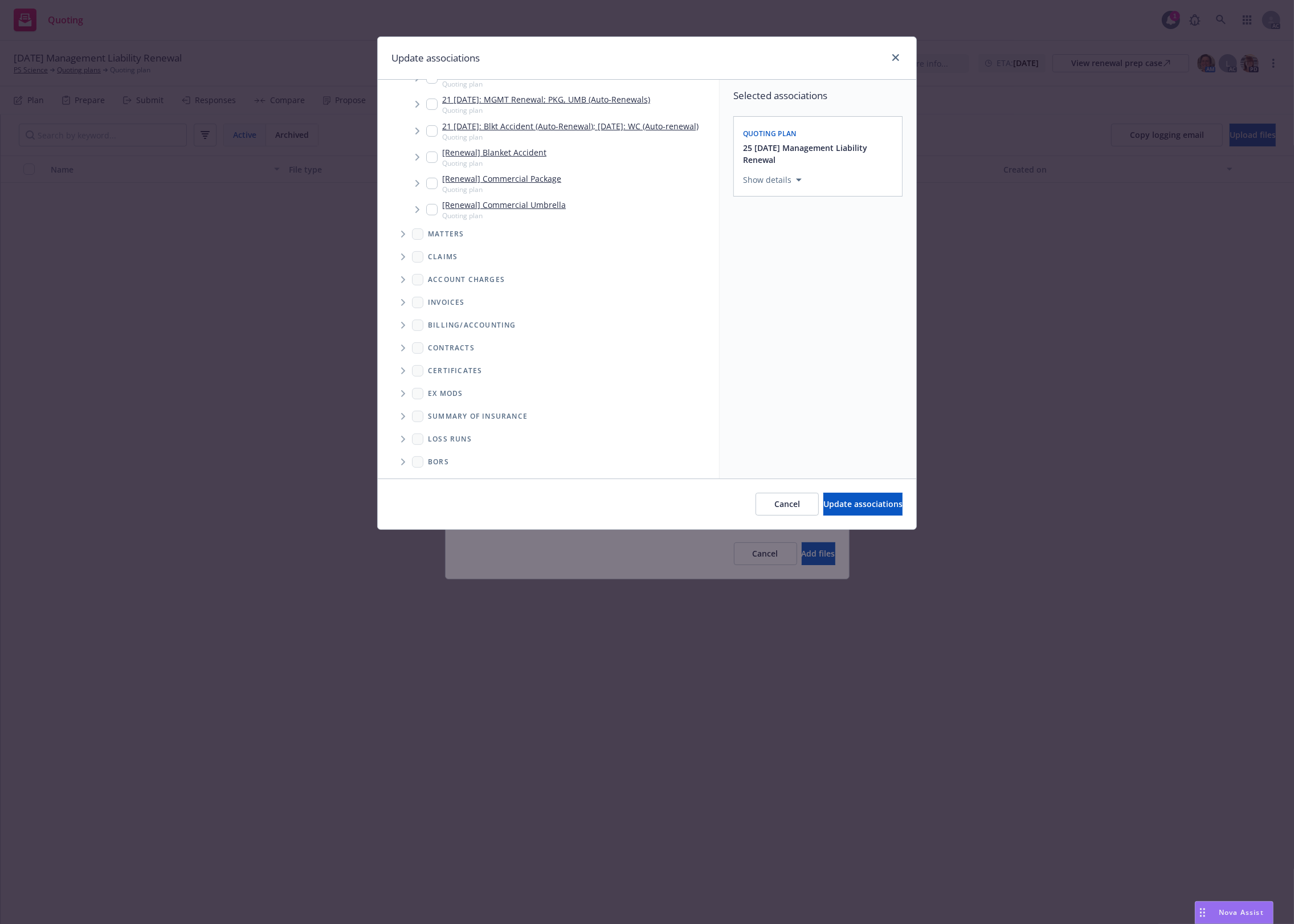
click at [402, 442] on icon "Folder Tree Example" at bounding box center [403, 439] width 4 height 7
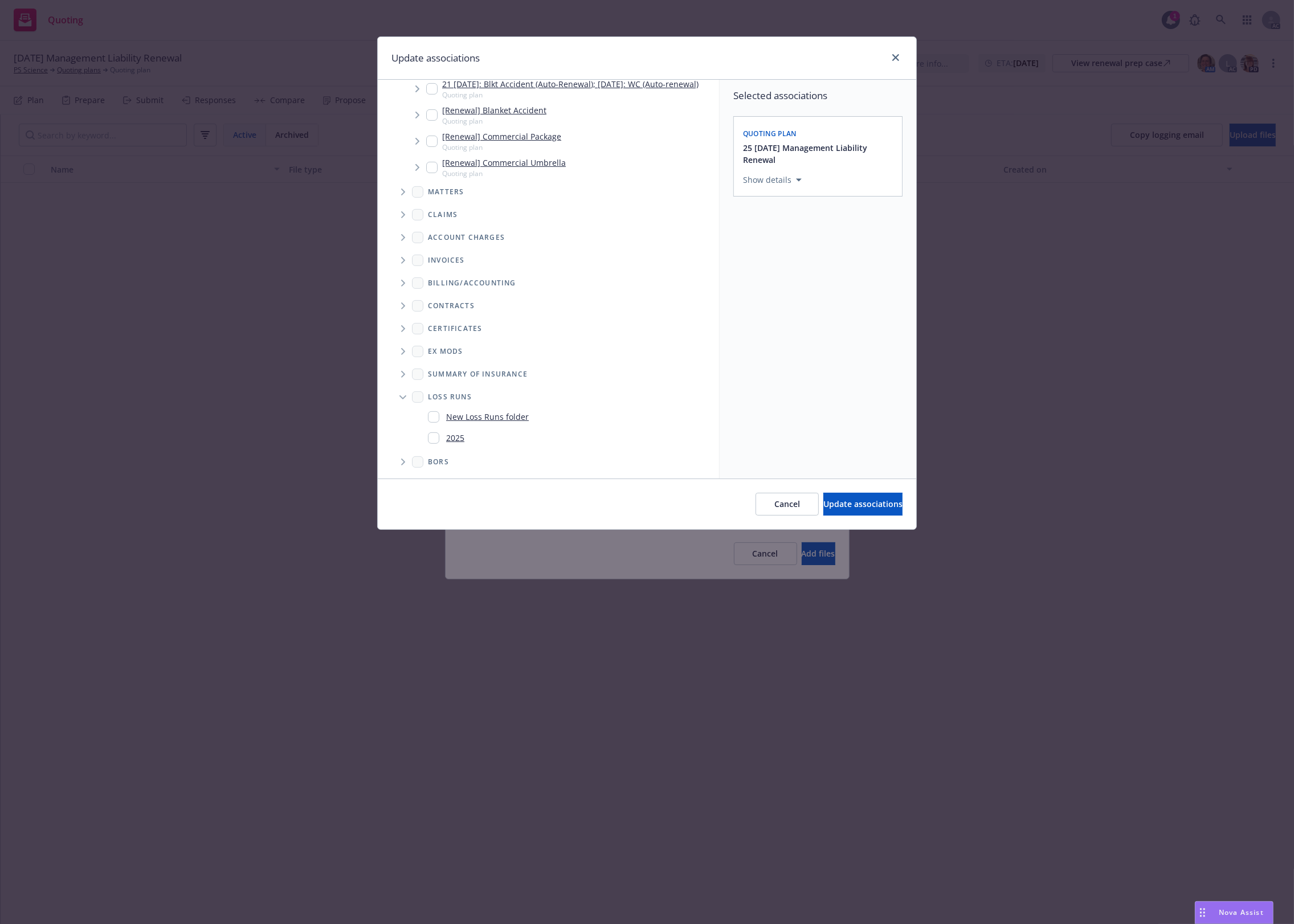
click at [448, 439] on link "2025" at bounding box center [455, 438] width 18 height 12
checkbox input "true"
drag, startPoint x: 844, startPoint y: 482, endPoint x: 832, endPoint y: 502, distance: 23.3
click at [841, 487] on div "Cancel Update associations" at bounding box center [647, 504] width 539 height 51
click at [831, 505] on span "Update associations" at bounding box center [863, 504] width 80 height 11
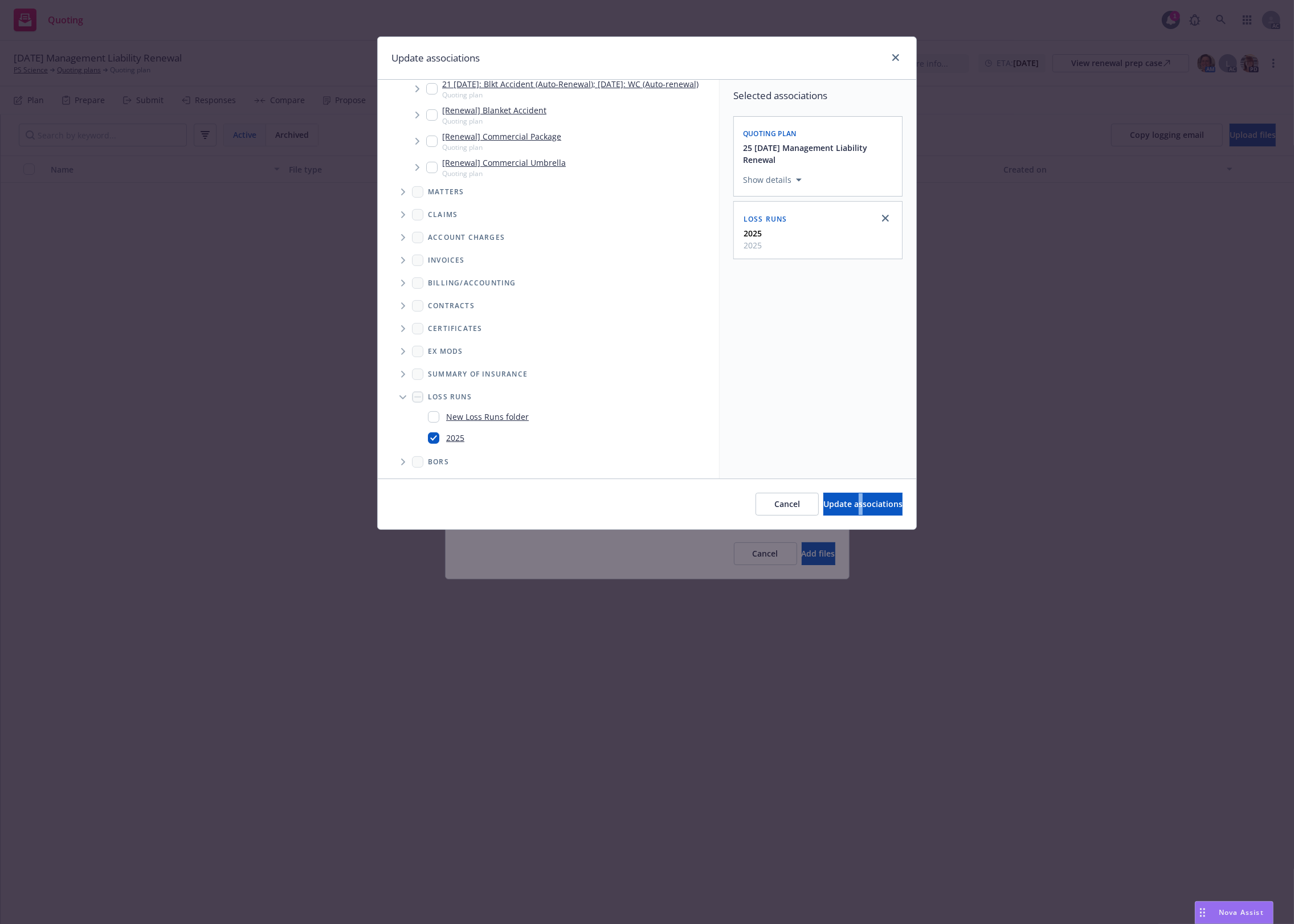
type textarea "x"
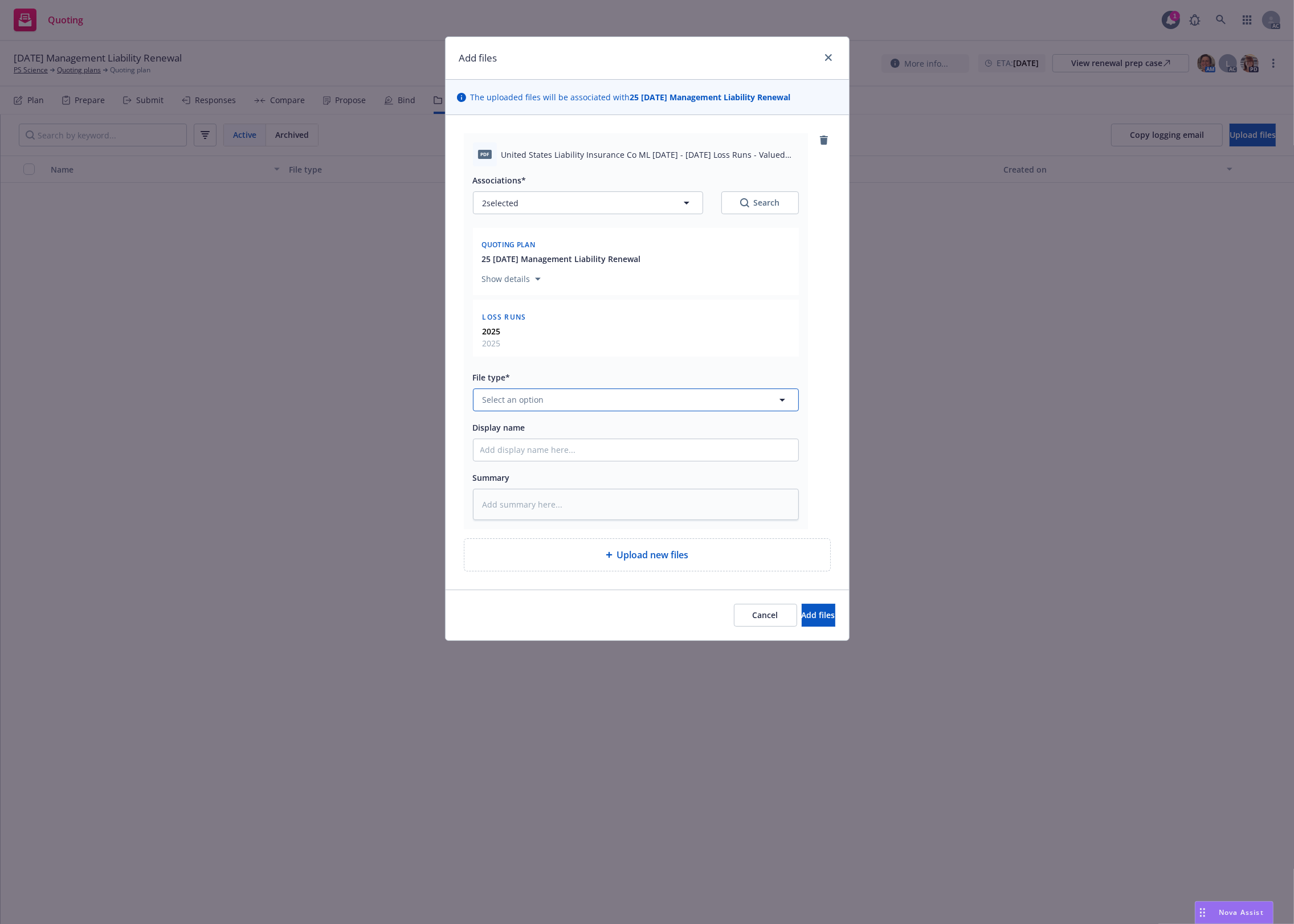
click at [496, 411] on button "Select an option" at bounding box center [636, 400] width 326 height 23
type input "`"
type textarea "x"
paste input "Loss Runs"
type input "Loss Runs"
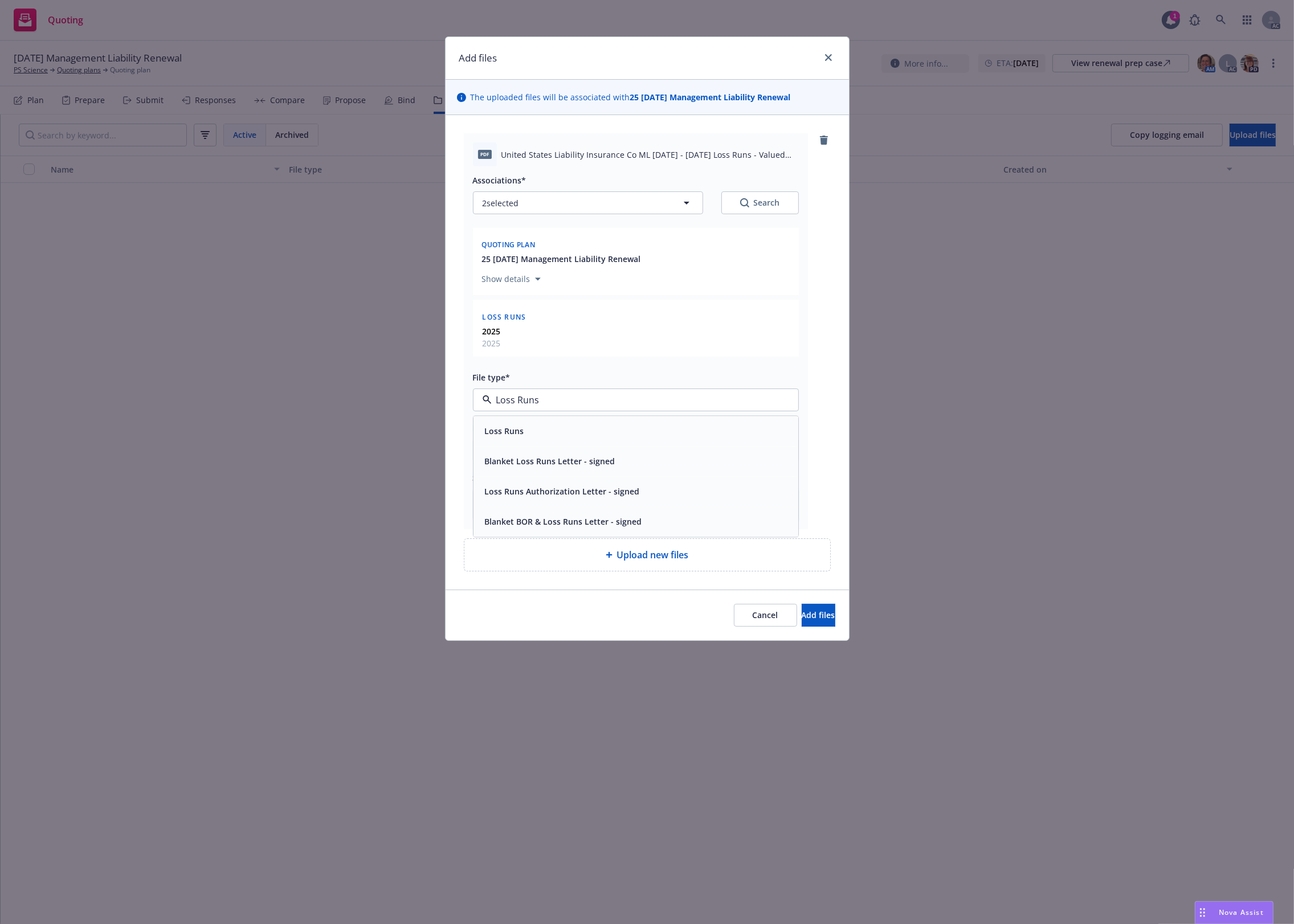
click at [494, 433] on span "Loss Runs" at bounding box center [504, 431] width 39 height 12
click at [807, 619] on span "Add files" at bounding box center [818, 615] width 33 height 11
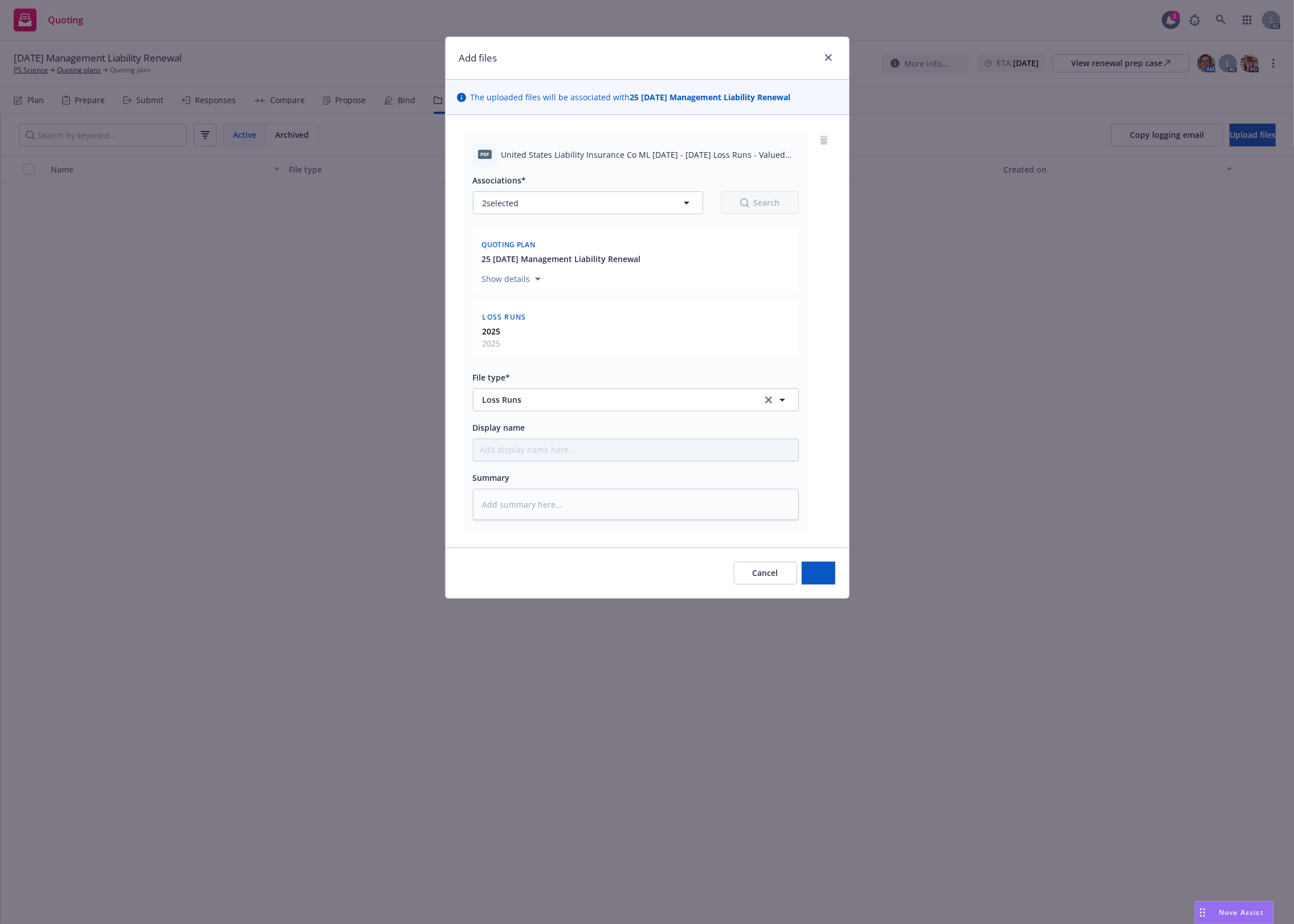
type textarea "x"
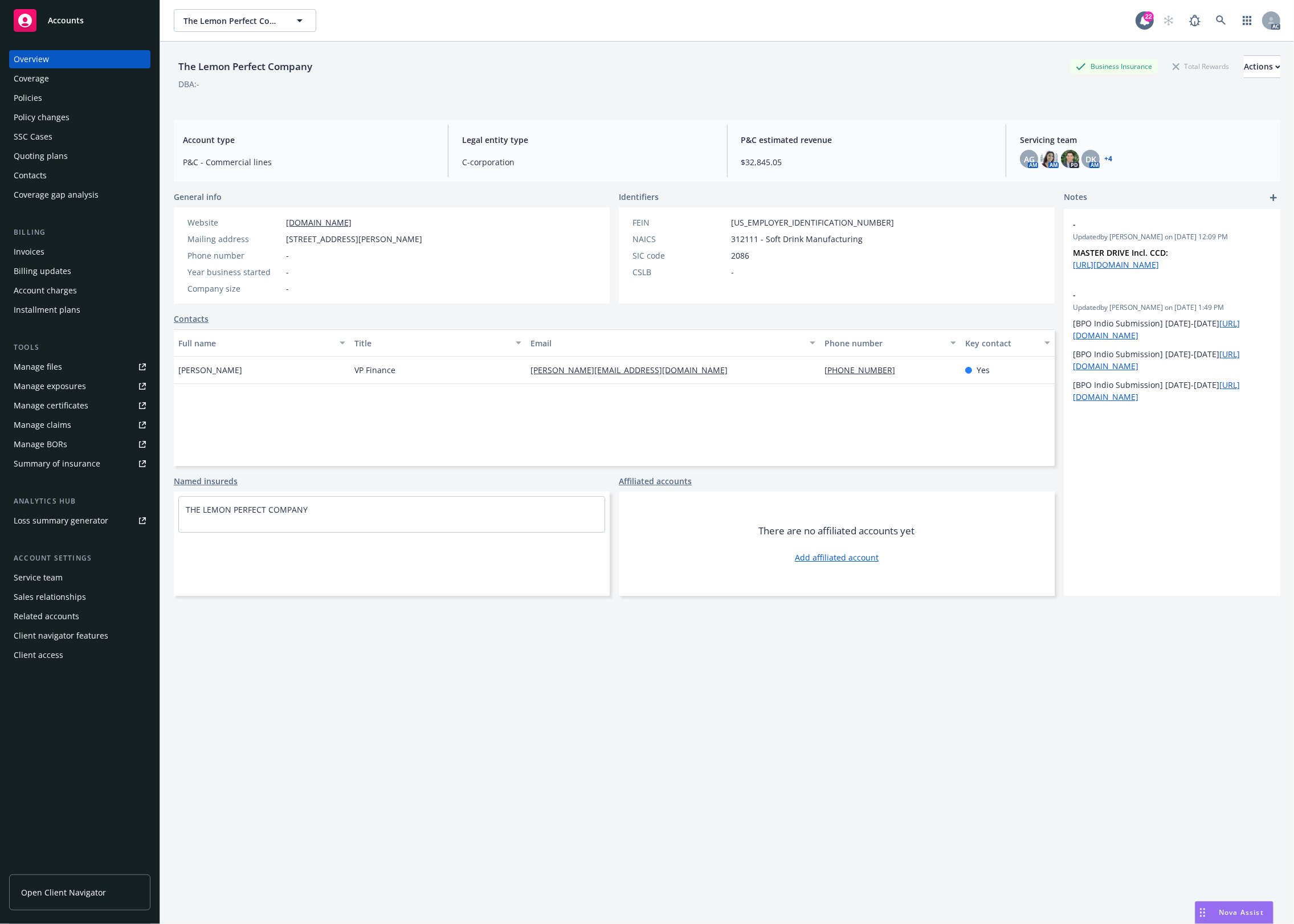
click at [1104, 158] on link "+ 4" at bounding box center [1108, 158] width 8 height 7
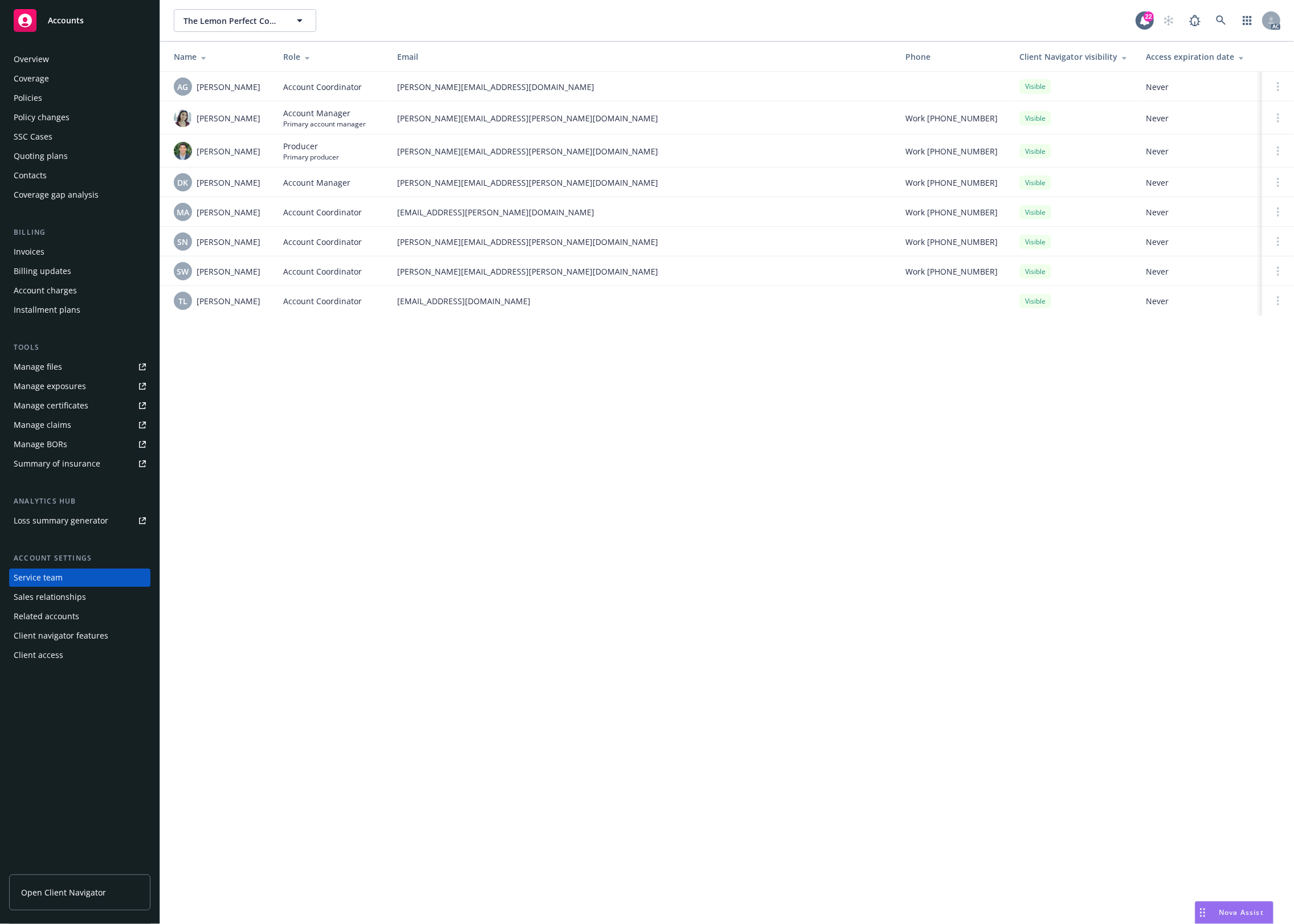
click at [359, 123] on span "Primary account manager" at bounding box center [325, 124] width 83 height 10
click at [466, 333] on div "The Lemon Perfect Company The Lemon Perfect Company 22 AC Name Role Email Phone…" at bounding box center [727, 462] width 1134 height 924
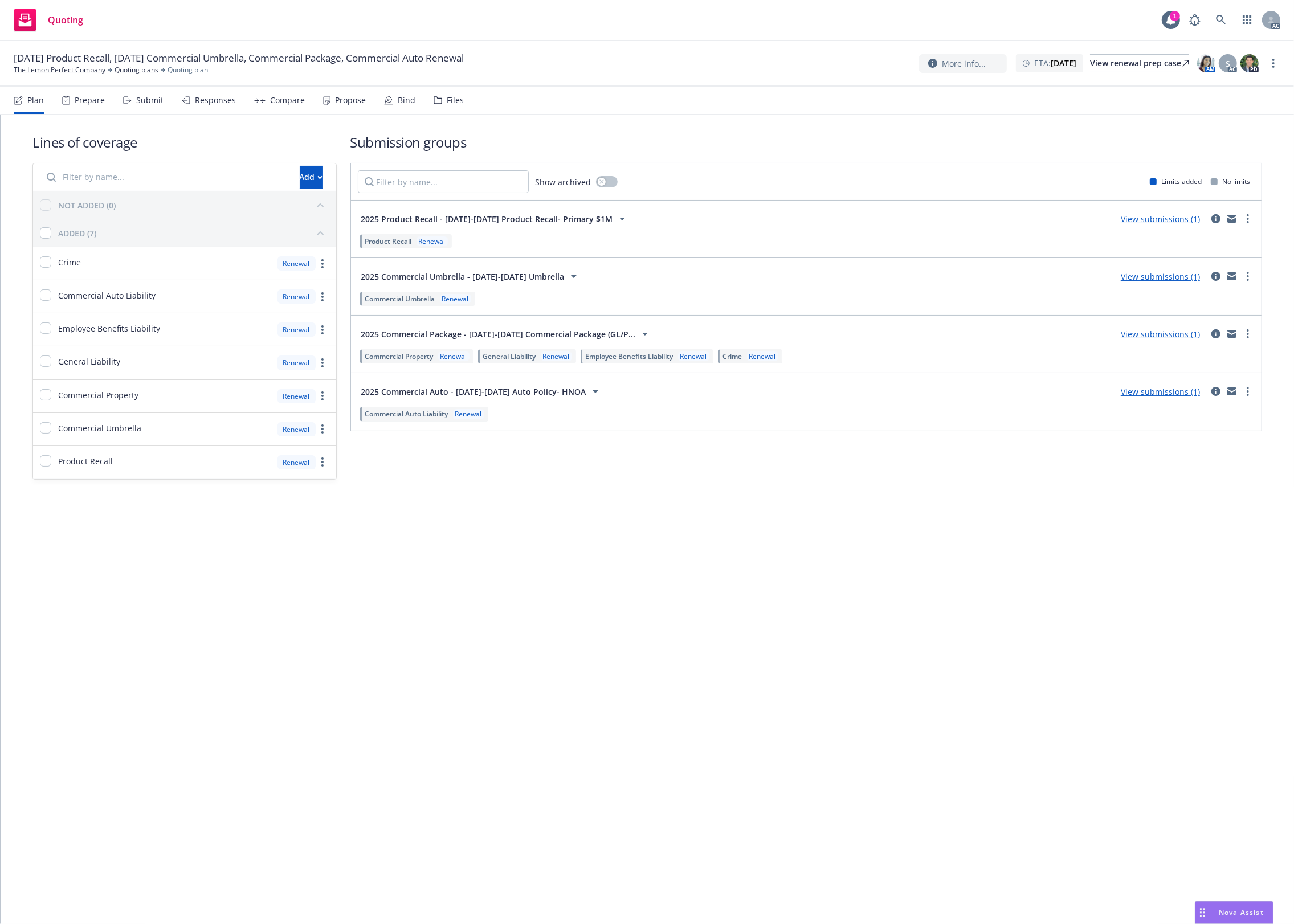
click at [448, 101] on div "Files" at bounding box center [454, 99] width 17 height 9
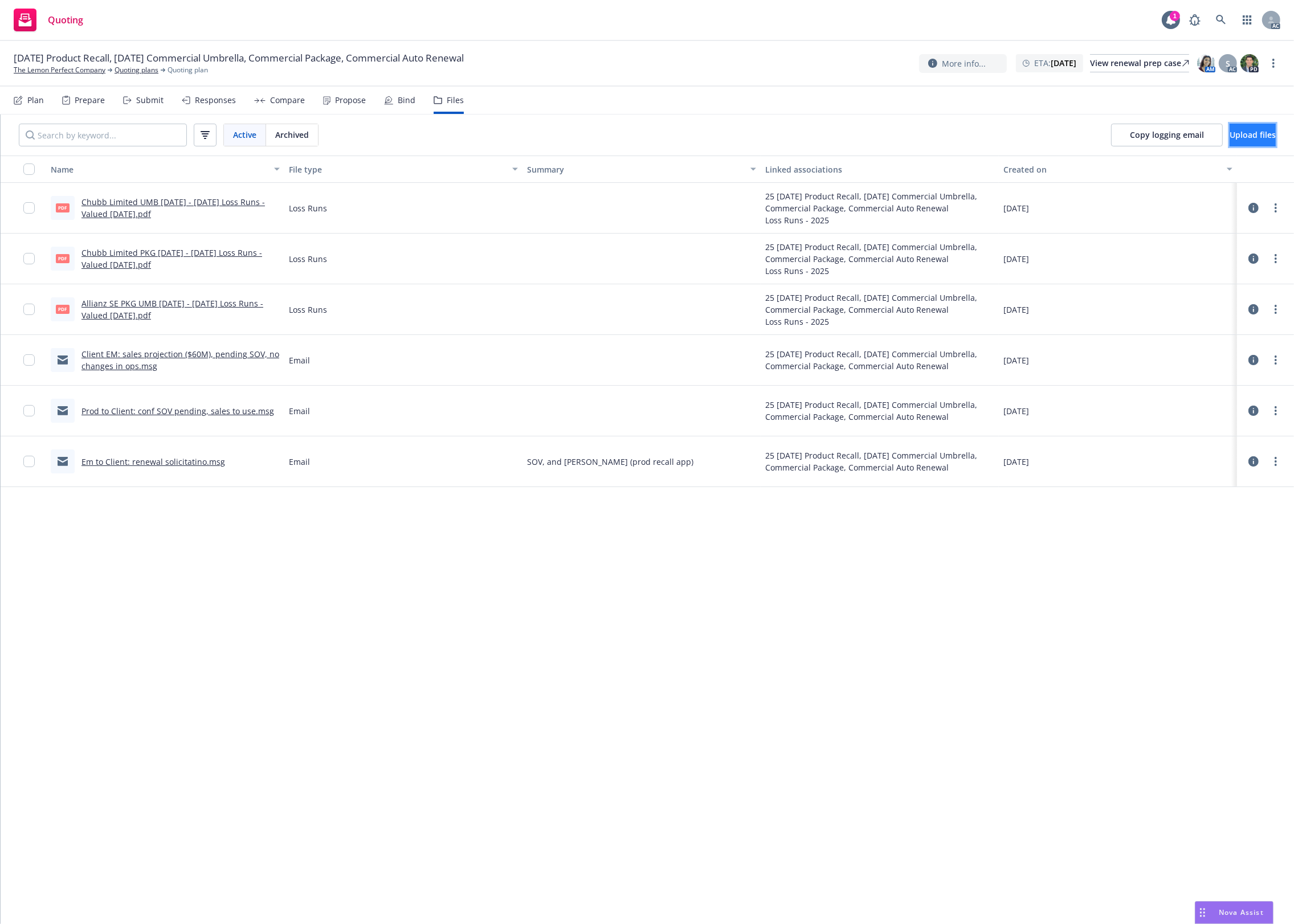
click at [1230, 130] on span "Upload files" at bounding box center [1253, 135] width 46 height 11
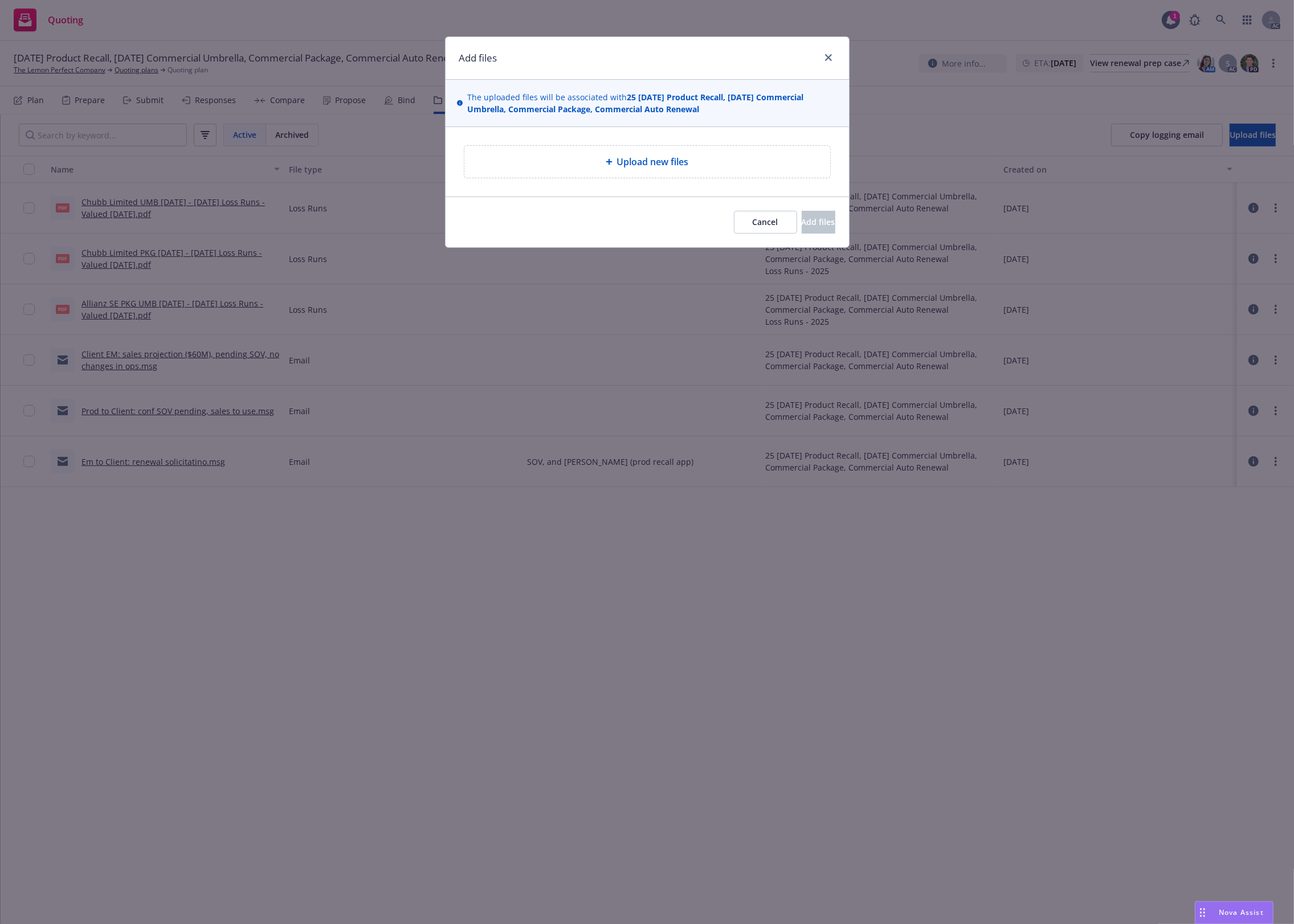
click at [633, 154] on div "Upload new files" at bounding box center [647, 162] width 366 height 32
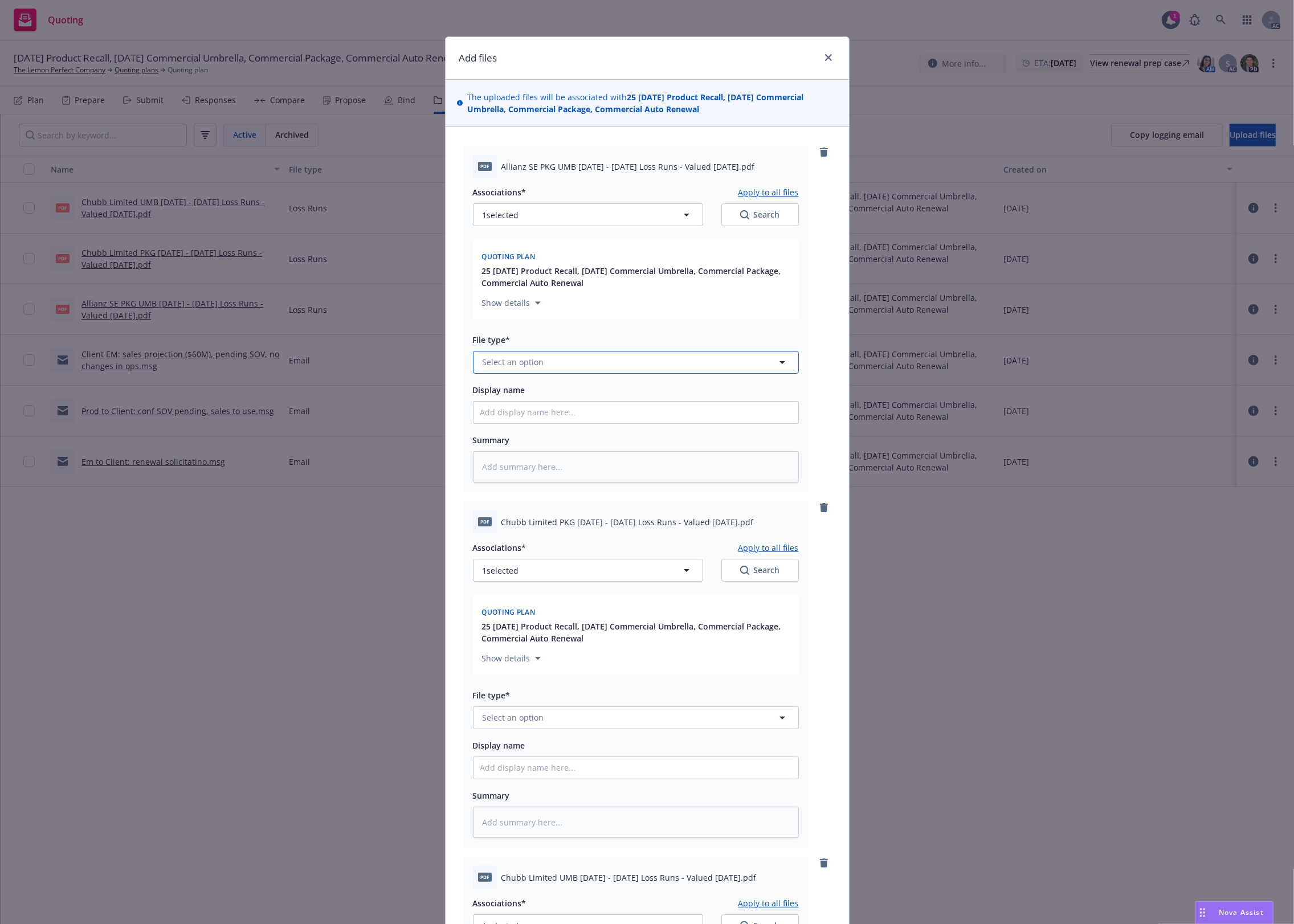
click at [574, 368] on button "Select an option" at bounding box center [636, 362] width 326 height 23
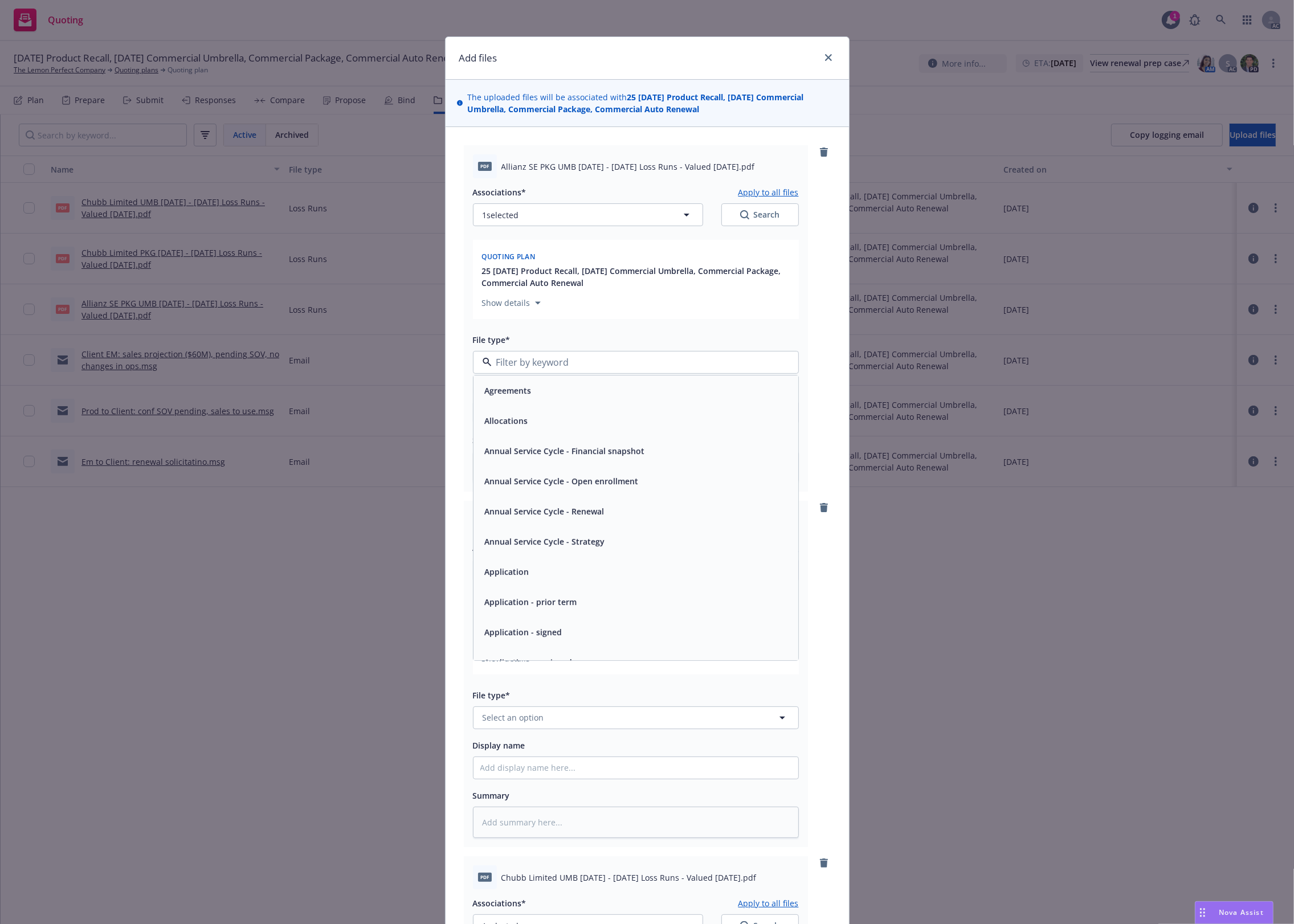
type input "`"
type textarea "x"
paste input "Loss Runs"
type input "Loss Runs"
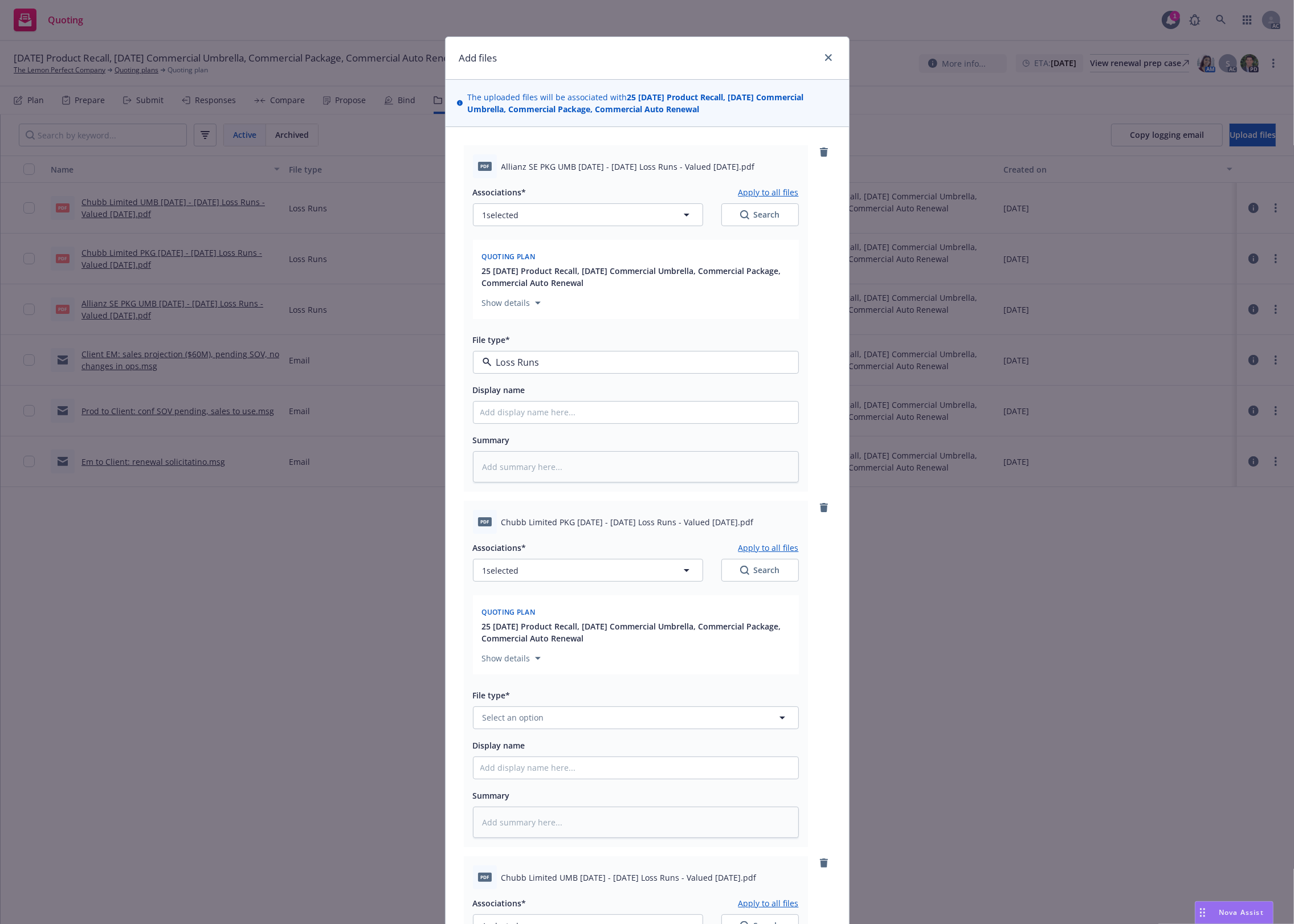
click at [528, 399] on div "Loss Runs" at bounding box center [636, 393] width 311 height 17
type textarea "x"
click at [524, 725] on button "Select an option" at bounding box center [636, 718] width 326 height 23
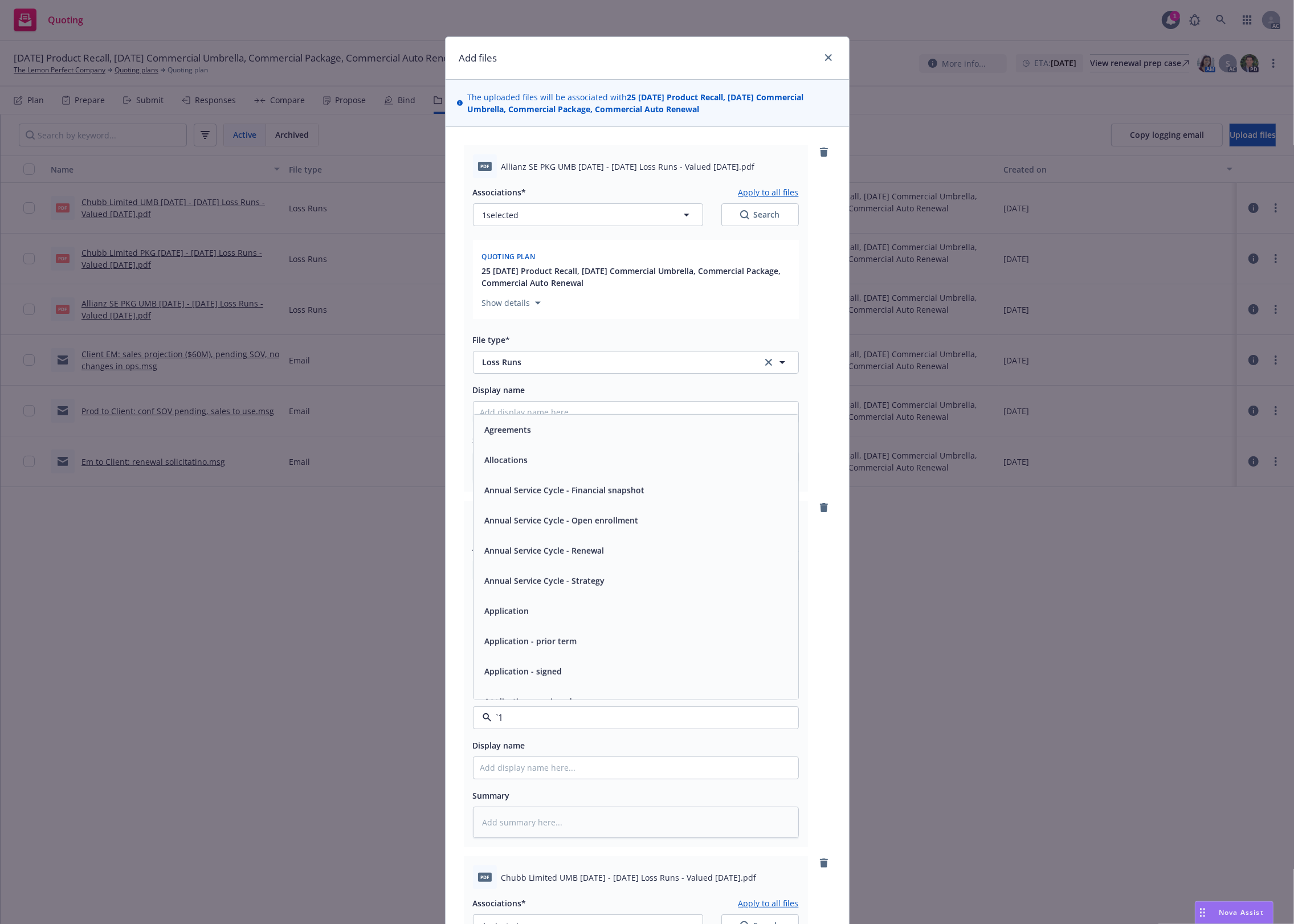
paste input "Loss Runs"
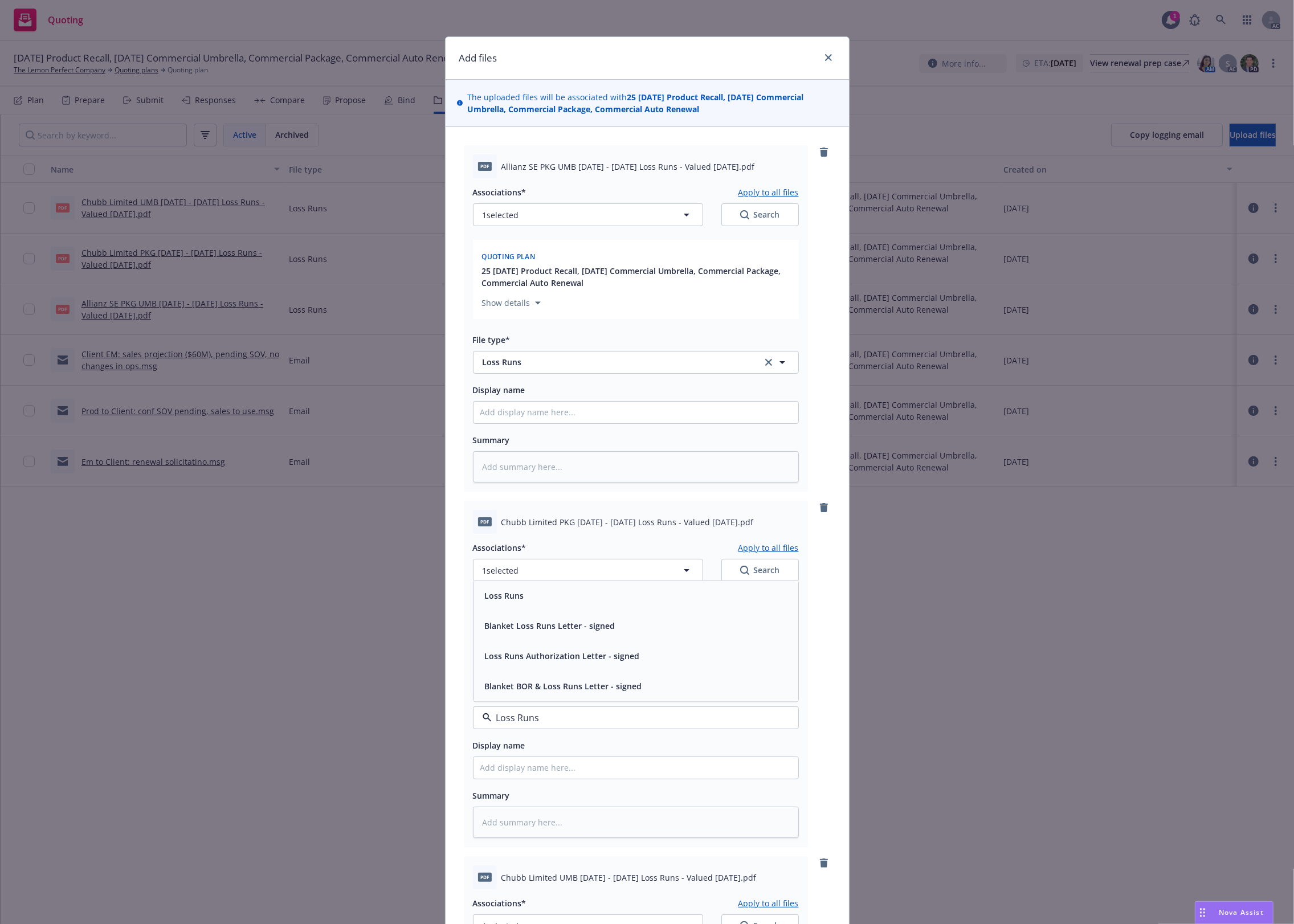
type input "Loss Runs"
drag, startPoint x: 540, startPoint y: 579, endPoint x: 533, endPoint y: 597, distance: 19.3
click at [533, 597] on div "Associations* Apply to all files 1 selected Search Quoting plan 25 11/17/25 Pro…" at bounding box center [636, 686] width 326 height 304
click at [533, 597] on div "Loss Runs" at bounding box center [636, 595] width 311 height 17
type textarea "x"
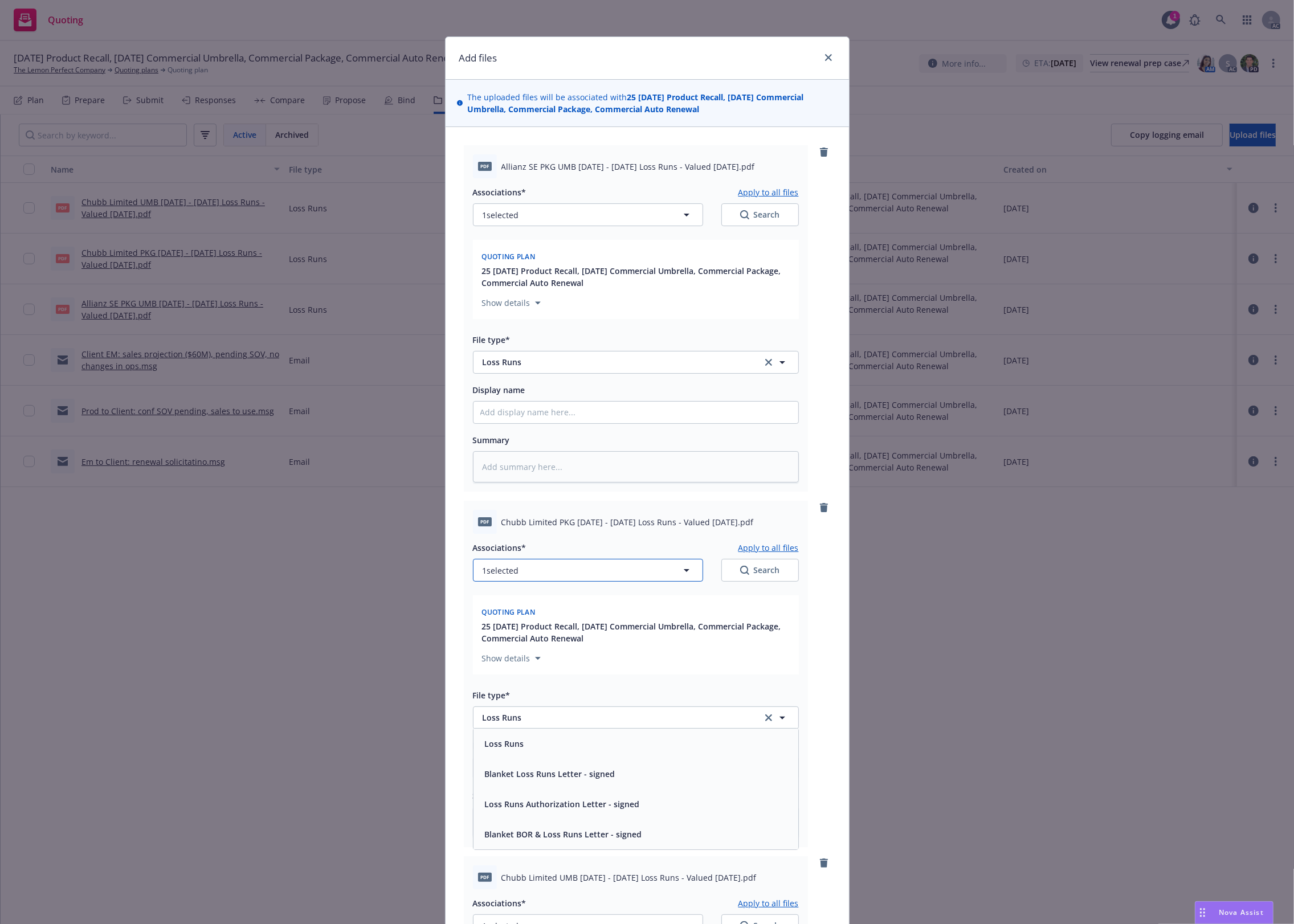
scroll to position [428, 0]
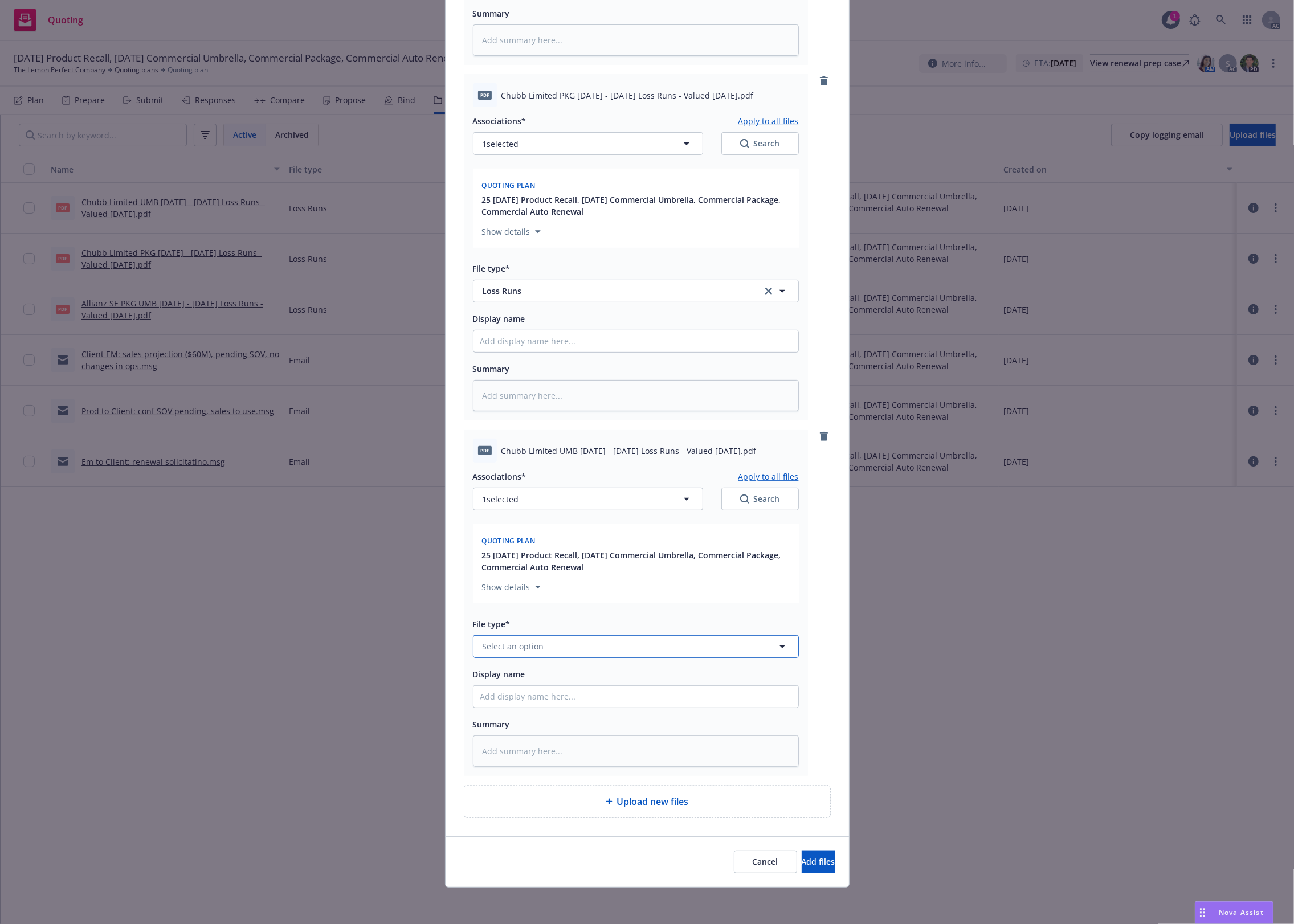
click at [510, 645] on span "Select an option" at bounding box center [513, 646] width 61 height 12
paste input "Loss Runs"
type input "Loss Runs"
click at [502, 509] on div "Loss Runs" at bounding box center [636, 524] width 325 height 30
drag, startPoint x: 793, startPoint y: 871, endPoint x: 742, endPoint y: 490, distance: 384.4
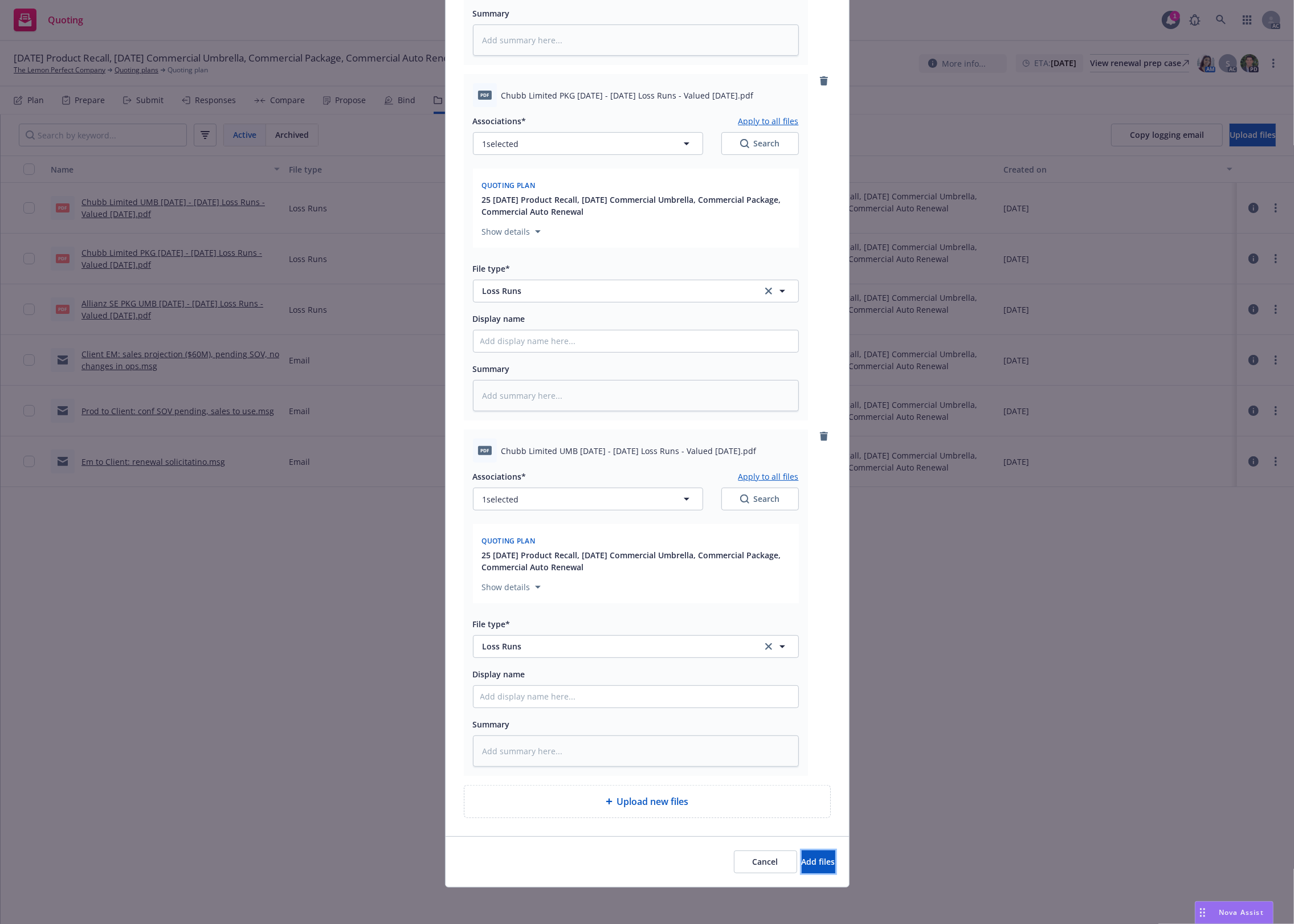
click at [613, 463] on div "Add files The uploaded files will be associated with 25 11/17/25 Product Recall…" at bounding box center [647, 249] width 404 height 1278
click at [662, 503] on button "1 selected" at bounding box center [587, 499] width 230 height 23
type textarea "x"
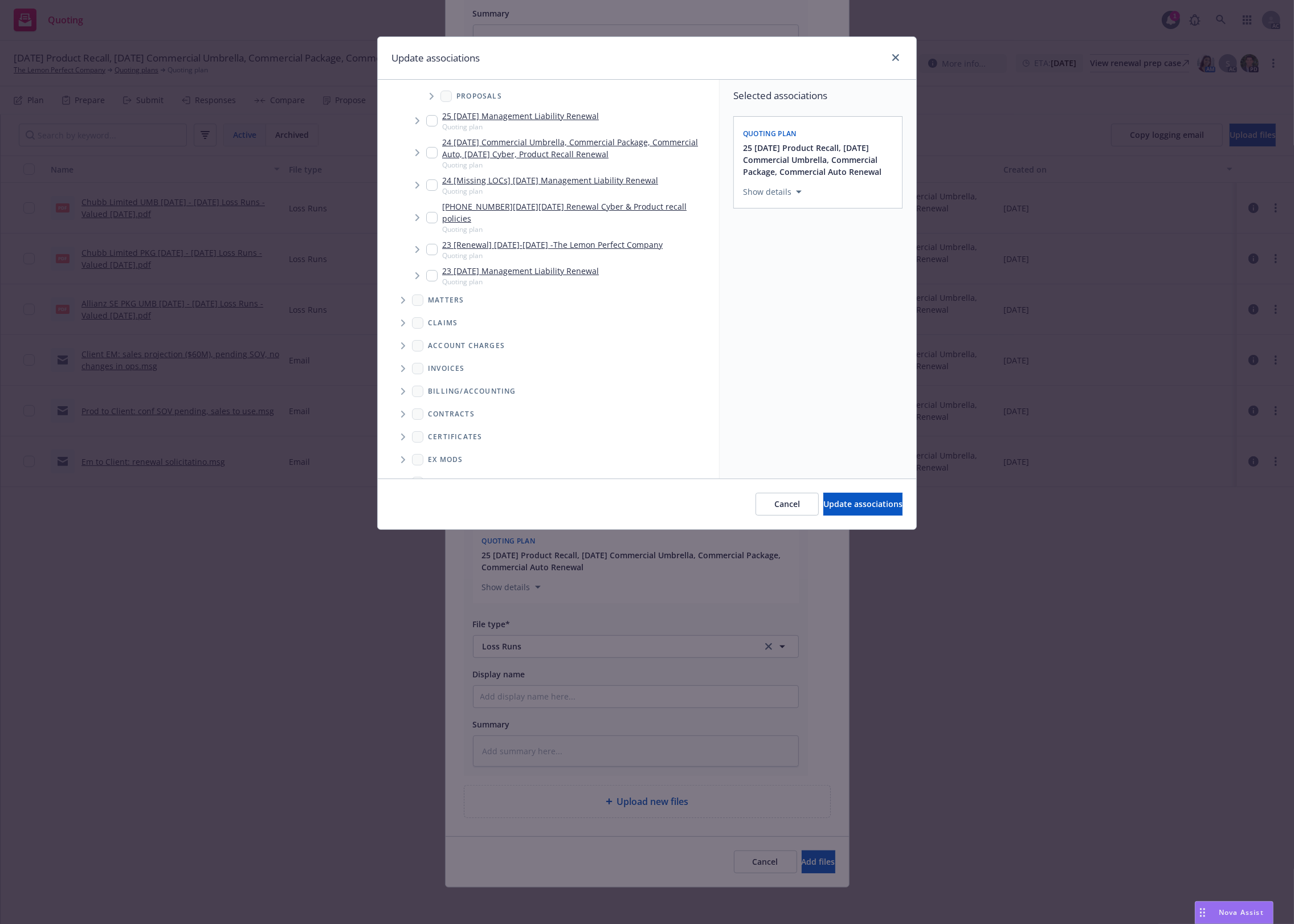
scroll to position [186, 0]
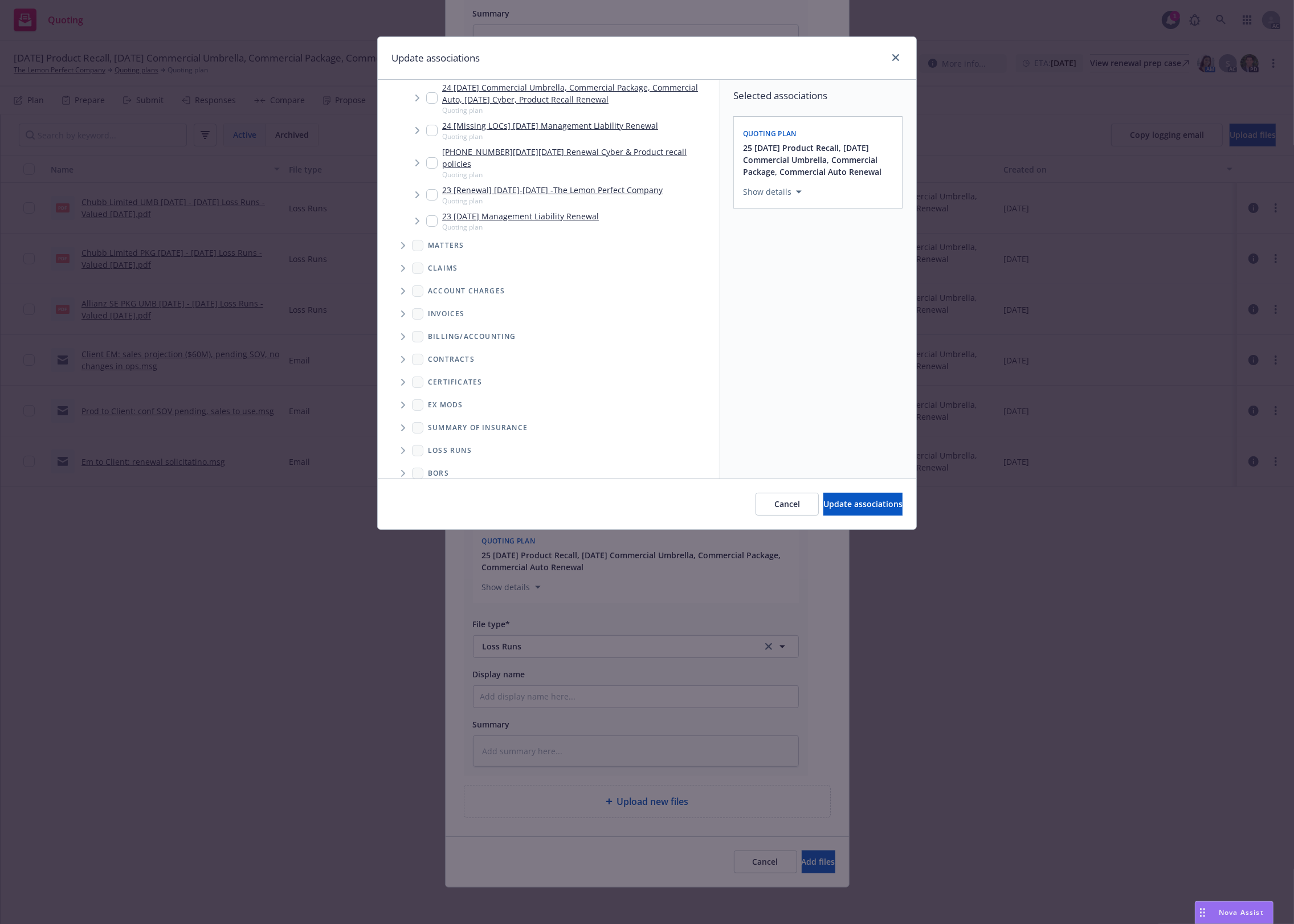
click at [423, 445] on div "Loss Runs" at bounding box center [442, 450] width 60 height 11
click at [397, 442] on span "Folder Tree Example" at bounding box center [403, 450] width 18 height 18
click at [450, 485] on link "2025" at bounding box center [455, 491] width 18 height 12
checkbox input "true"
click at [826, 502] on span "Update associations" at bounding box center [863, 504] width 80 height 11
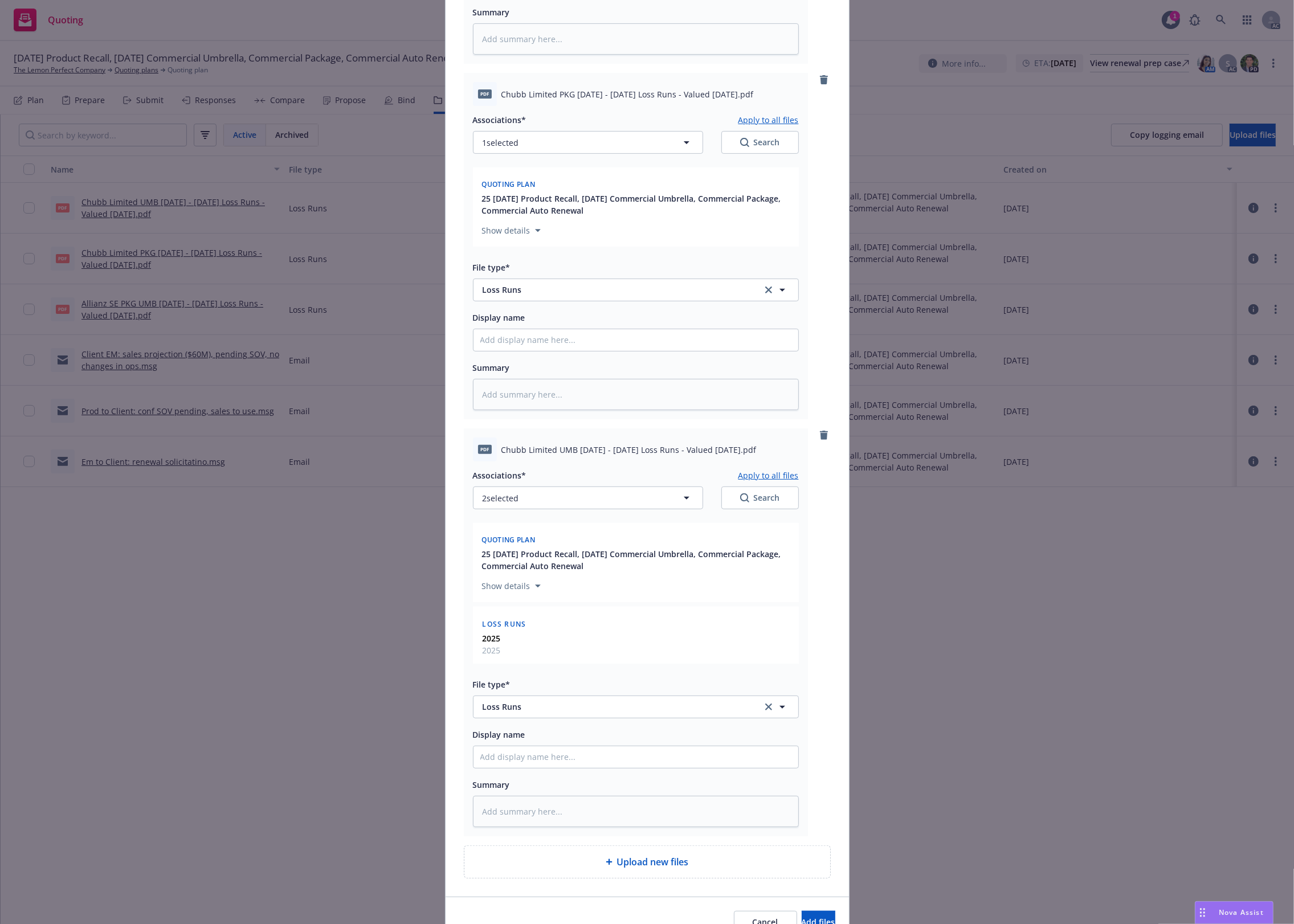
click at [766, 473] on button "Apply to all files" at bounding box center [769, 474] width 60 height 14
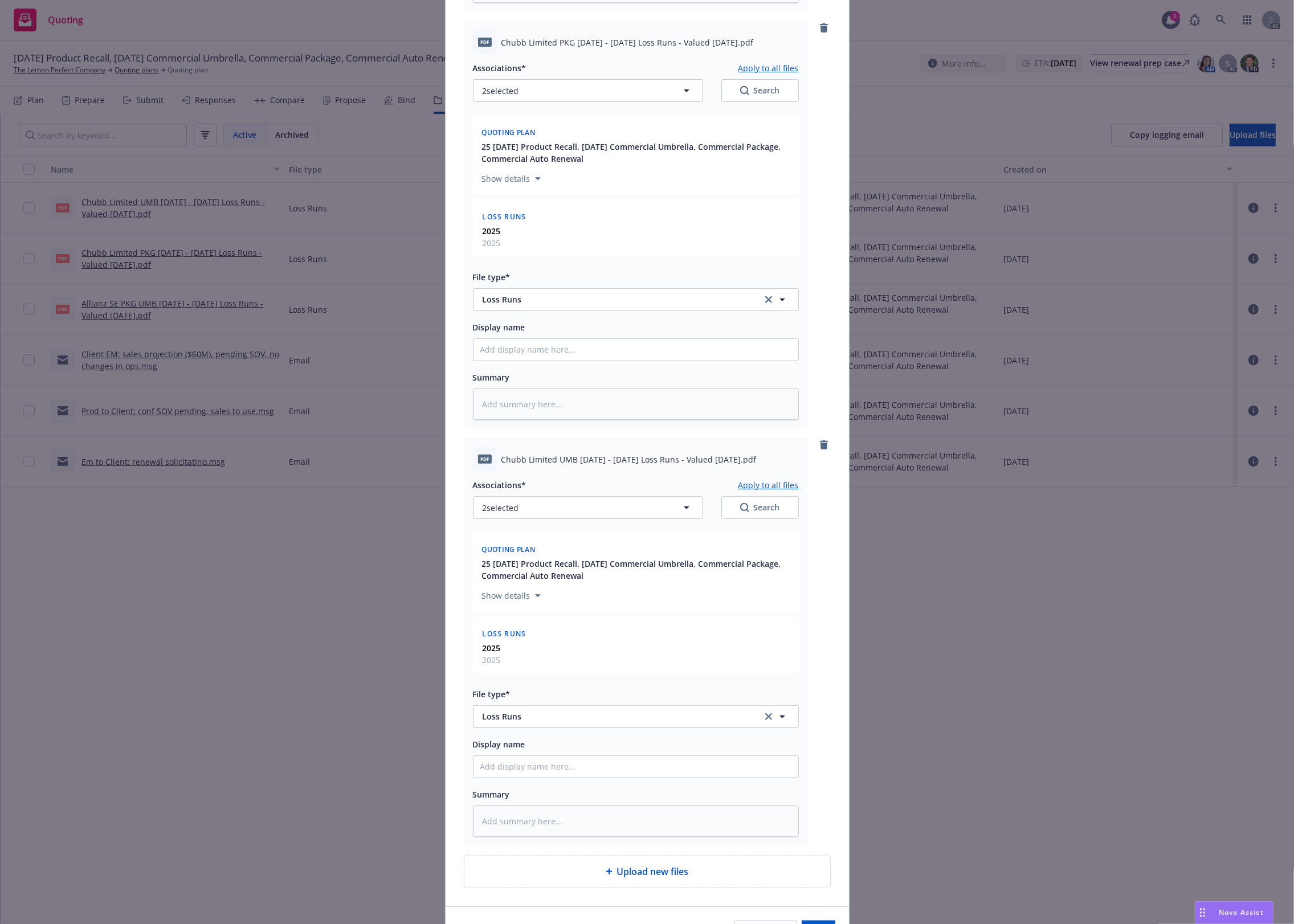
scroll to position [613, 0]
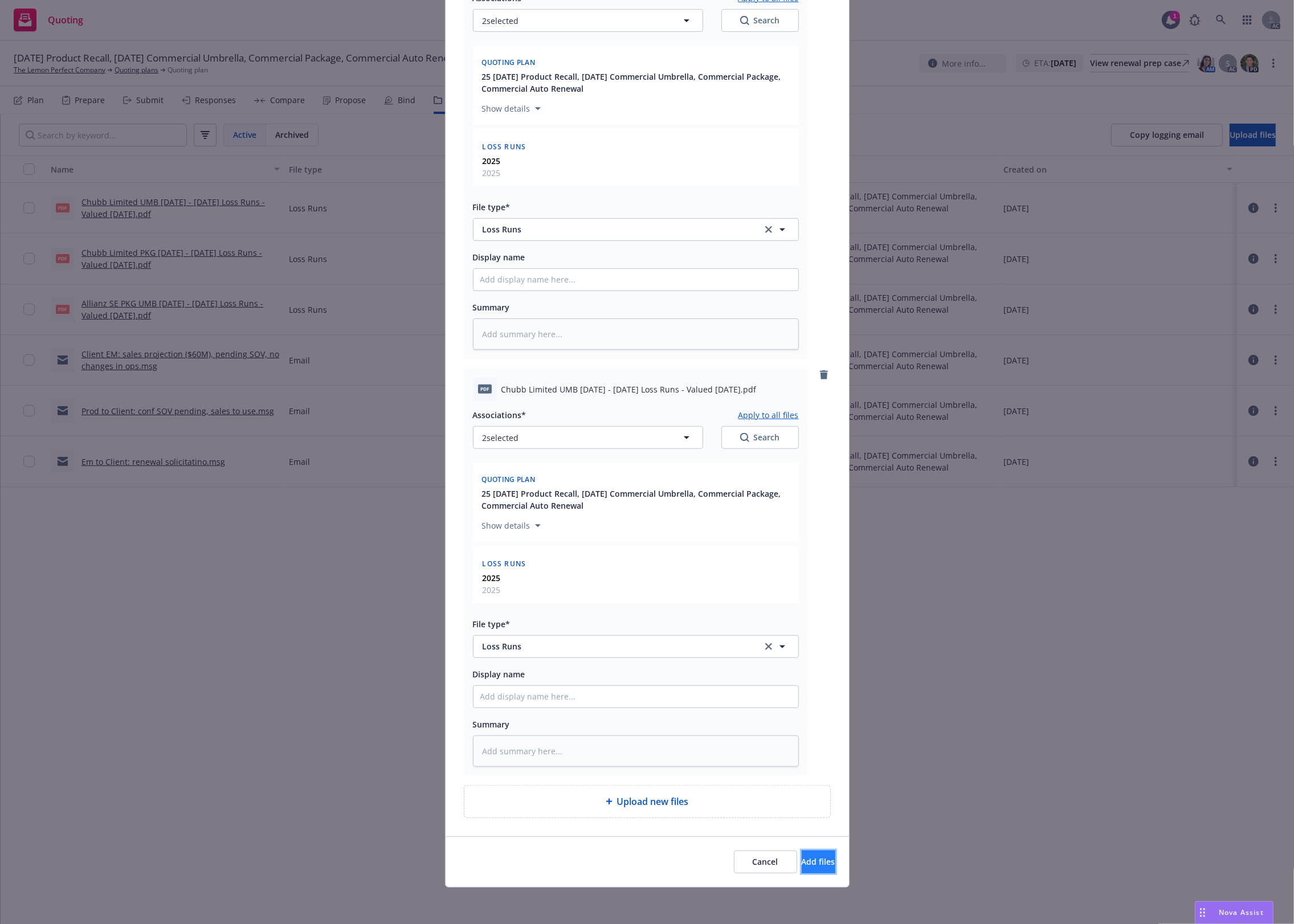
click at [807, 861] on span "Add files" at bounding box center [818, 862] width 33 height 11
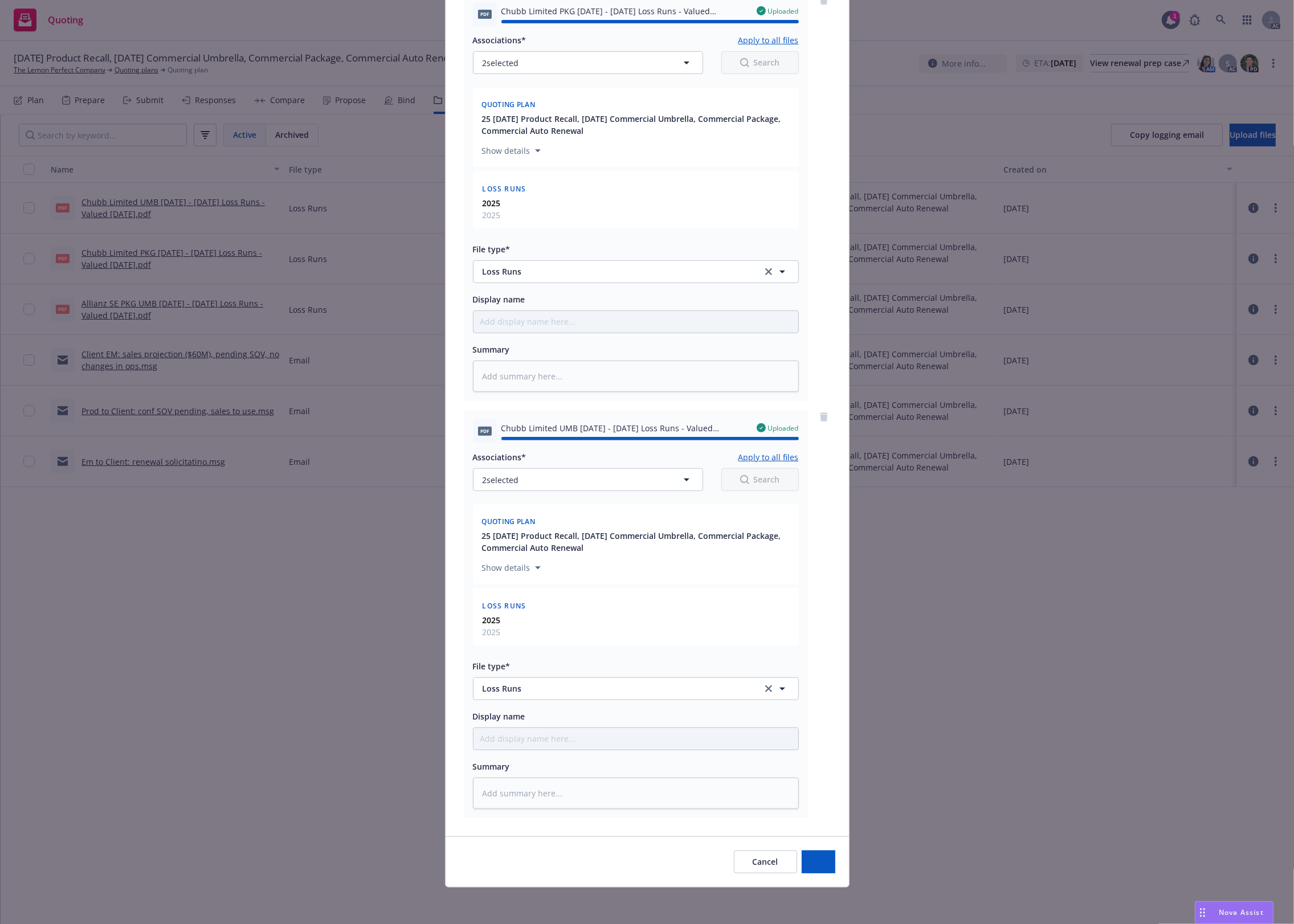
type textarea "x"
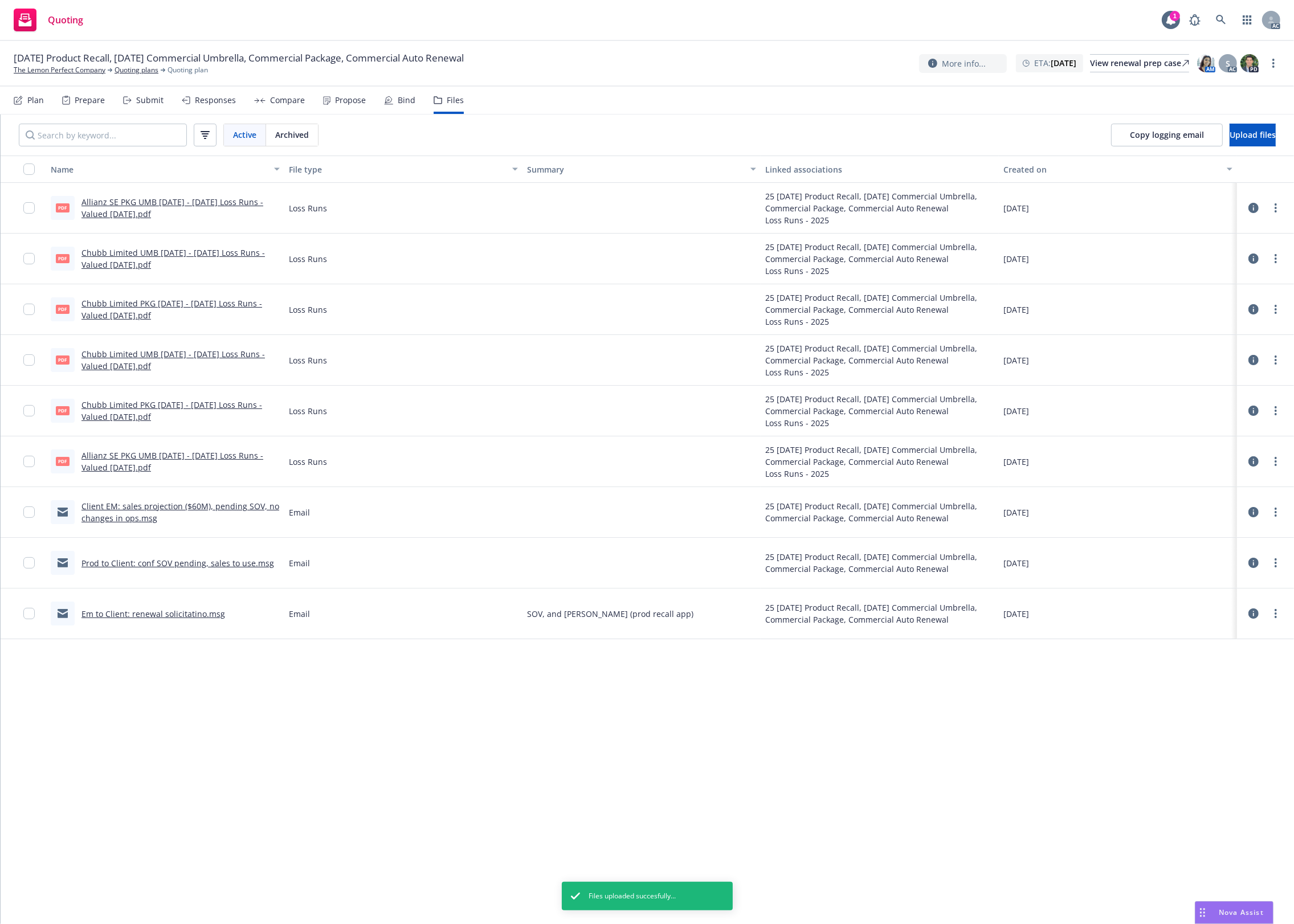
click at [1254, 458] on icon at bounding box center [1253, 461] width 10 height 10
drag, startPoint x: 617, startPoint y: 729, endPoint x: 311, endPoint y: 509, distance: 376.9
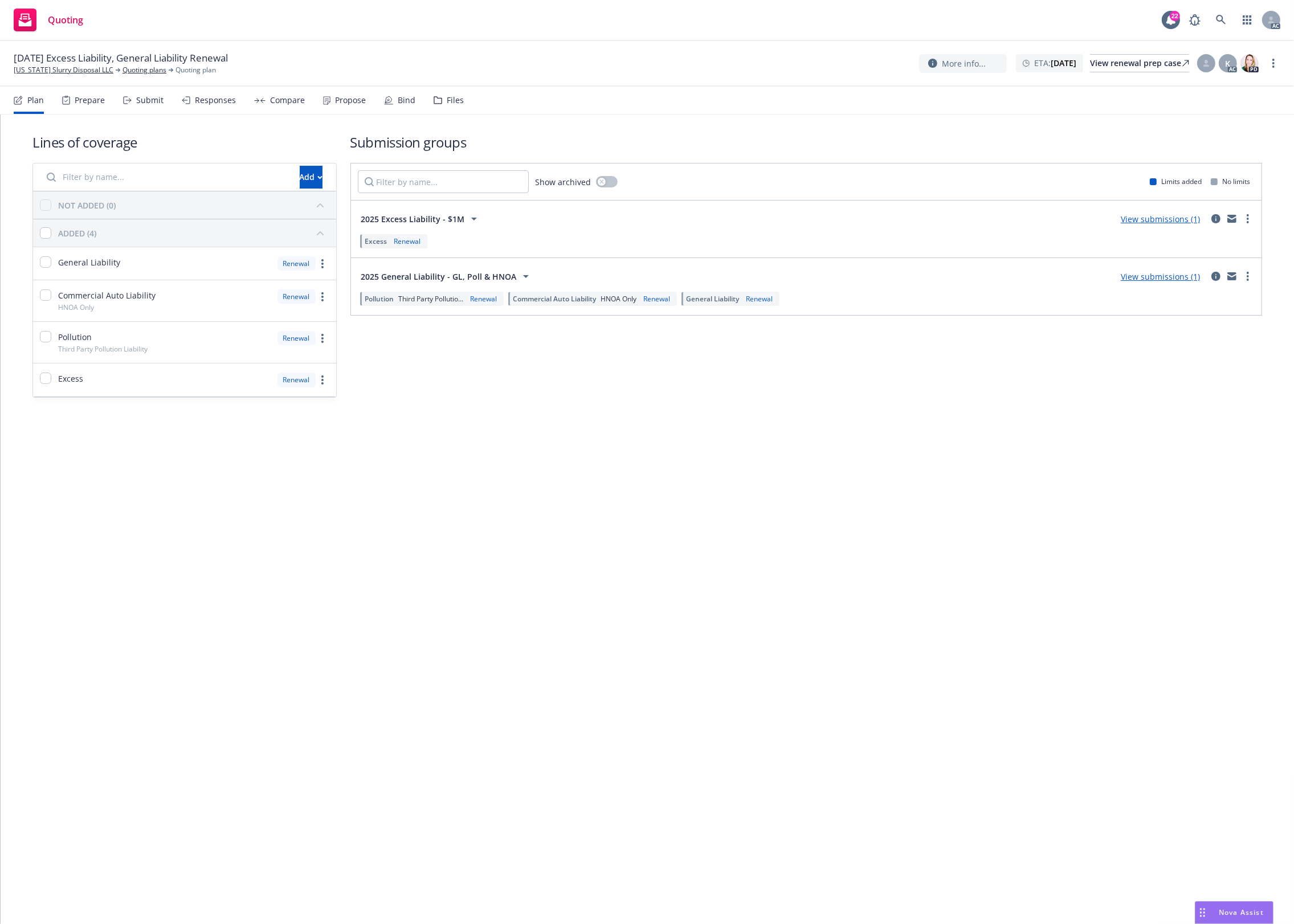
click at [454, 104] on div "Files" at bounding box center [454, 99] width 17 height 9
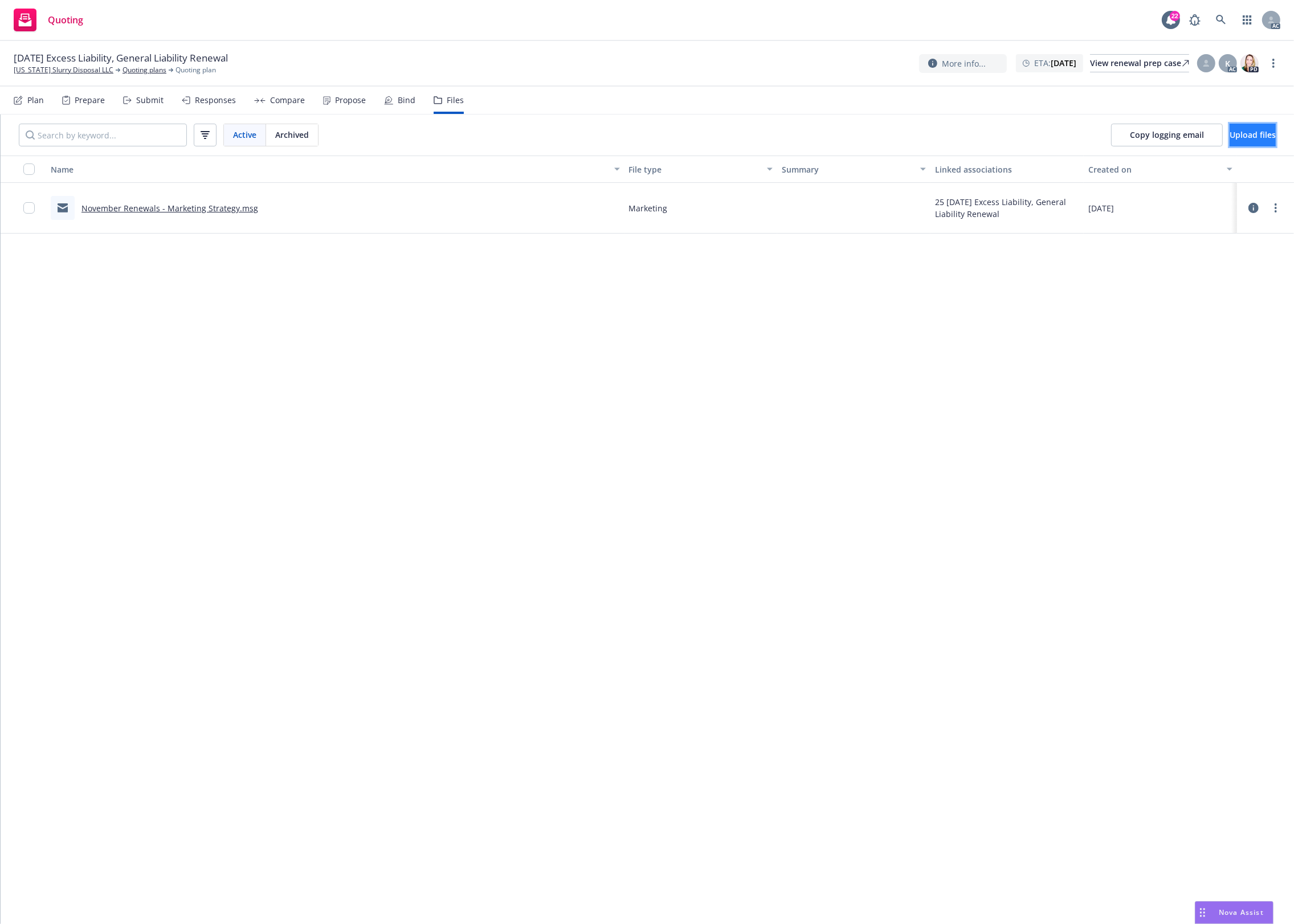
click at [1253, 133] on span "Upload files" at bounding box center [1253, 135] width 46 height 11
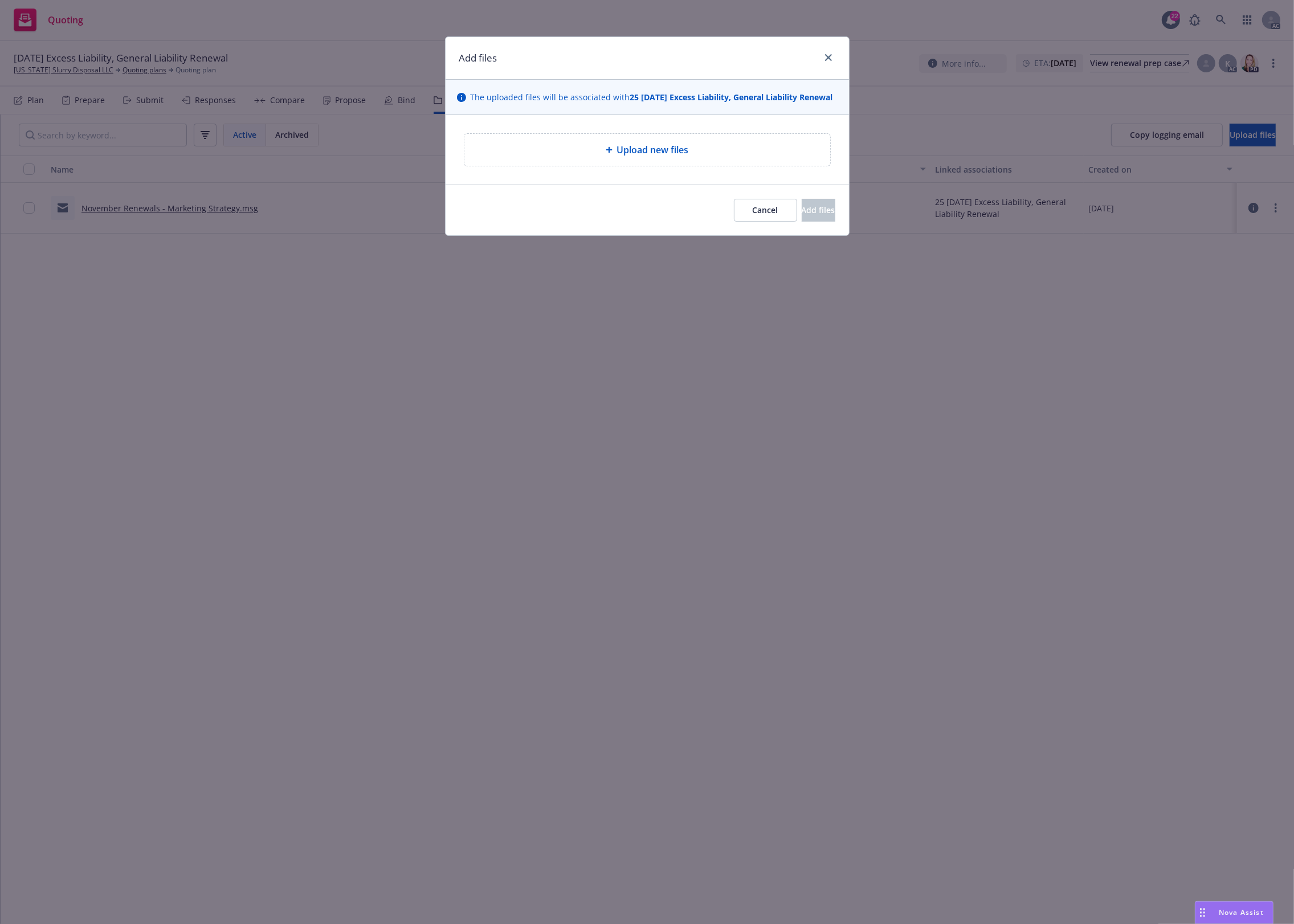
click at [630, 146] on div "Upload new files" at bounding box center [647, 150] width 403 height 69
click at [625, 150] on div "Upload new files" at bounding box center [647, 150] width 366 height 32
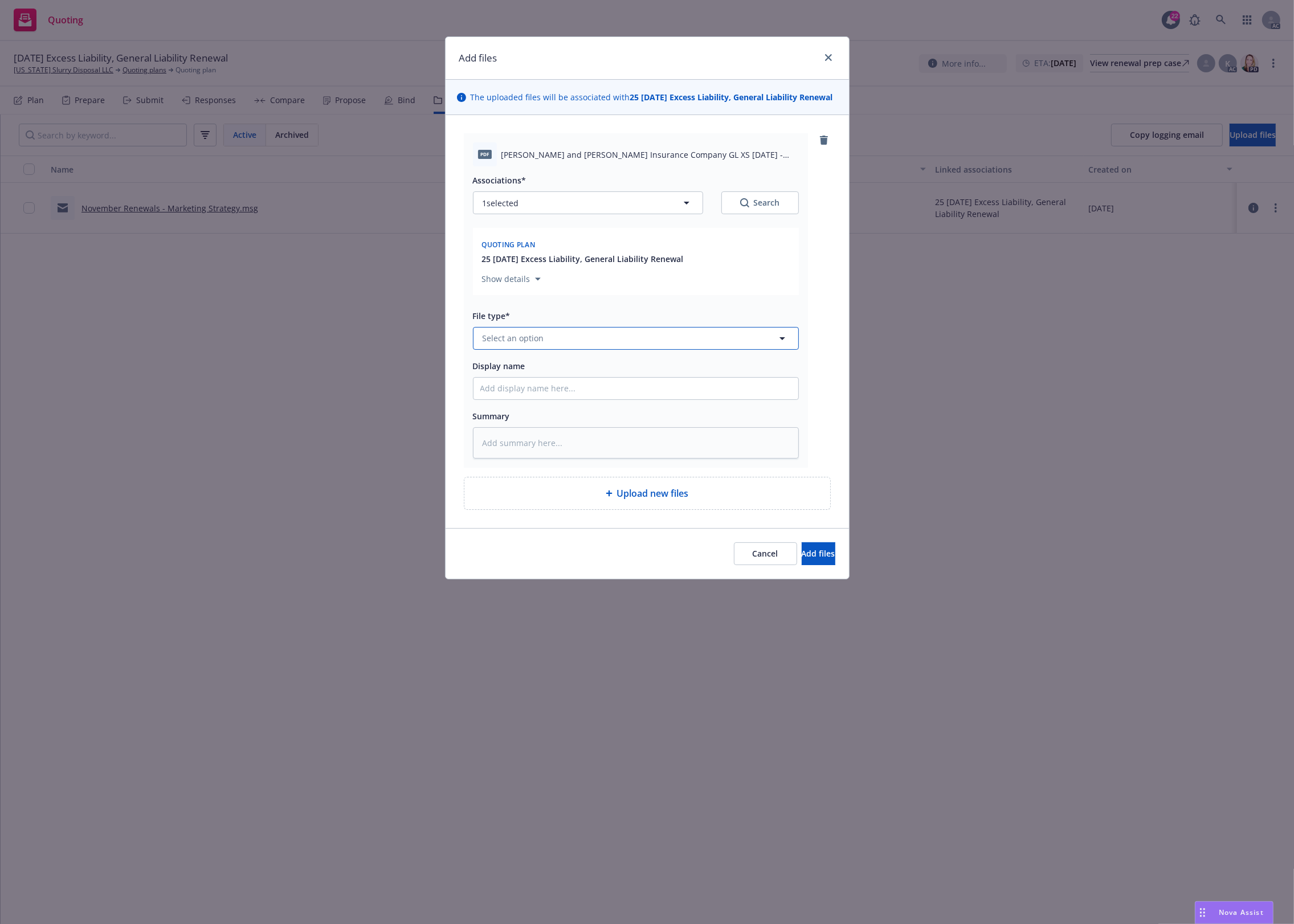
click at [583, 350] on button "Select an option" at bounding box center [636, 338] width 326 height 23
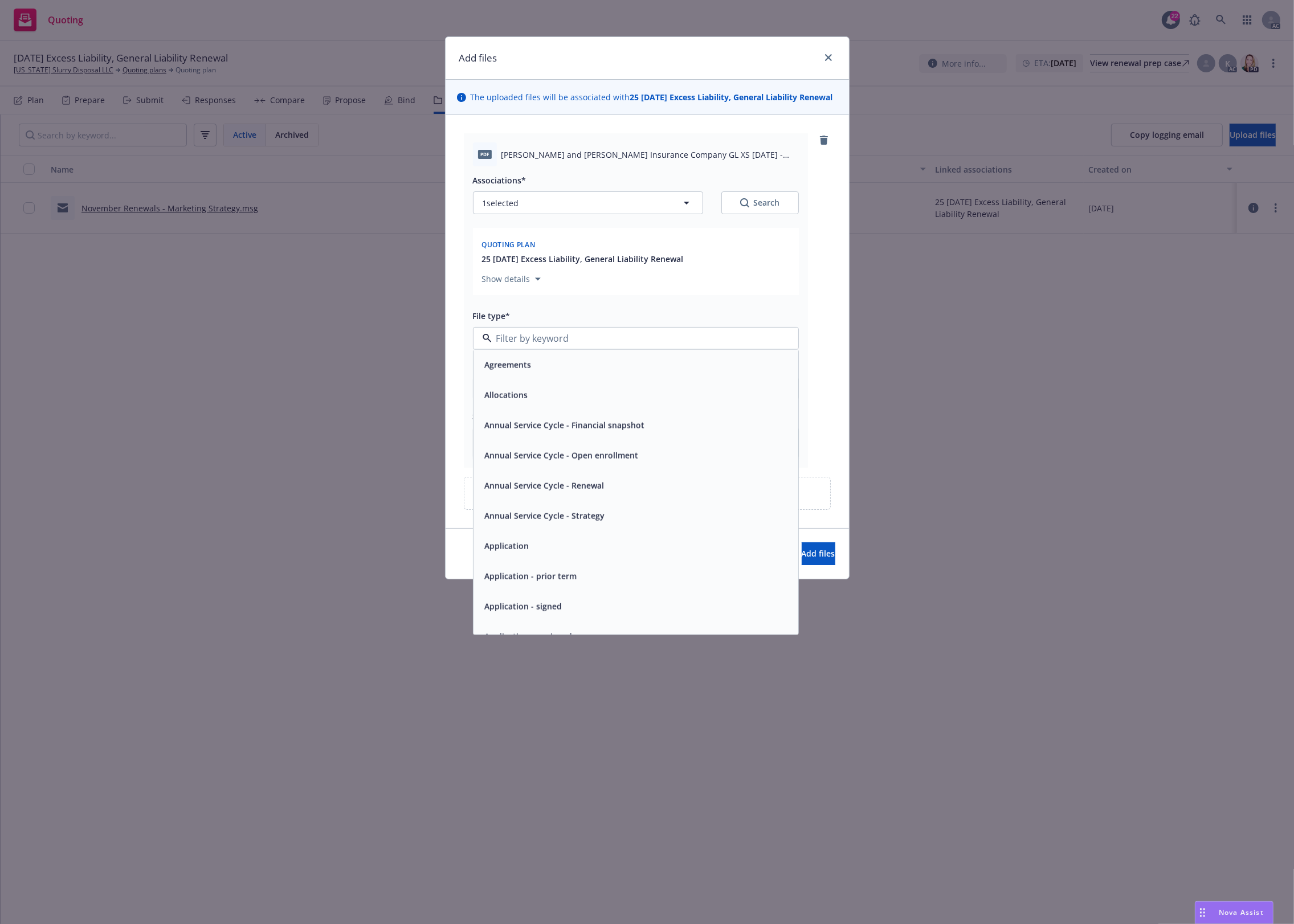
type input "`"
type textarea "x"
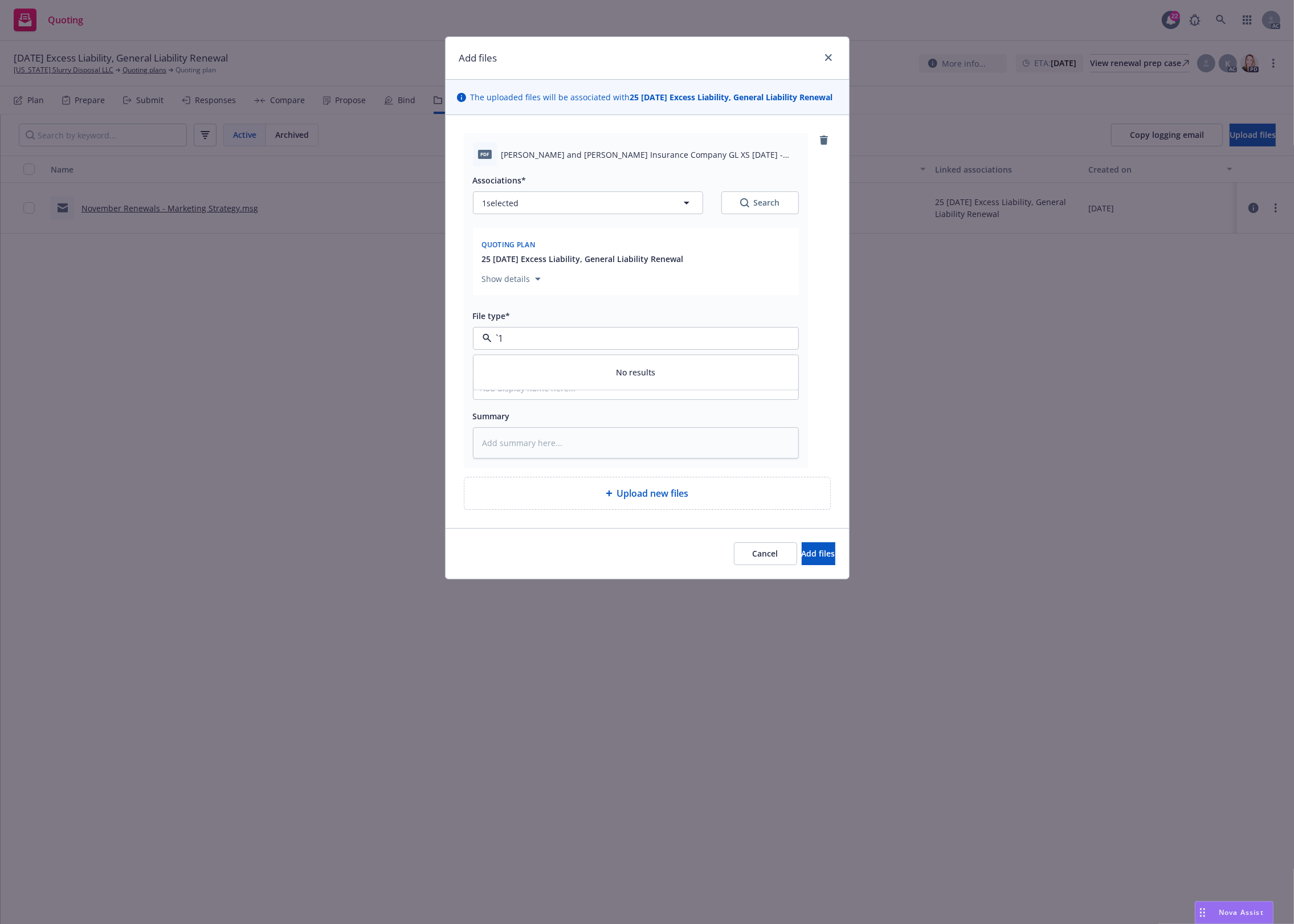
paste input "Loss Runs"
type input "Loss Runs"
click at [523, 376] on span "Loss Runs" at bounding box center [504, 369] width 39 height 12
drag, startPoint x: 593, startPoint y: 209, endPoint x: 580, endPoint y: 234, distance: 28.2
click at [583, 231] on div "Associations* 1 selected Search Quoting plan 25 [DATE] Excess Liability, Genera…" at bounding box center [636, 236] width 326 height 127
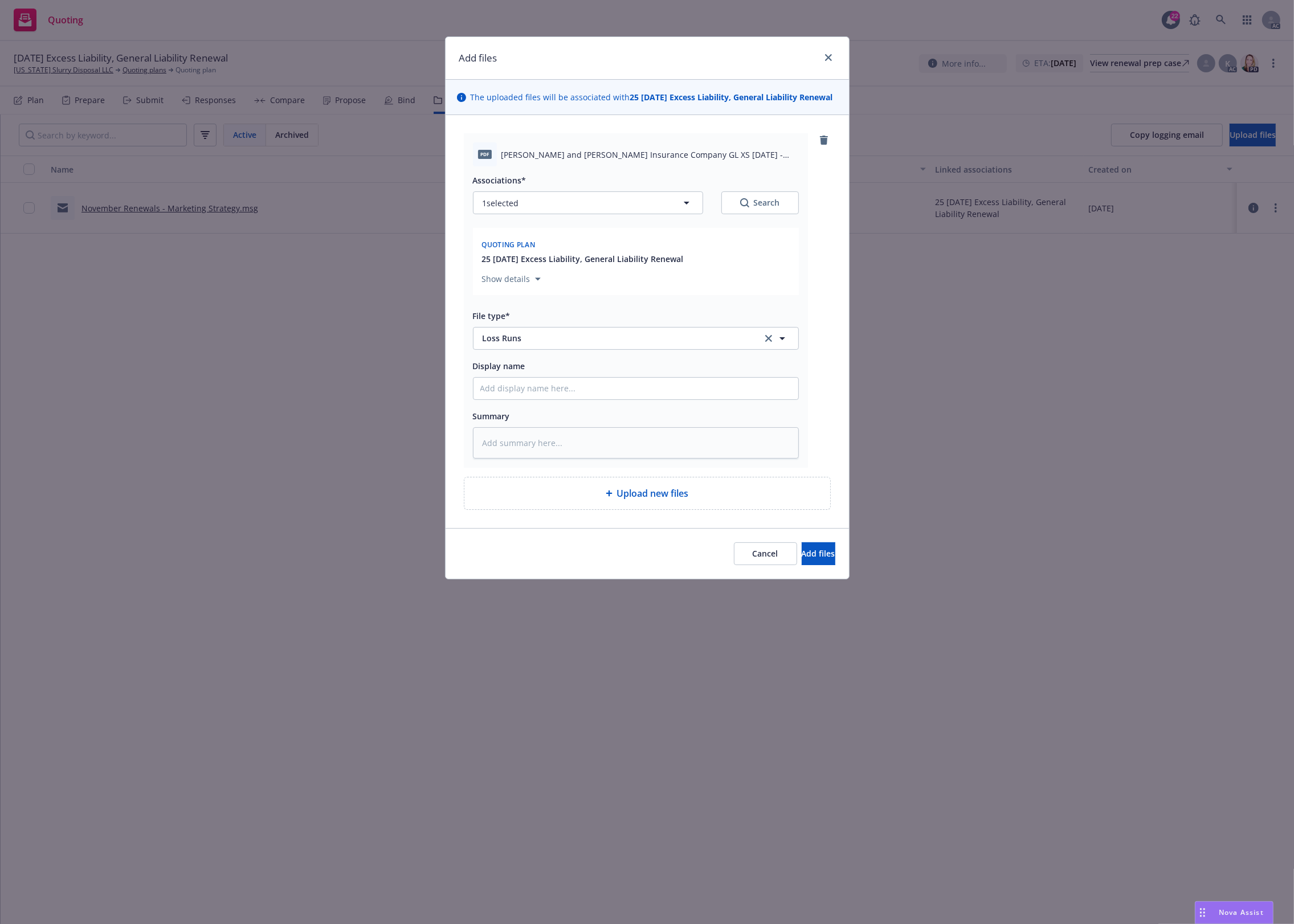
click at [583, 202] on div "Associations* 1 selected Search" at bounding box center [636, 194] width 326 height 41
click at [546, 214] on button "1 selected" at bounding box center [587, 203] width 230 height 23
type textarea "x"
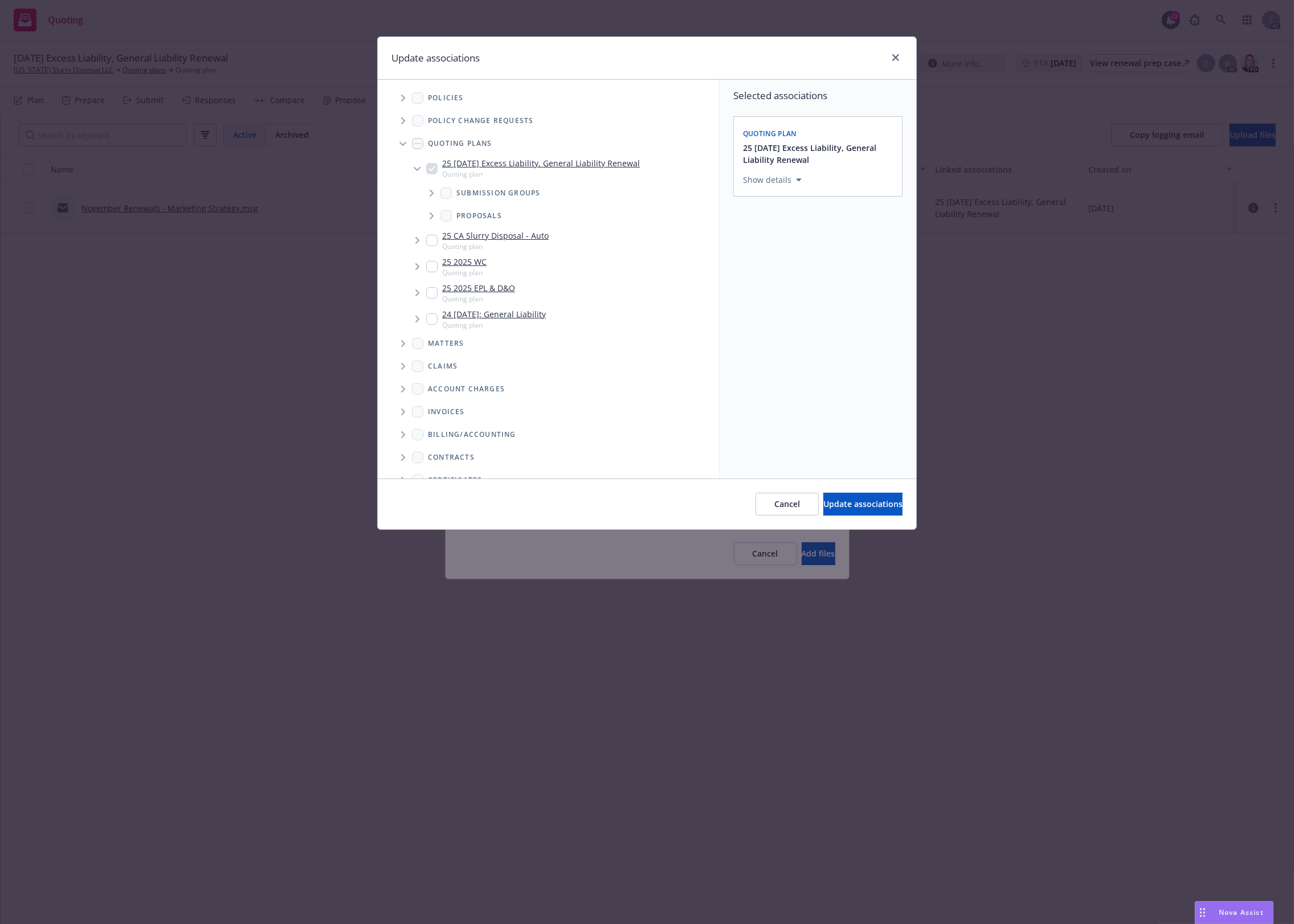
scroll to position [110, 0]
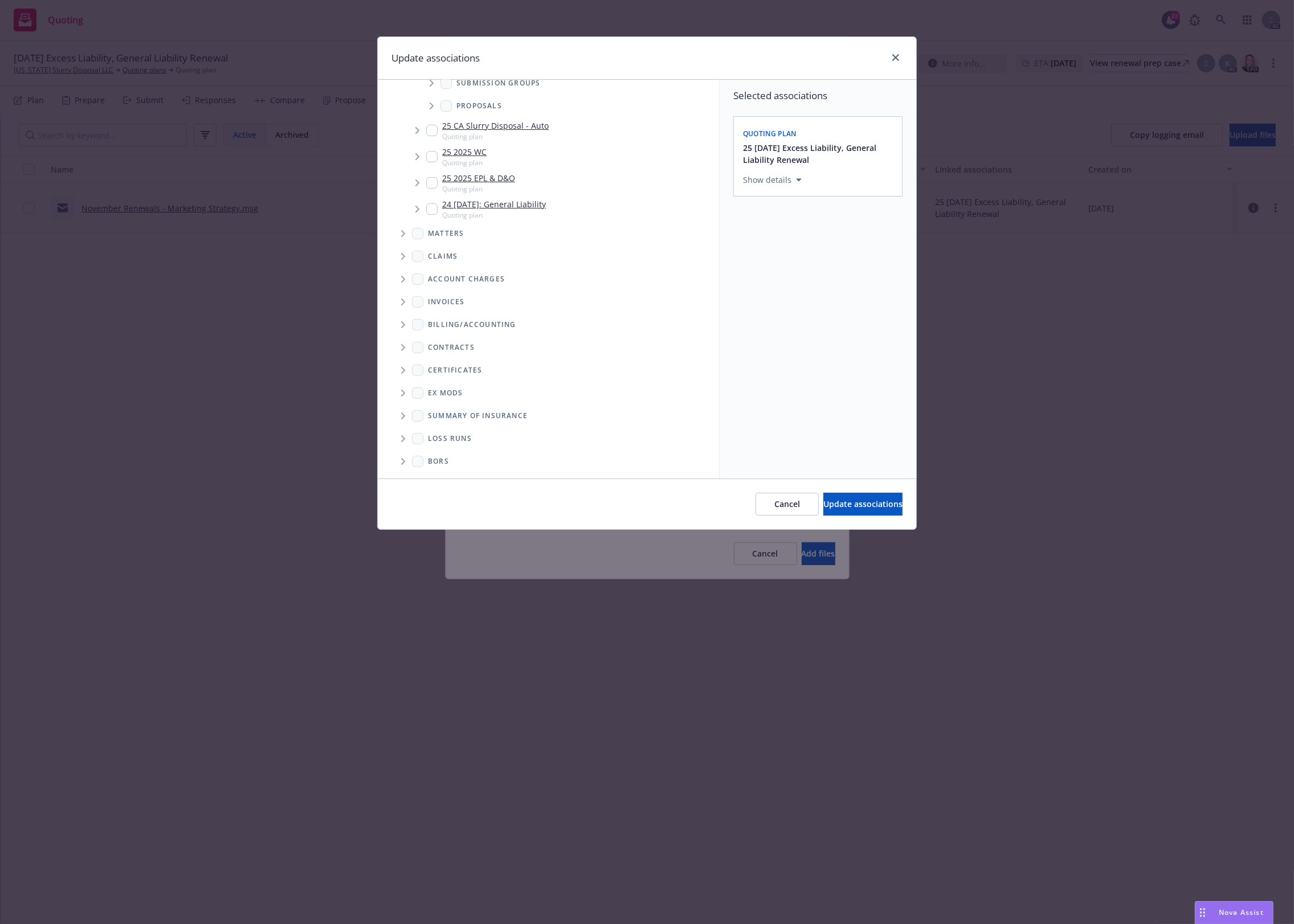
click at [402, 438] on icon "Folder Tree Example" at bounding box center [403, 439] width 5 height 7
click at [468, 436] on link "New Loss Runs folder" at bounding box center [488, 437] width 83 height 12
checkbox input "true"
click at [810, 259] on div "Select an option" at bounding box center [813, 259] width 121 height 11
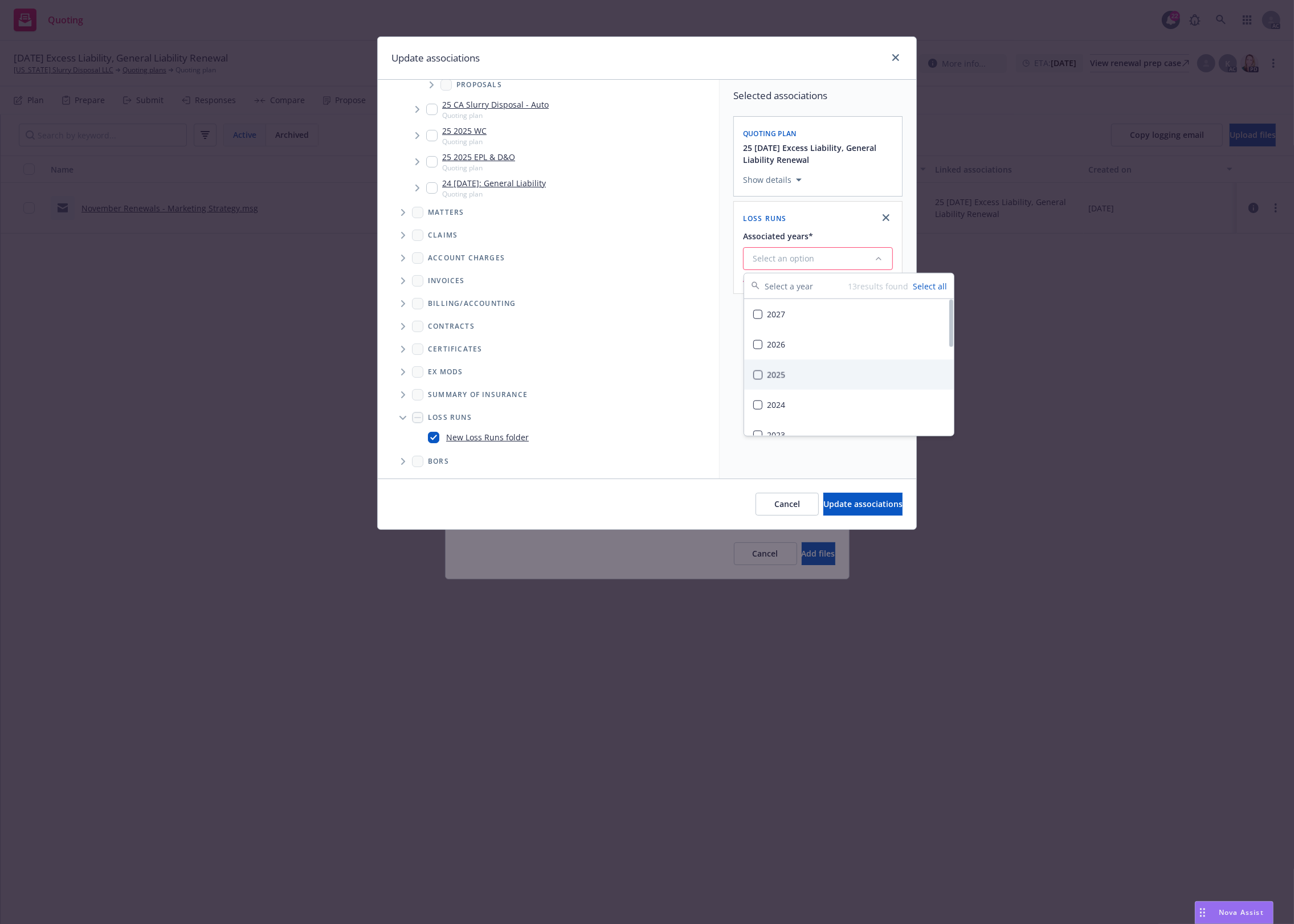
click at [782, 363] on div "2025" at bounding box center [848, 375] width 209 height 30
click at [844, 494] on button "Update associations" at bounding box center [863, 504] width 80 height 23
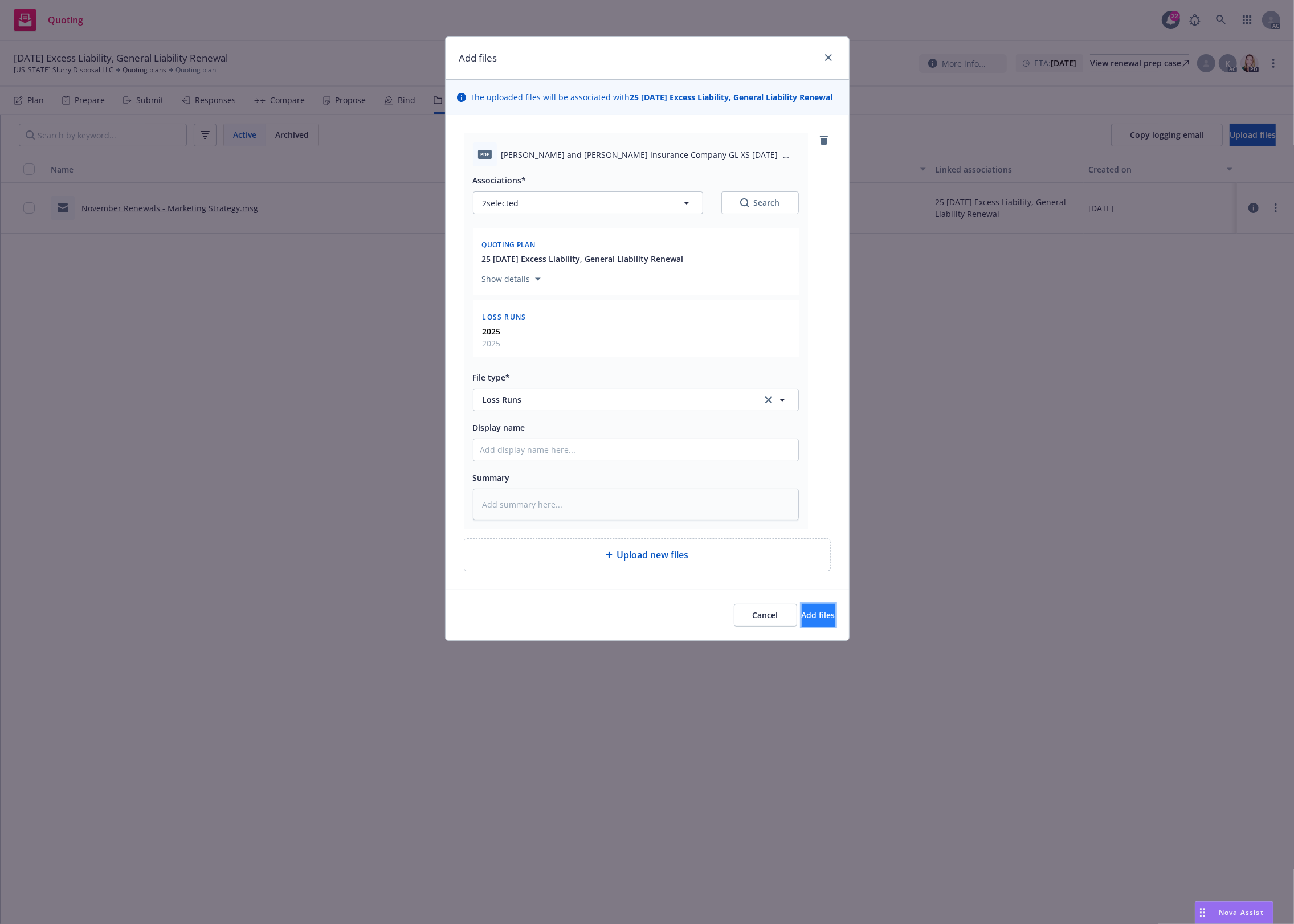
click at [801, 622] on button "Add files" at bounding box center [818, 615] width 33 height 23
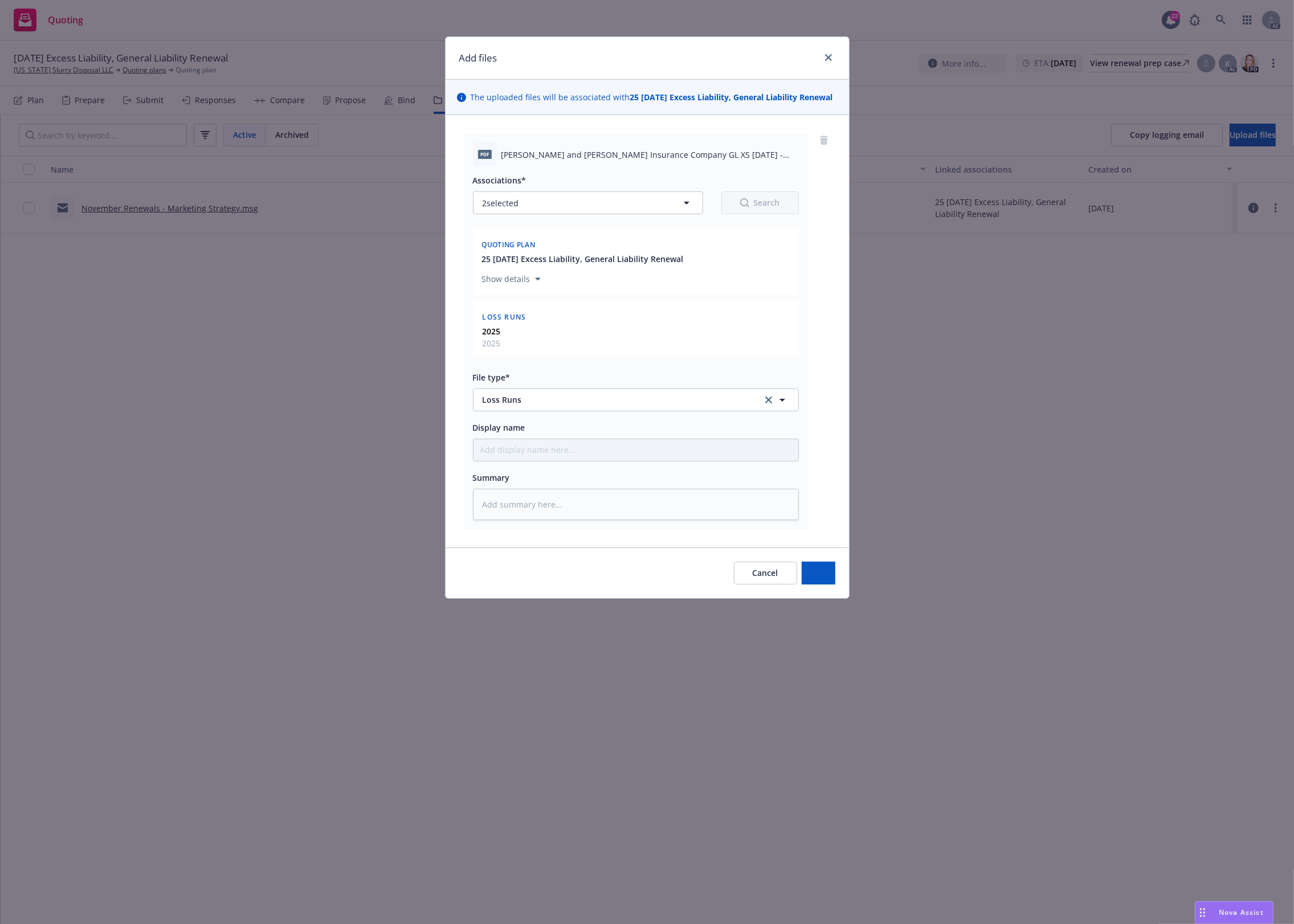
drag, startPoint x: 1035, startPoint y: 580, endPoint x: 879, endPoint y: 419, distance: 224.2
click at [1035, 579] on div "Add files The uploaded files will be associated with 25 11/05/25 Excess Liabili…" at bounding box center [647, 462] width 1294 height 924
type textarea "x"
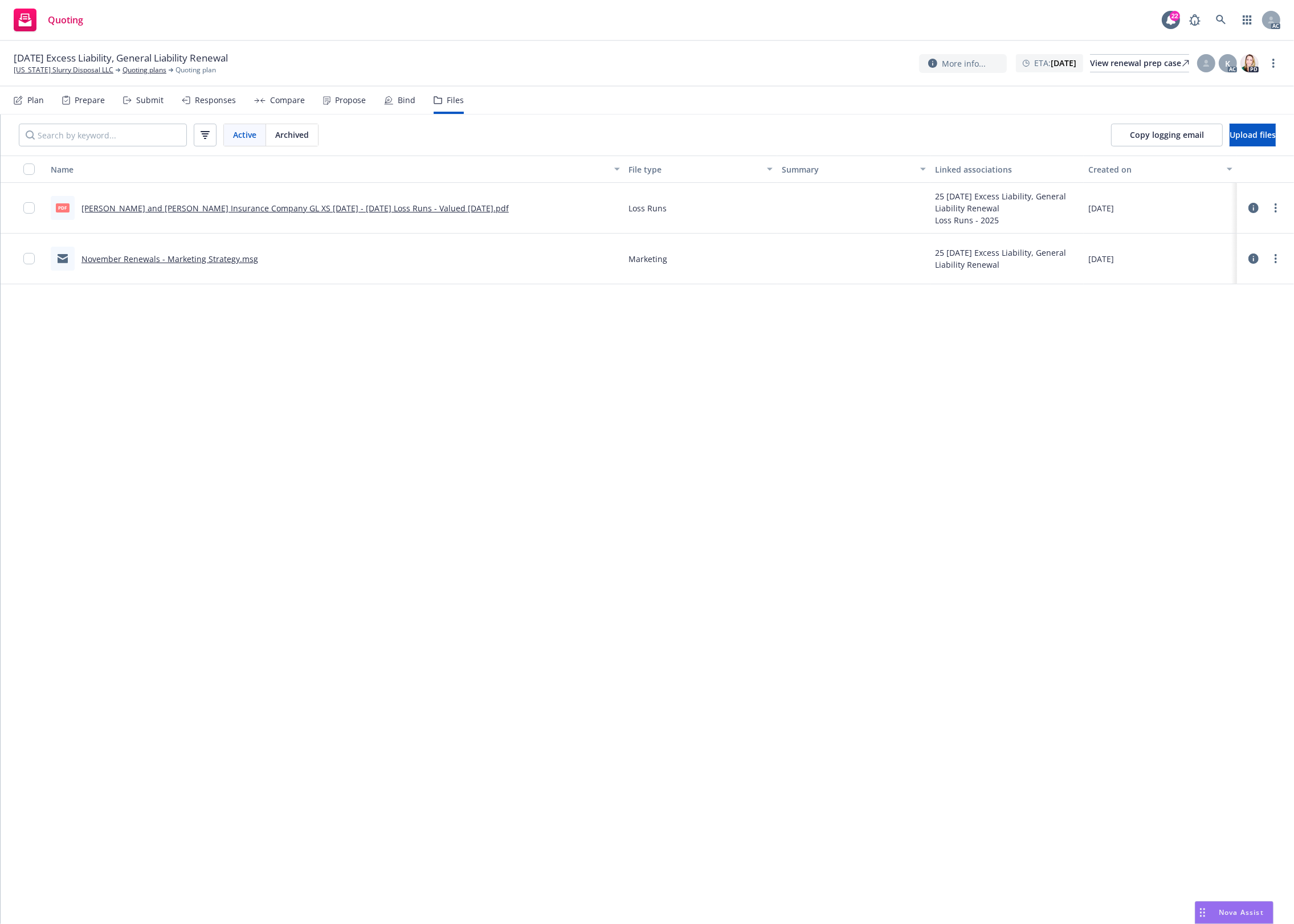
click at [388, 336] on div "Name File type Summary Linked associations Created on pdf Crum and Forster Insu…" at bounding box center [647, 540] width 1293 height 769
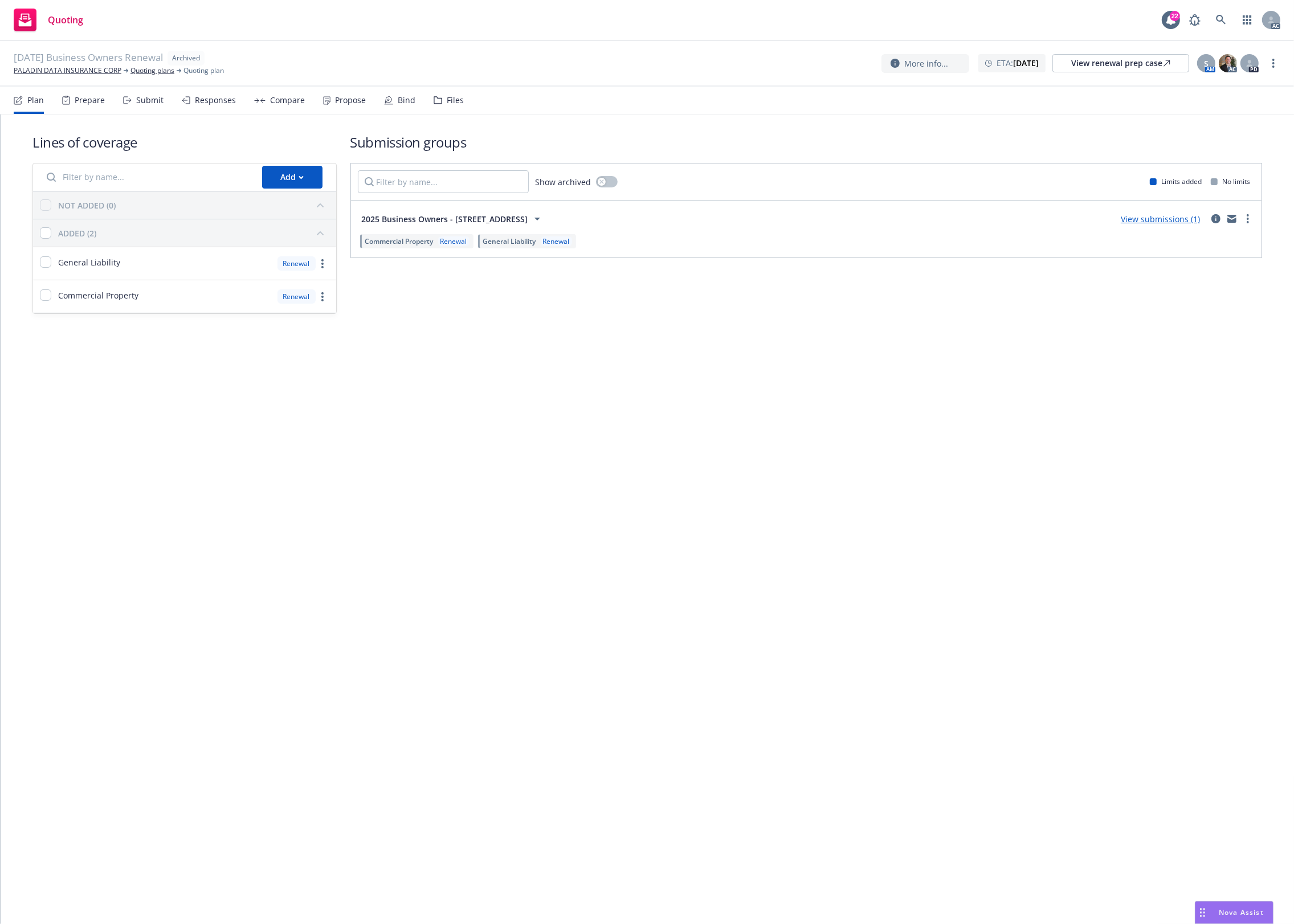
drag, startPoint x: 446, startPoint y: 101, endPoint x: 498, endPoint y: 104, distance: 52.1
click at [446, 101] on div "Files" at bounding box center [454, 99] width 17 height 9
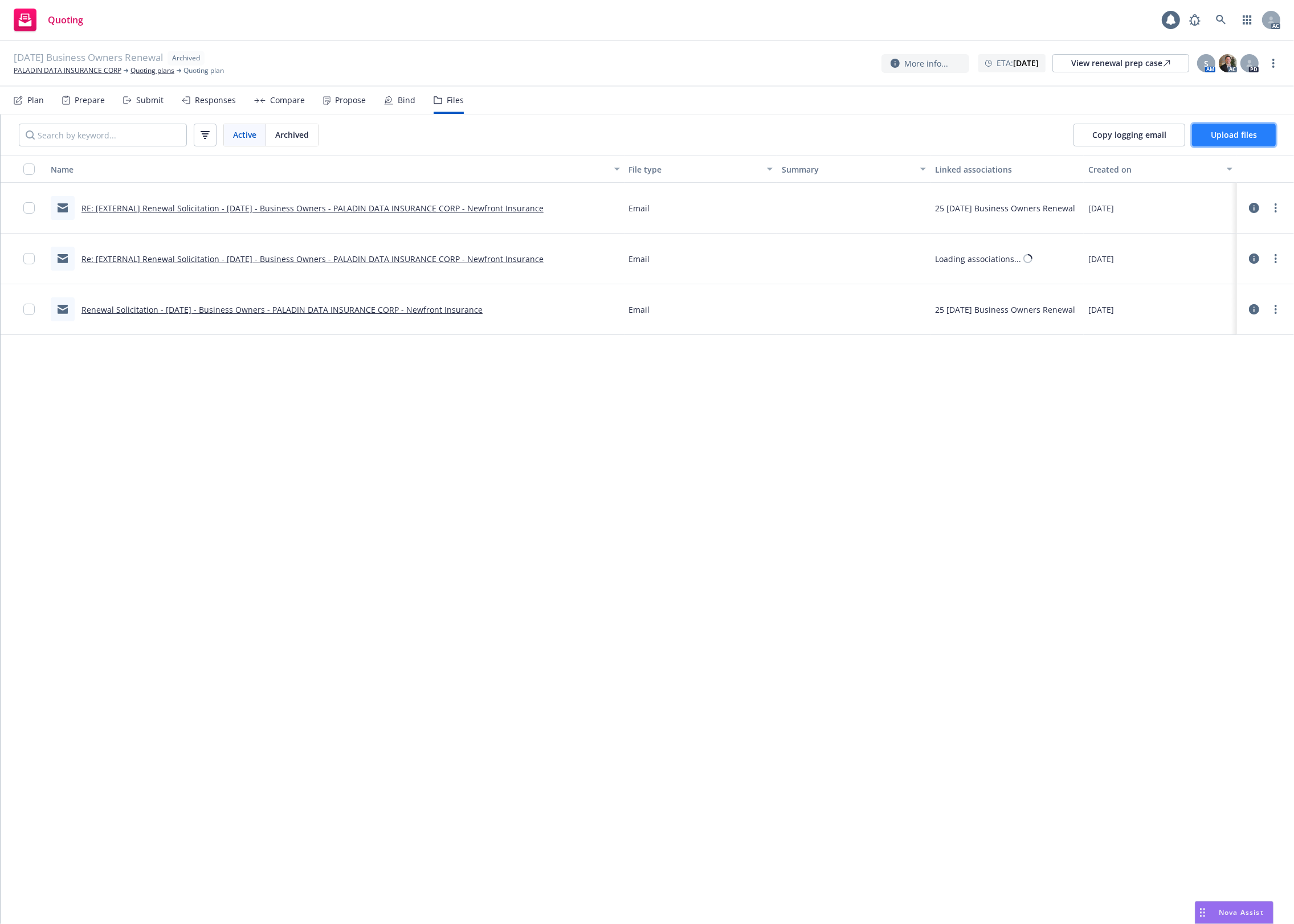
click at [1237, 131] on span "Upload files" at bounding box center [1234, 135] width 46 height 11
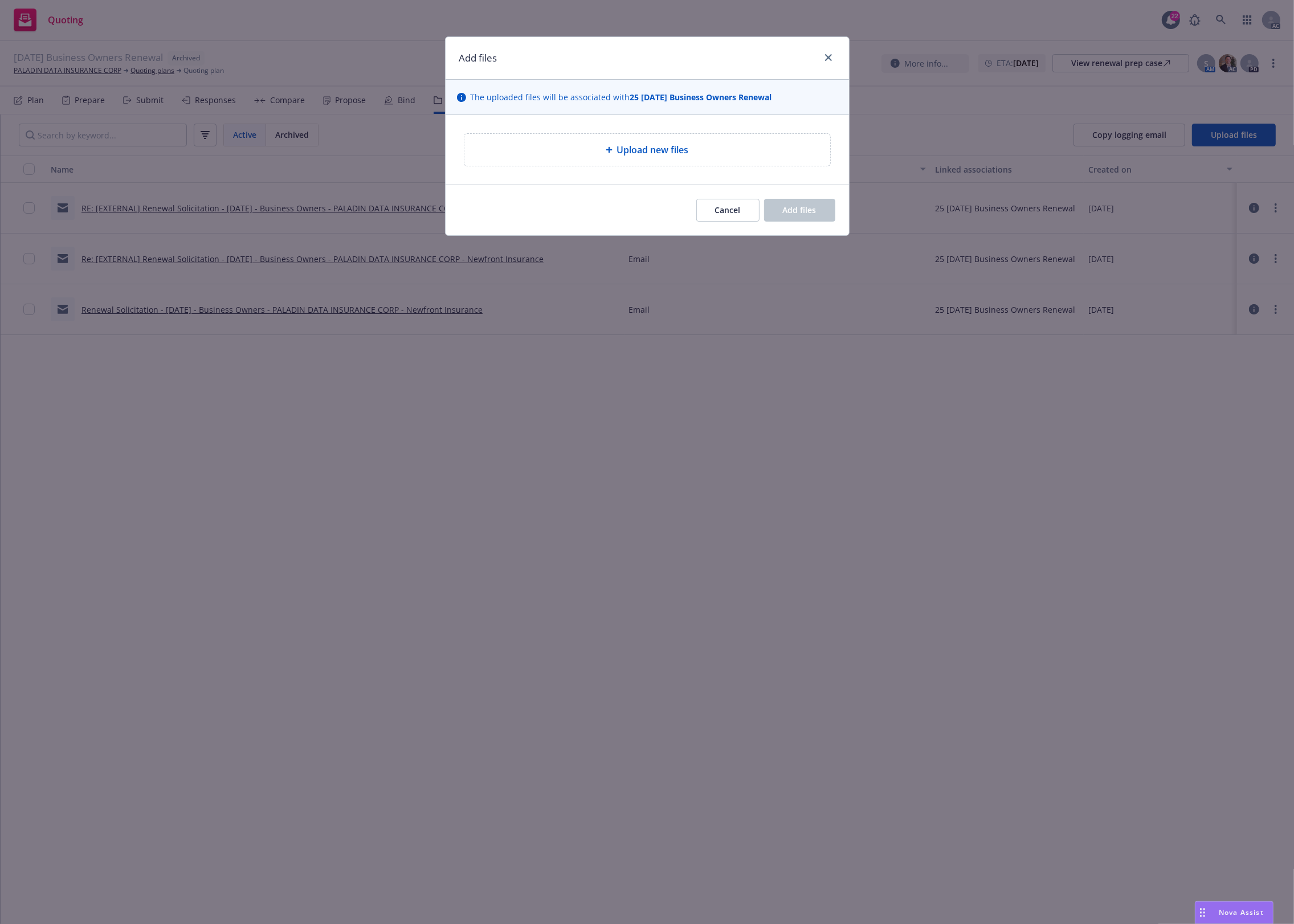
click at [634, 162] on div "Upload new files" at bounding box center [647, 150] width 366 height 32
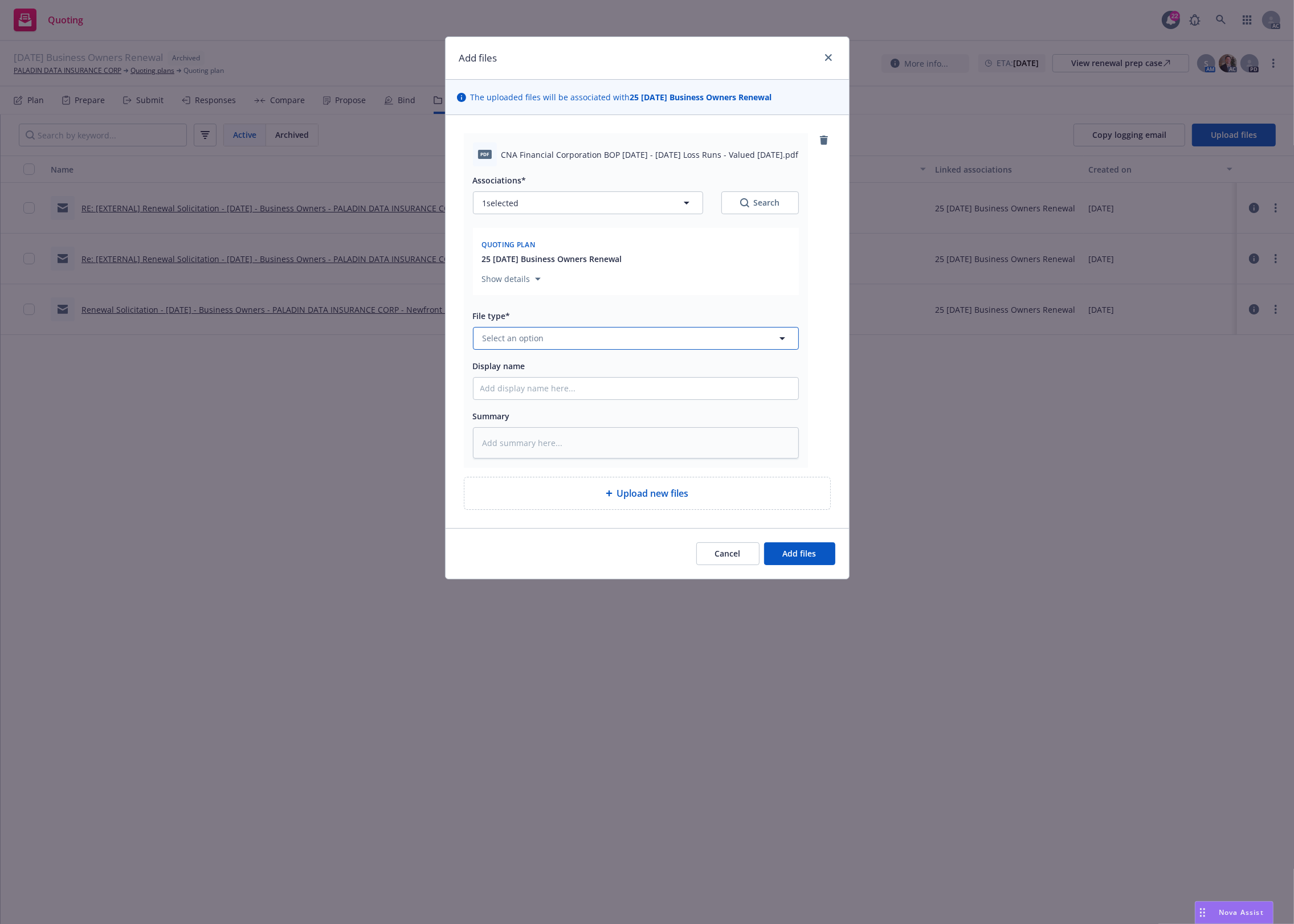
click at [629, 332] on button "Select an option" at bounding box center [636, 338] width 326 height 23
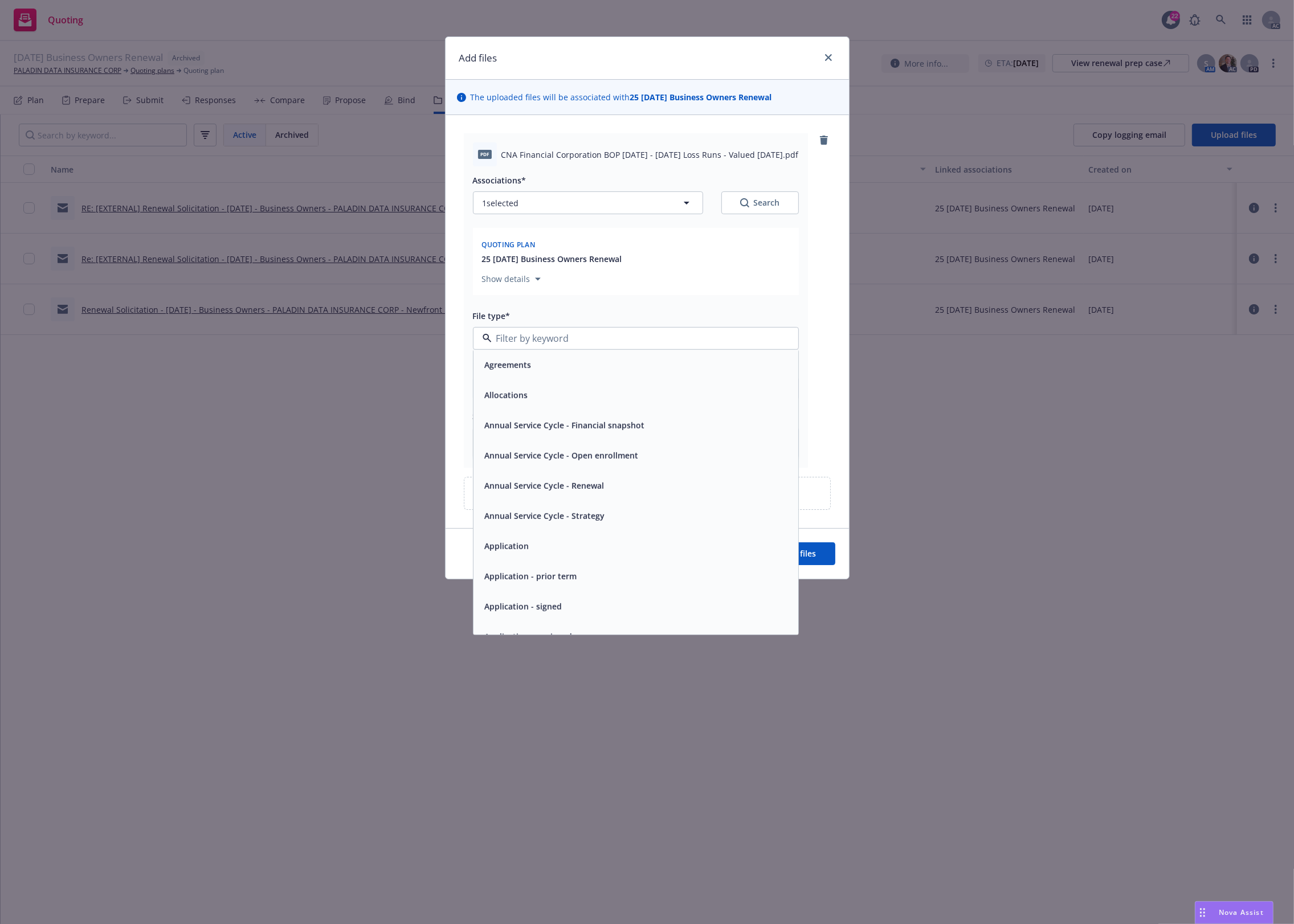
type input "1"
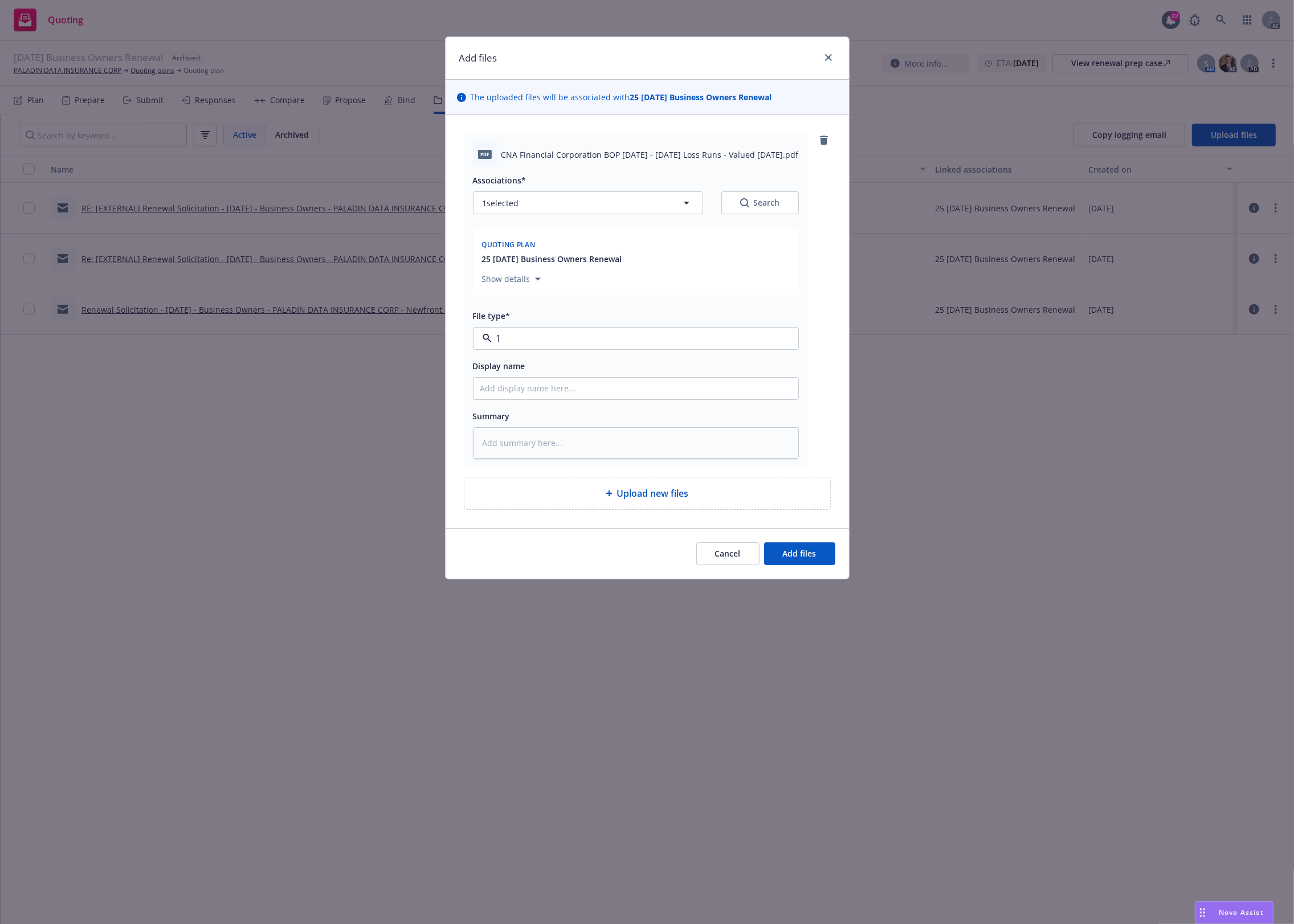
click at [565, 365] on div "D-1 - signed" at bounding box center [636, 369] width 311 height 17
type textarea "x"
click at [565, 365] on div "D-1 - signed" at bounding box center [636, 368] width 311 height 17
click at [563, 338] on span "D-1 - signed" at bounding box center [614, 337] width 263 height 12
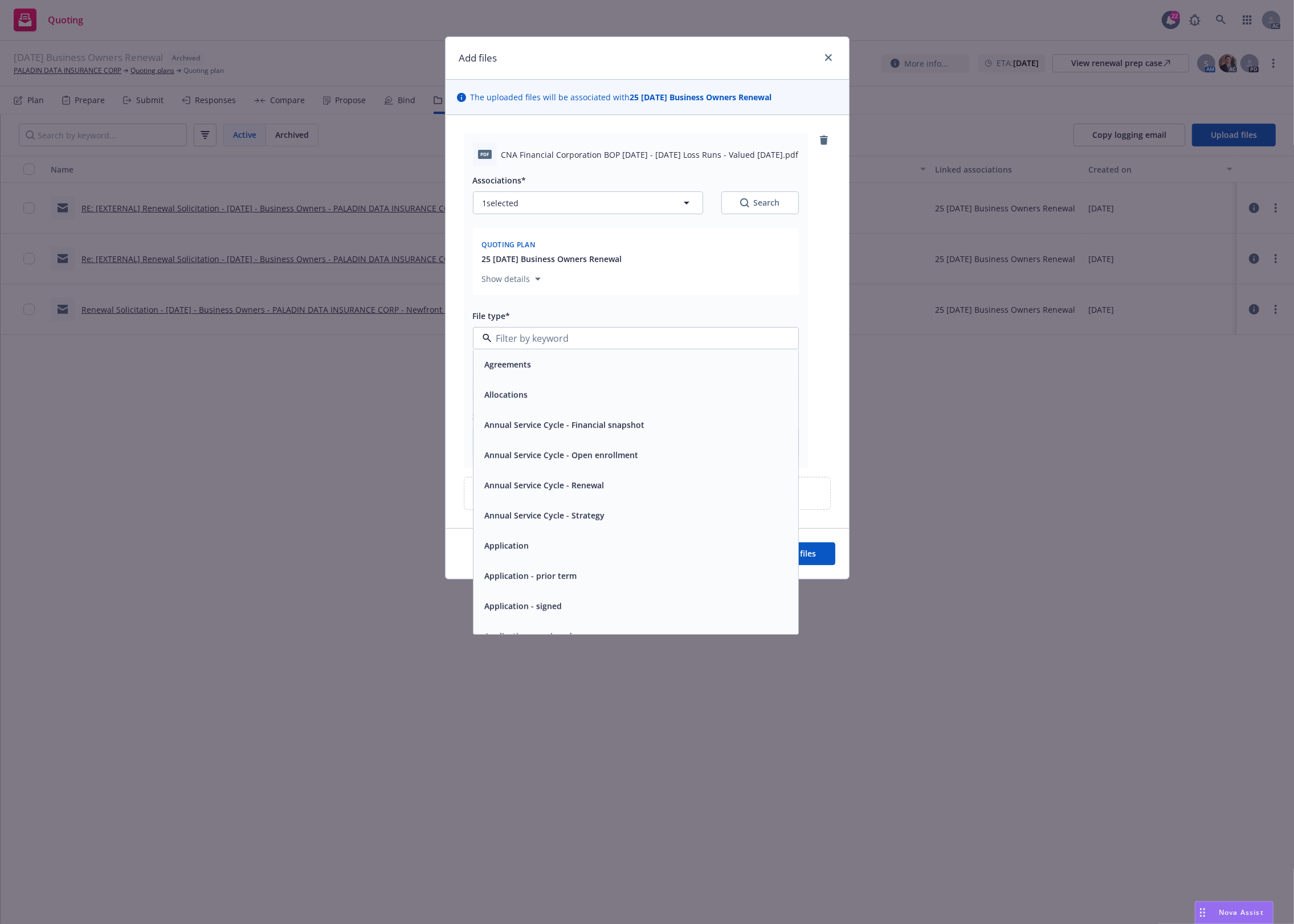
type input "1"
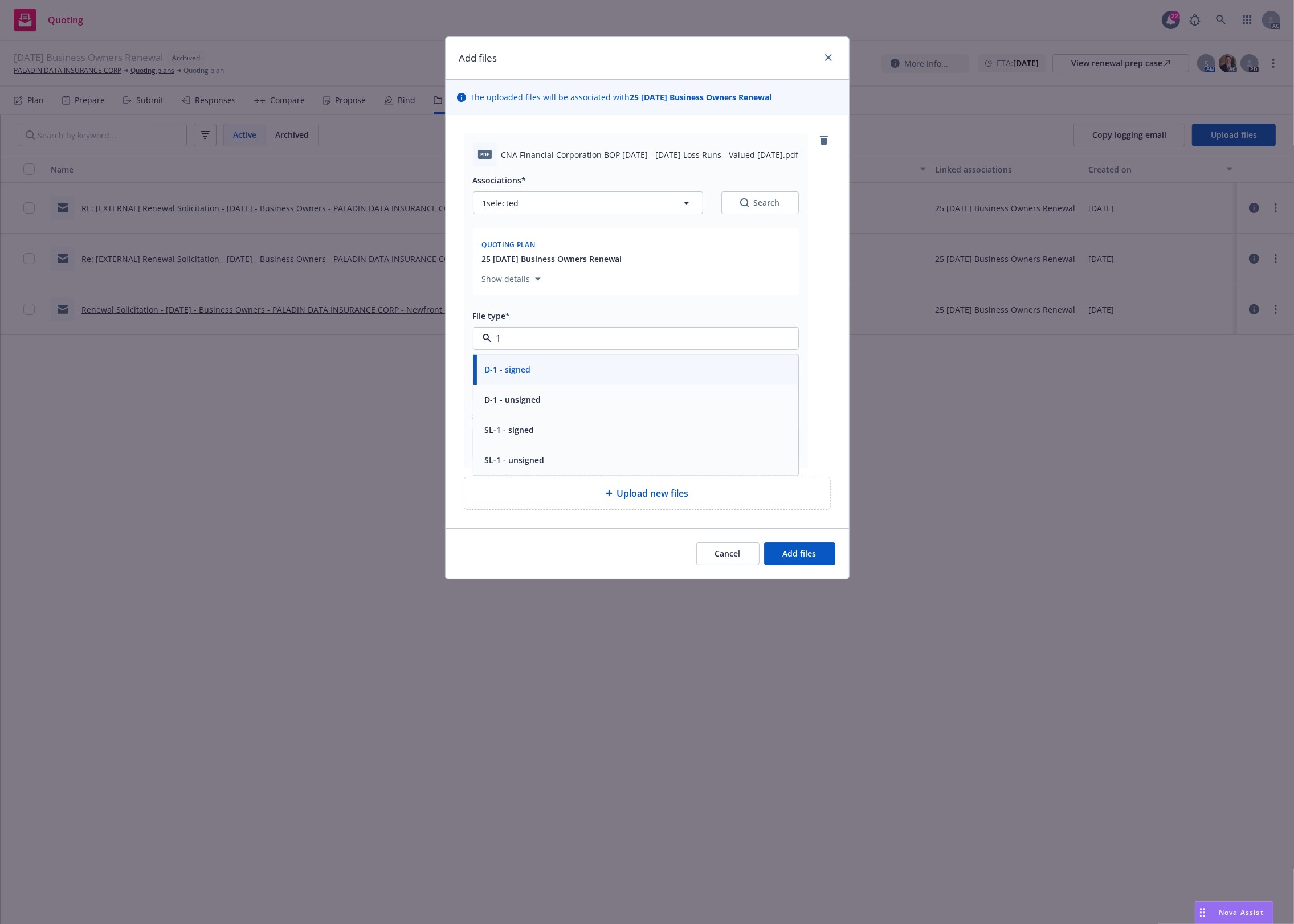
click at [550, 340] on input "1" at bounding box center [633, 338] width 284 height 14
type input "`"
type textarea "x"
paste input "Loss Runs"
type input "Loss Runs"
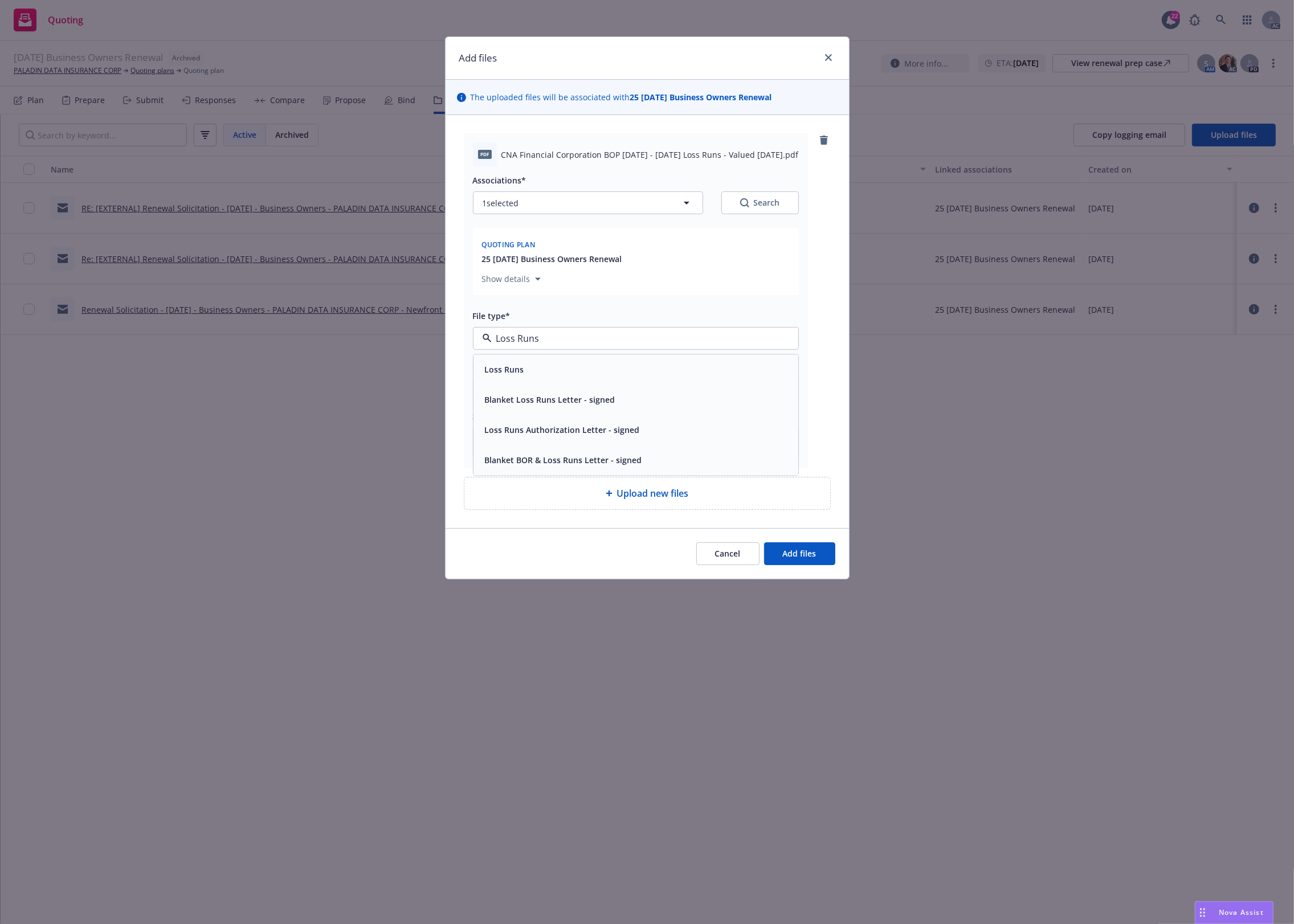
click at [528, 365] on div "Loss Runs" at bounding box center [636, 369] width 311 height 17
click at [707, 301] on div "Associations* 1 selected Search Quoting plan 25 [DATE] Business Owners Renewal …" at bounding box center [636, 312] width 326 height 292
click at [813, 560] on button "Add files" at bounding box center [799, 554] width 71 height 23
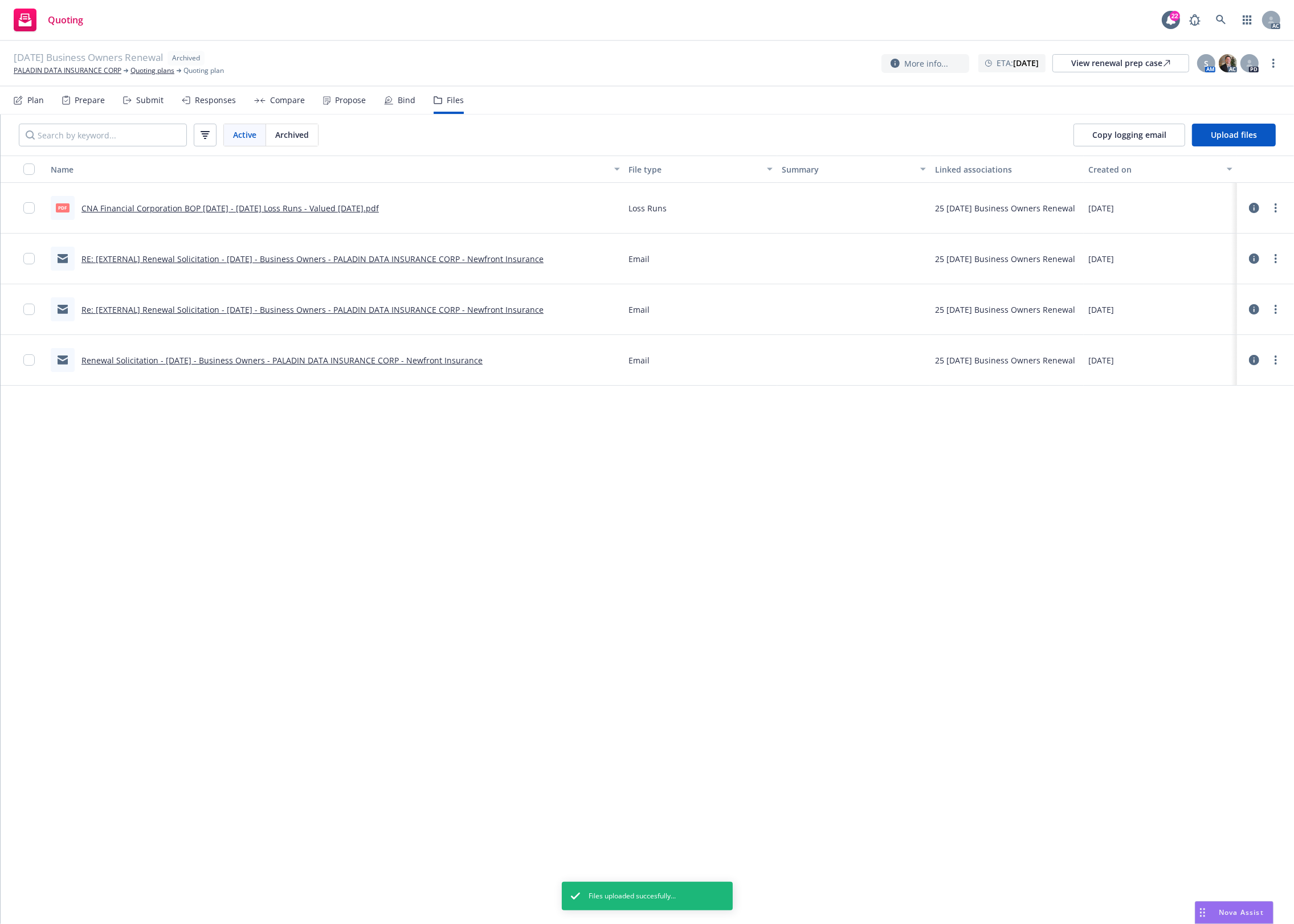
click at [595, 119] on div "Active Archived Copy logging email Upload files" at bounding box center [647, 135] width 1293 height 41
click at [637, 202] on span "Loss Runs" at bounding box center [648, 208] width 38 height 12
click at [31, 205] on input "checkbox" at bounding box center [29, 208] width 11 height 11
click at [752, 887] on div "1 selected Download selected files Update associations for selected files Unsel…" at bounding box center [647, 899] width 446 height 32
click at [745, 891] on button "Update associations for selected files" at bounding box center [705, 899] width 184 height 23
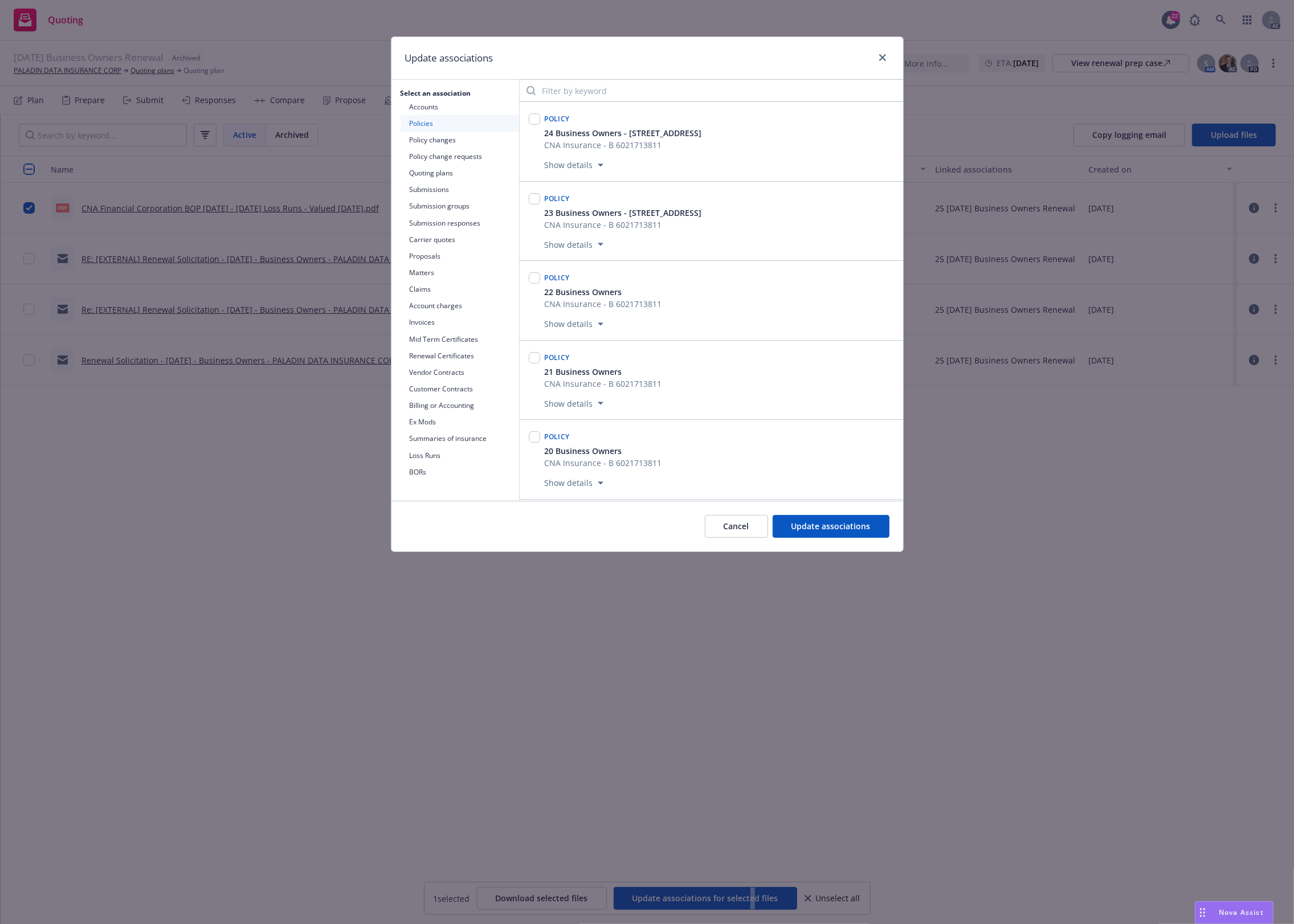
click at [406, 454] on button "Loss Runs" at bounding box center [459, 455] width 119 height 17
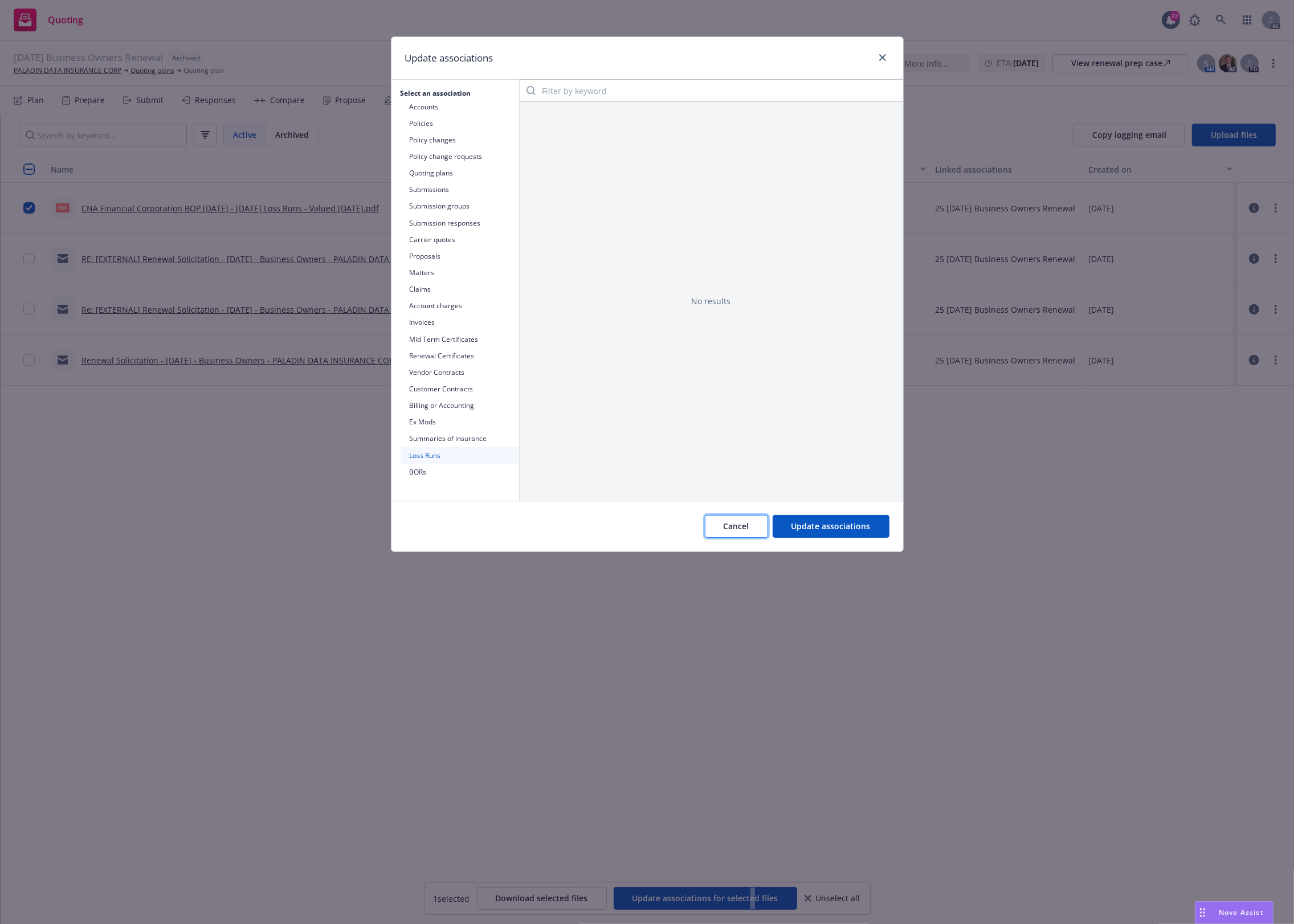
click at [708, 532] on button "Cancel" at bounding box center [736, 526] width 63 height 23
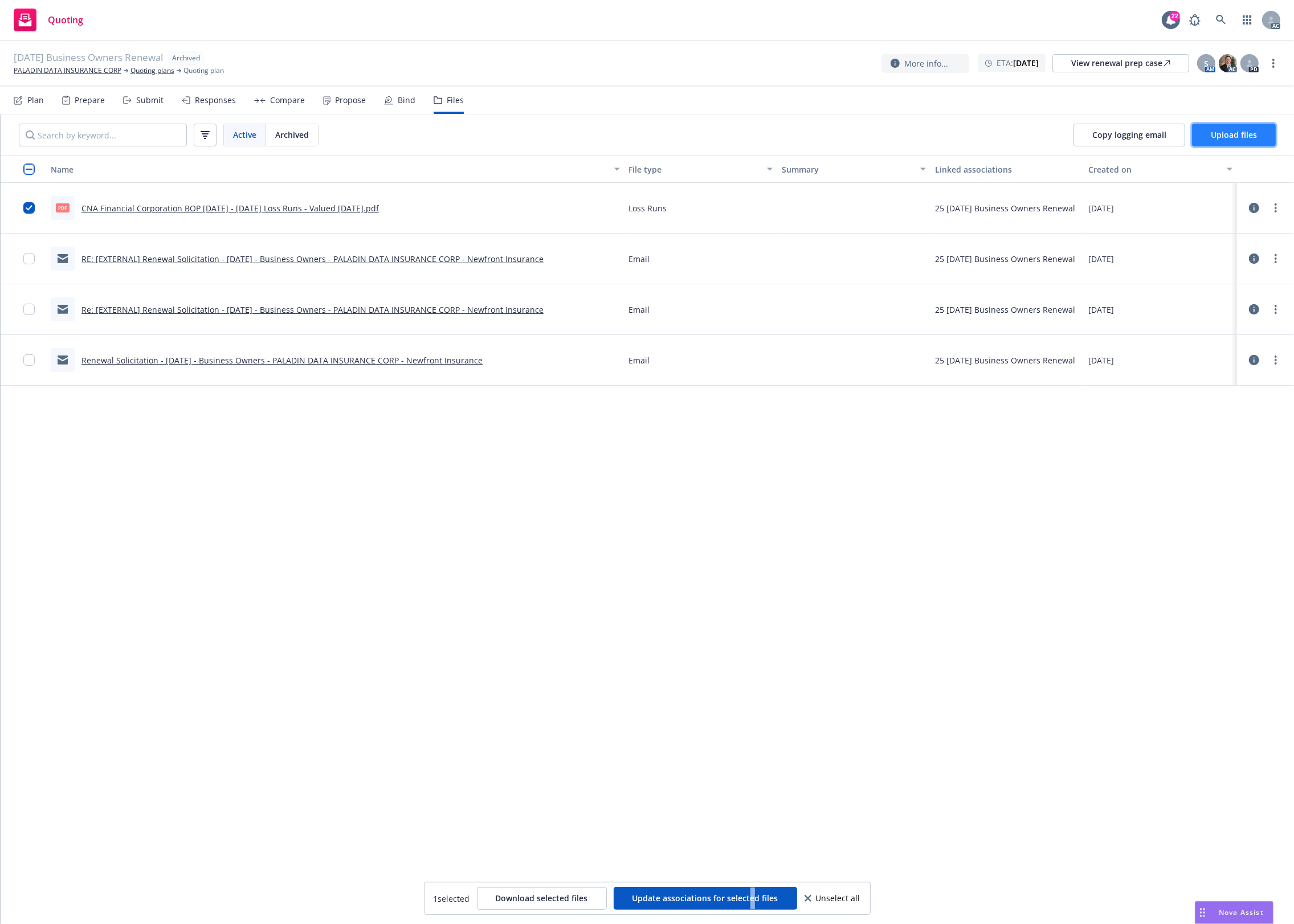
drag, startPoint x: 1214, startPoint y: 135, endPoint x: 1192, endPoint y: 135, distance: 22.0
click at [1192, 135] on button "Upload files" at bounding box center [1234, 135] width 84 height 23
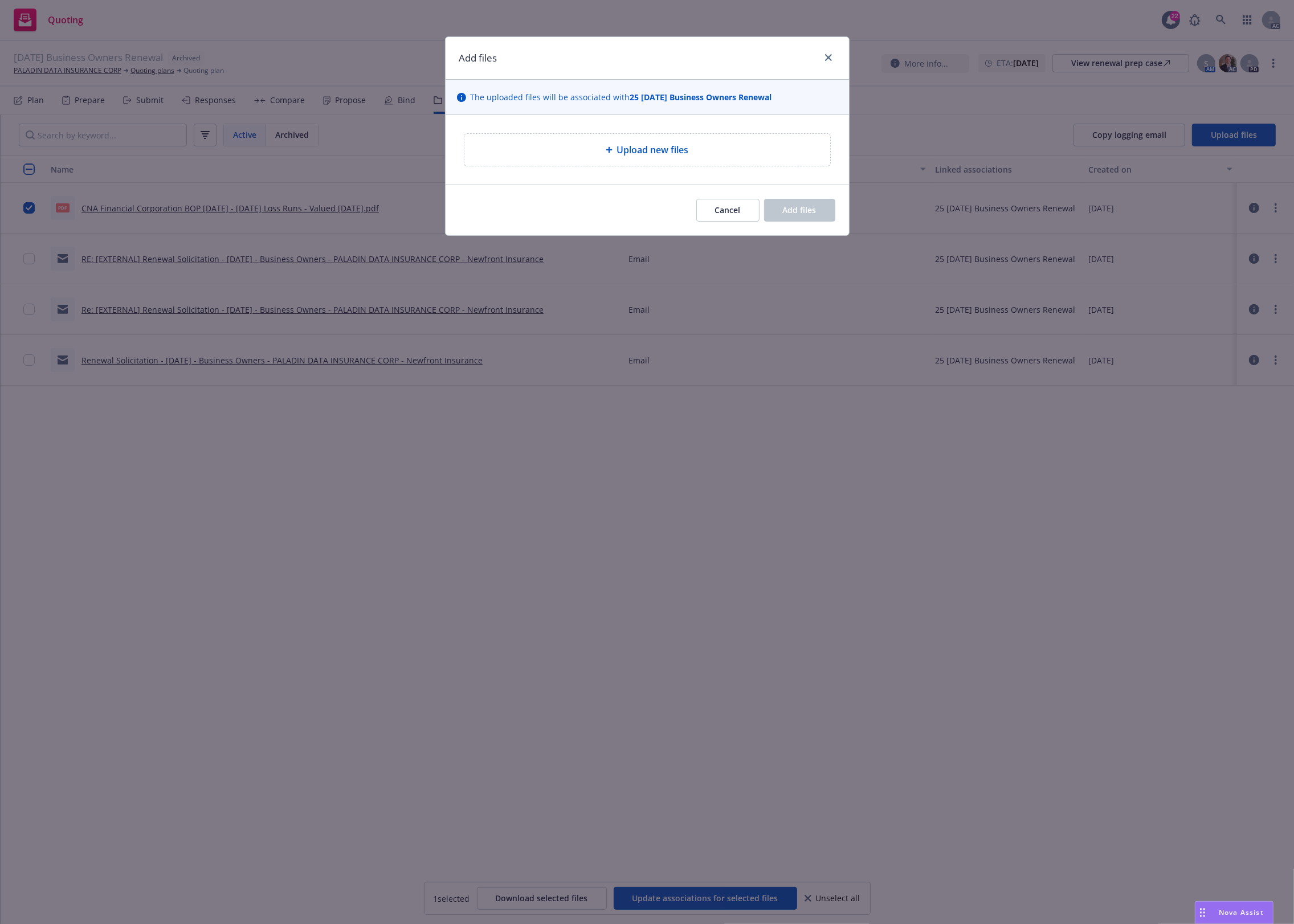
click at [631, 138] on div "Upload new files" at bounding box center [647, 150] width 366 height 32
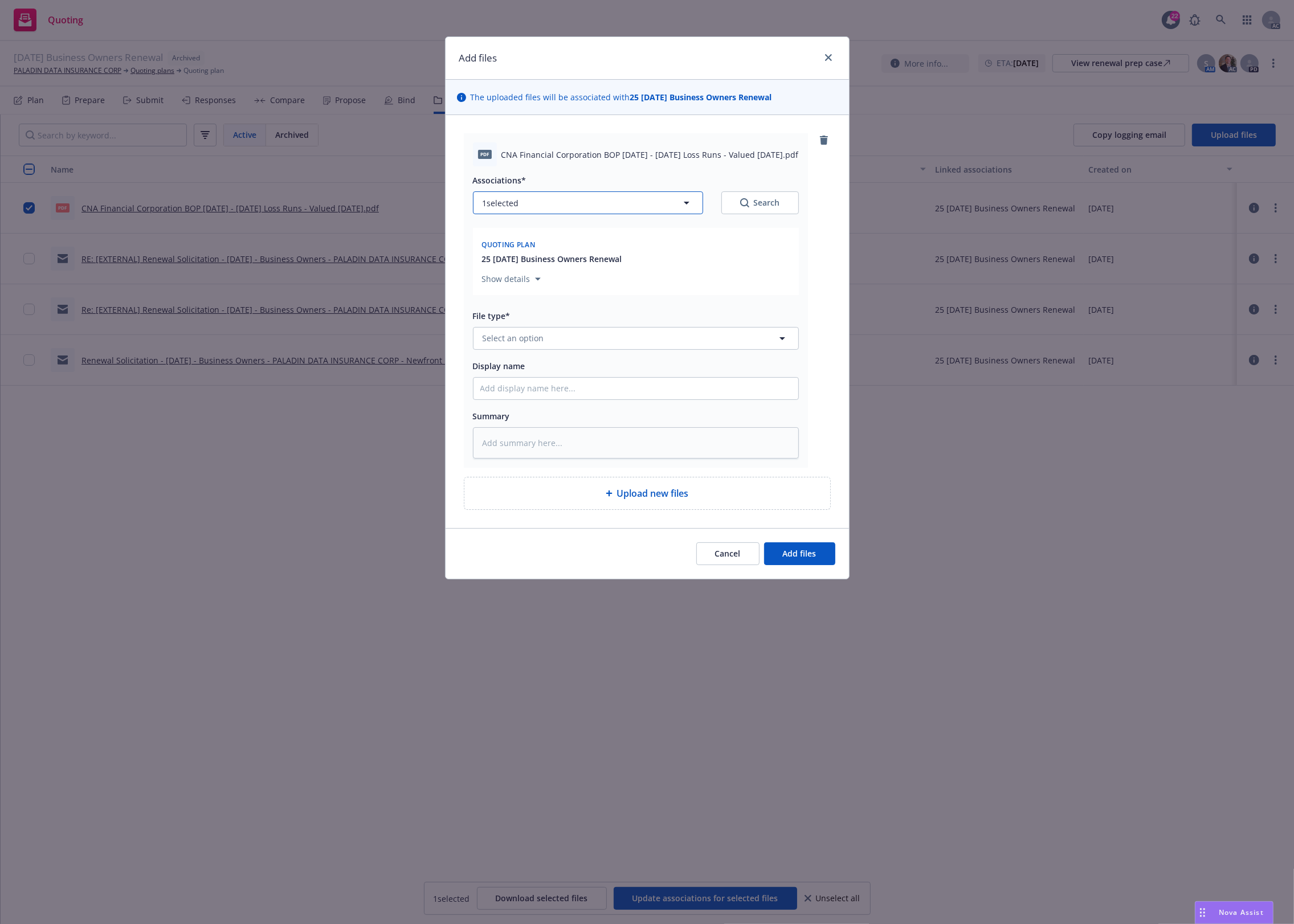
click at [599, 198] on button "1 selected" at bounding box center [587, 203] width 230 height 23
type textarea "x"
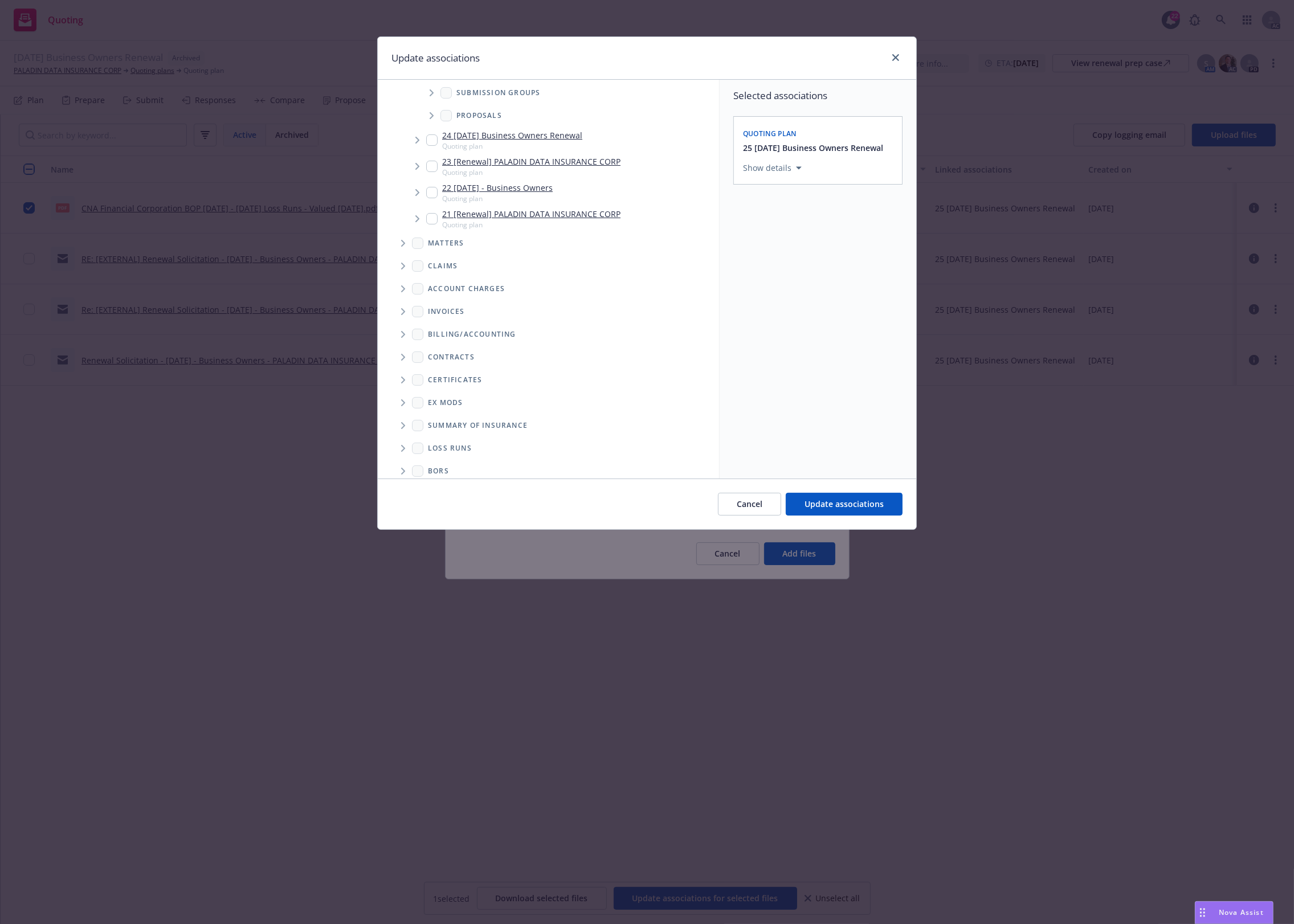
scroll to position [110, 0]
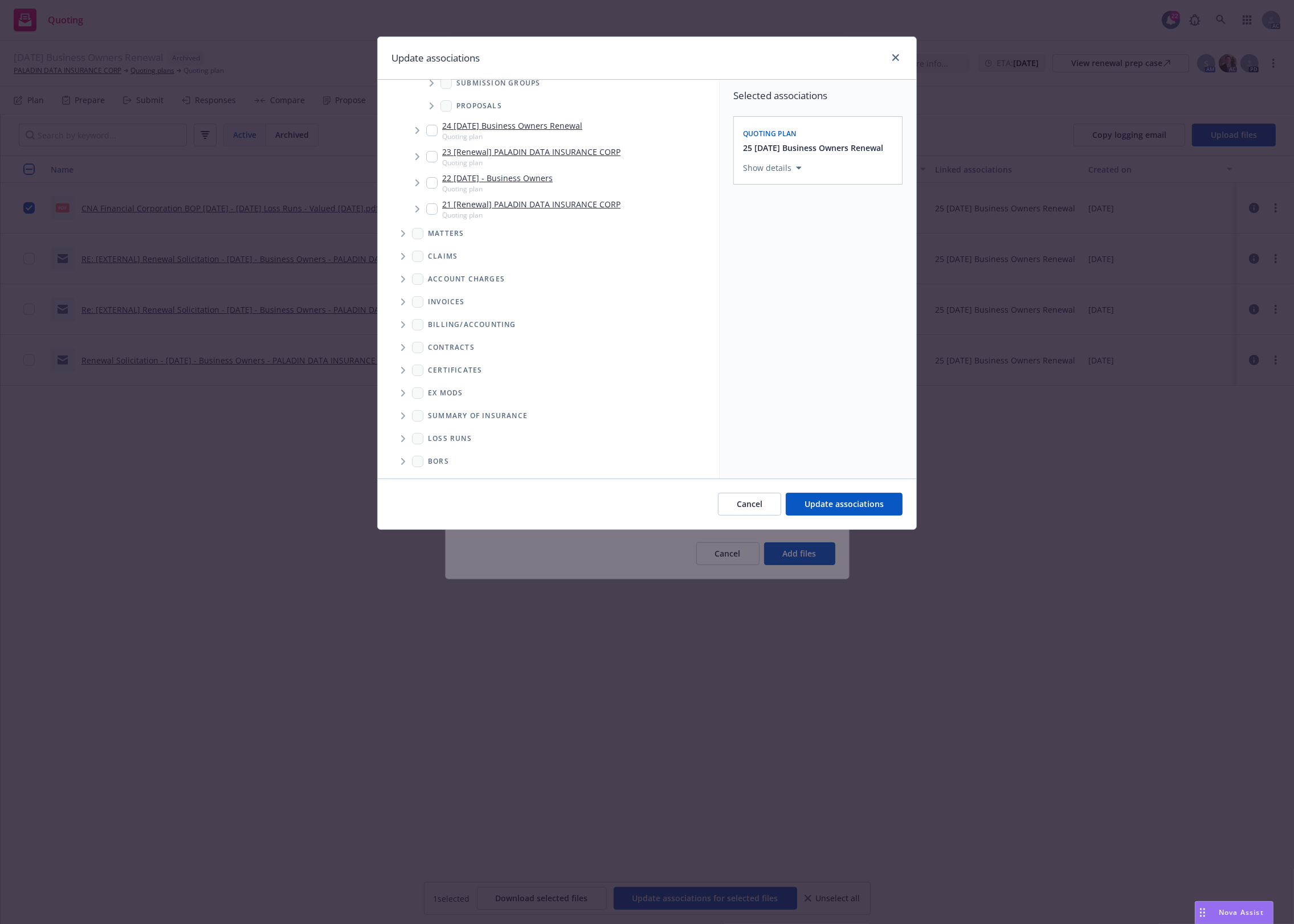
click at [403, 438] on icon "Folder Tree Example" at bounding box center [403, 439] width 5 height 7
click at [510, 436] on link "New Loss Runs folder" at bounding box center [488, 437] width 83 height 12
checkbox input "true"
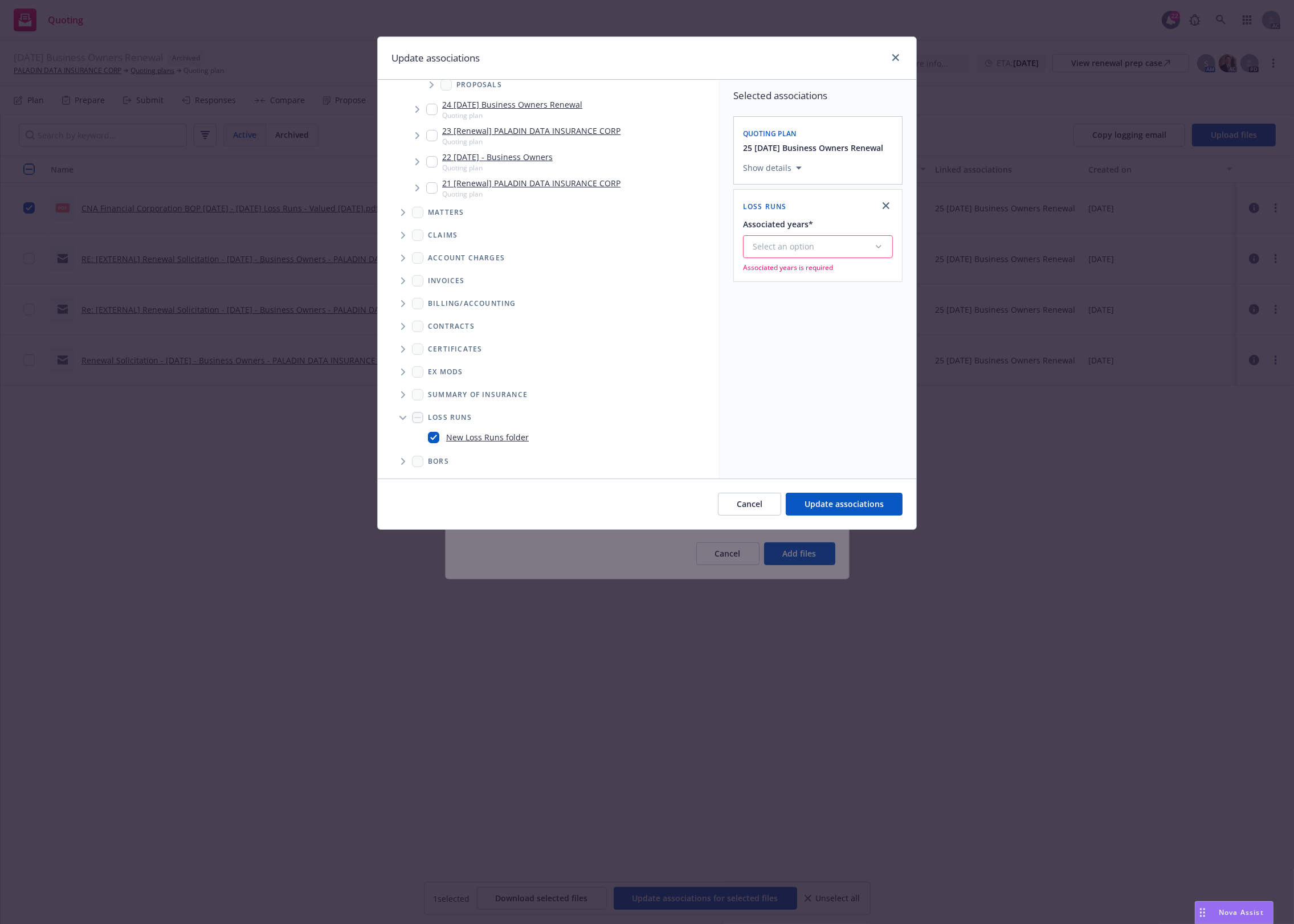
click at [773, 247] on div "Select an option" at bounding box center [813, 247] width 121 height 11
click at [796, 368] on div "2025" at bounding box center [848, 363] width 209 height 30
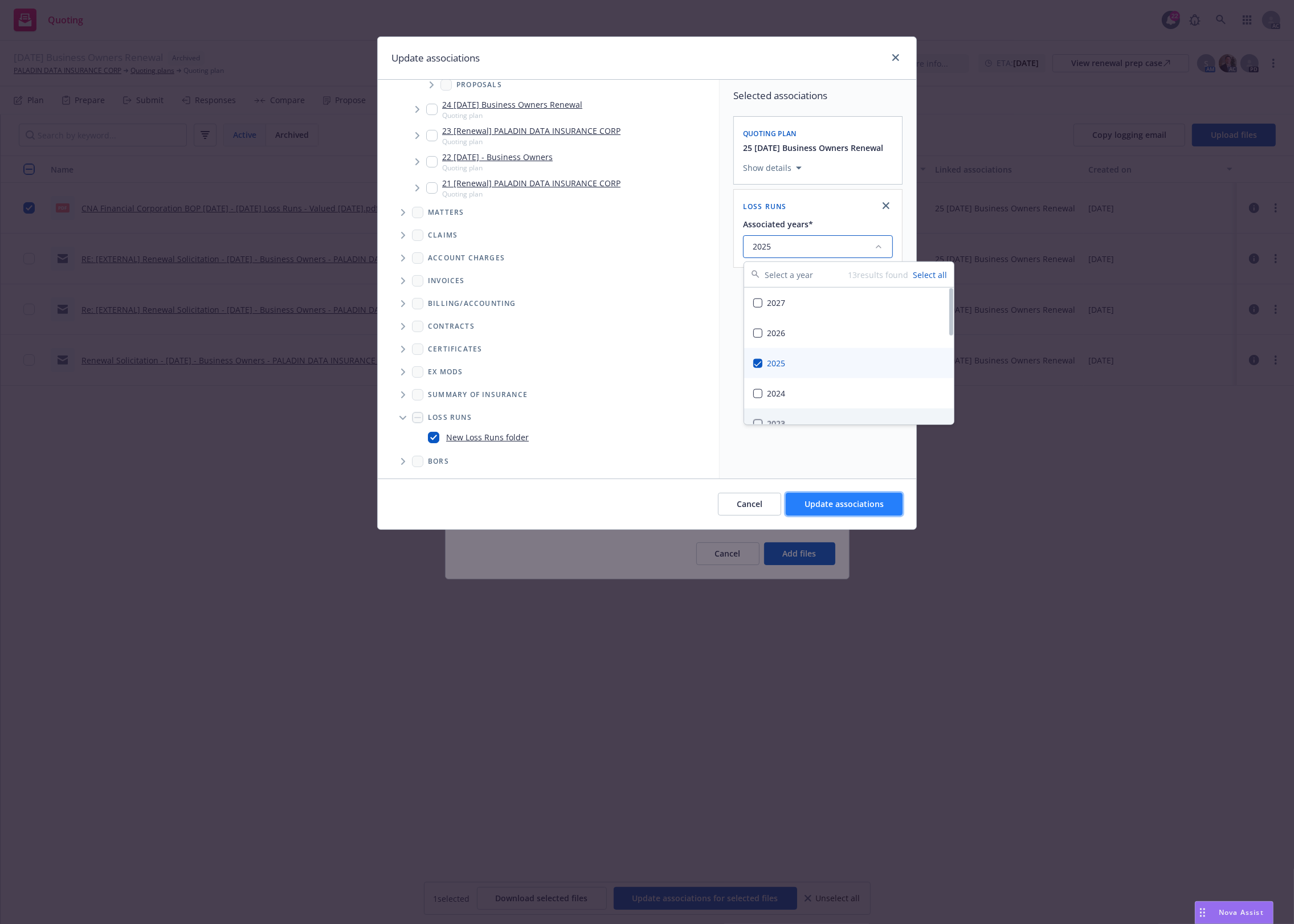
click at [850, 508] on span "Update associations" at bounding box center [844, 504] width 80 height 11
type textarea "x"
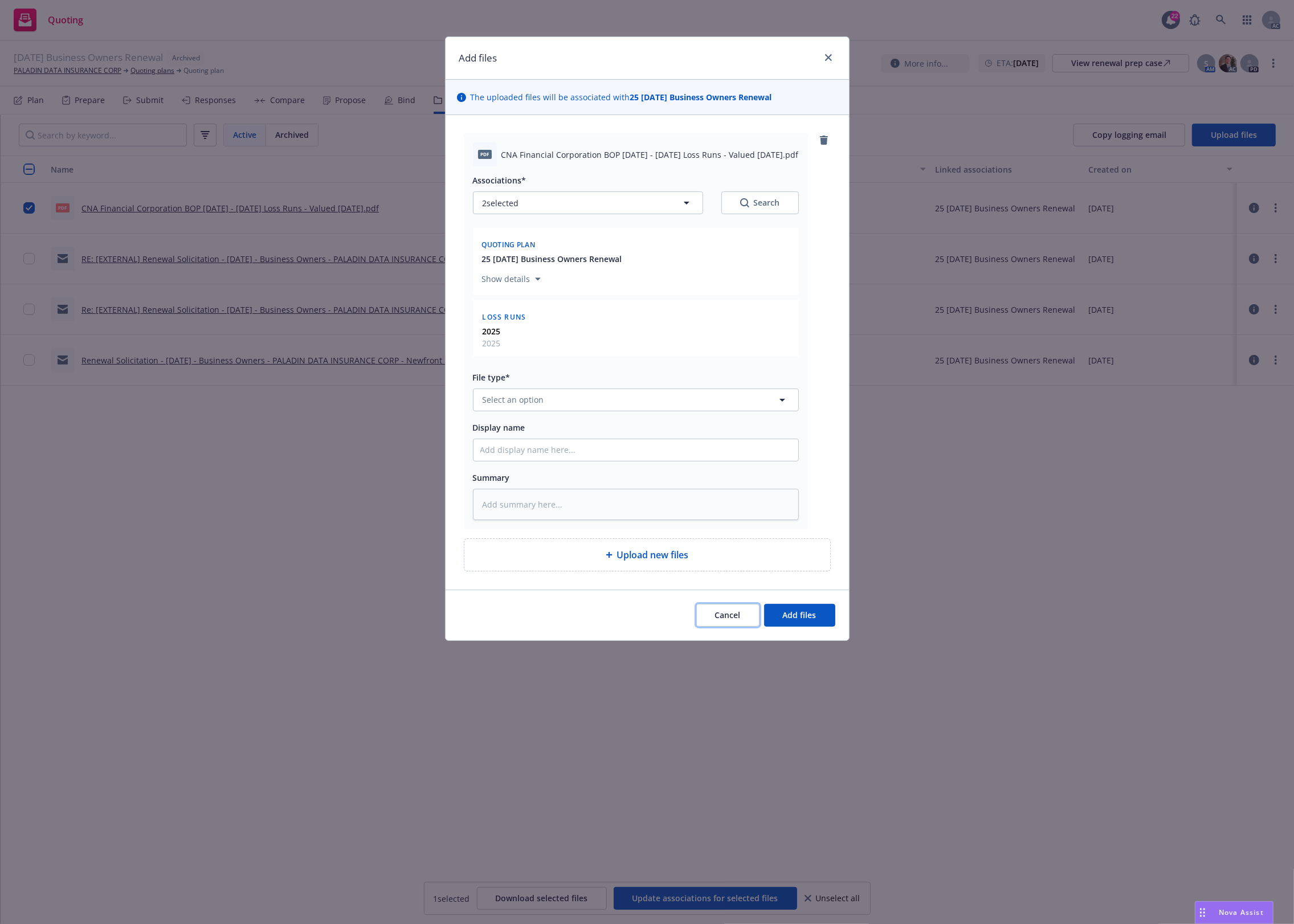
drag, startPoint x: 718, startPoint y: 616, endPoint x: 711, endPoint y: 610, distance: 9.2
click at [717, 615] on span "Cancel" at bounding box center [728, 615] width 25 height 11
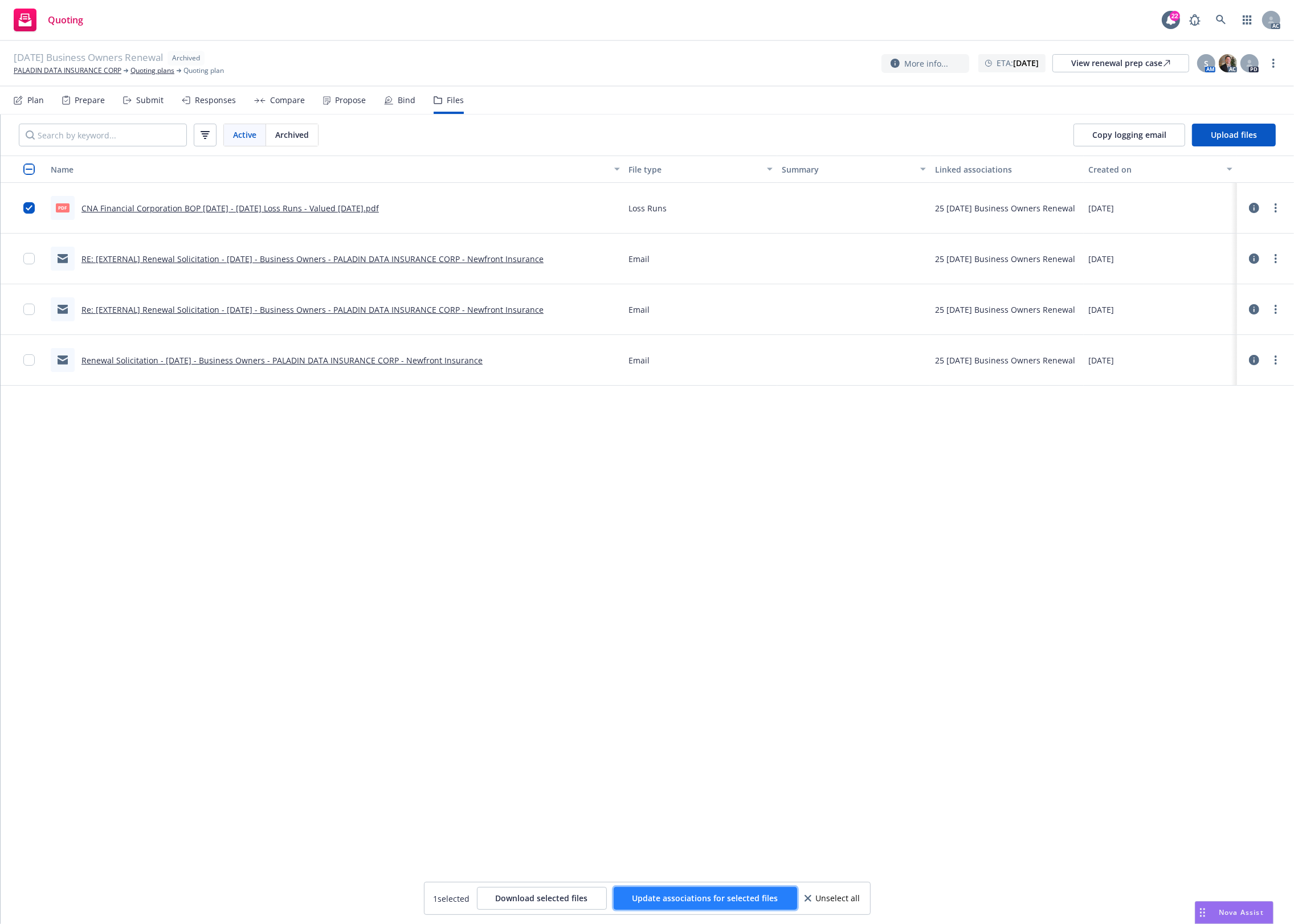
click at [651, 896] on span "Update associations for selected files" at bounding box center [705, 899] width 146 height 11
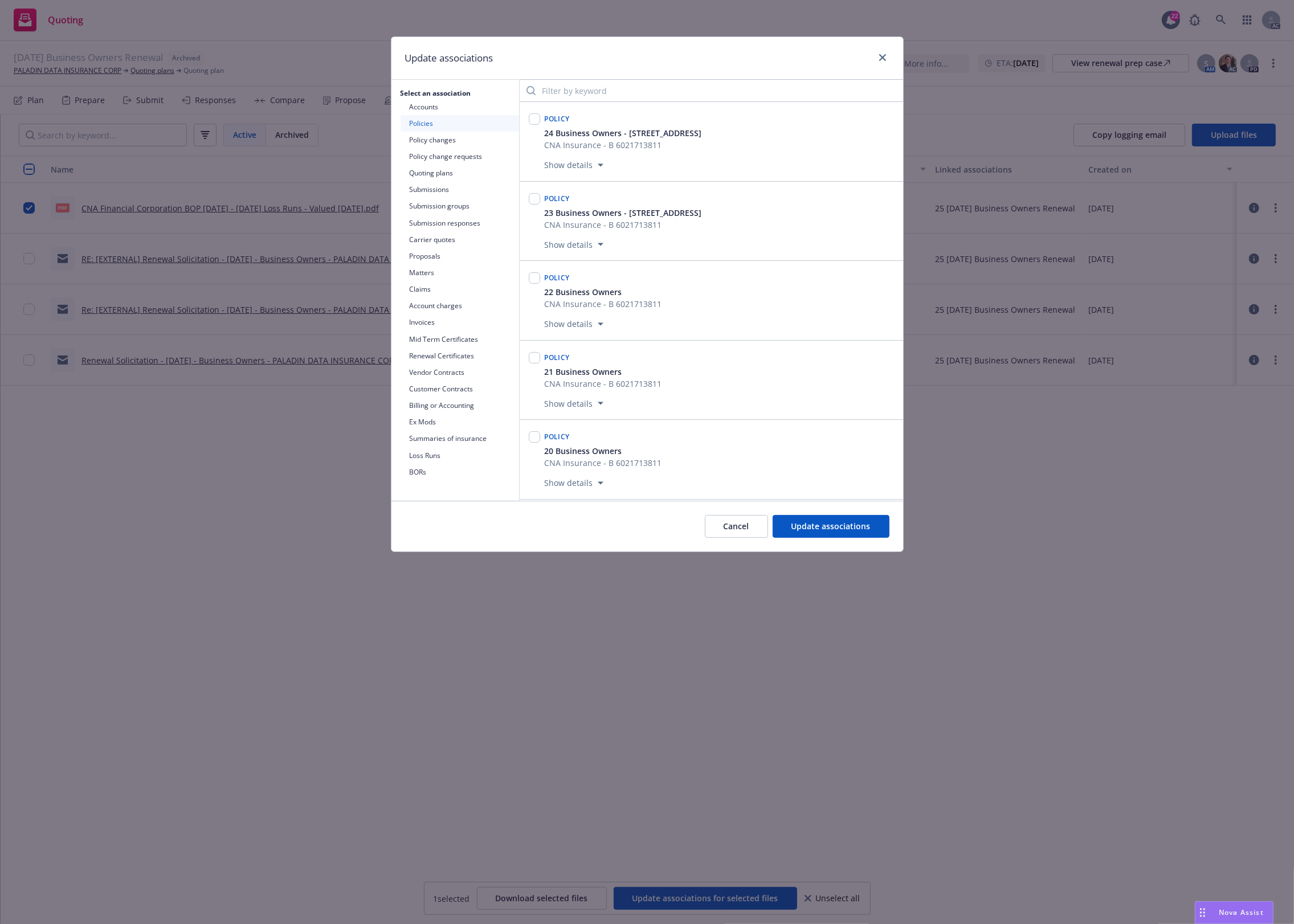
click at [416, 458] on button "Loss Runs" at bounding box center [459, 455] width 119 height 17
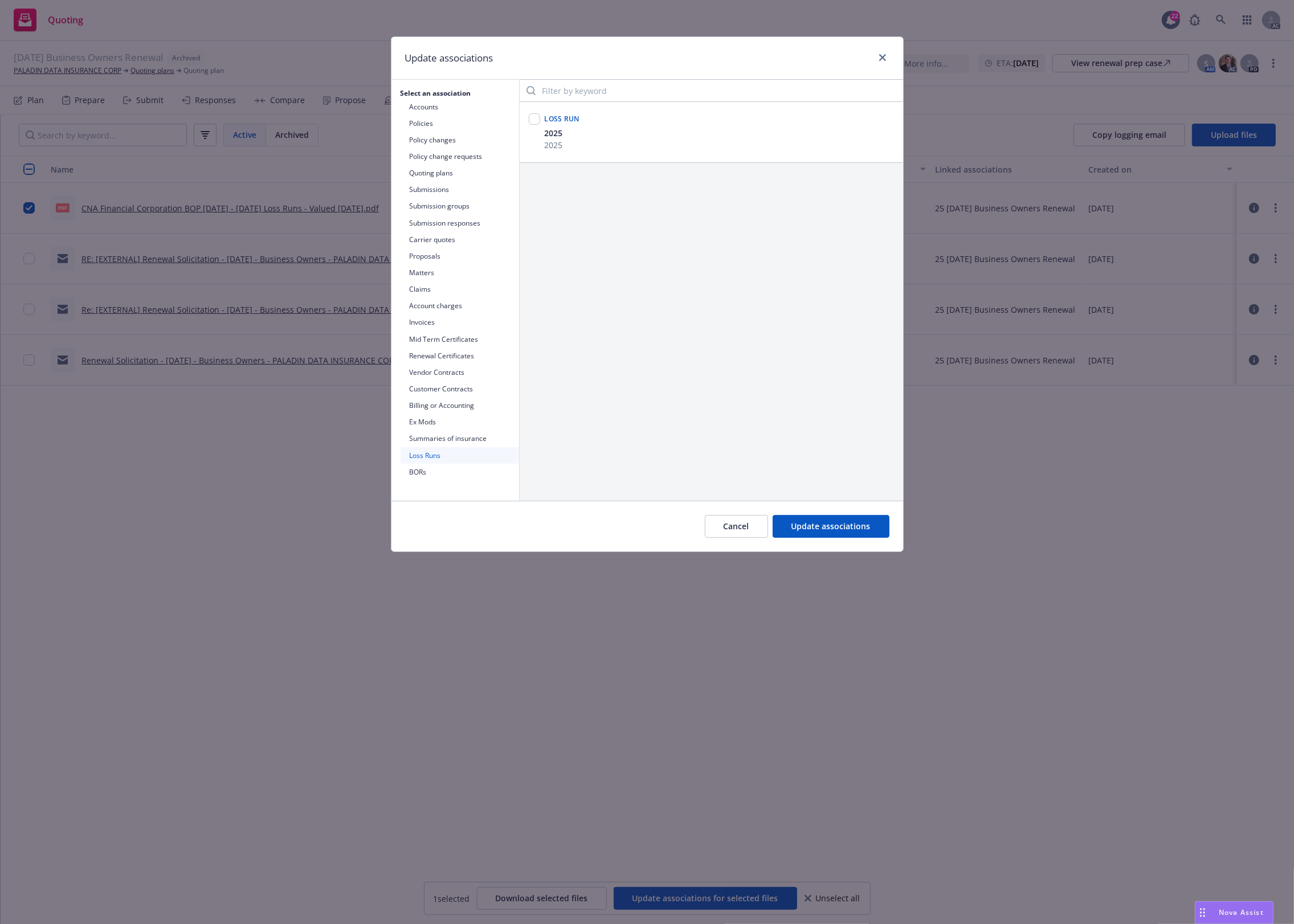
click at [619, 144] on div "2025 2025" at bounding box center [719, 139] width 354 height 24
click at [536, 121] on input "checkbox" at bounding box center [534, 119] width 11 height 11
checkbox input "true"
click at [817, 533] on button "Update associations" at bounding box center [831, 526] width 117 height 23
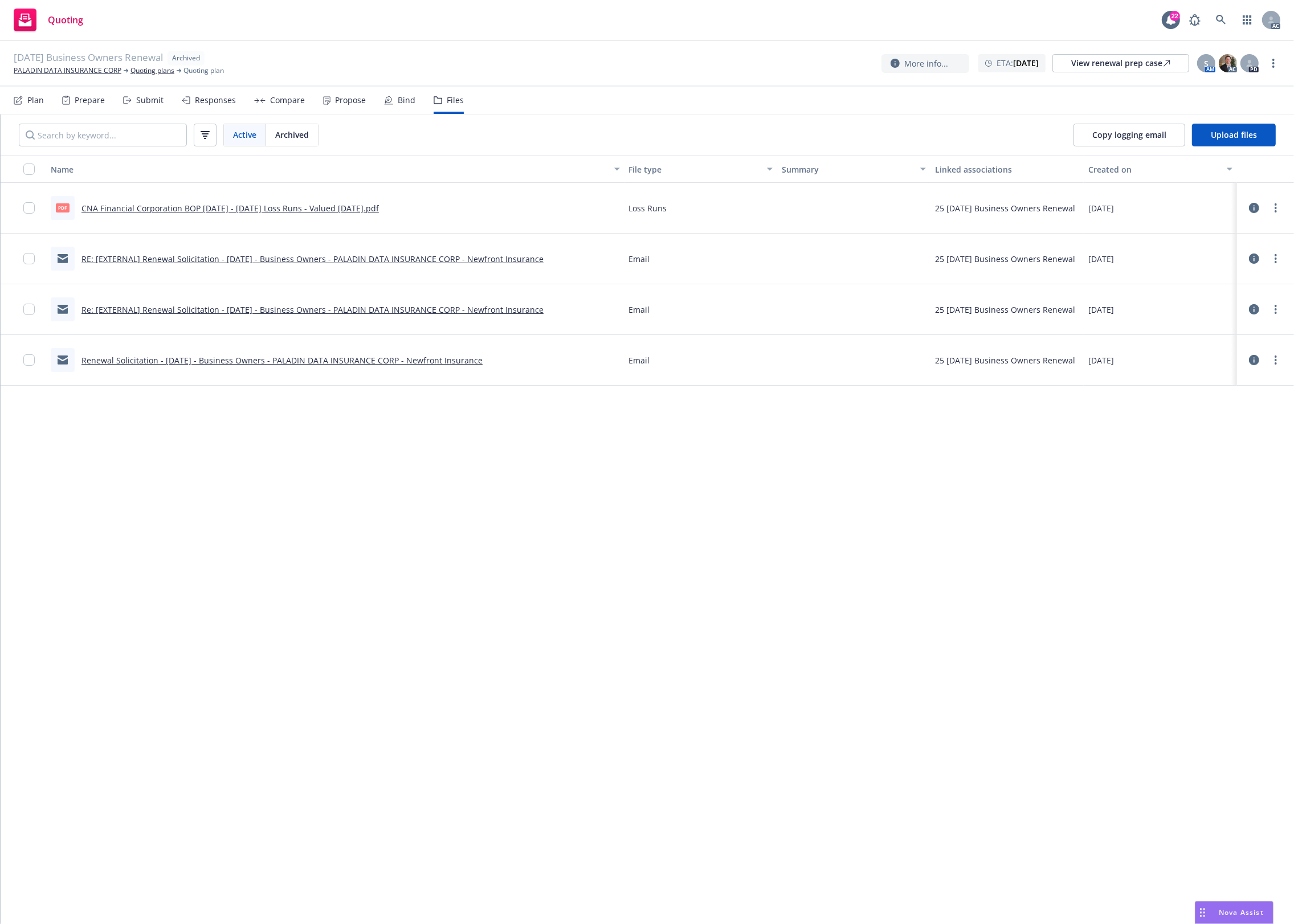
drag, startPoint x: 716, startPoint y: 725, endPoint x: 471, endPoint y: 312, distance: 480.2
click at [705, 715] on div "Name File type Summary Linked associations Created on pdf CNA Financial Corpora…" at bounding box center [647, 540] width 1293 height 769
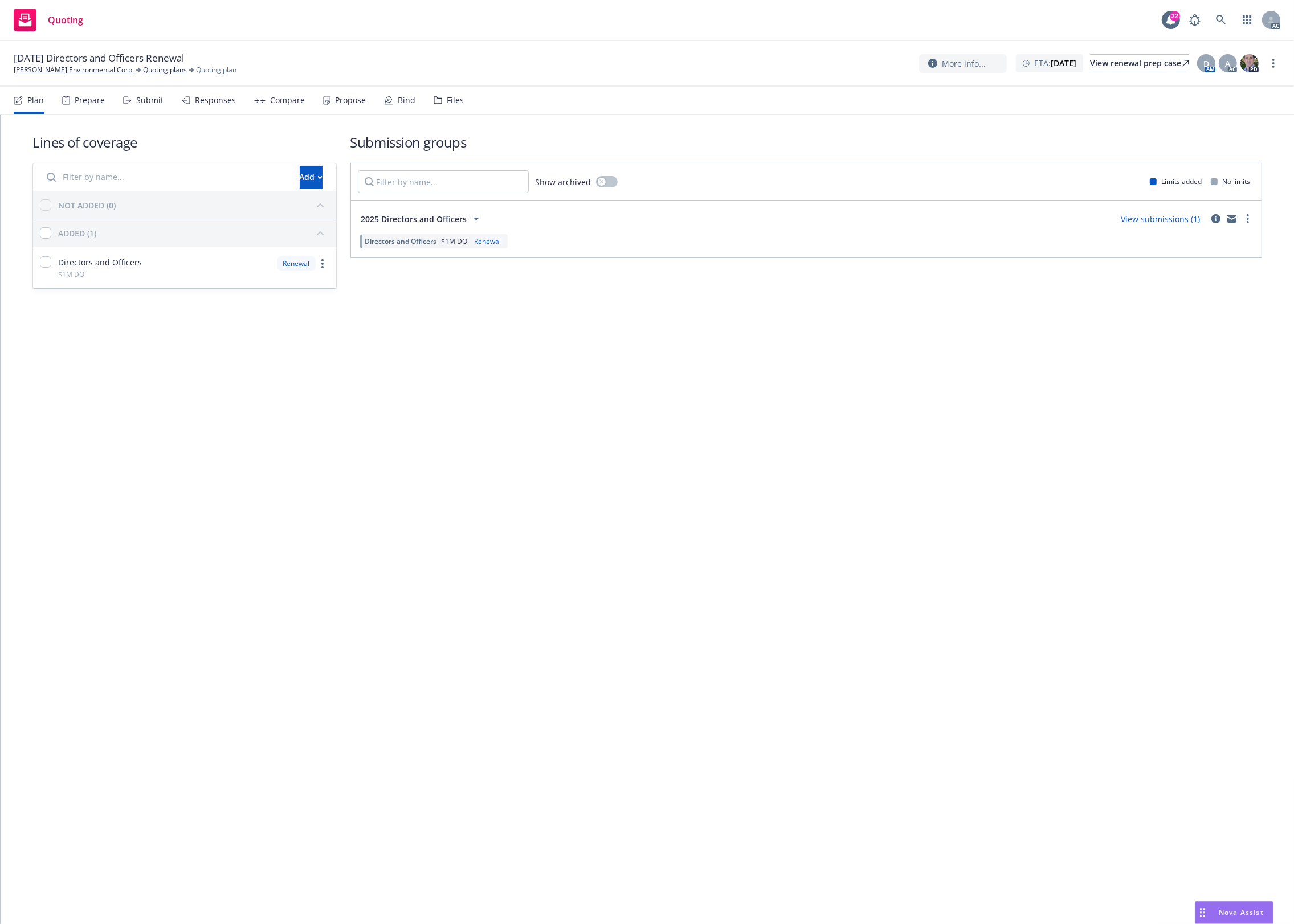
click at [444, 89] on div "Files" at bounding box center [449, 100] width 30 height 27
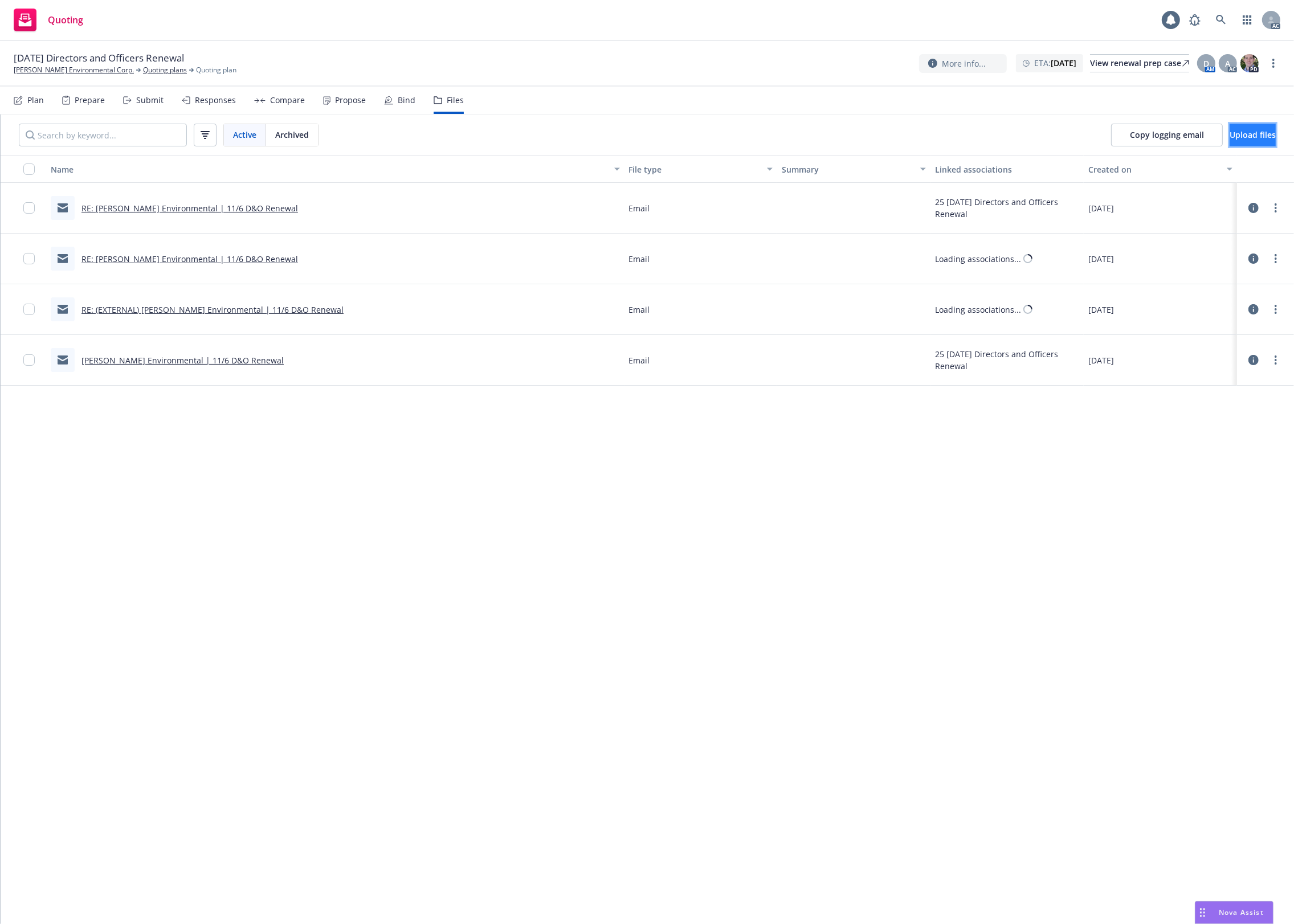
click at [1258, 131] on button "Upload files" at bounding box center [1253, 135] width 46 height 23
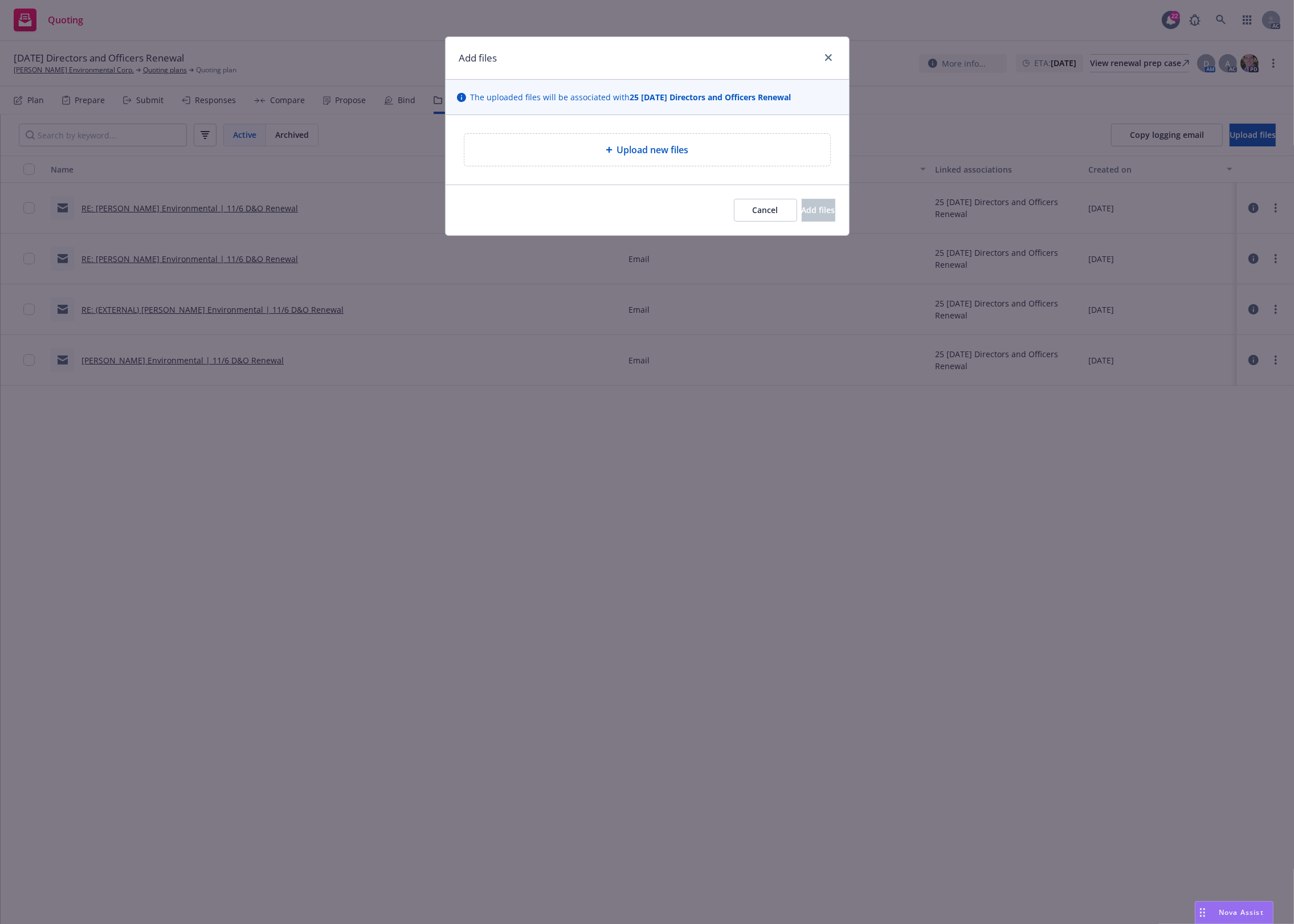
click at [653, 135] on div "Upload new files" at bounding box center [647, 150] width 366 height 32
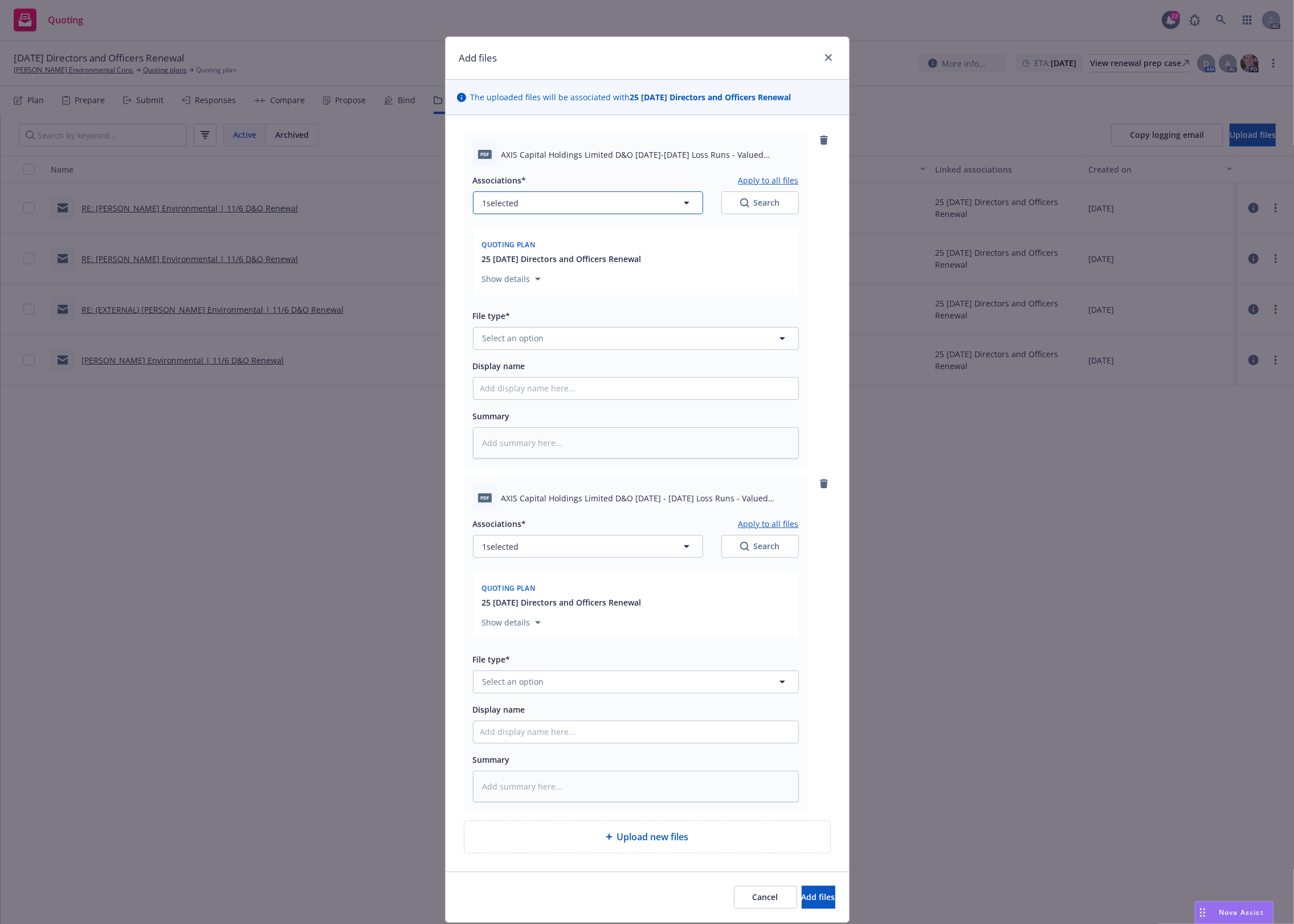
click at [608, 205] on button "1 selected" at bounding box center [587, 203] width 230 height 23
type textarea "x"
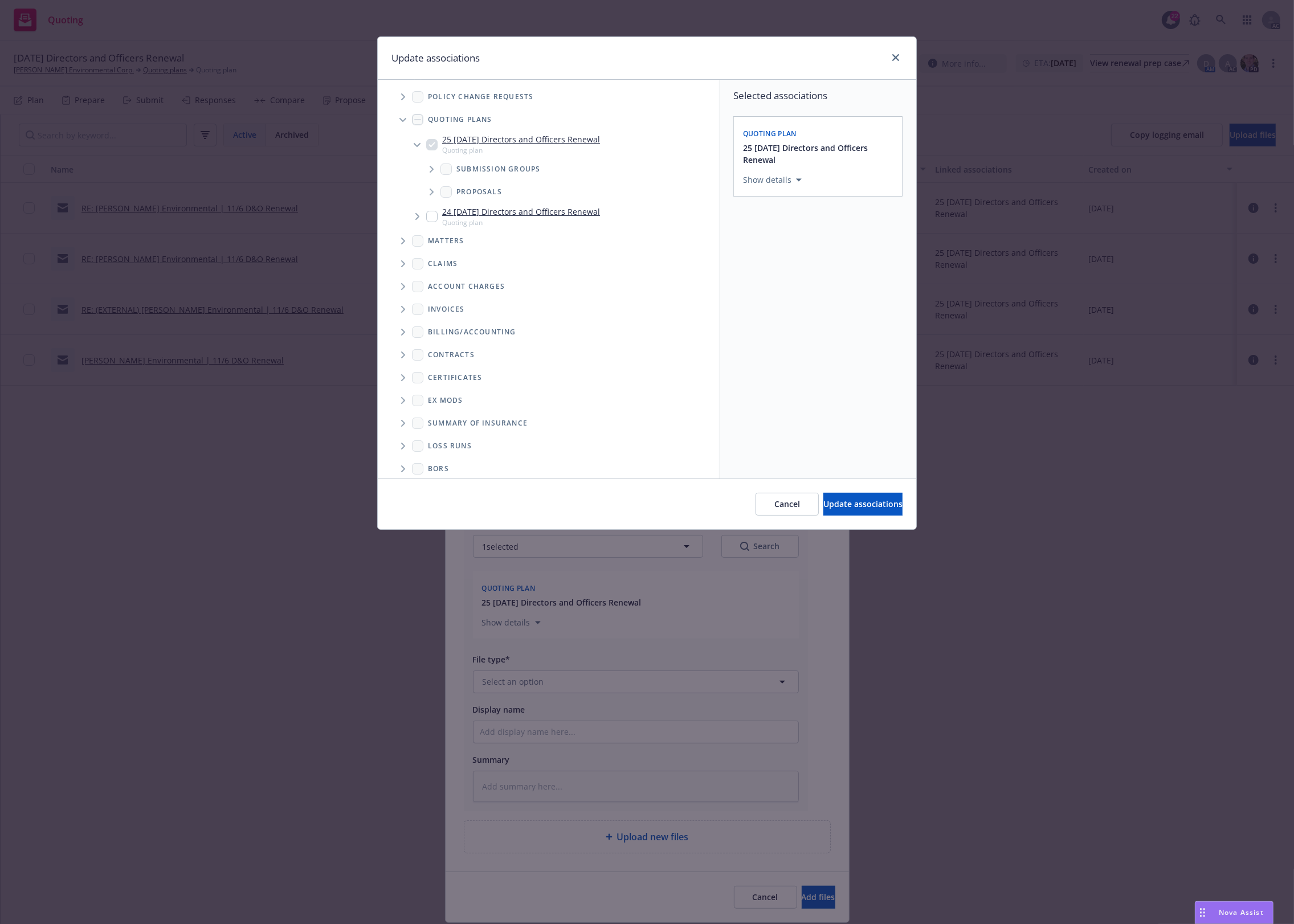
scroll to position [31, 0]
click at [403, 433] on span "Folder Tree Example" at bounding box center [403, 439] width 18 height 18
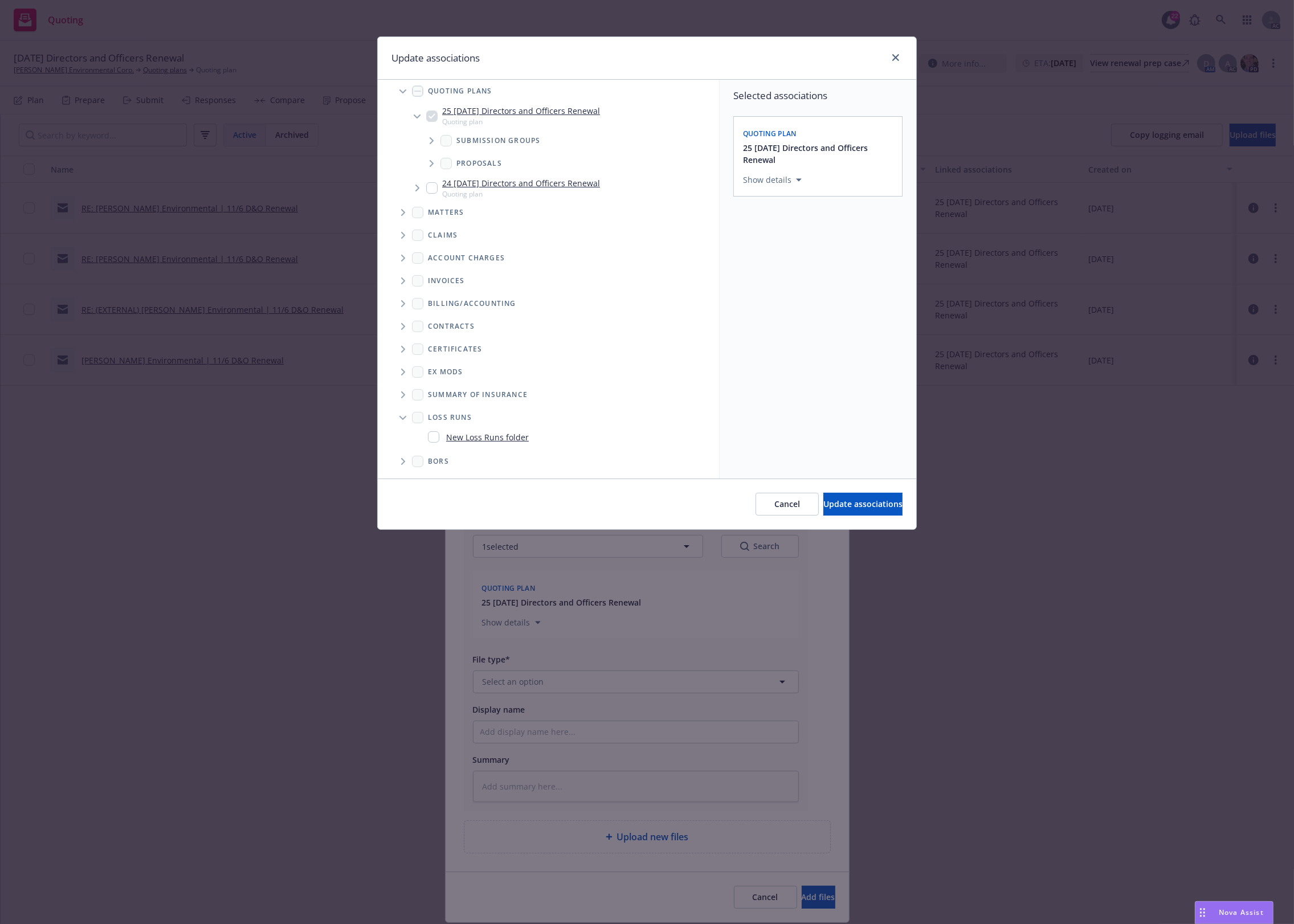
drag, startPoint x: 457, startPoint y: 436, endPoint x: 668, endPoint y: 428, distance: 211.2
click at [460, 436] on link "New Loss Runs folder" at bounding box center [488, 437] width 83 height 12
checkbox input "true"
drag, startPoint x: 785, startPoint y: 252, endPoint x: 778, endPoint y: 261, distance: 11.4
click at [785, 256] on button "Select an option" at bounding box center [818, 259] width 150 height 23
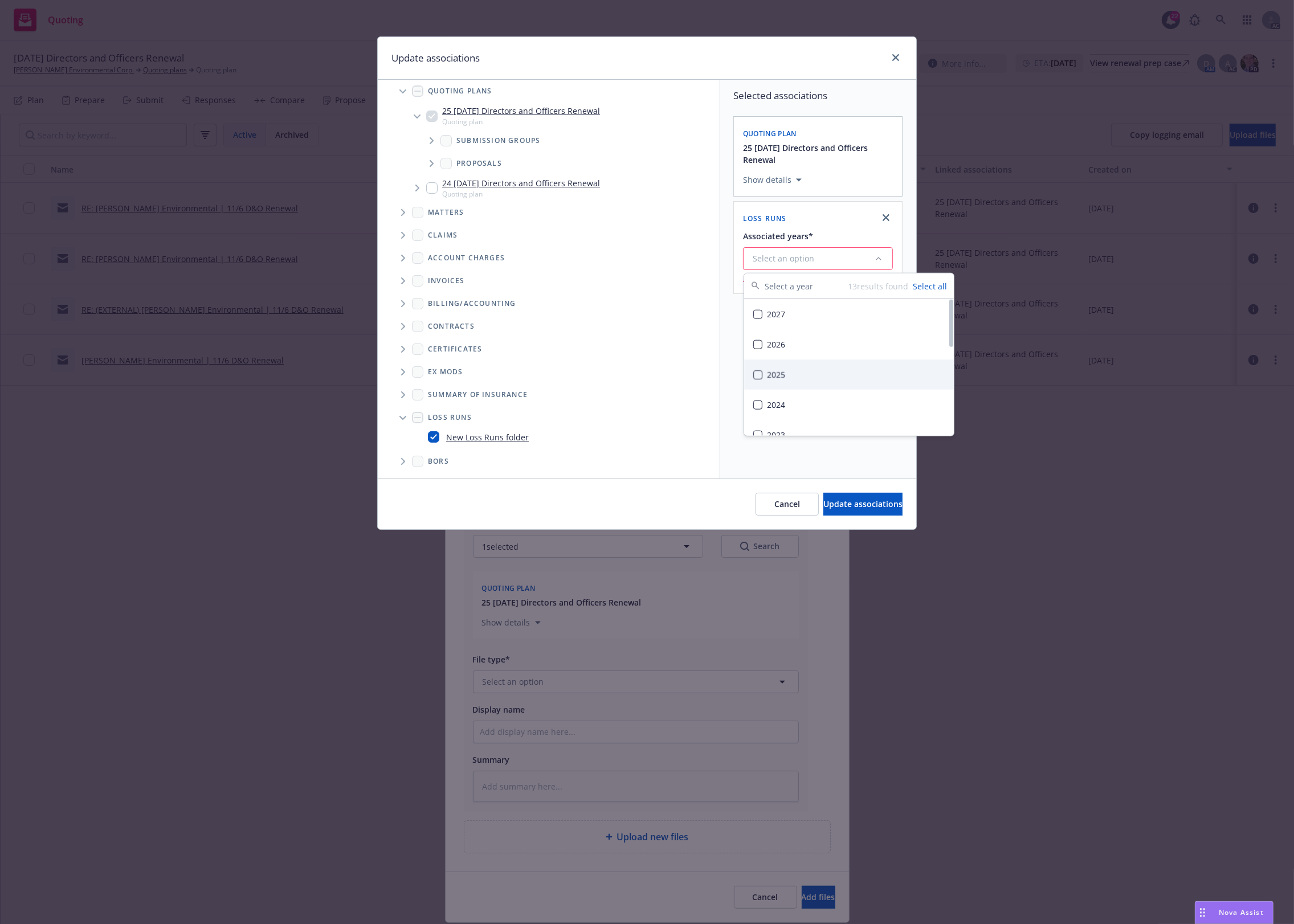
click at [775, 369] on div "2025" at bounding box center [848, 375] width 209 height 30
click at [858, 508] on span "Update associations" at bounding box center [863, 504] width 80 height 11
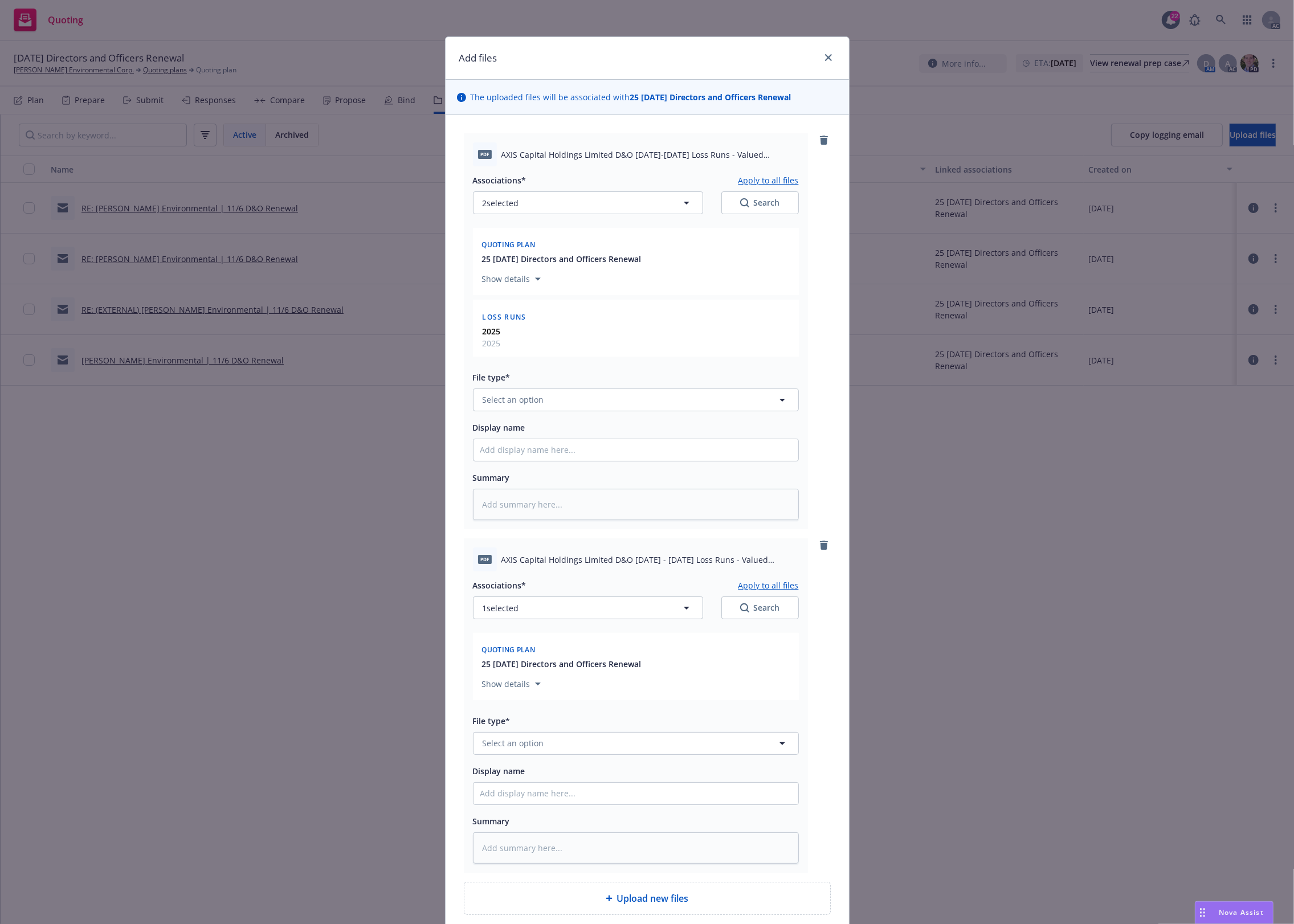
click at [775, 181] on button "Apply to all files" at bounding box center [769, 180] width 60 height 14
type textarea "x"
click at [544, 398] on button "Select an option" at bounding box center [636, 400] width 326 height 23
type input "`"
type textarea "x"
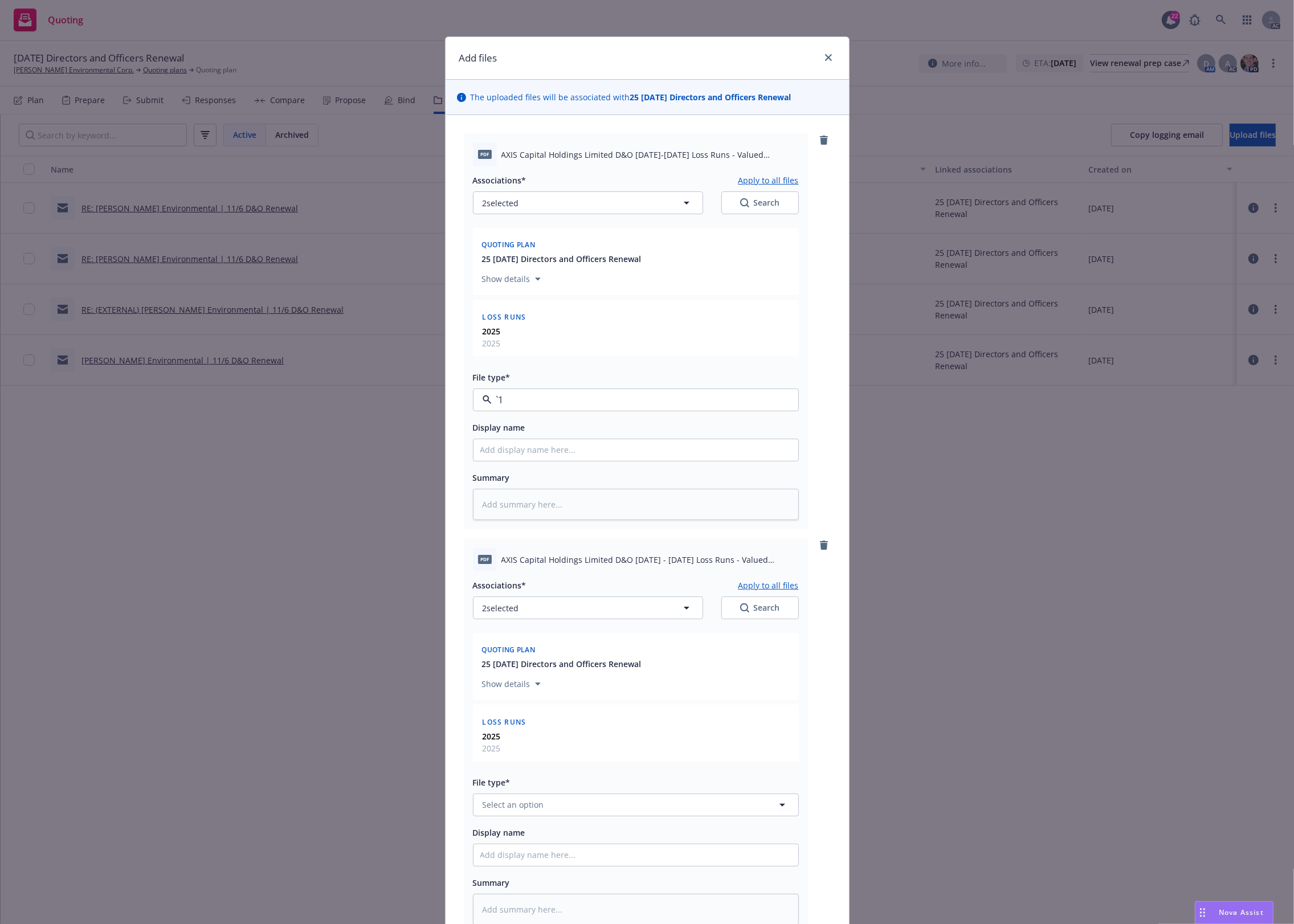
paste input "Loss Runs"
type input "Loss Runs"
click at [528, 428] on div "Loss Runs" at bounding box center [636, 431] width 311 height 17
type textarea "x"
click at [531, 801] on span "Select an option" at bounding box center [513, 805] width 61 height 12
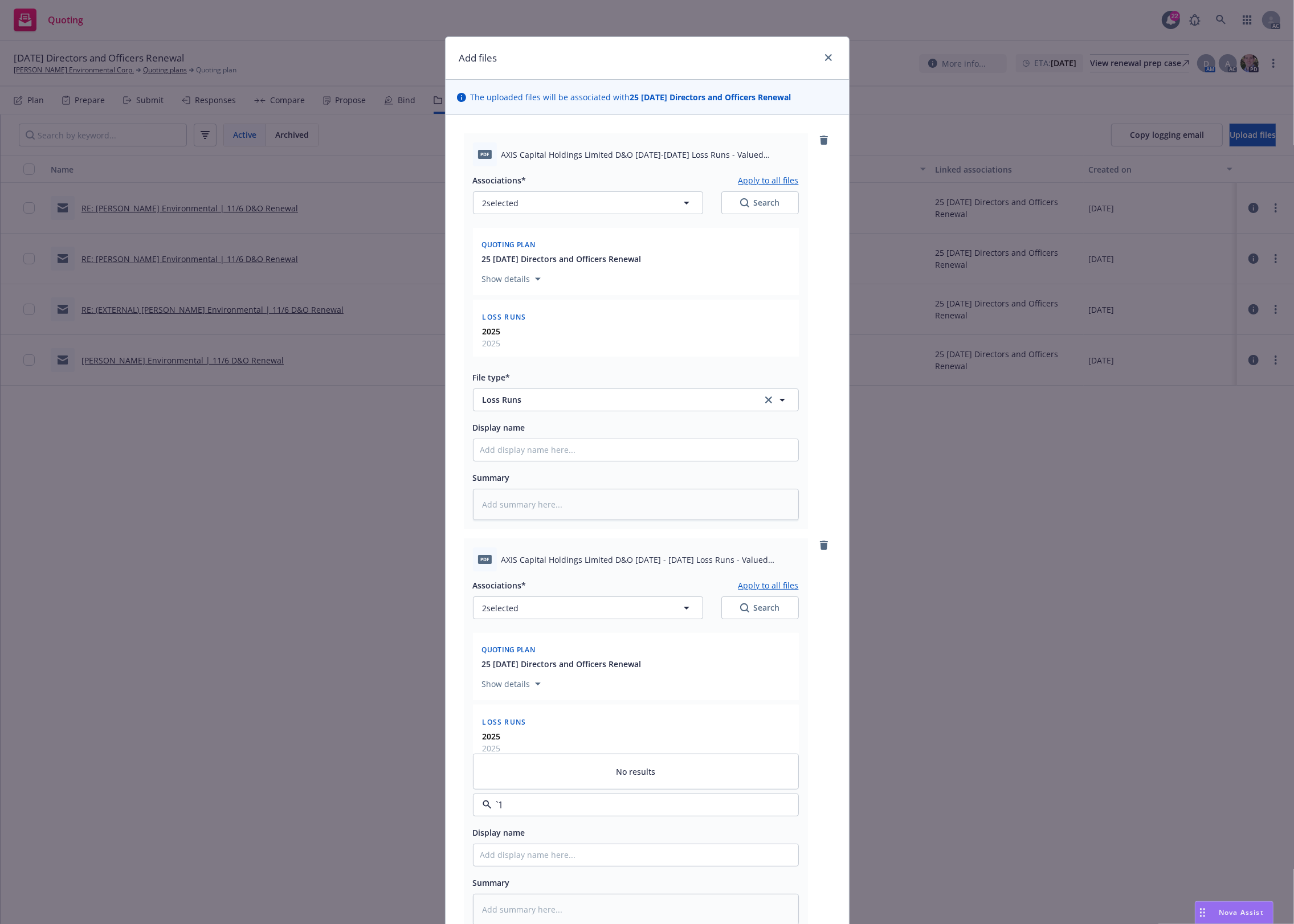
paste input "Loss Runs"
type input "Loss Runs"
drag, startPoint x: 482, startPoint y: 692, endPoint x: 534, endPoint y: 624, distance: 85.6
click at [482, 690] on div "Loss Runs" at bounding box center [504, 683] width 46 height 17
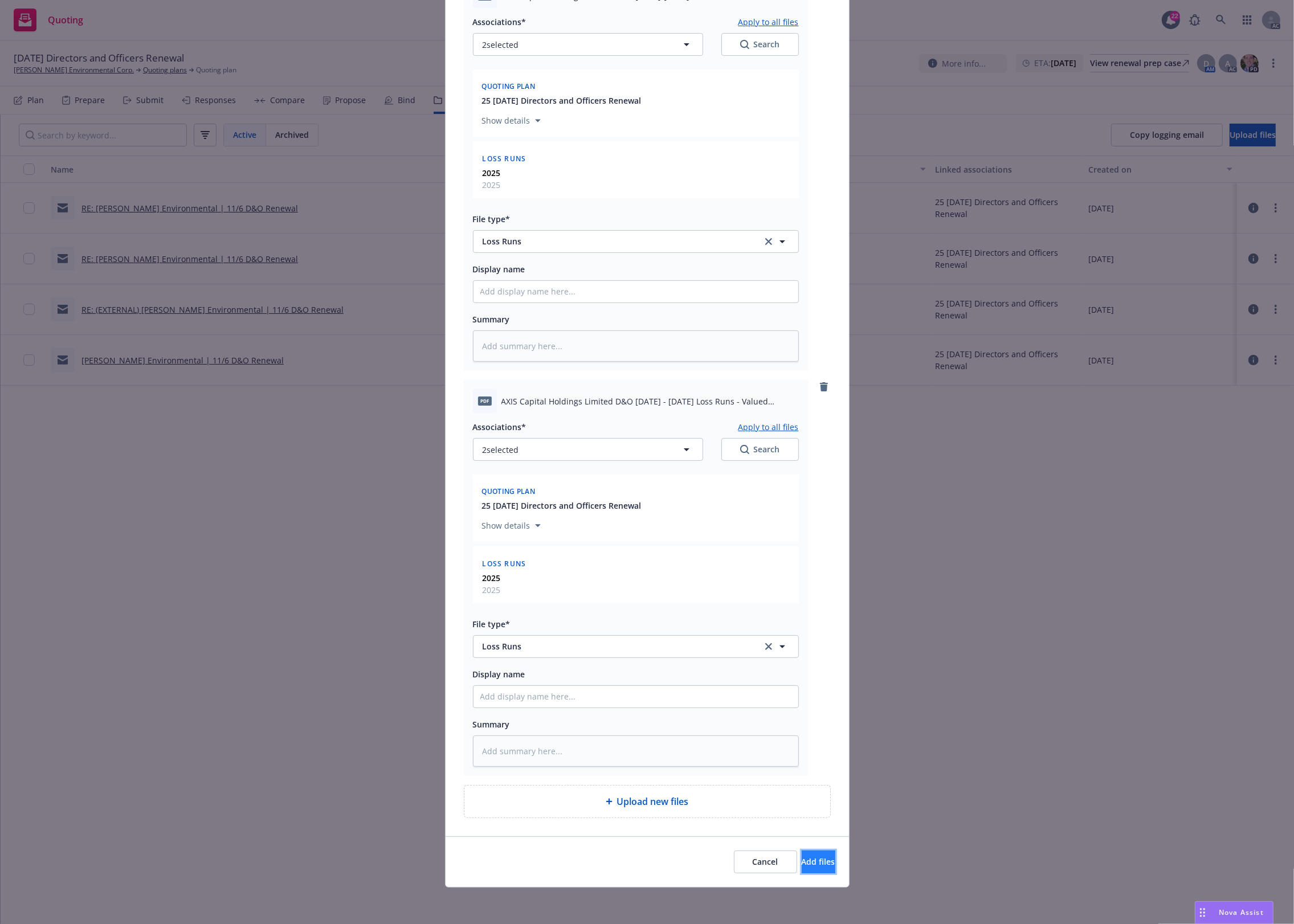
click at [801, 856] on span "Add files" at bounding box center [818, 862] width 33 height 11
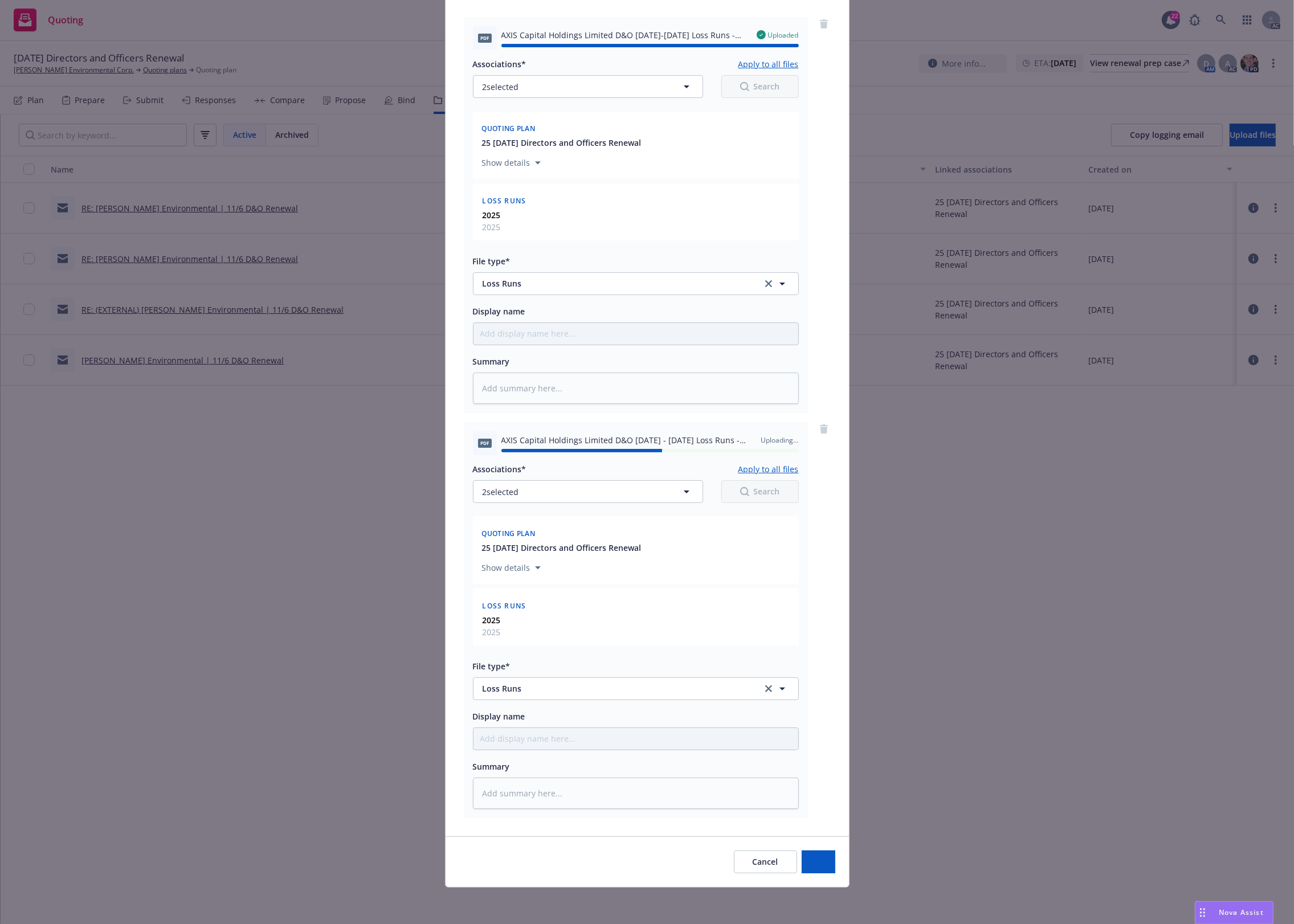
type textarea "x"
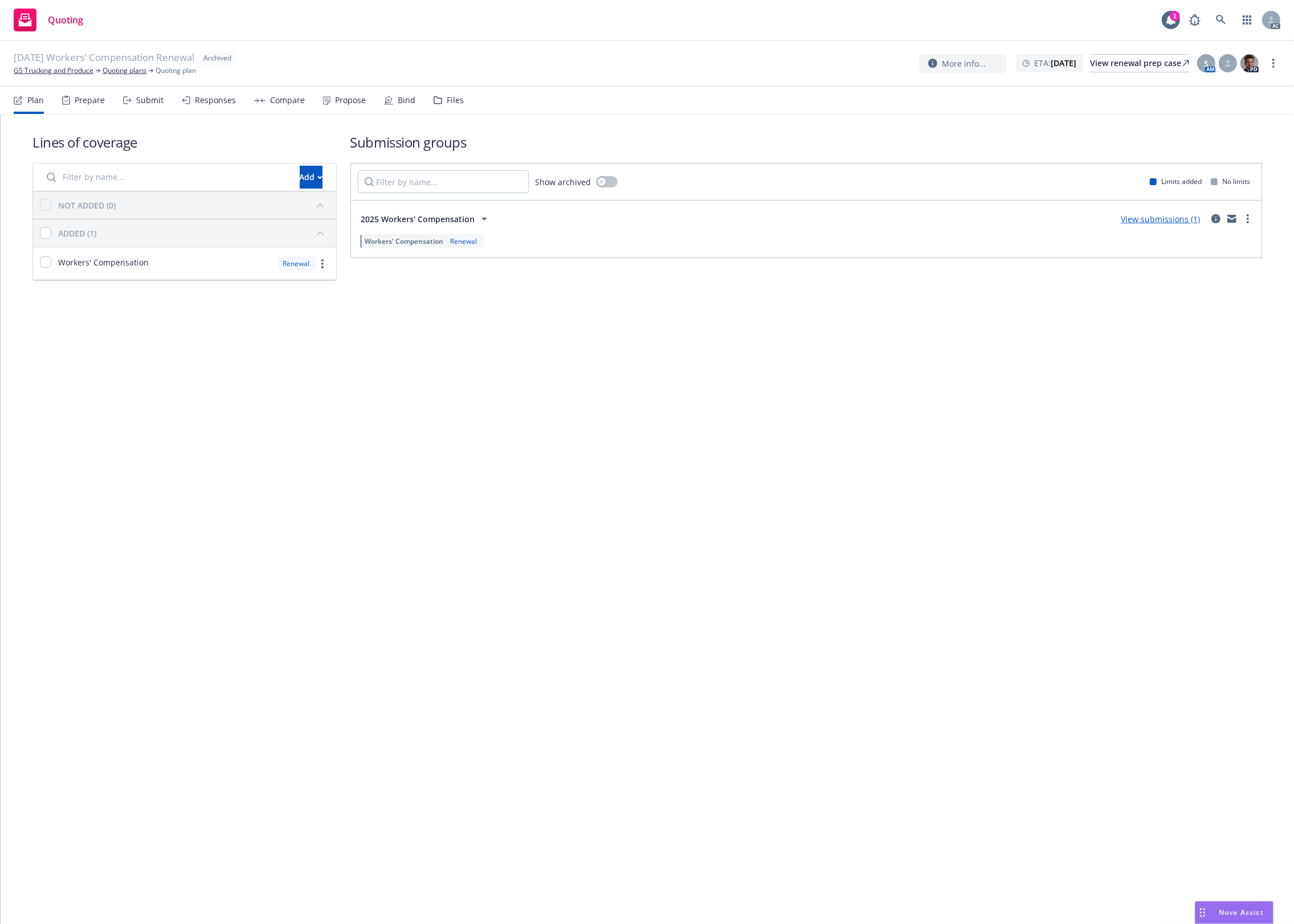
click at [450, 89] on div "Files" at bounding box center [449, 100] width 30 height 27
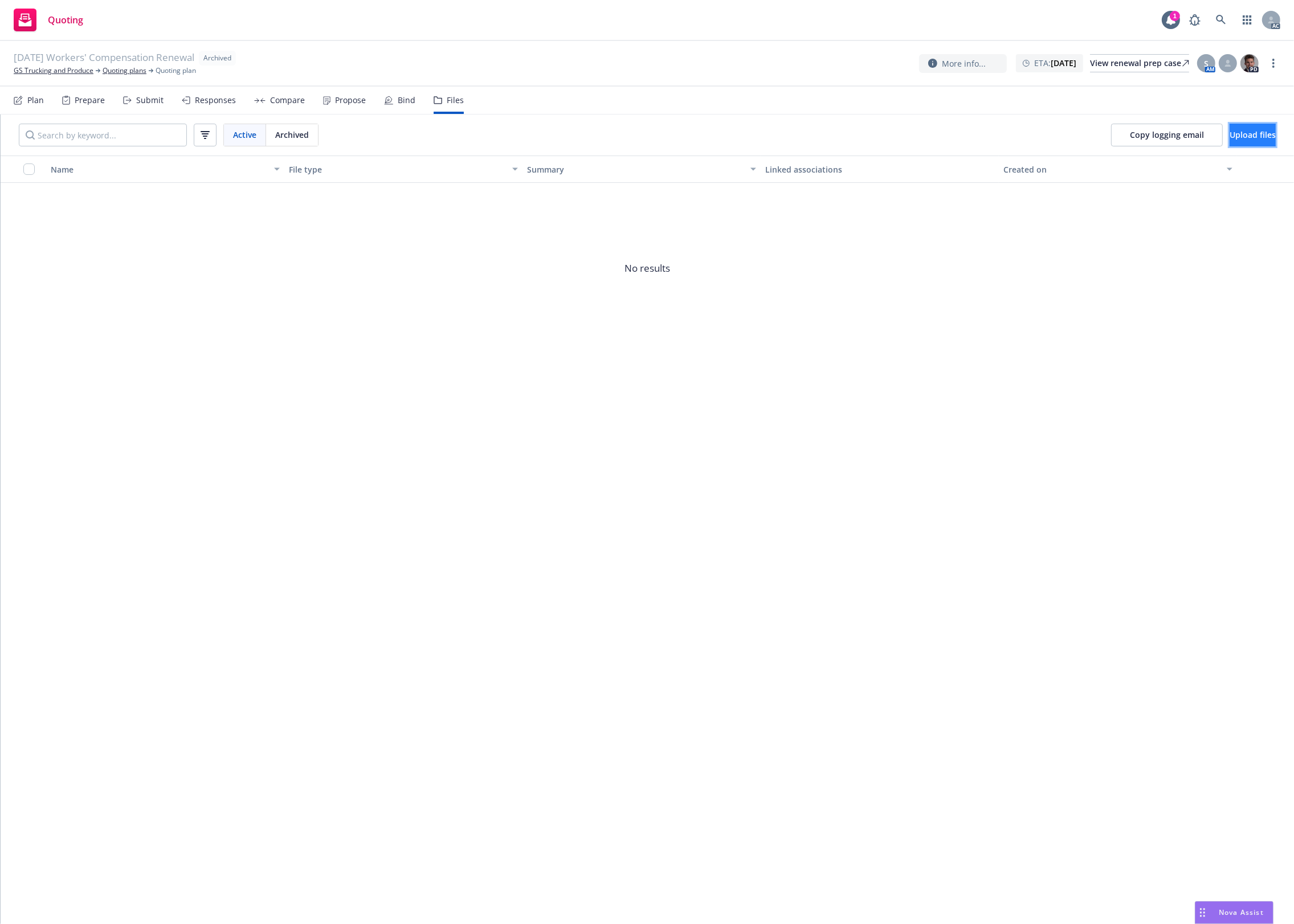
click at [1230, 142] on button "Upload files" at bounding box center [1253, 135] width 46 height 23
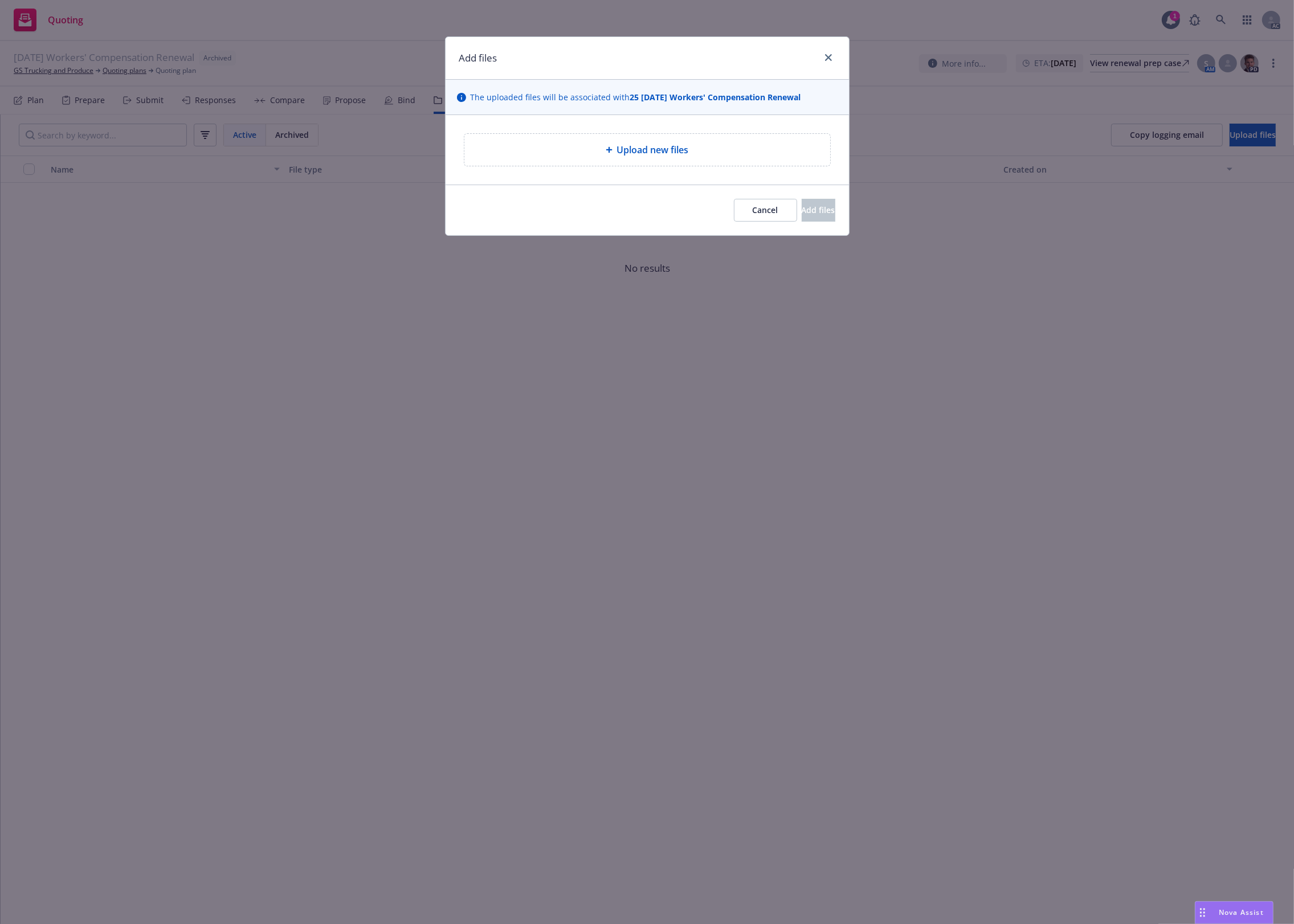
drag, startPoint x: 717, startPoint y: 146, endPoint x: 711, endPoint y: 146, distance: 6.0
click at [715, 146] on div "Upload new files" at bounding box center [647, 150] width 348 height 14
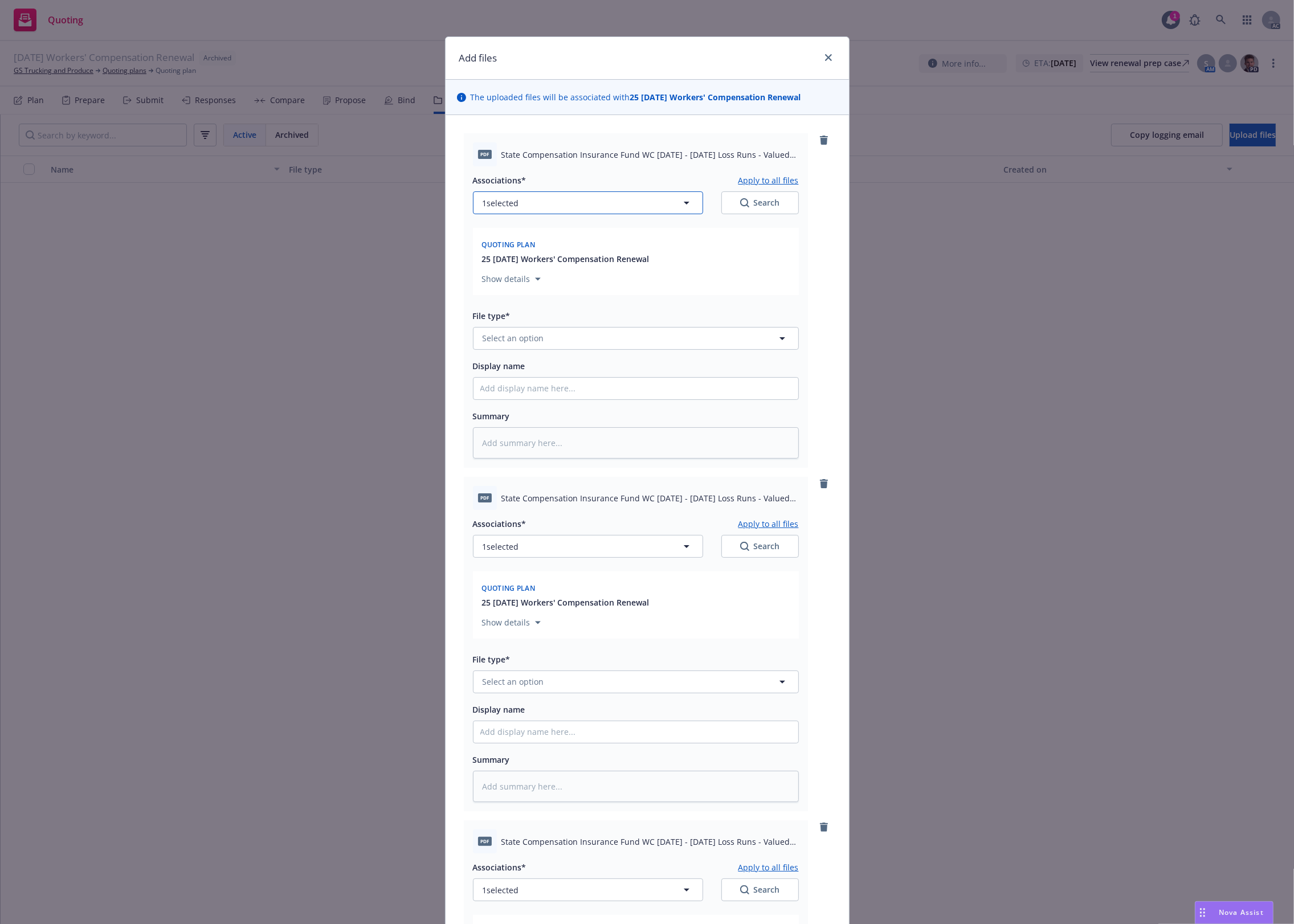
click at [621, 200] on button "1 selected" at bounding box center [587, 203] width 230 height 23
type textarea "x"
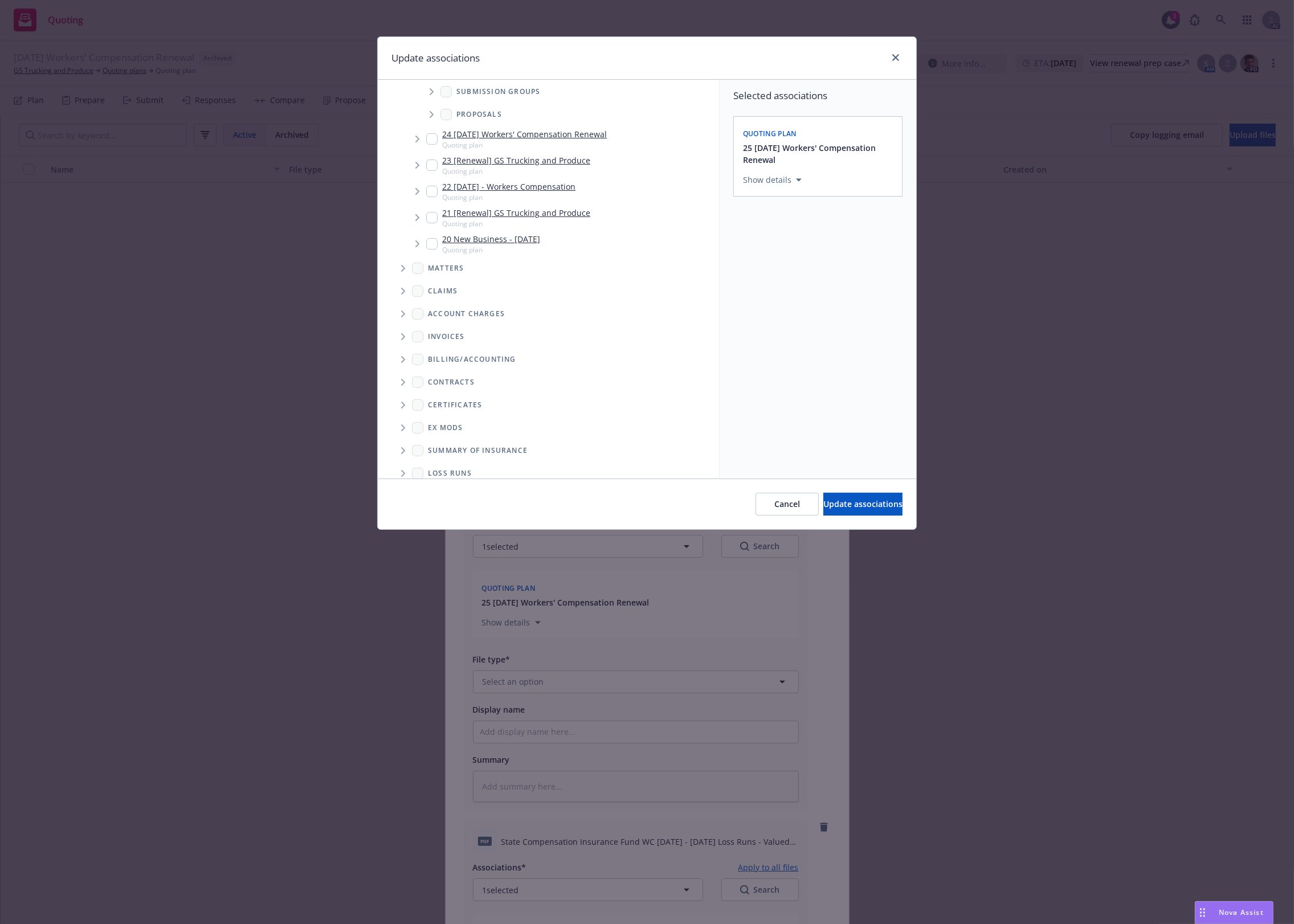
scroll to position [137, 0]
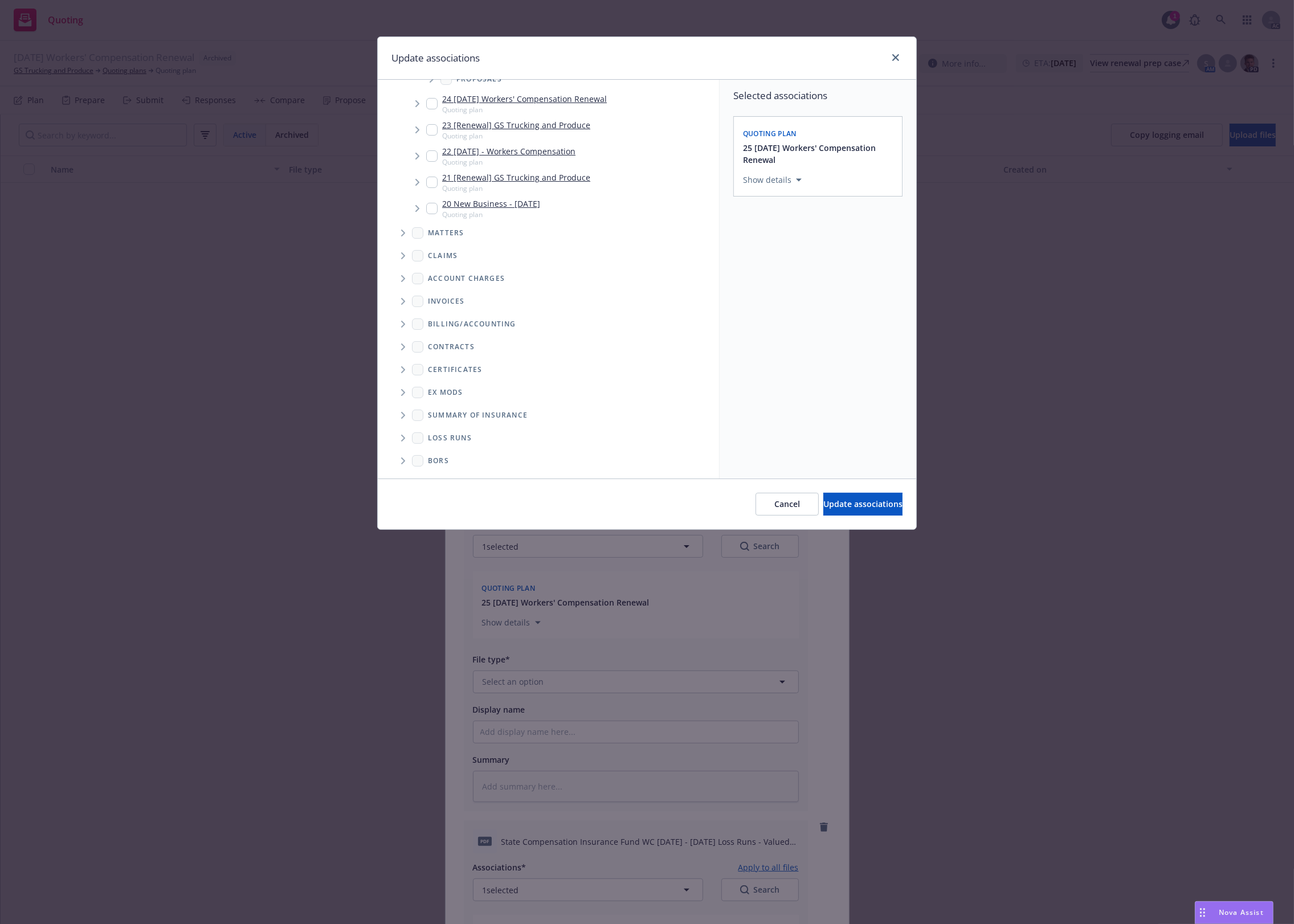
click at [400, 432] on span "Folder Tree Example" at bounding box center [403, 438] width 18 height 18
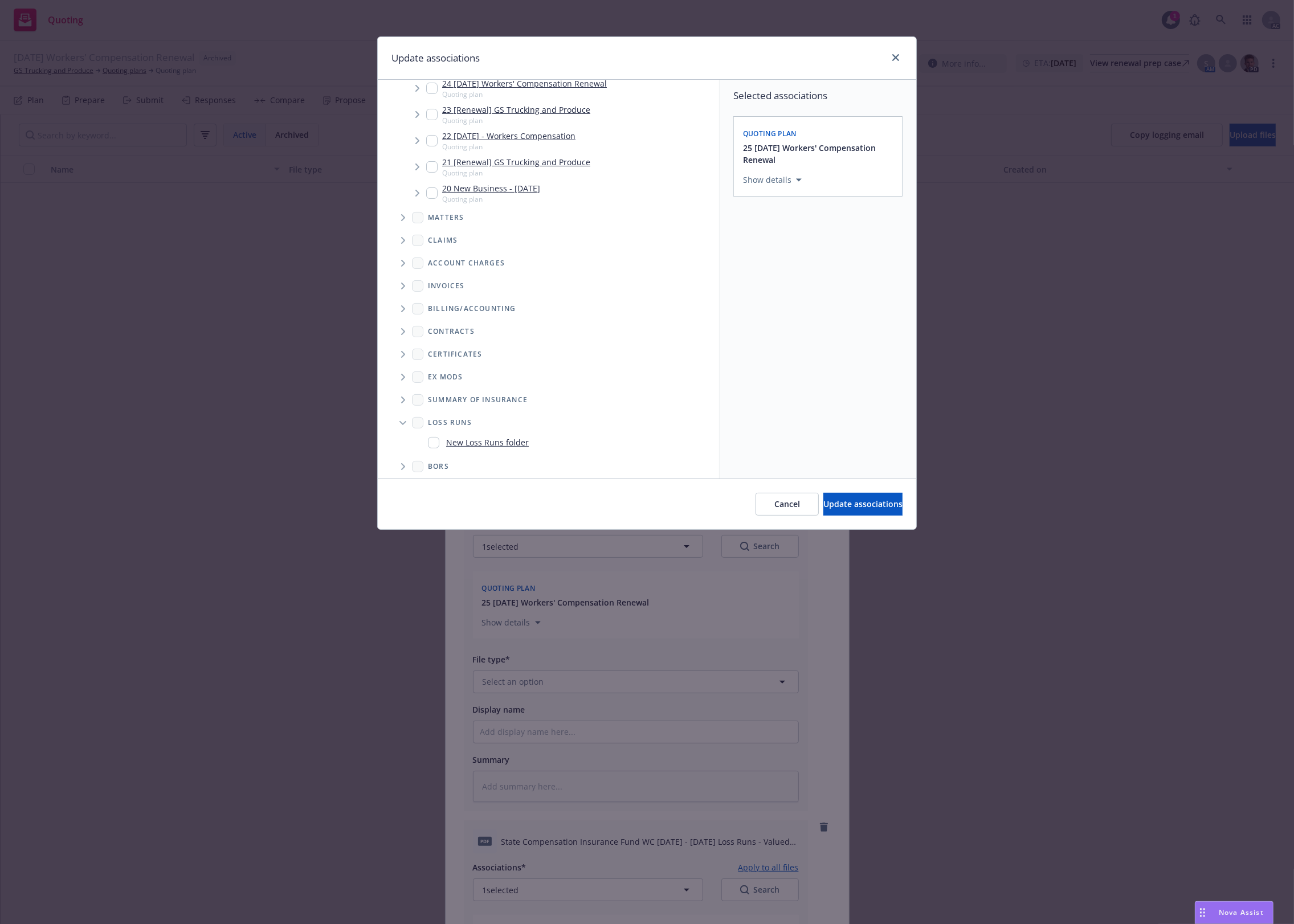
scroll to position [158, 0]
click at [482, 435] on link "New Loss Runs folder" at bounding box center [488, 437] width 83 height 12
checkbox input "true"
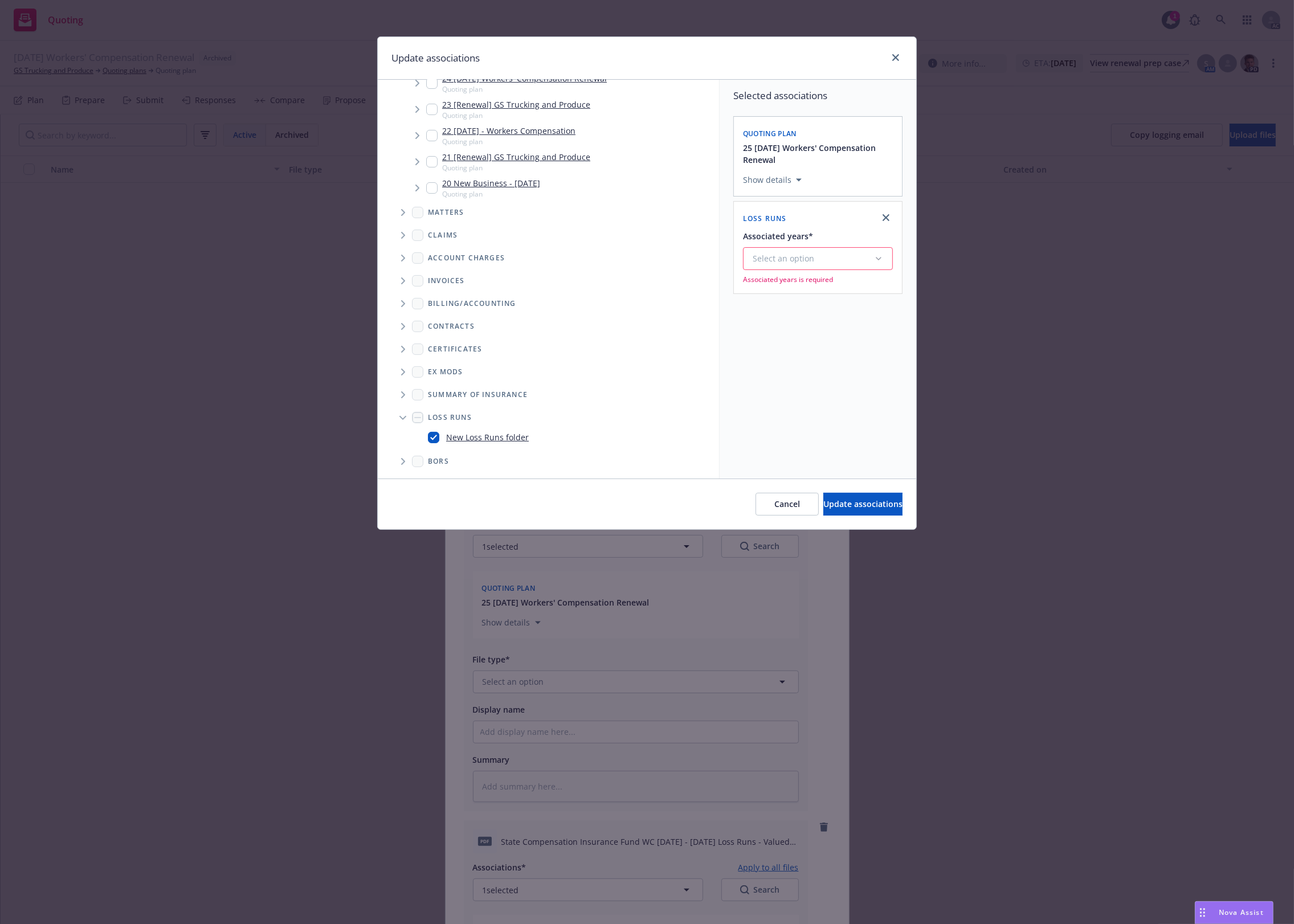
click at [805, 257] on div "Select an option" at bounding box center [813, 259] width 121 height 11
click at [785, 377] on div "2025" at bounding box center [848, 375] width 209 height 30
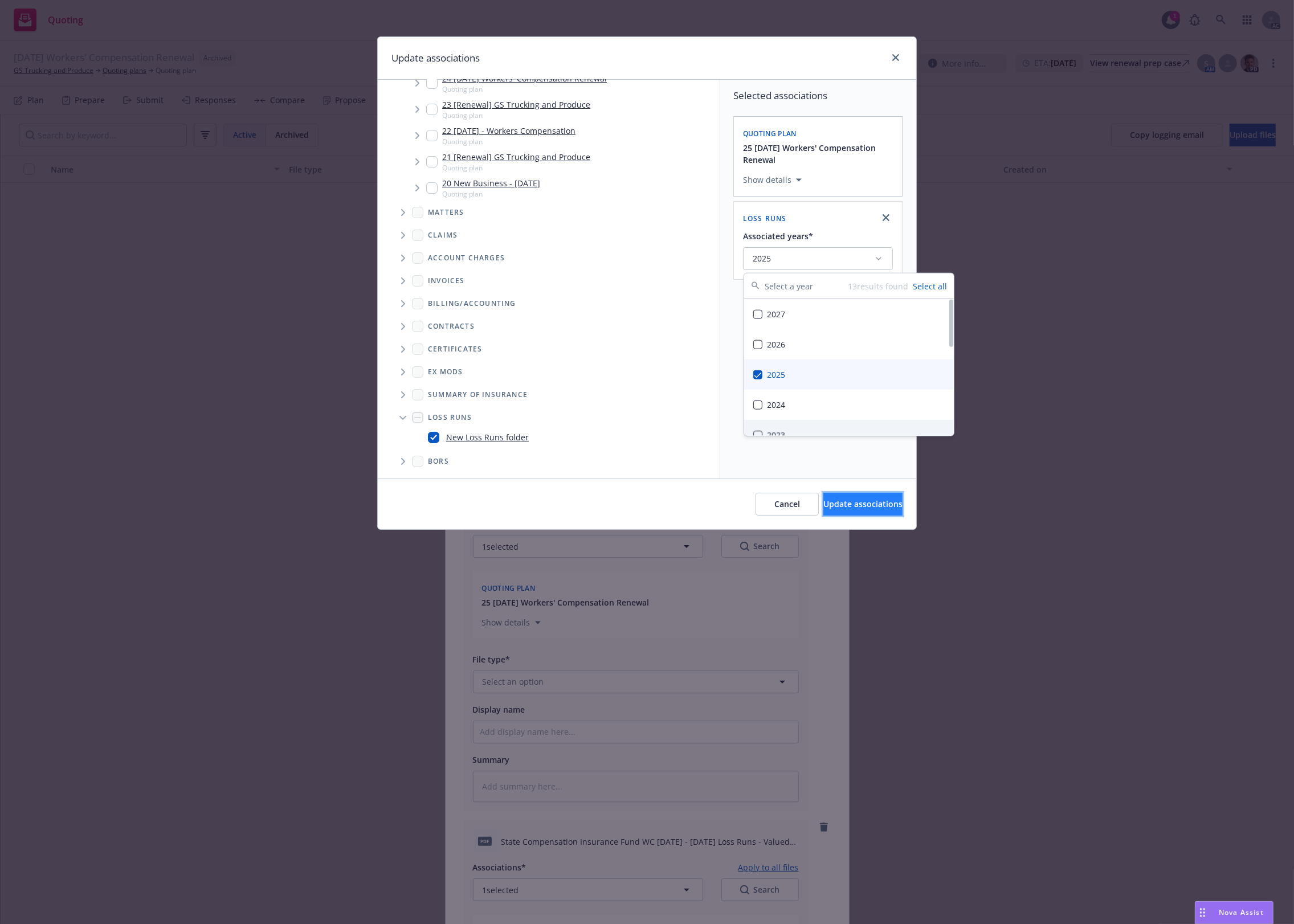
click at [838, 505] on span "Update associations" at bounding box center [863, 504] width 80 height 11
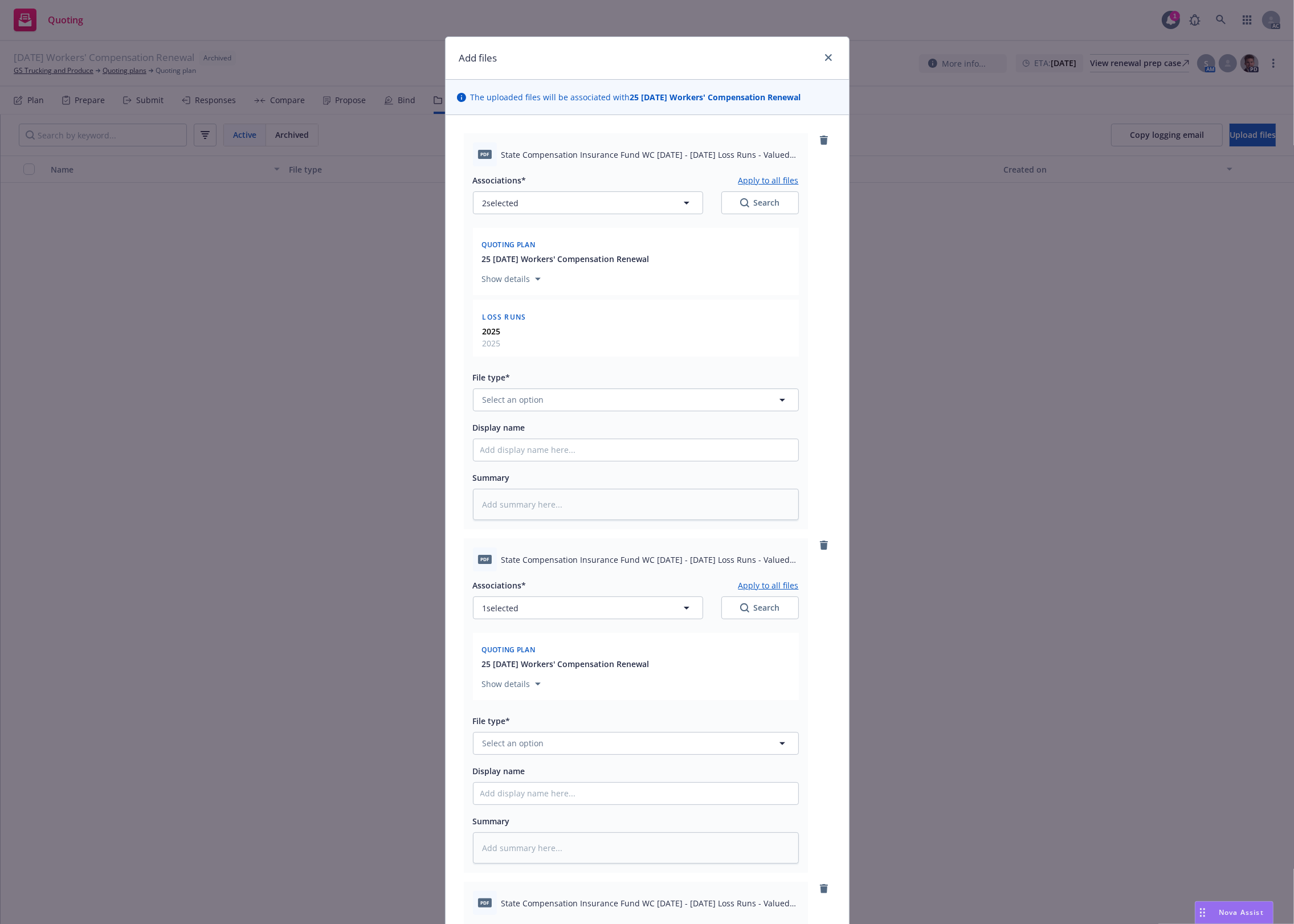
click at [770, 183] on button "Apply to all files" at bounding box center [769, 180] width 60 height 14
type textarea "x"
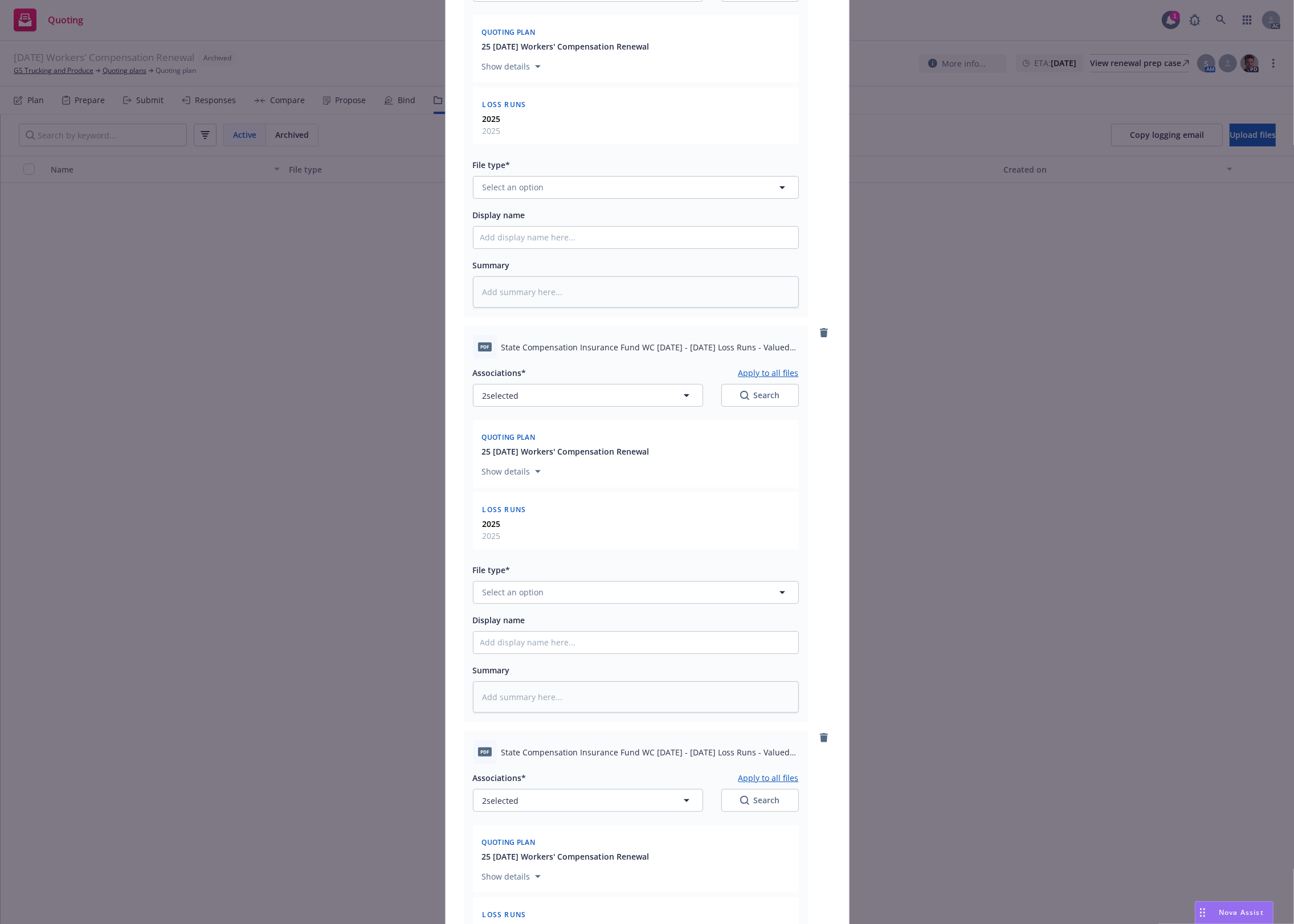
scroll to position [189, 0]
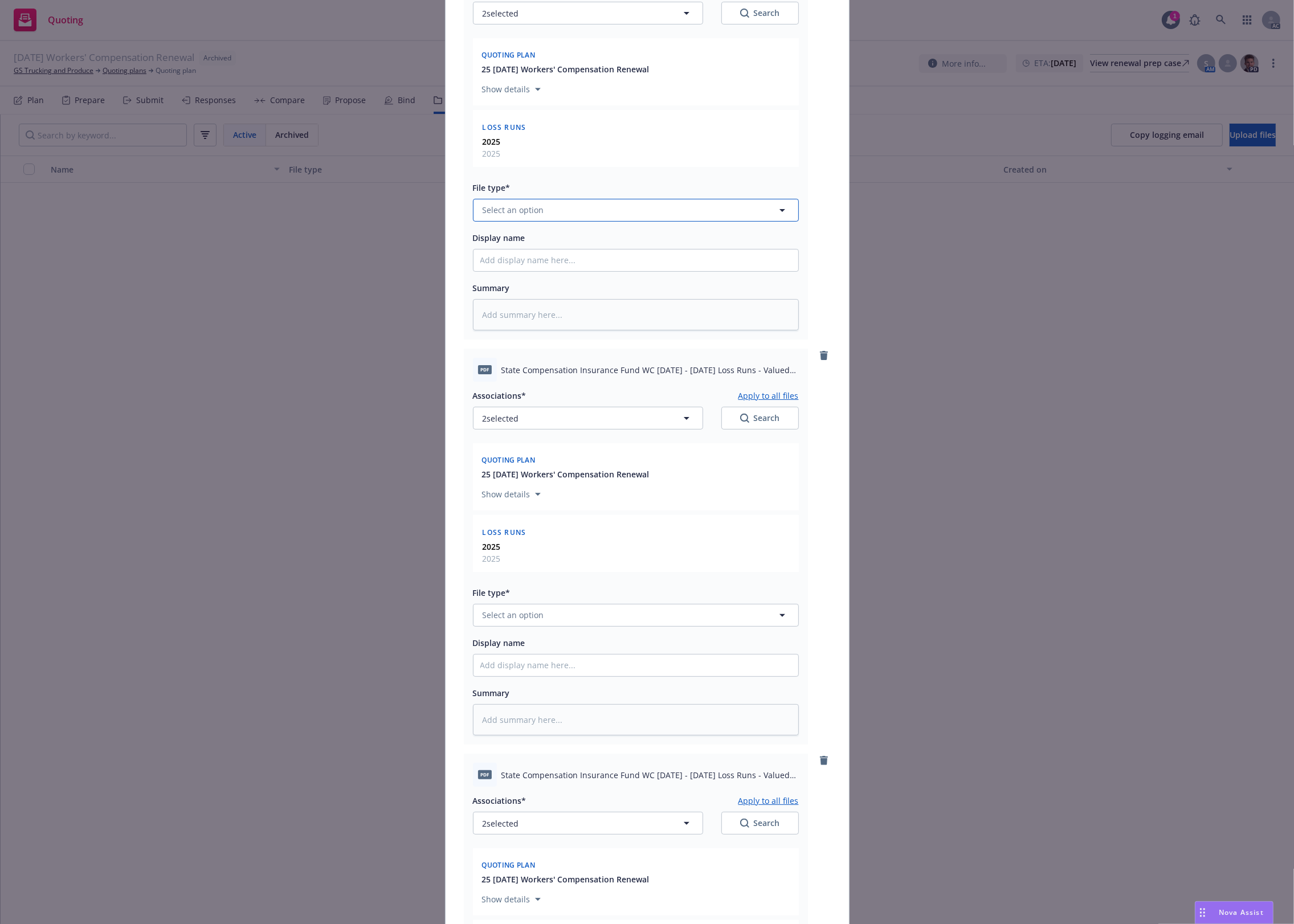
click at [514, 204] on span "Select an option" at bounding box center [513, 209] width 61 height 12
type input "`"
type textarea "x"
paste input "Loss Runs"
type input "Loss Runs"
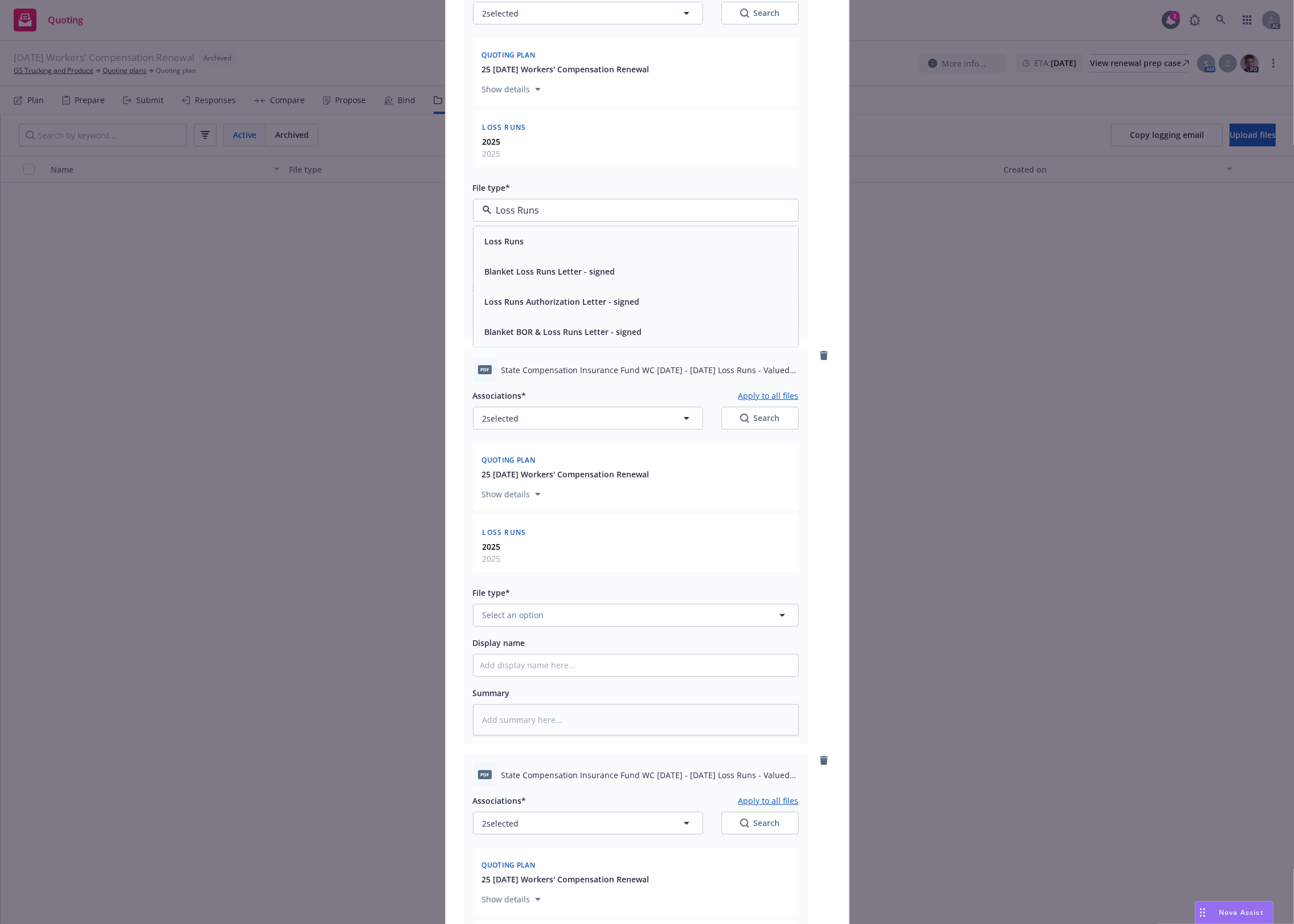
click at [507, 248] on span "Loss Runs" at bounding box center [504, 241] width 39 height 12
type textarea "x"
click at [521, 617] on span "Select an option" at bounding box center [513, 614] width 61 height 12
paste input "Loss Runs"
type input "Loss Runs"
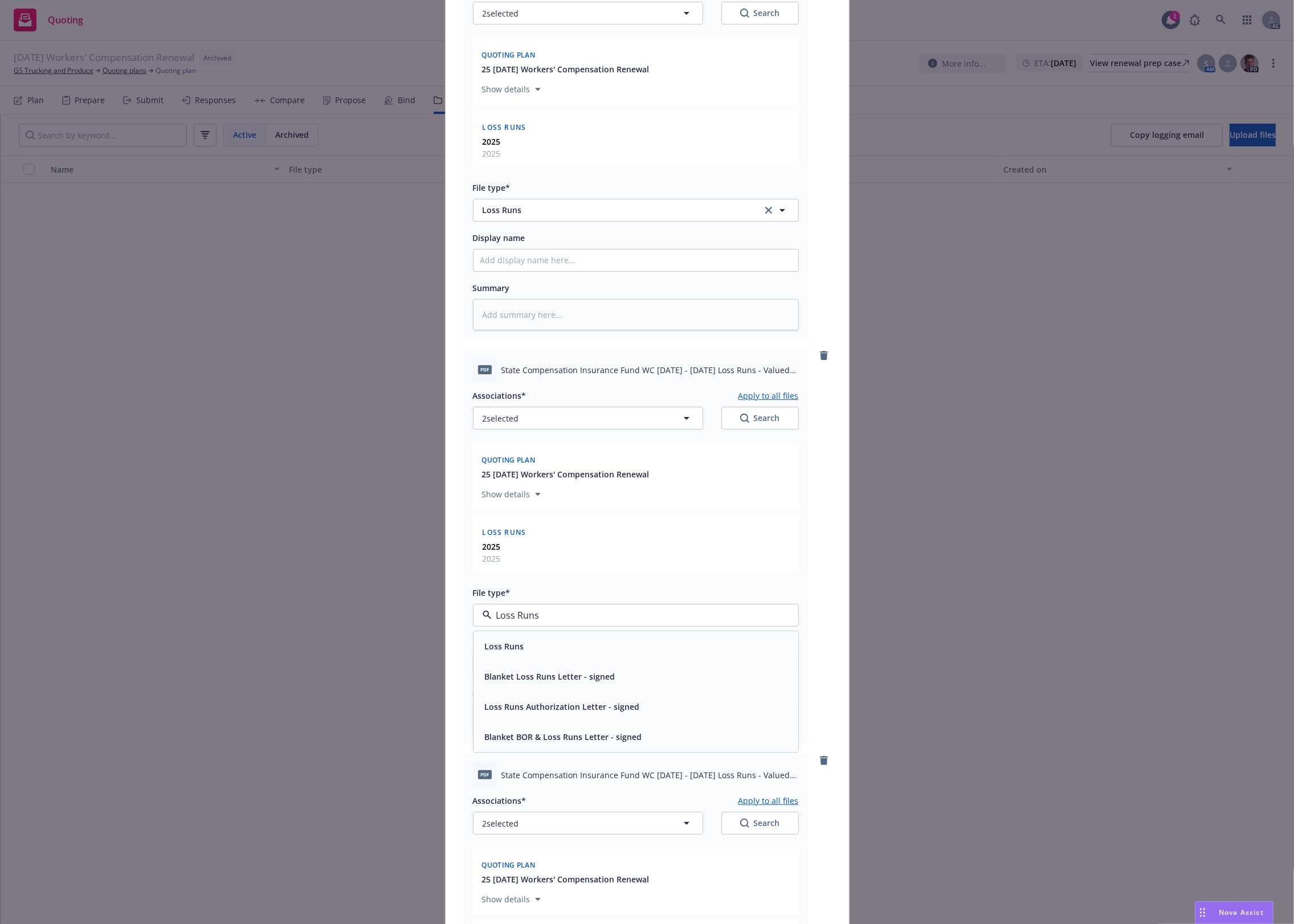
drag, startPoint x: 508, startPoint y: 649, endPoint x: 507, endPoint y: 633, distance: 16.0
click at [508, 643] on span "Loss Runs" at bounding box center [504, 646] width 39 height 12
type textarea "x"
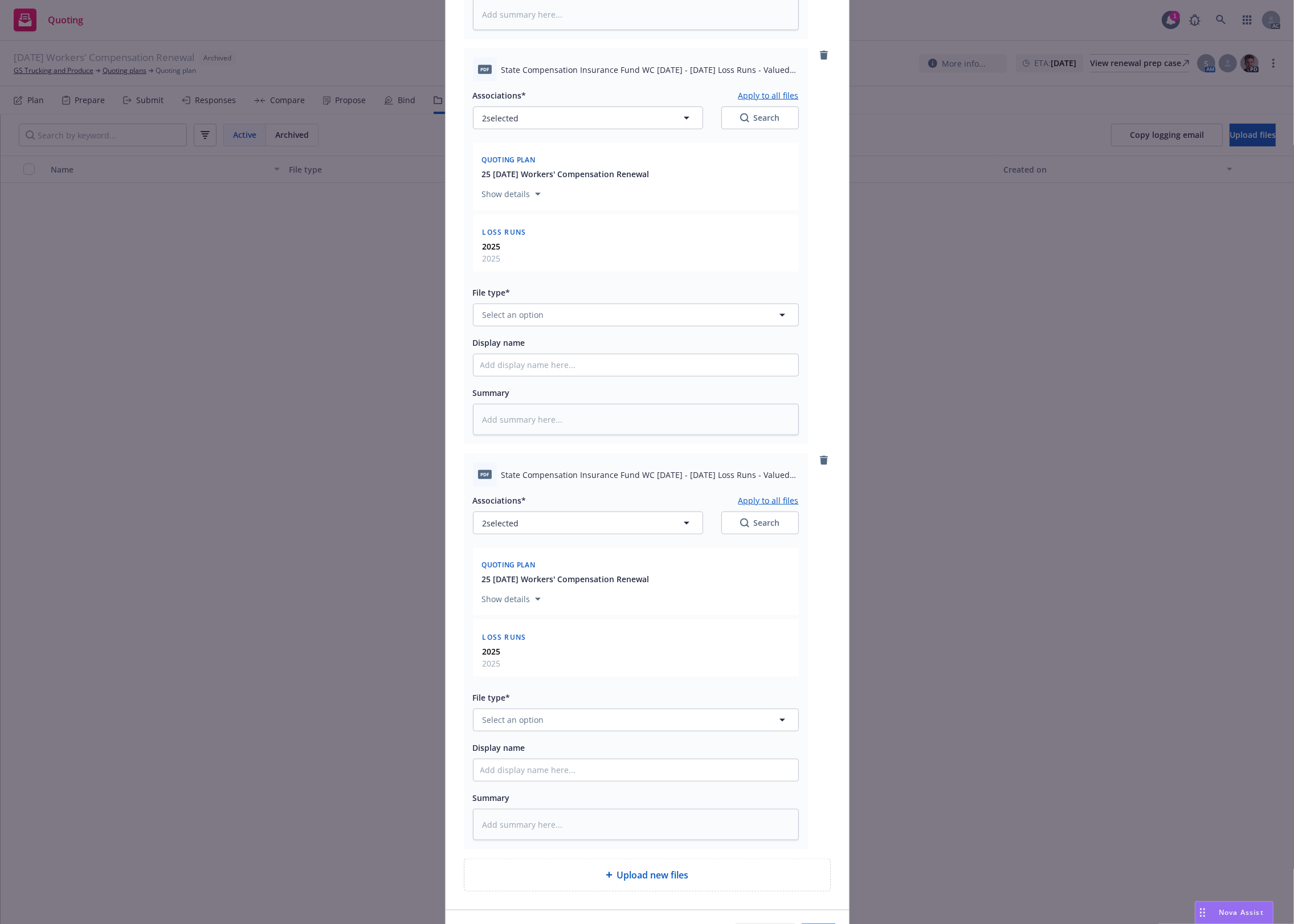
scroll to position [1376, 0]
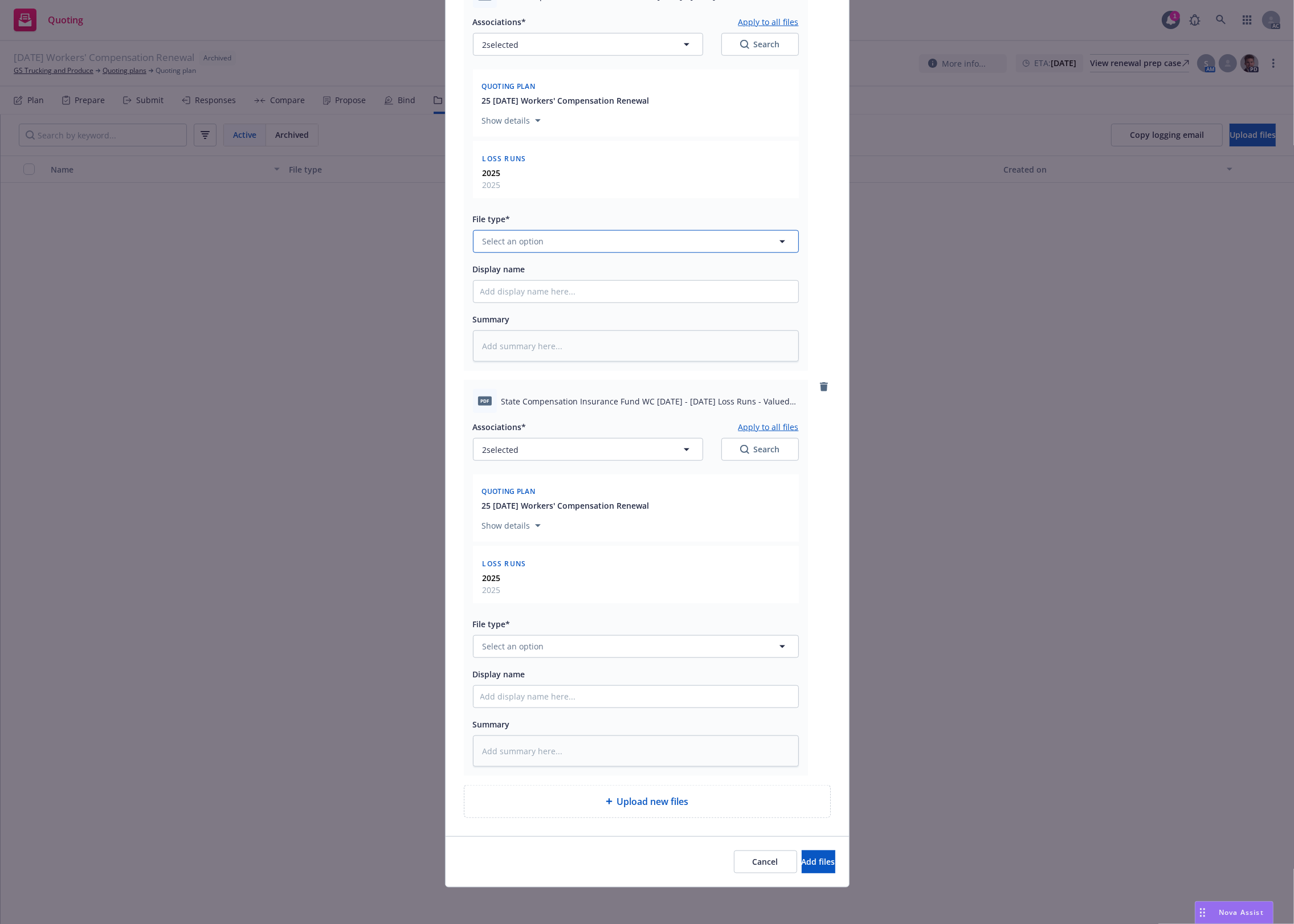
click at [536, 236] on span "Select an option" at bounding box center [513, 241] width 61 height 12
paste input "Loss Runs"
type input "Loss Runs"
click at [508, 264] on div "Loss Runs" at bounding box center [504, 272] width 46 height 17
type textarea "x"
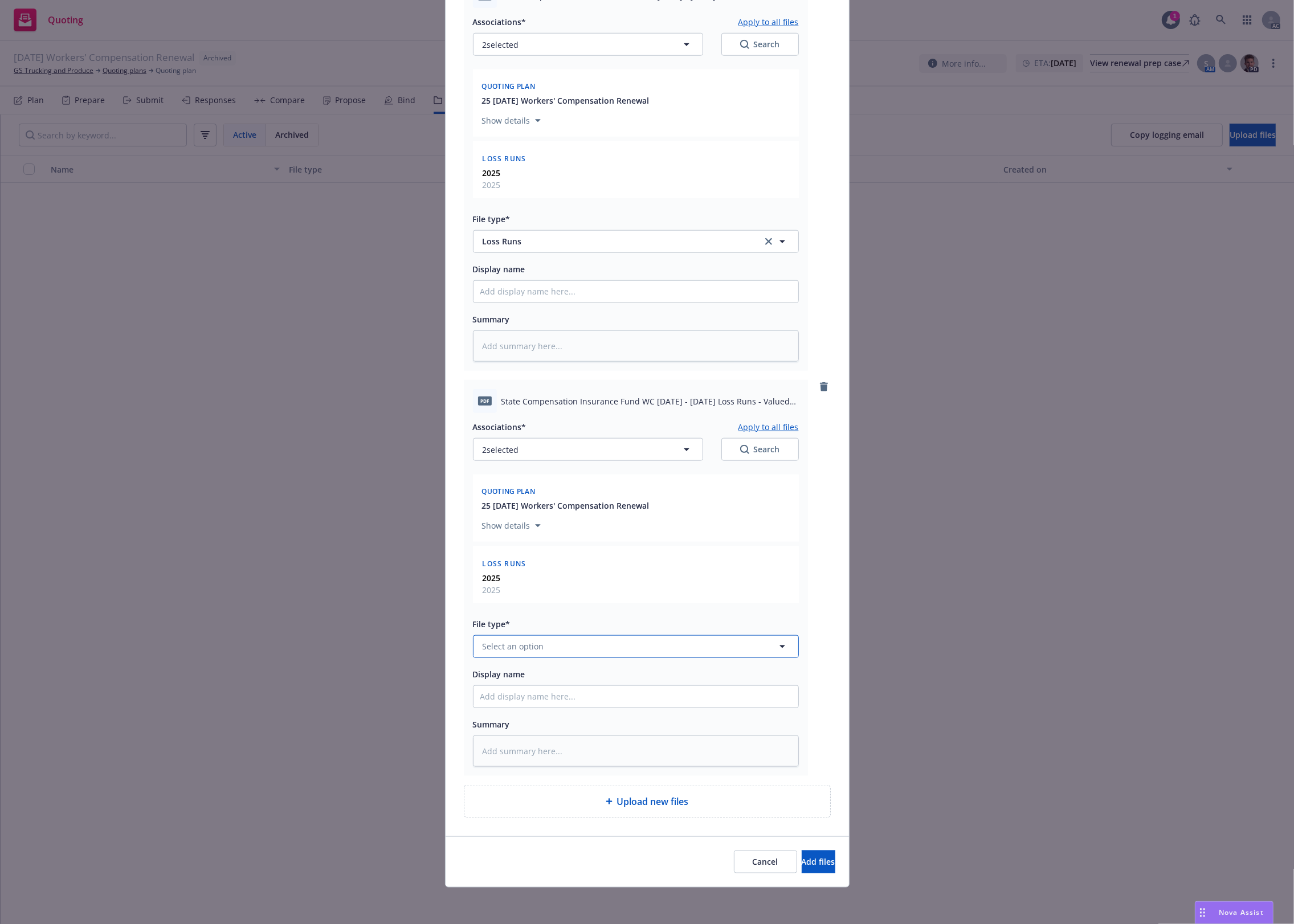
click at [548, 642] on button "Select an option" at bounding box center [636, 646] width 326 height 23
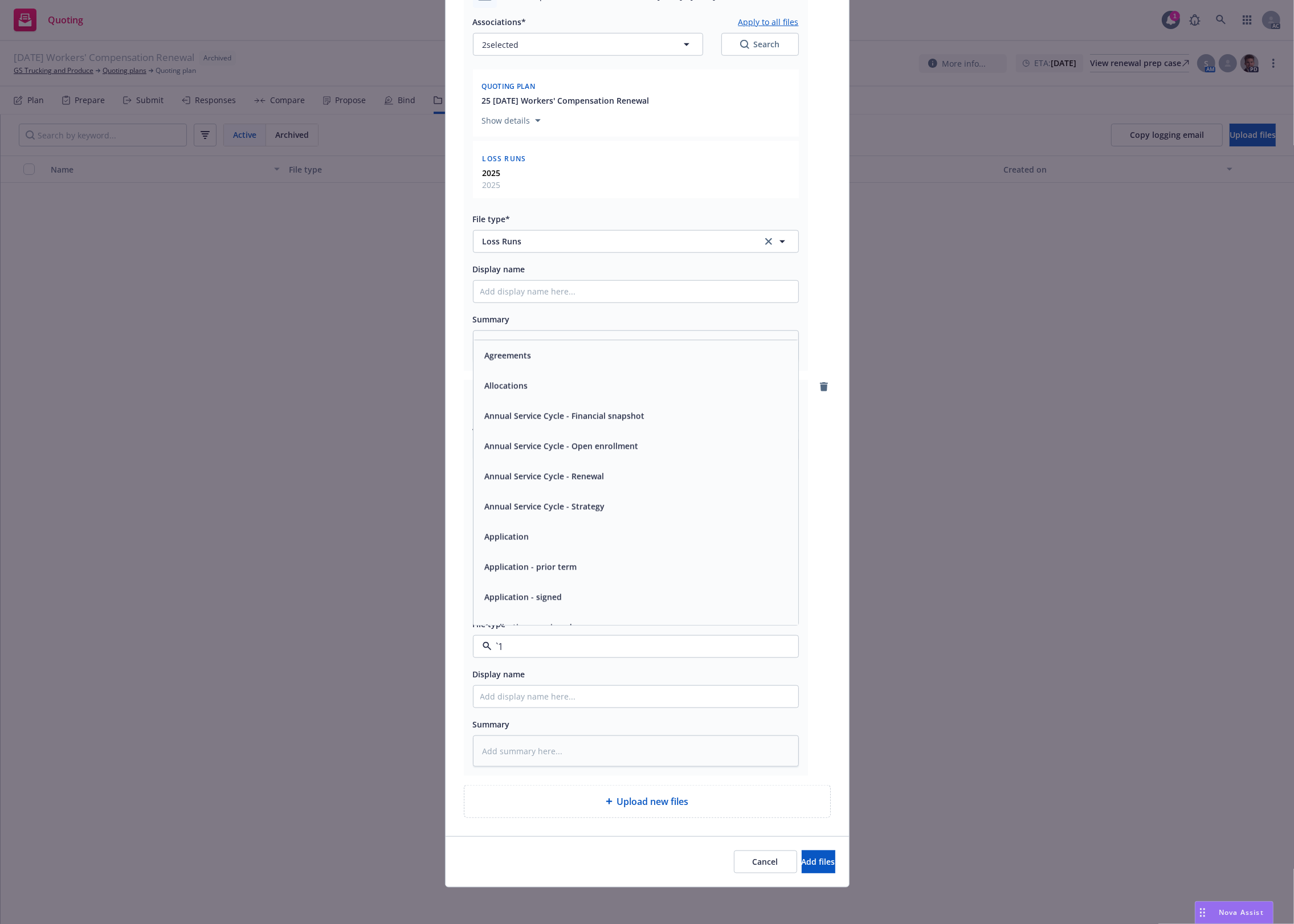
paste input "Loss Runs"
type input "Loss Runs"
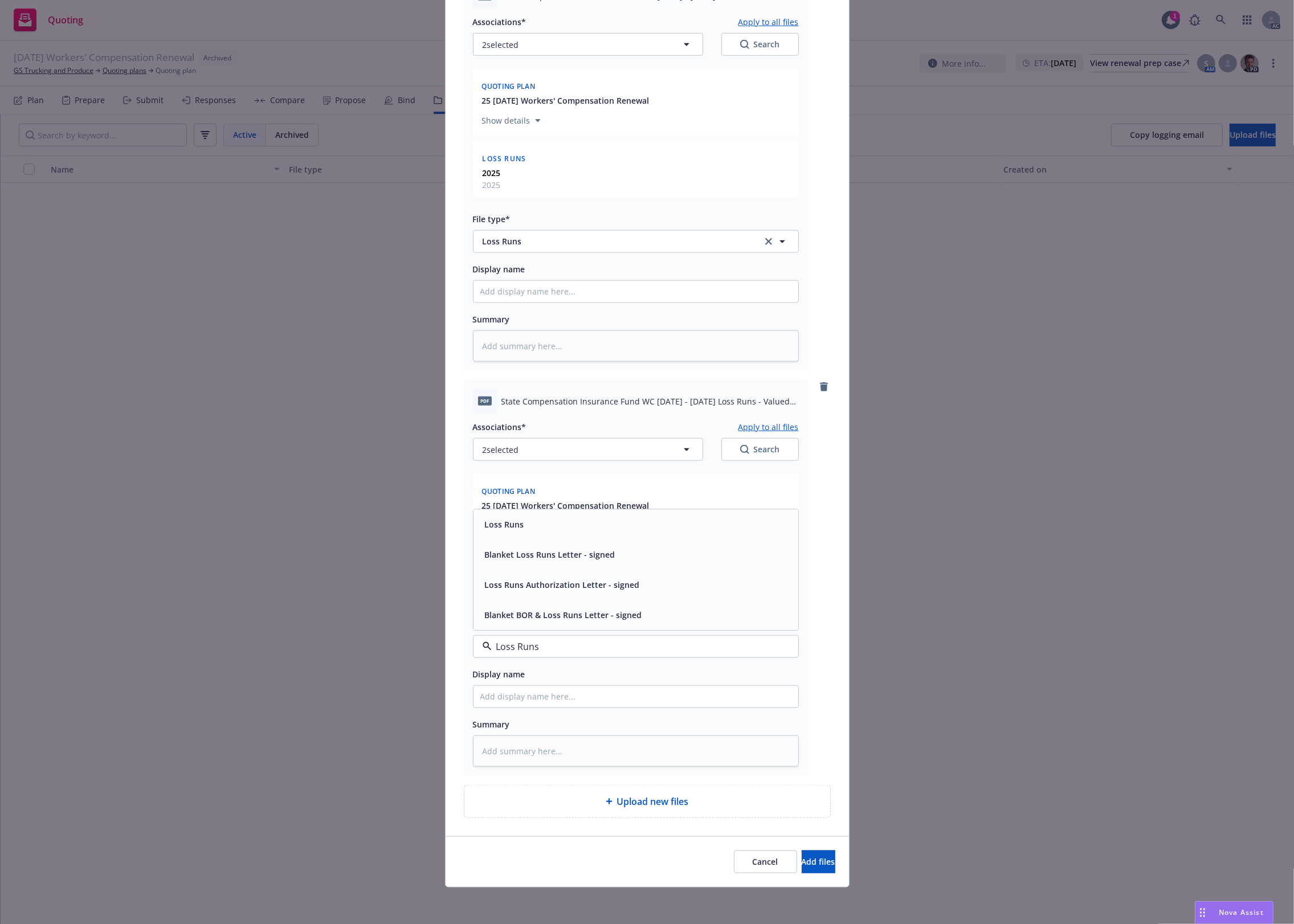
click at [514, 528] on span "Loss Runs" at bounding box center [504, 524] width 39 height 12
type textarea "x"
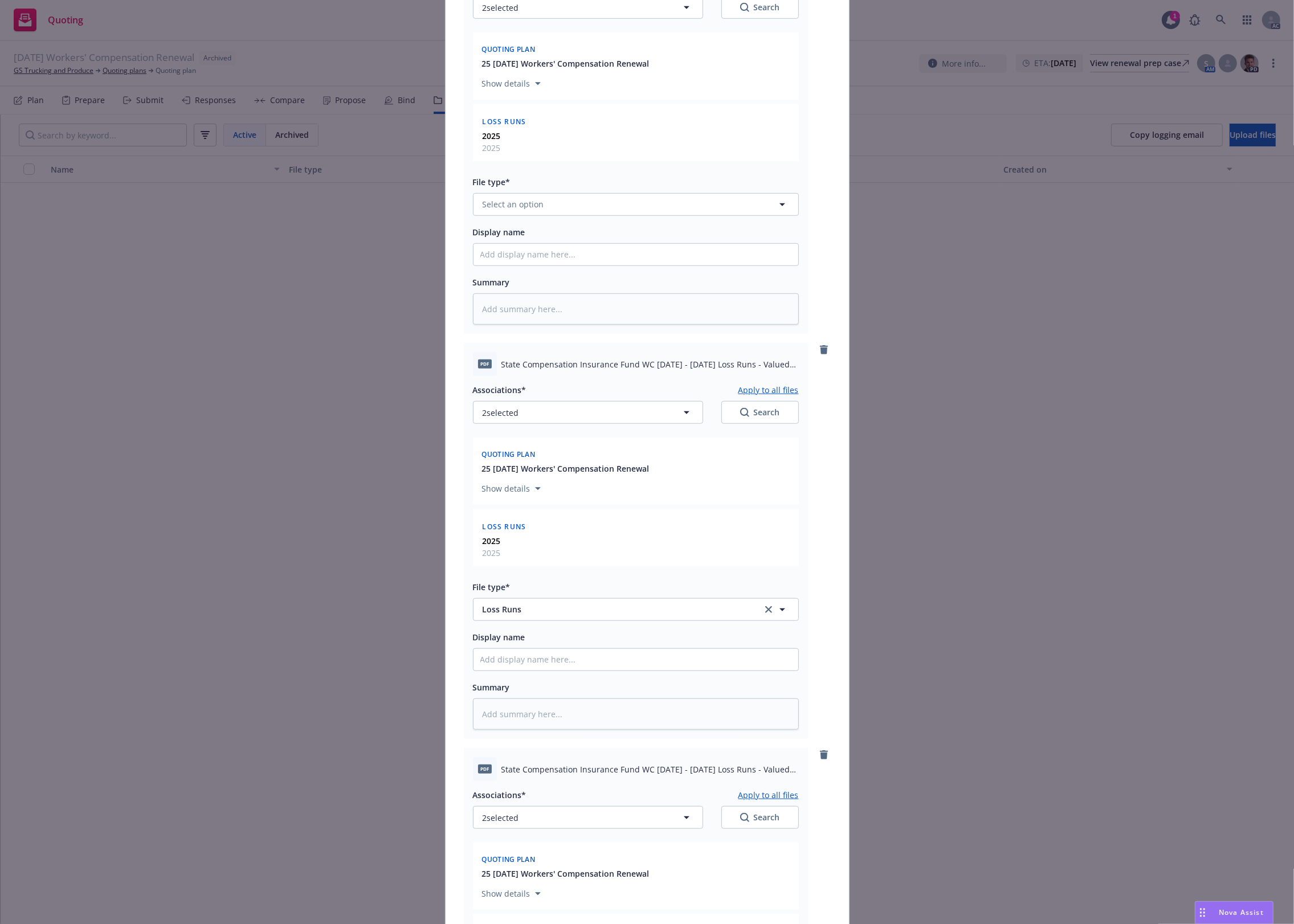
scroll to position [996, 0]
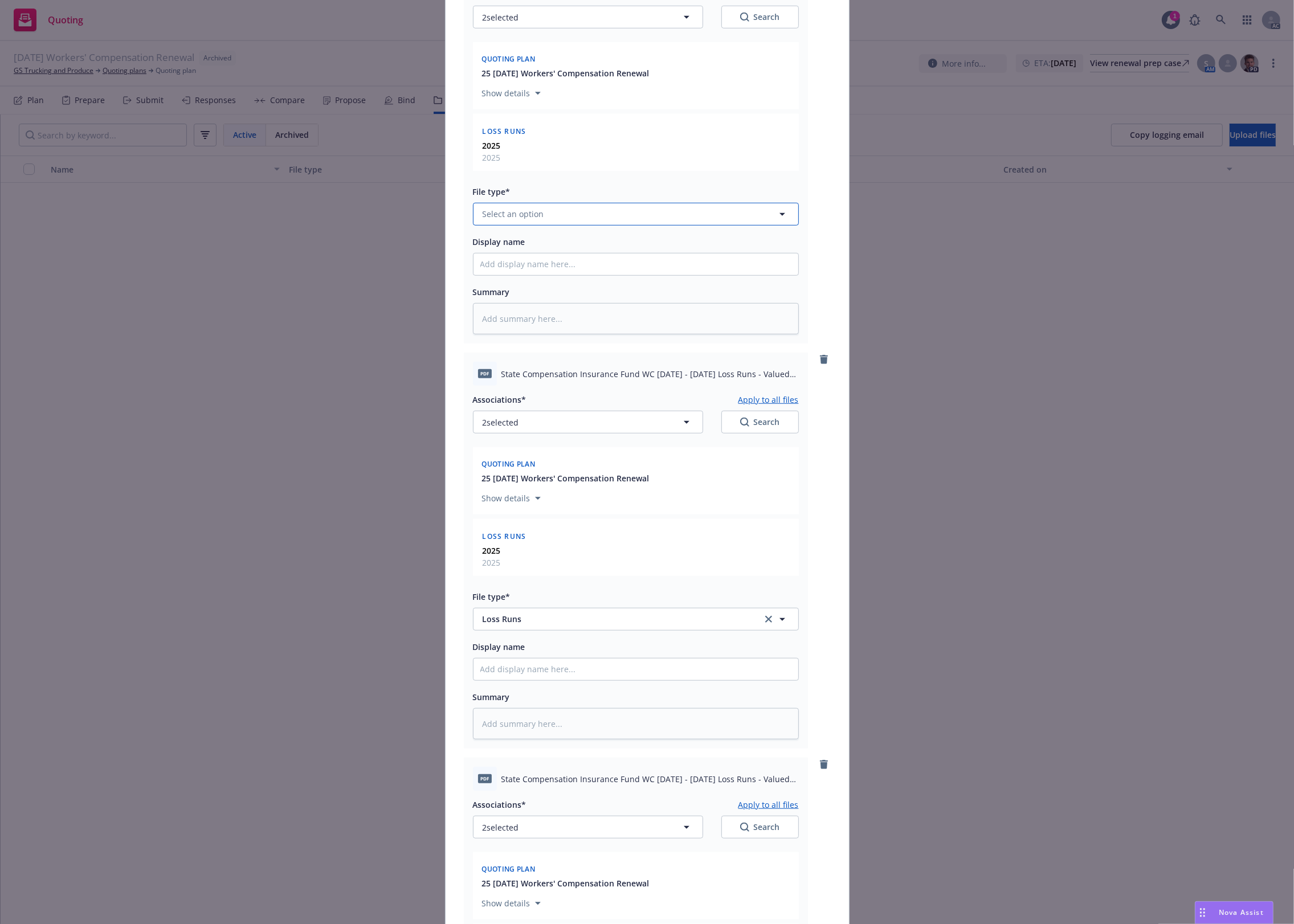
click at [527, 207] on button "Select an option" at bounding box center [636, 214] width 326 height 23
paste input "Loss Runs"
type input "Loss Runs"
drag, startPoint x: 516, startPoint y: 236, endPoint x: 581, endPoint y: 357, distance: 137.4
click at [516, 238] on div "Loss Runs" at bounding box center [636, 245] width 325 height 30
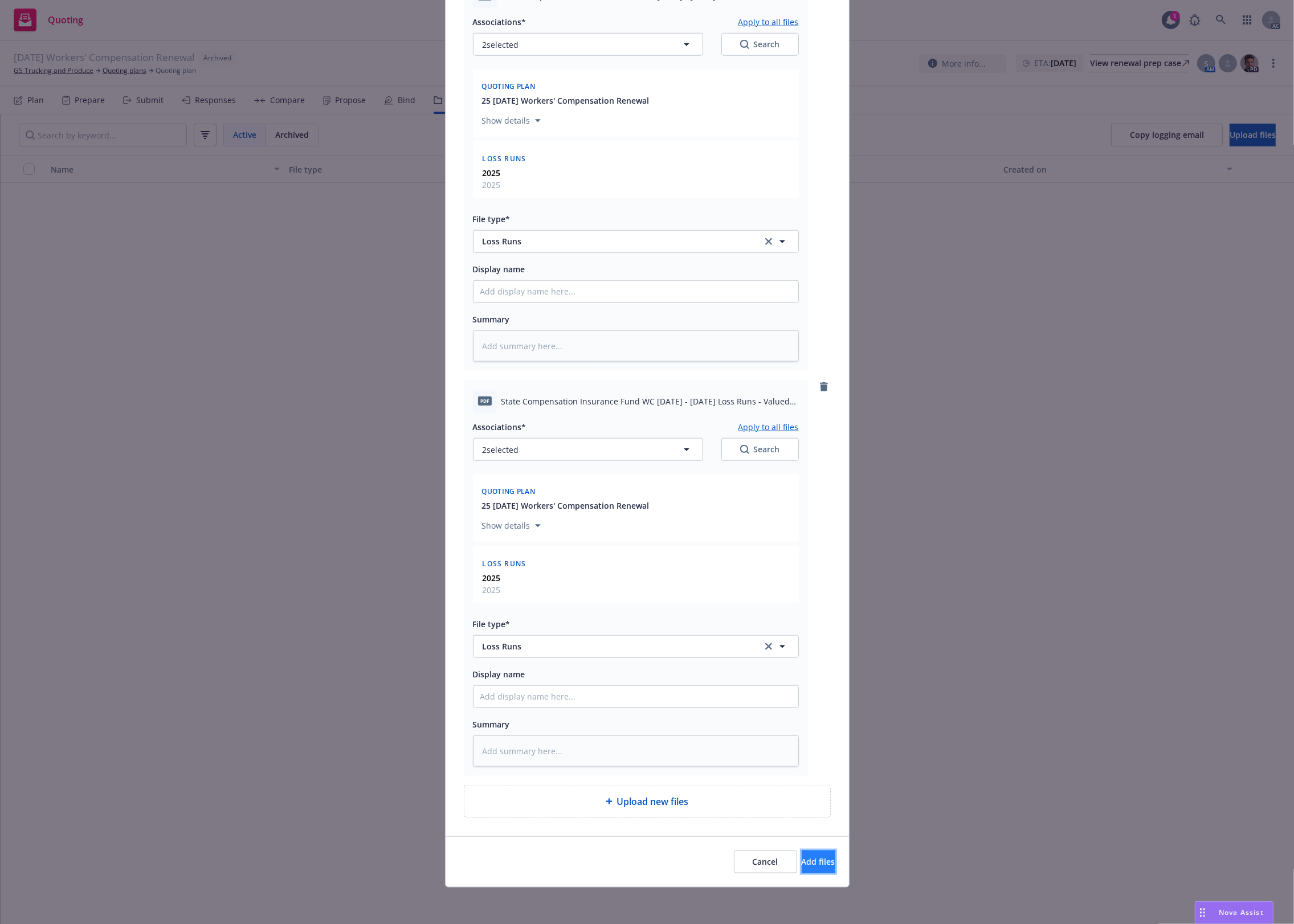
click at [828, 871] on button "Add files" at bounding box center [818, 862] width 33 height 23
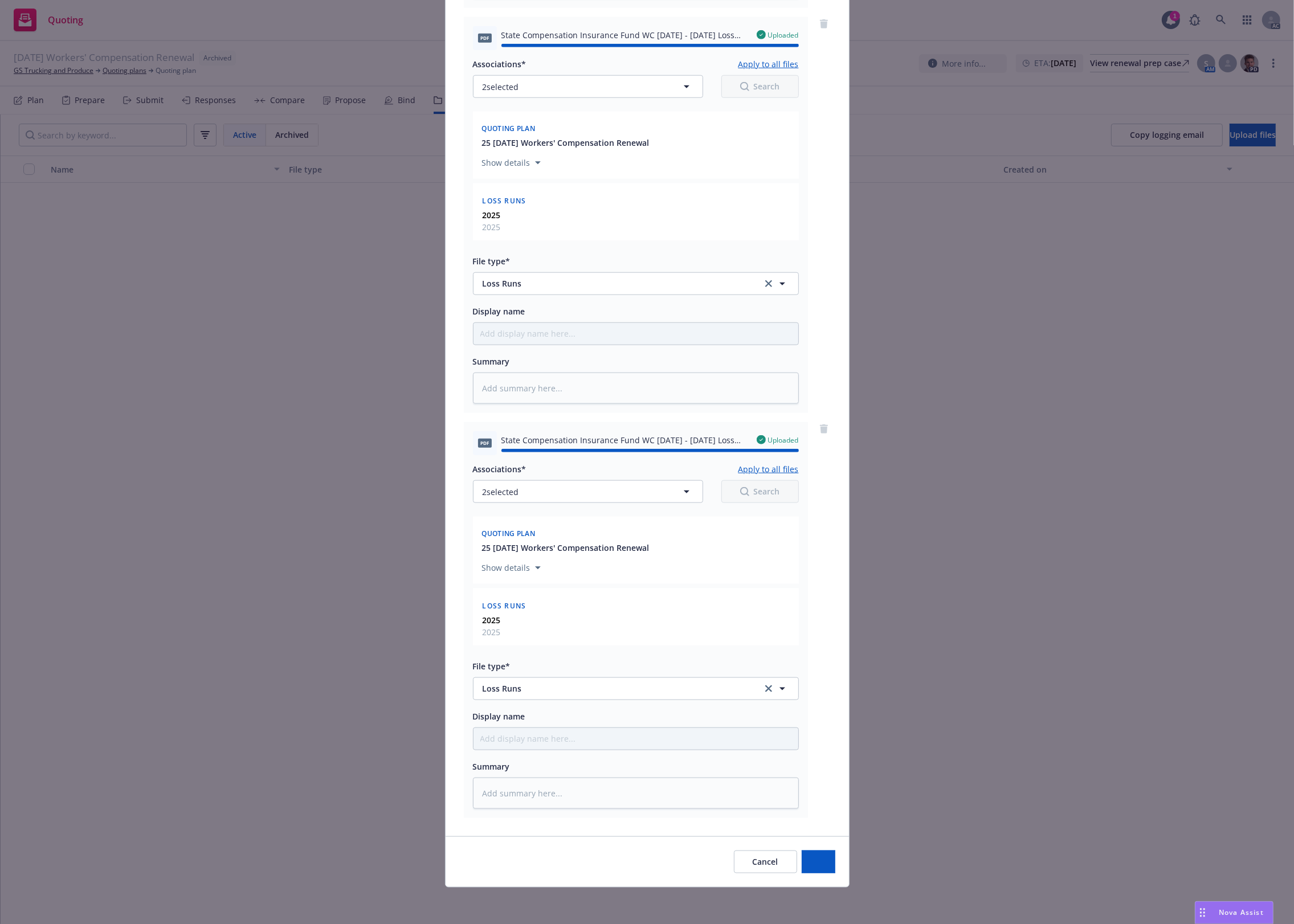
type textarea "x"
